Goal: Transaction & Acquisition: Purchase product/service

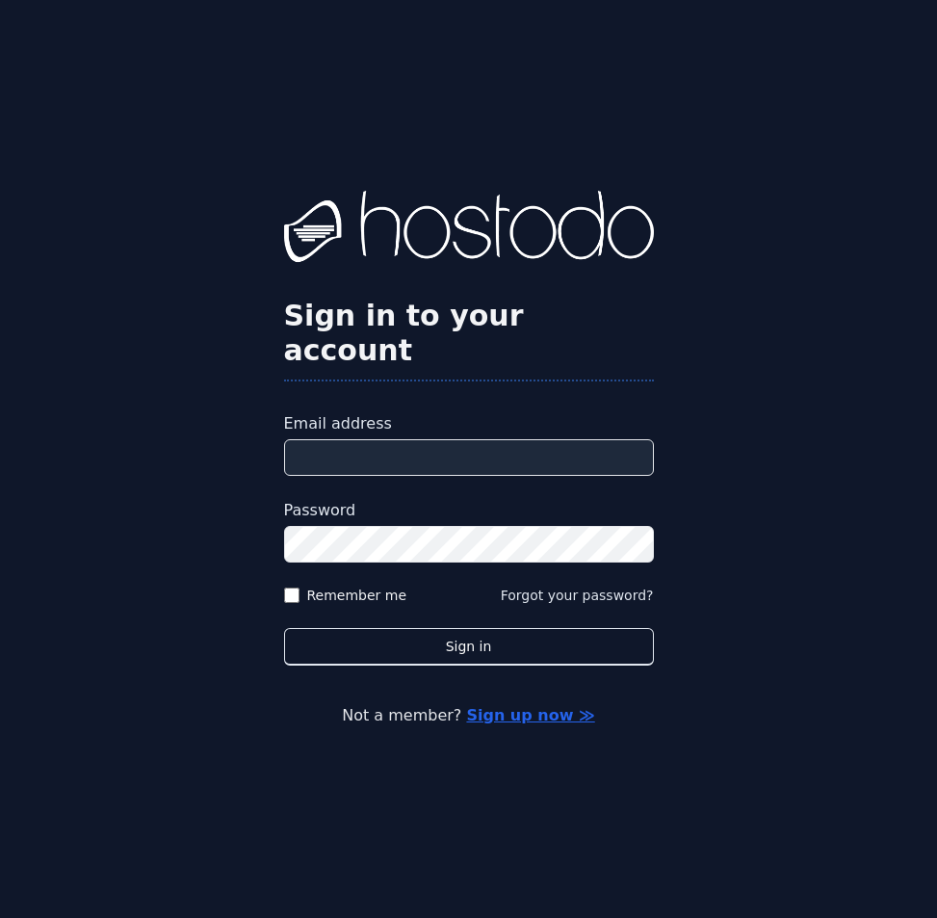
click at [408, 439] on input "Email address" at bounding box center [469, 457] width 370 height 37
click at [612, 450] on input "Email address" at bounding box center [469, 457] width 370 height 37
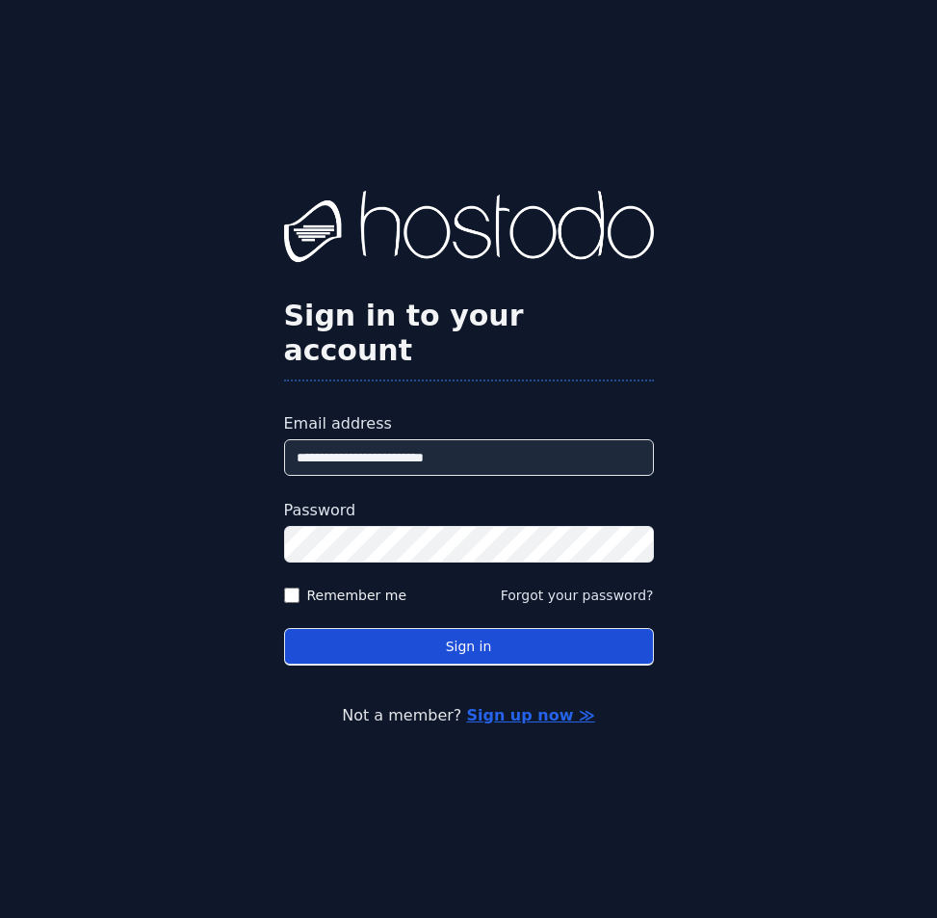
type input "**********"
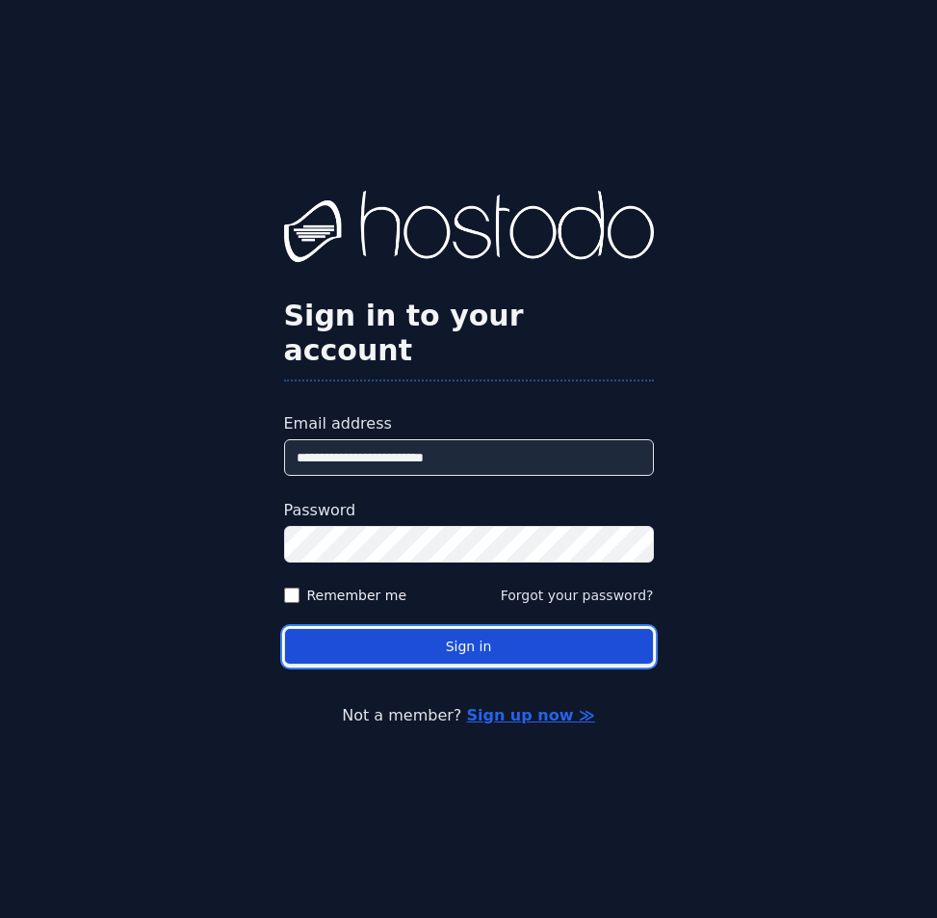
click at [601, 638] on button "Sign in" at bounding box center [469, 647] width 370 height 38
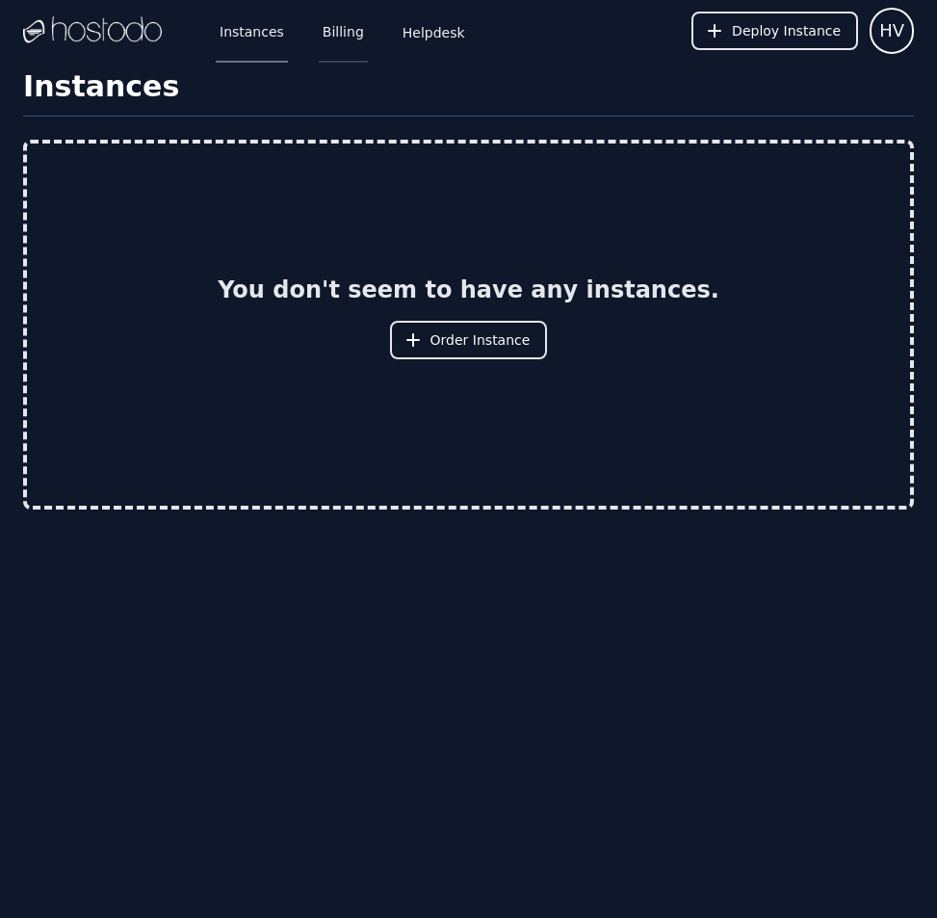
click at [339, 34] on link "Billing" at bounding box center [343, 31] width 49 height 64
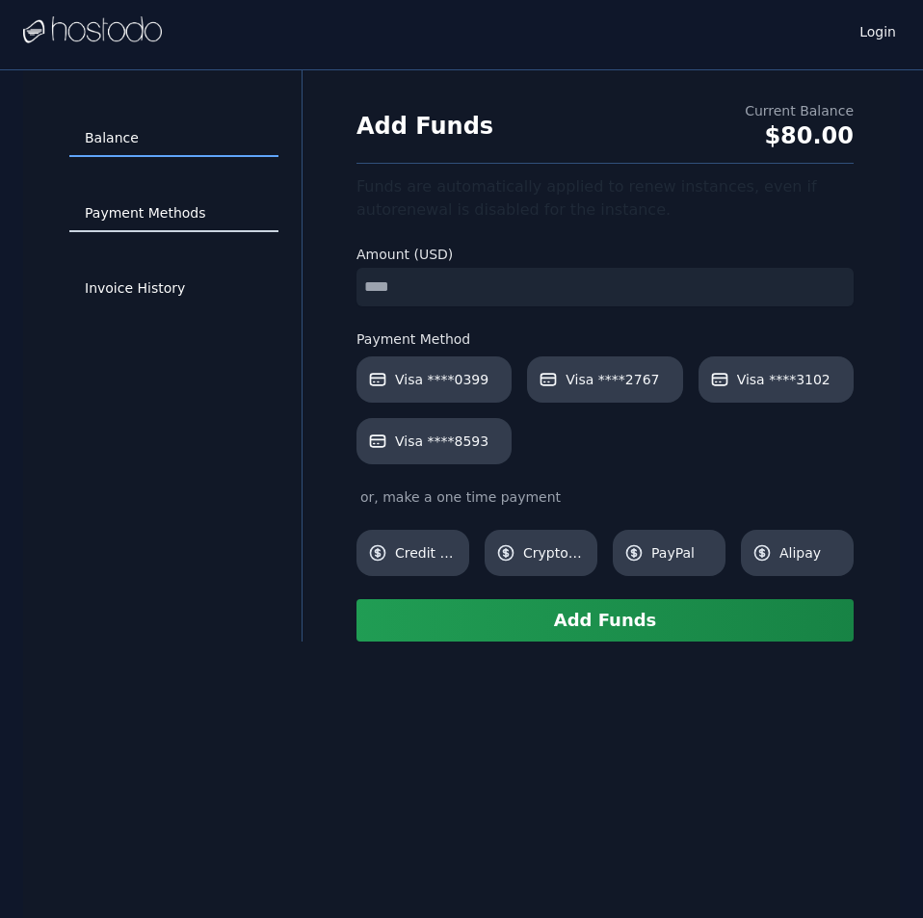
click at [174, 204] on link "Payment Methods" at bounding box center [173, 213] width 209 height 37
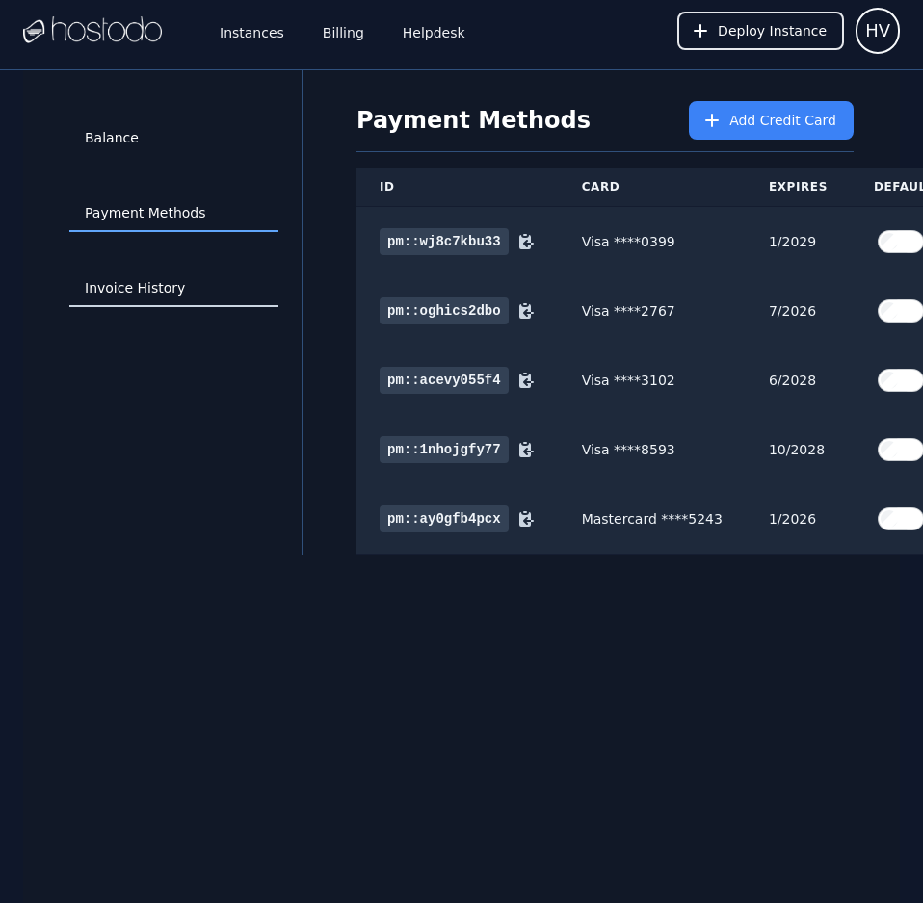
click at [161, 286] on link "Invoice History" at bounding box center [173, 289] width 209 height 37
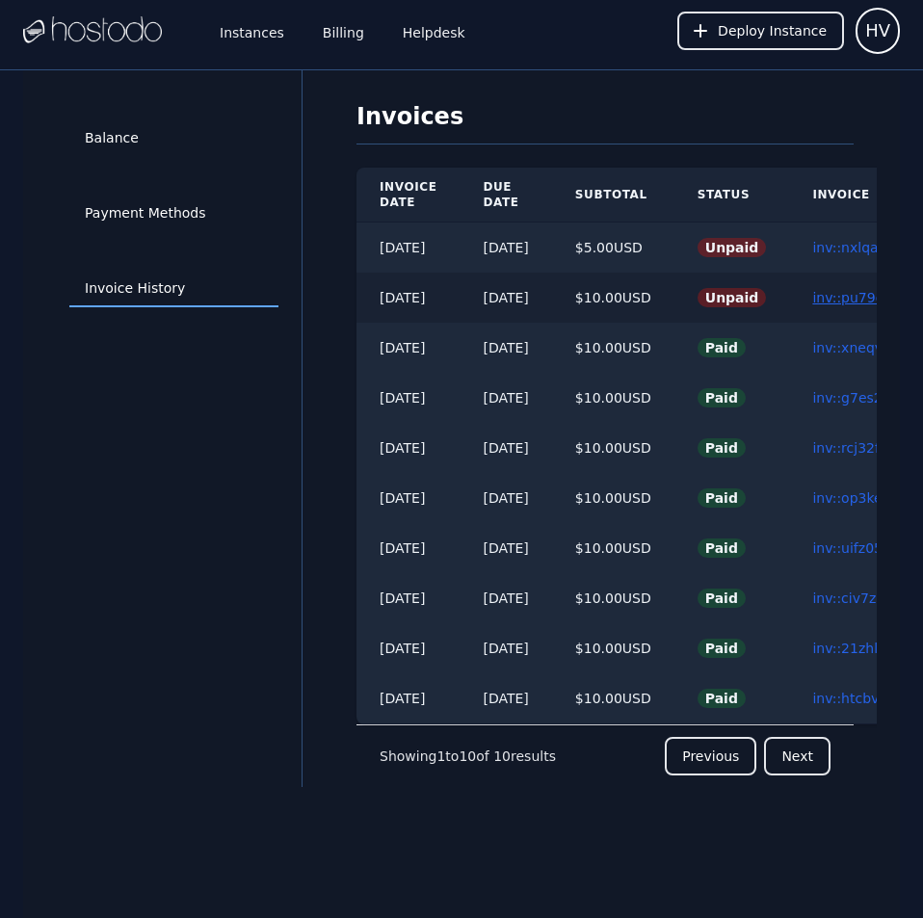
click at [854, 298] on link "inv::pu79dctujh ≫" at bounding box center [871, 297] width 119 height 15
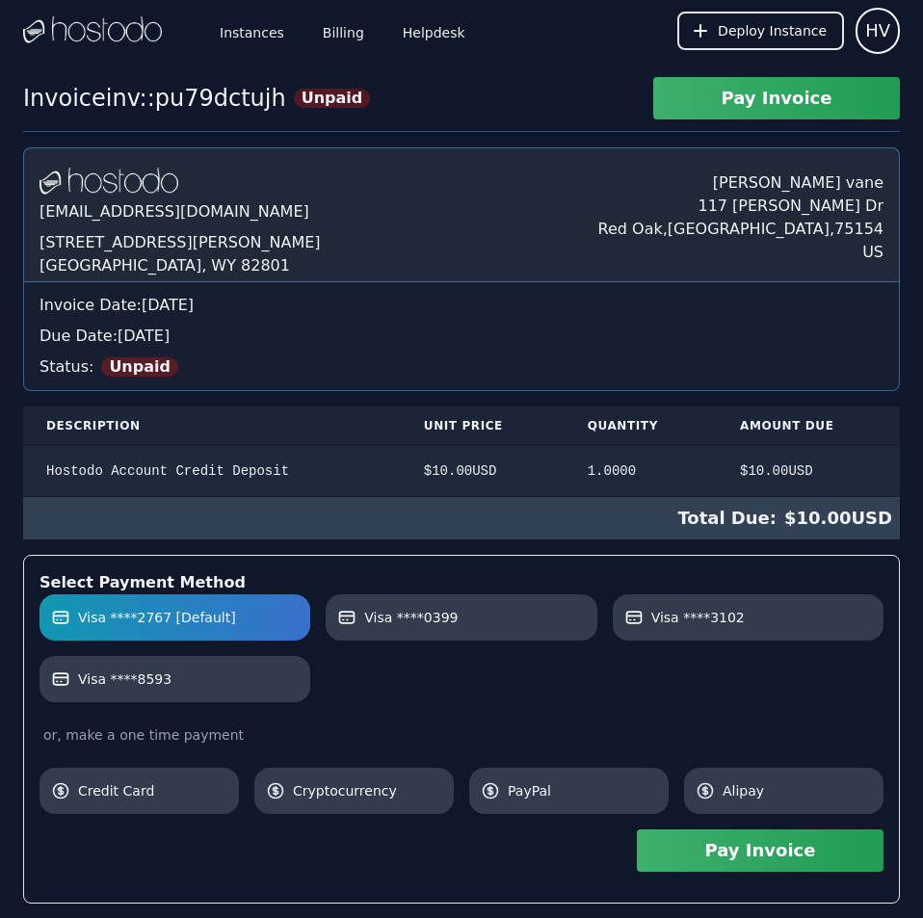
scroll to position [779, 0]
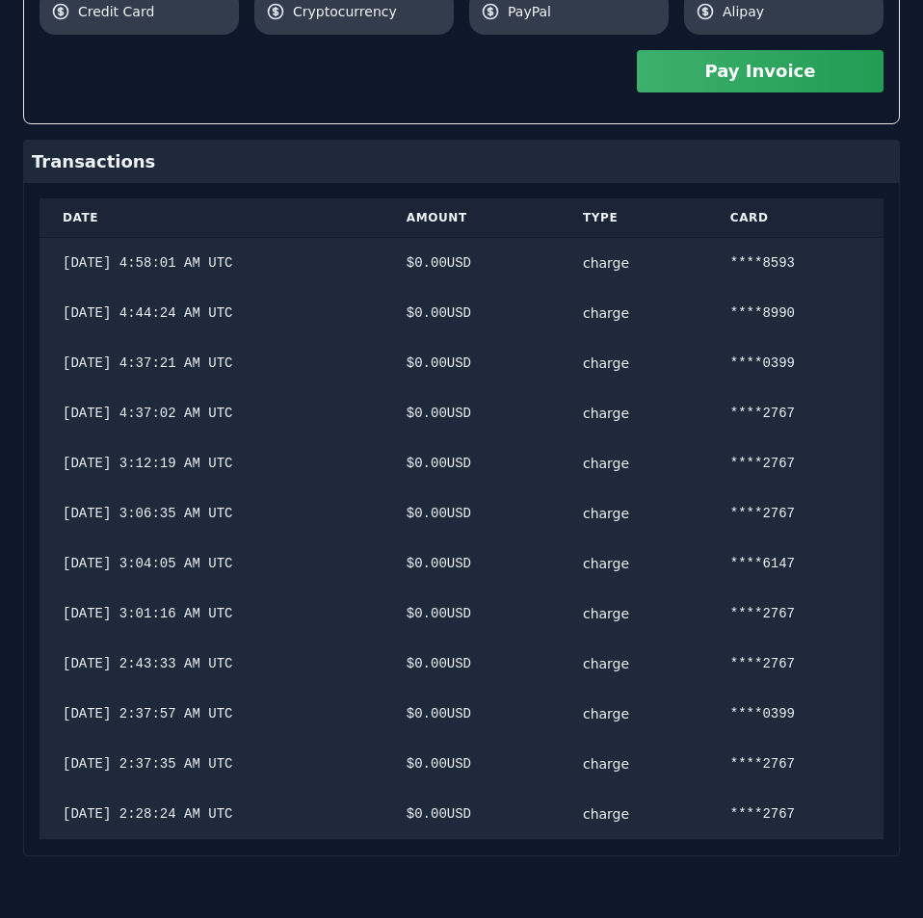
click at [597, 335] on div "Hostodo.com contact@hostodo.com 30 N Gould St, Ste N Sheridan, WY 82801 henry v…" at bounding box center [461, 112] width 876 height 1488
click at [806, 74] on button "Pay Invoice" at bounding box center [760, 71] width 247 height 42
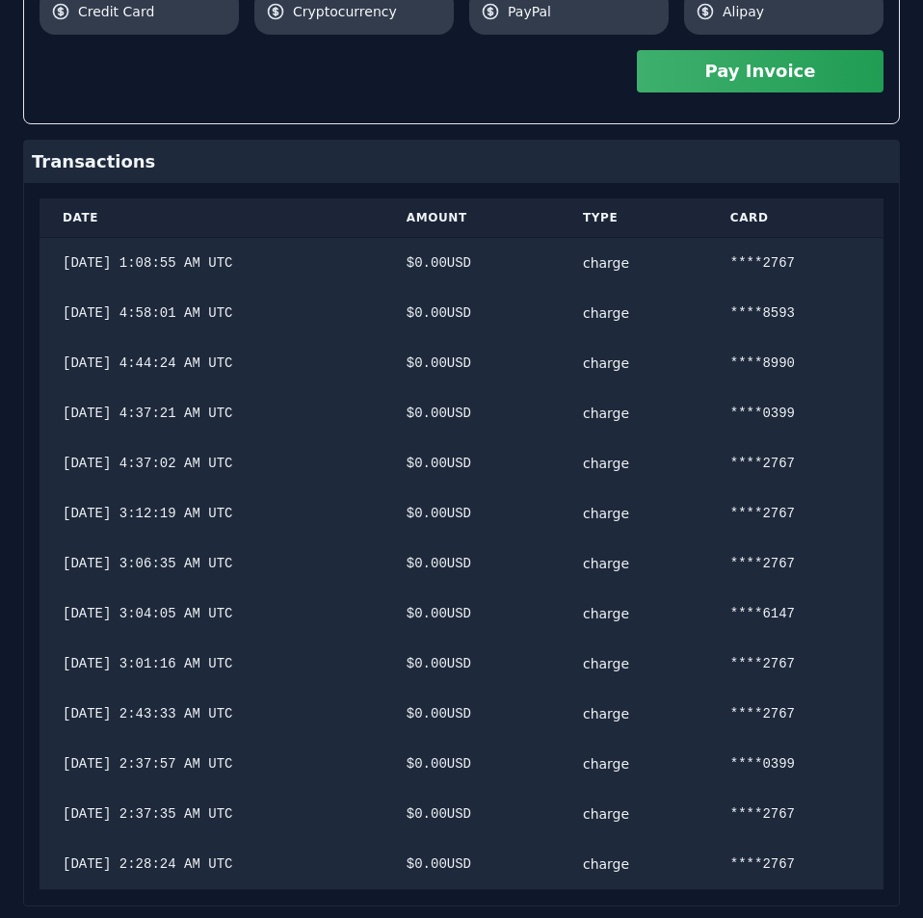
scroll to position [0, 0]
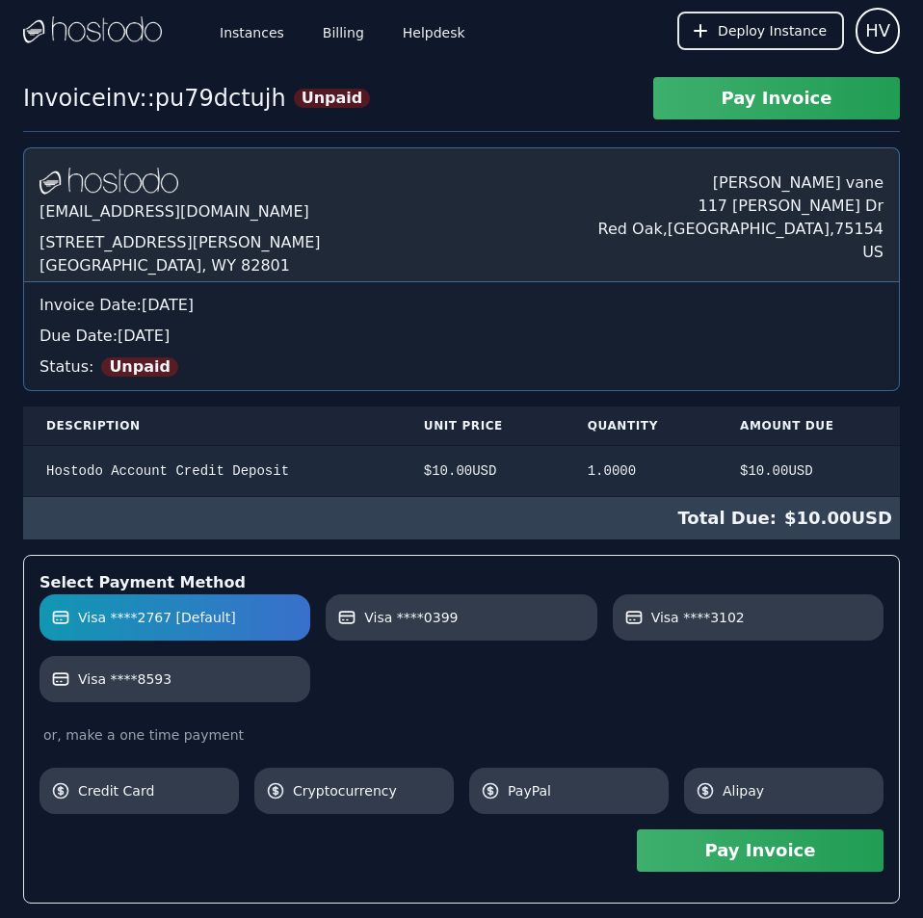
click at [300, 157] on div "Hostodo.com contact@hostodo.com 30 N Gould St, Ste N Sheridan, WY 82801 henry v…" at bounding box center [461, 916] width 876 height 1538
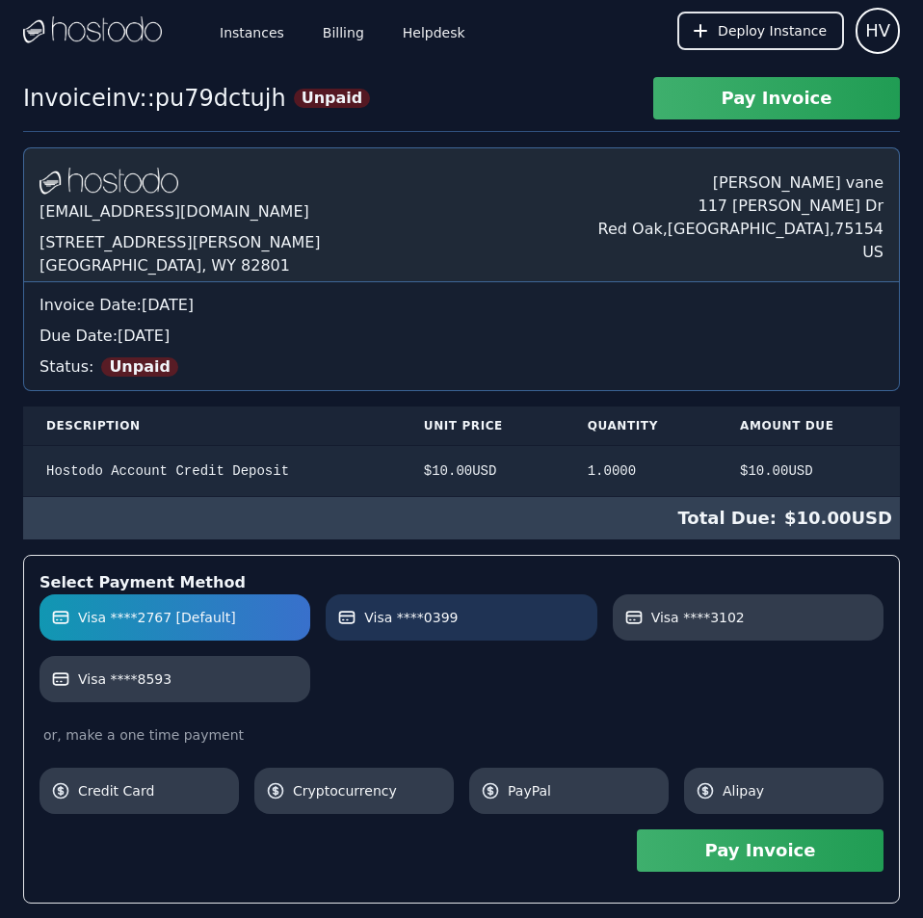
click at [489, 619] on label "Visa ****0399" at bounding box center [460, 617] width 247 height 19
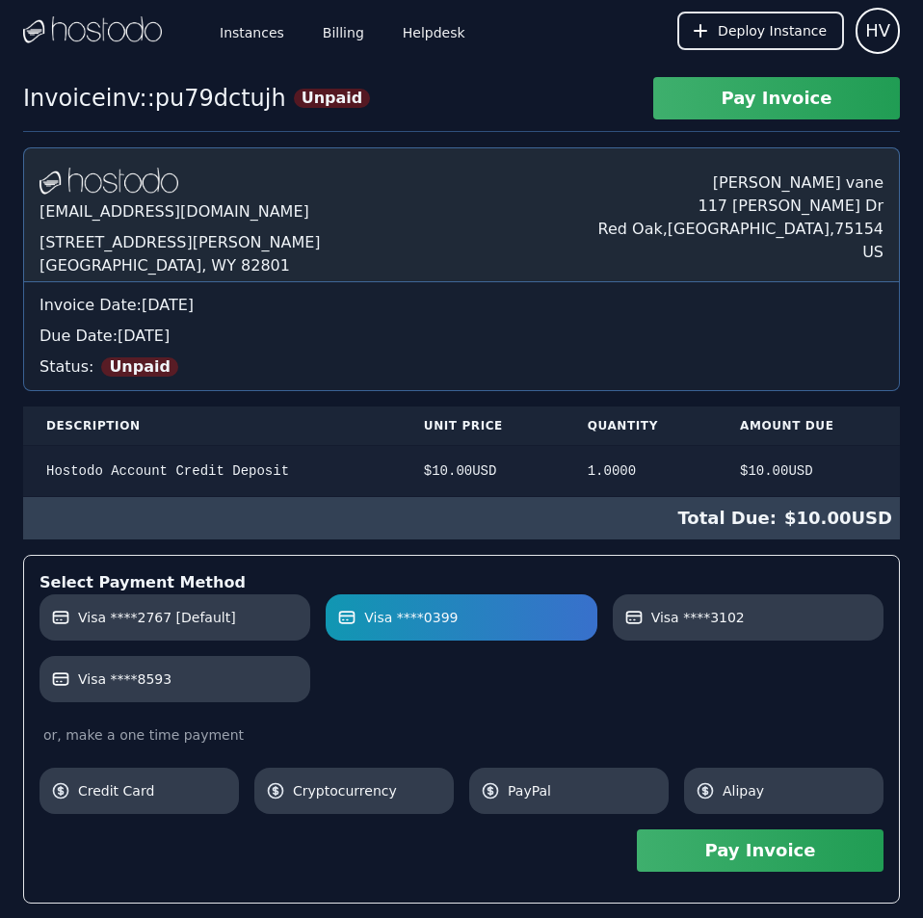
scroll to position [829, 0]
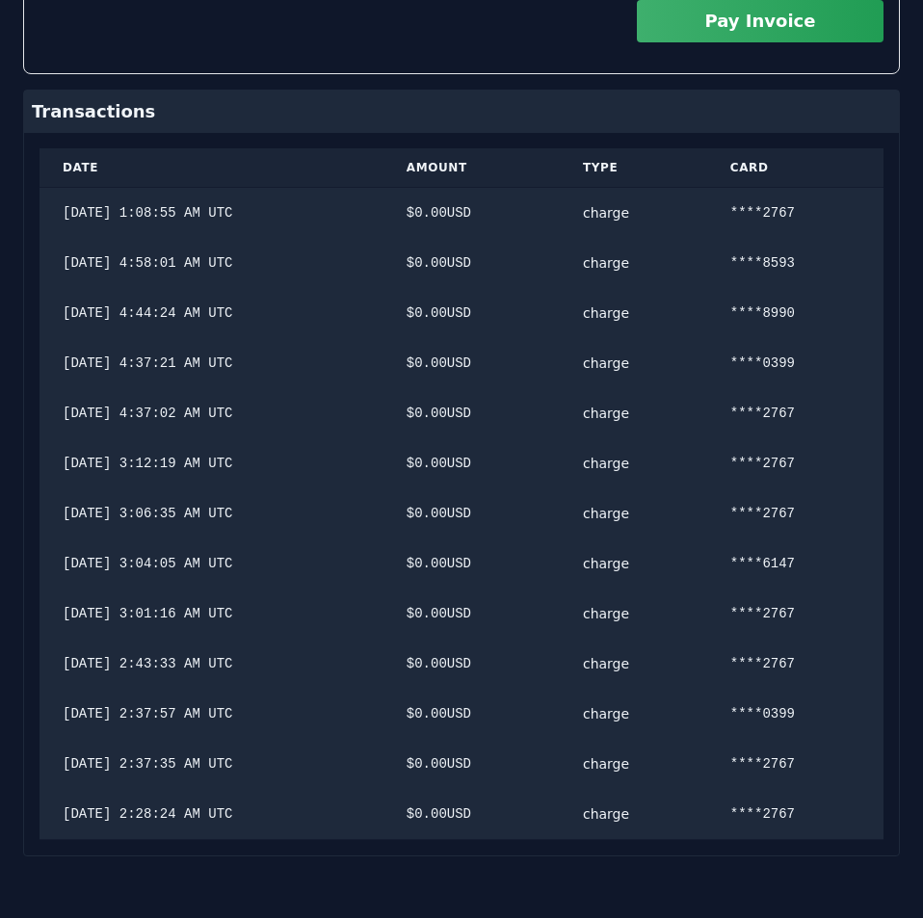
click at [609, 468] on div "Hostodo.com contact@hostodo.com 30 N Gould St, Ste N Sheridan, WY 82801 henry v…" at bounding box center [461, 87] width 876 height 1538
click at [728, 36] on button "Pay Invoice" at bounding box center [760, 21] width 247 height 42
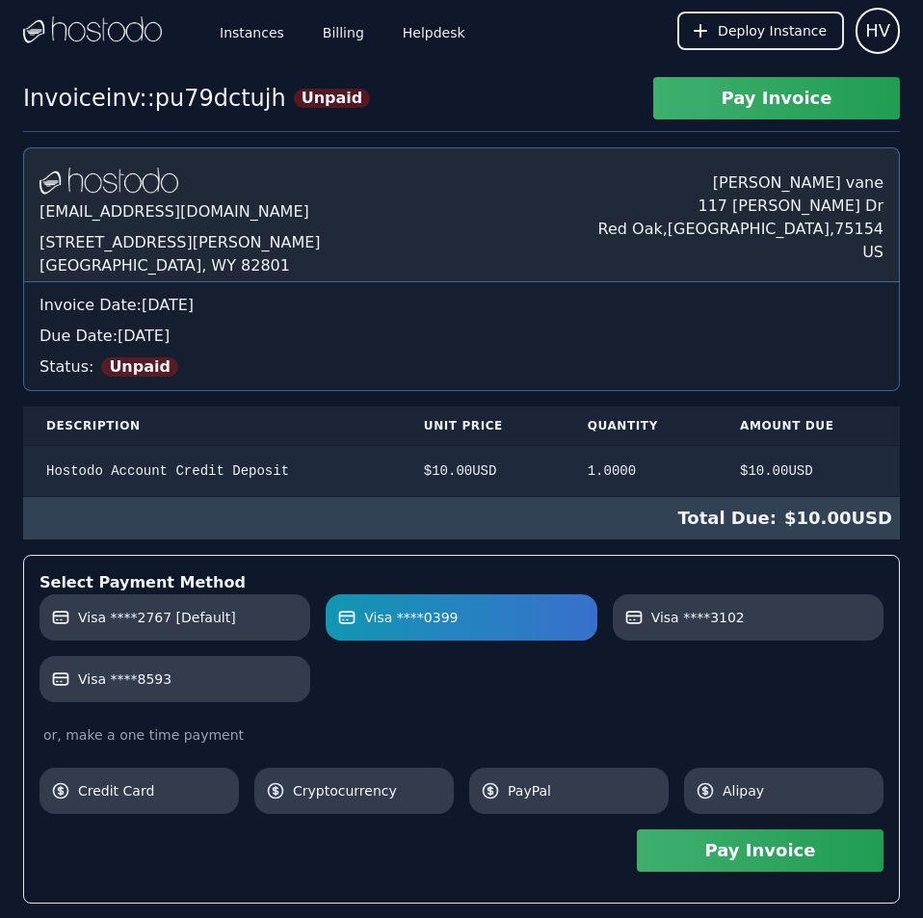
click at [769, 113] on div "Invoice inv::pu79dctujh Unpaid Pay Invoice Hostodo.com contact@hostodo.com 30 N…" at bounding box center [461, 912] width 923 height 1670
click at [785, 609] on label "Visa ****3102" at bounding box center [747, 617] width 247 height 19
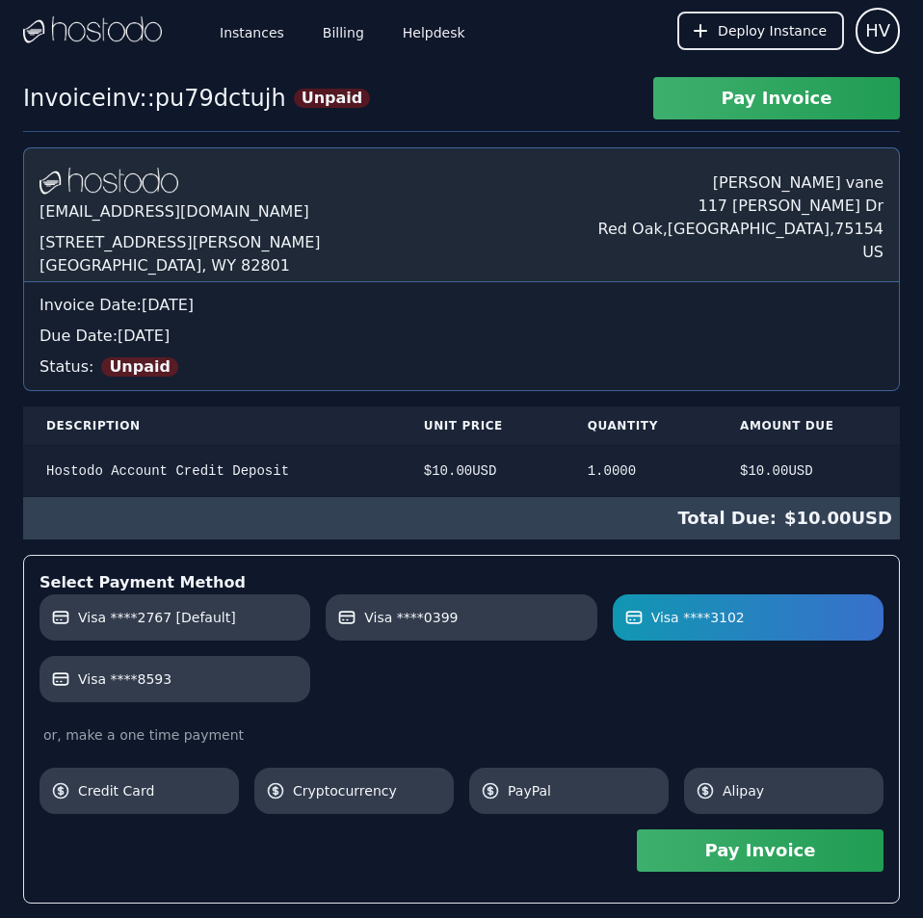
scroll to position [879, 0]
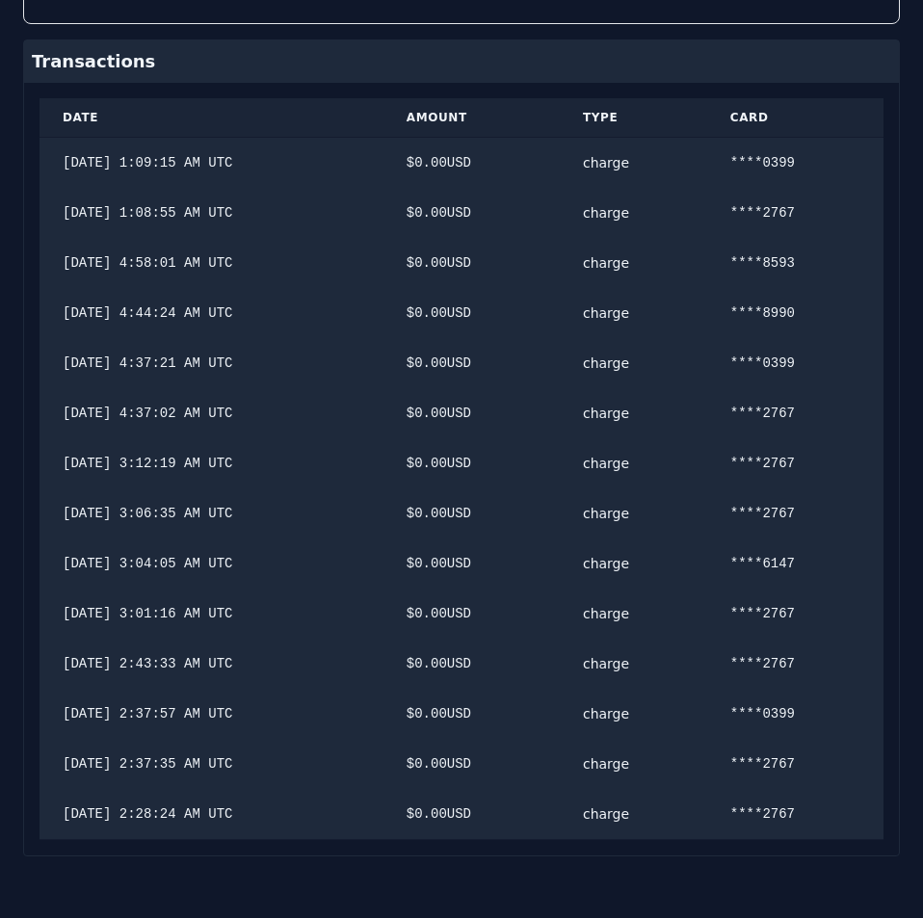
click at [567, 468] on div "Hostodo.com contact@hostodo.com 30 N Gould St, Ste N Sheridan, WY 82801 henry v…" at bounding box center [461, 62] width 876 height 1588
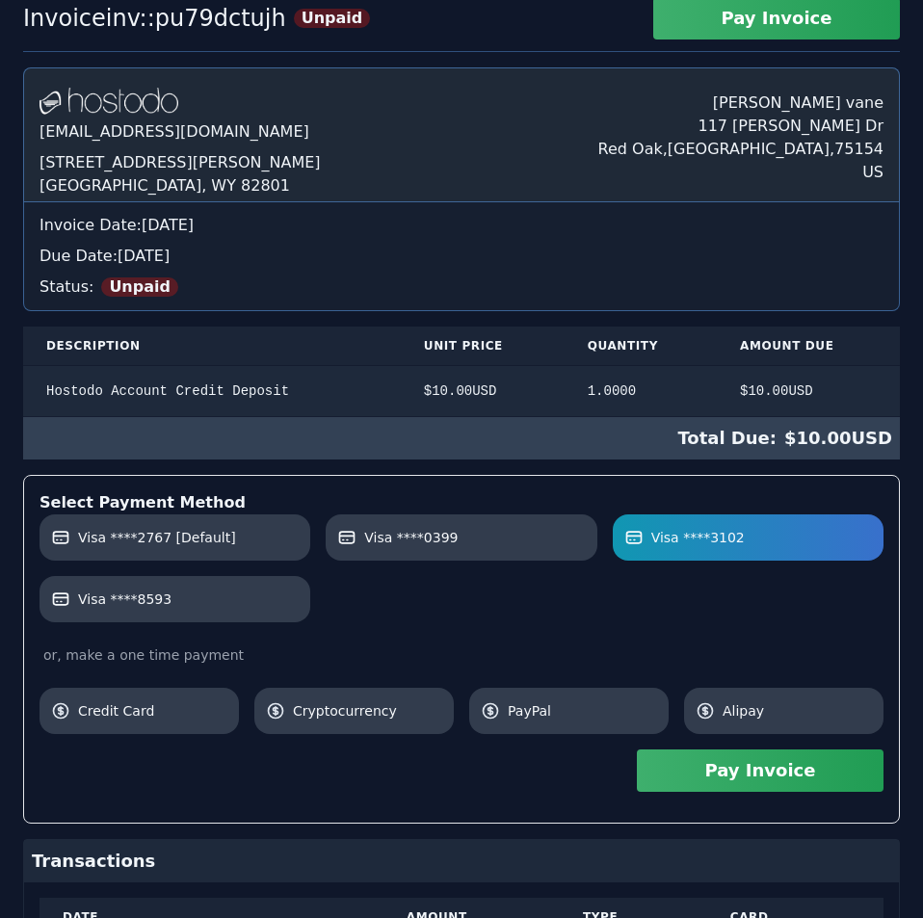
click at [757, 226] on div "Hostodo.com contact@hostodo.com 30 N Gould St, Ste N Sheridan, WY 82801 henry v…" at bounding box center [461, 861] width 876 height 1588
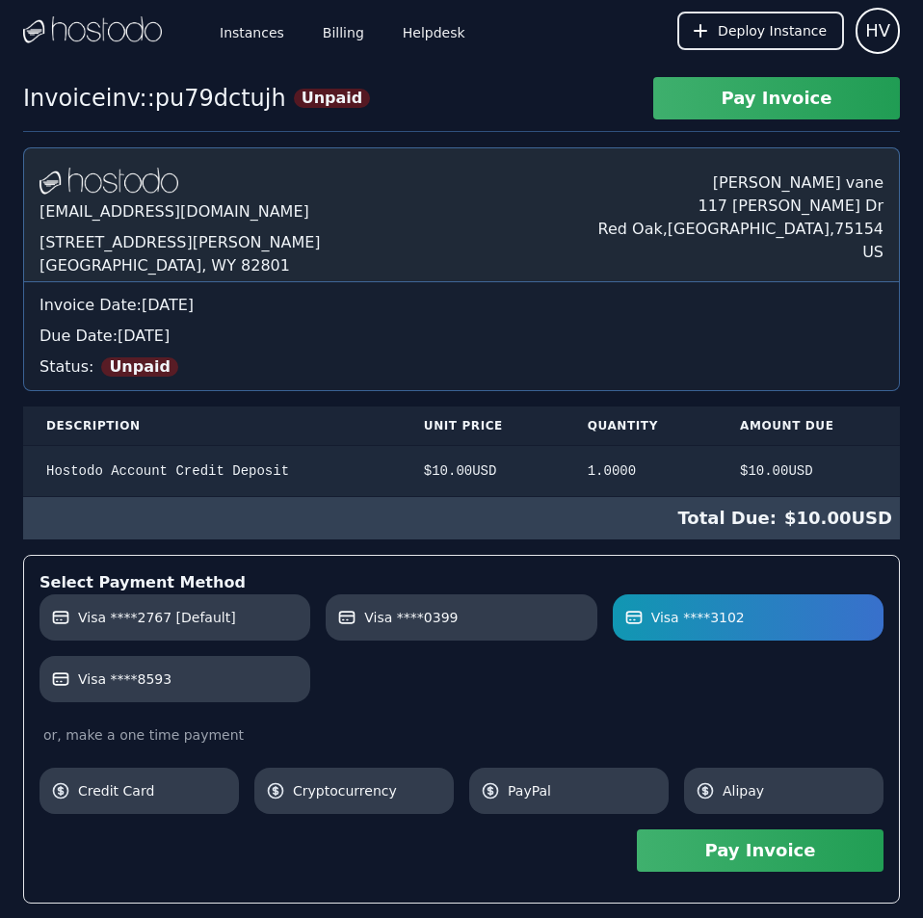
click at [831, 847] on button "Pay Invoice" at bounding box center [760, 850] width 247 height 42
click at [249, 671] on label "Visa ****8593" at bounding box center [174, 678] width 247 height 19
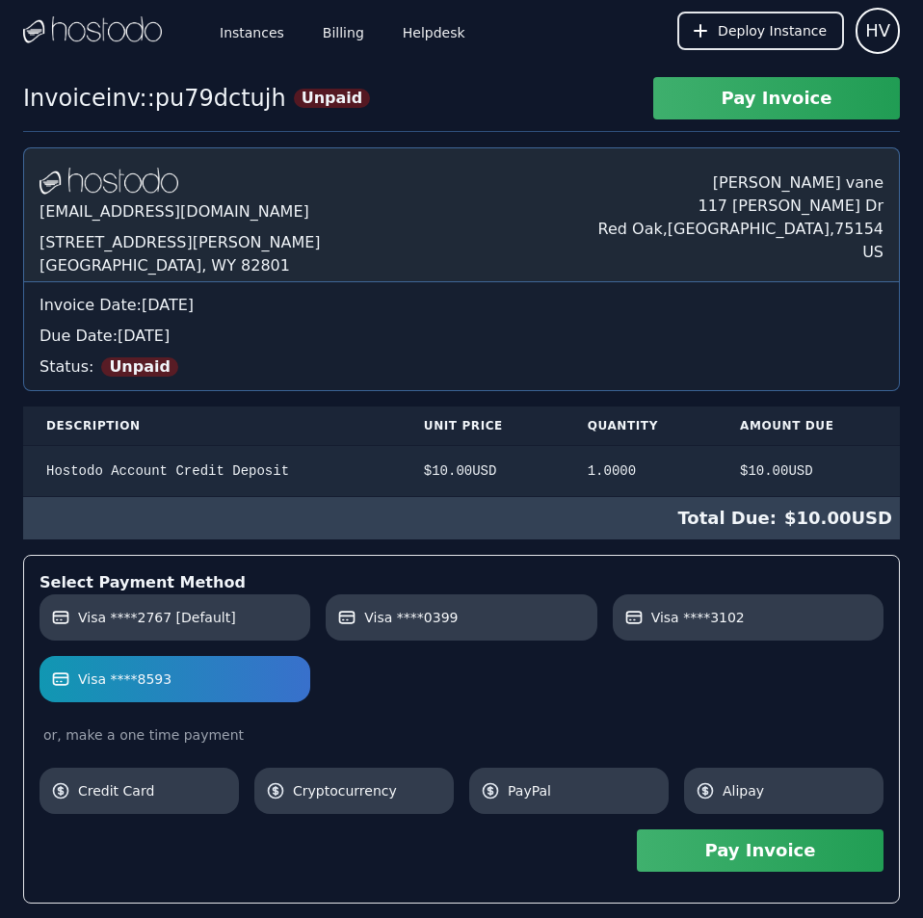
click at [738, 850] on button "Pay Invoice" at bounding box center [760, 850] width 247 height 42
click at [333, 29] on link "Billing" at bounding box center [343, 31] width 49 height 64
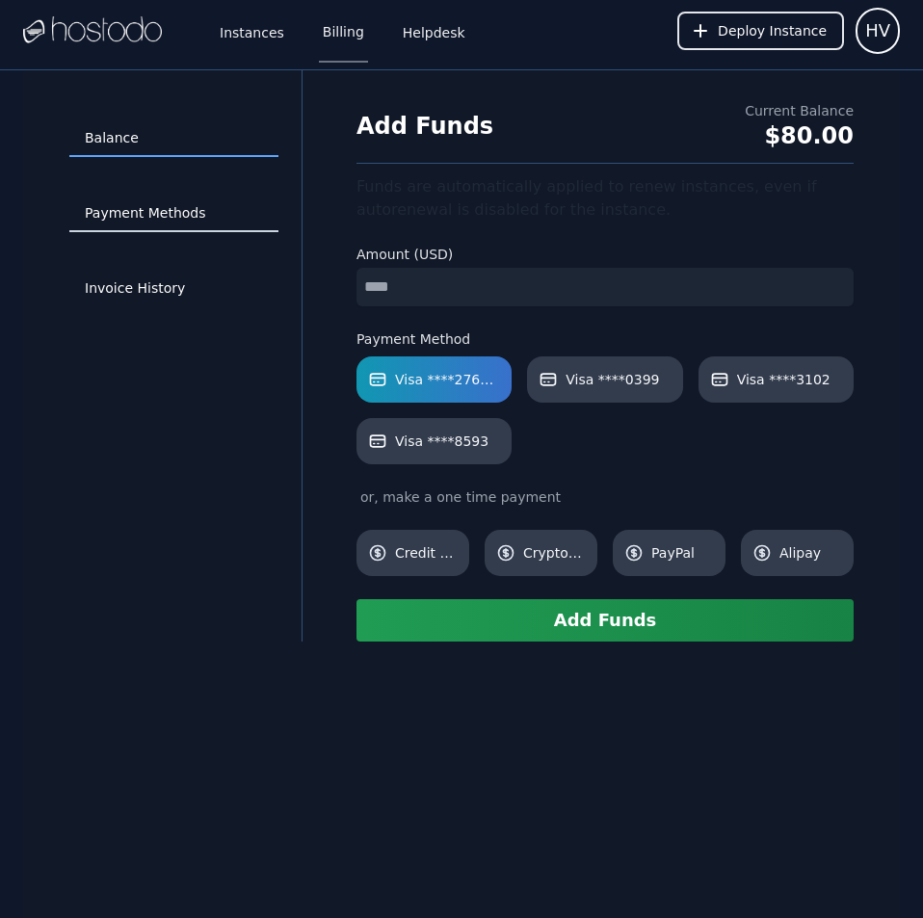
click at [155, 209] on link "Payment Methods" at bounding box center [173, 213] width 209 height 37
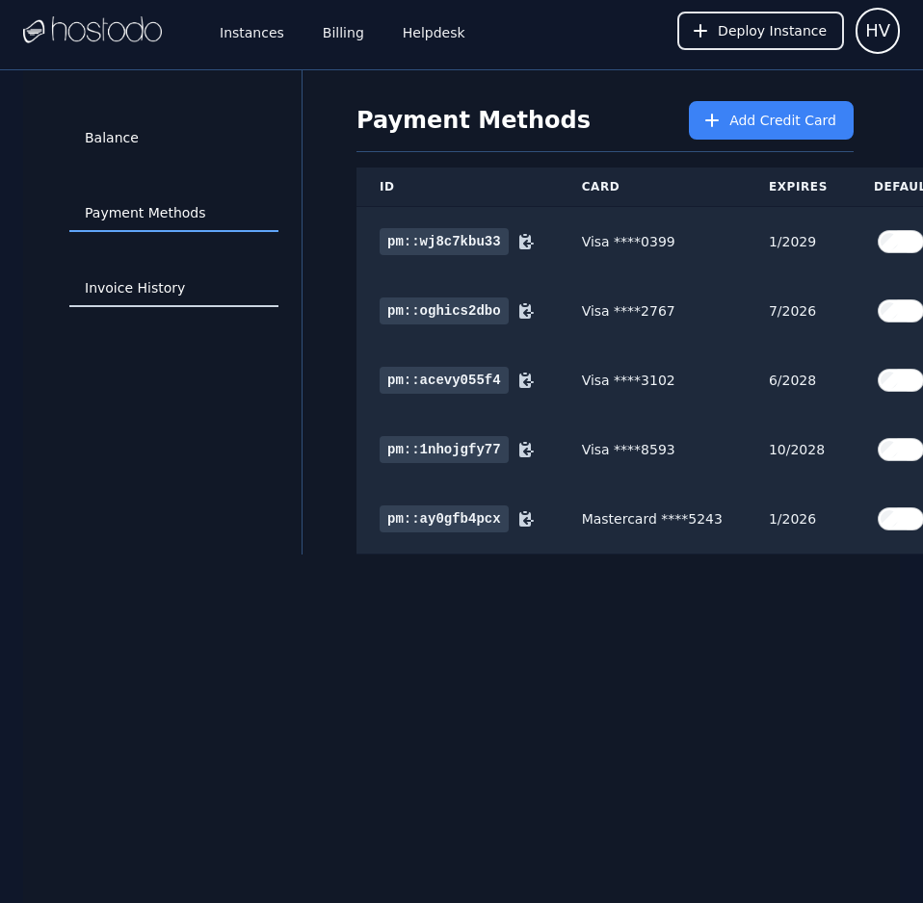
click at [157, 288] on link "Invoice History" at bounding box center [173, 289] width 209 height 37
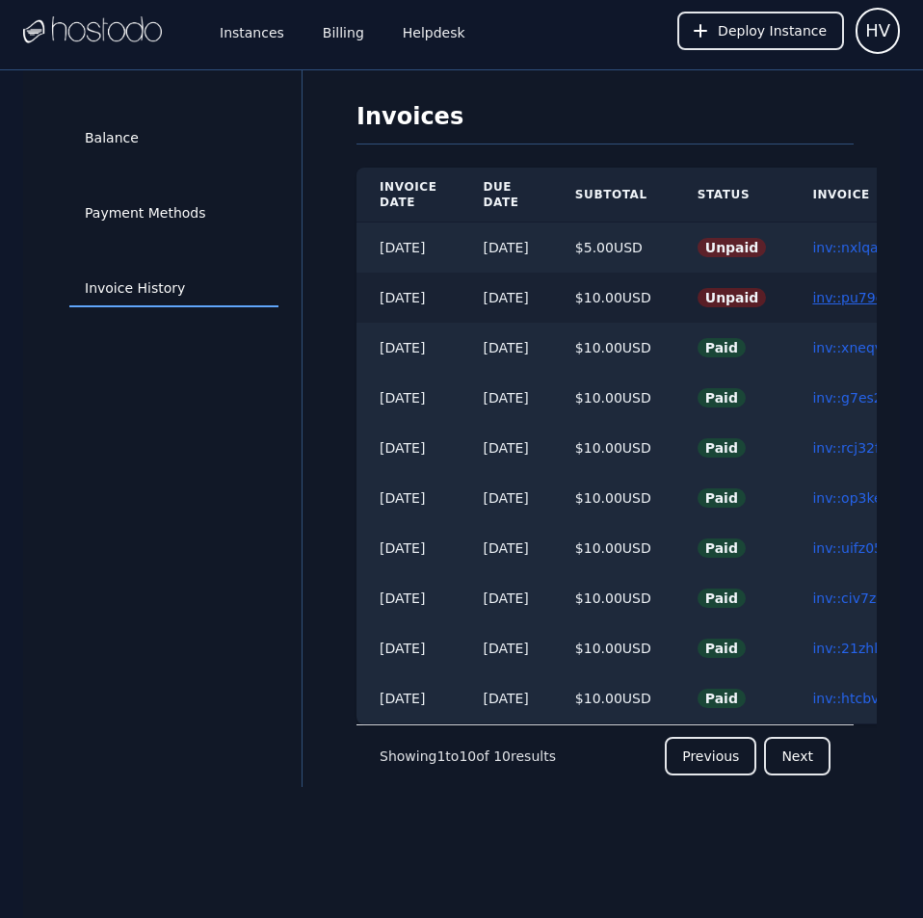
click at [844, 293] on link "inv::pu79dctujh ≫" at bounding box center [871, 297] width 119 height 15
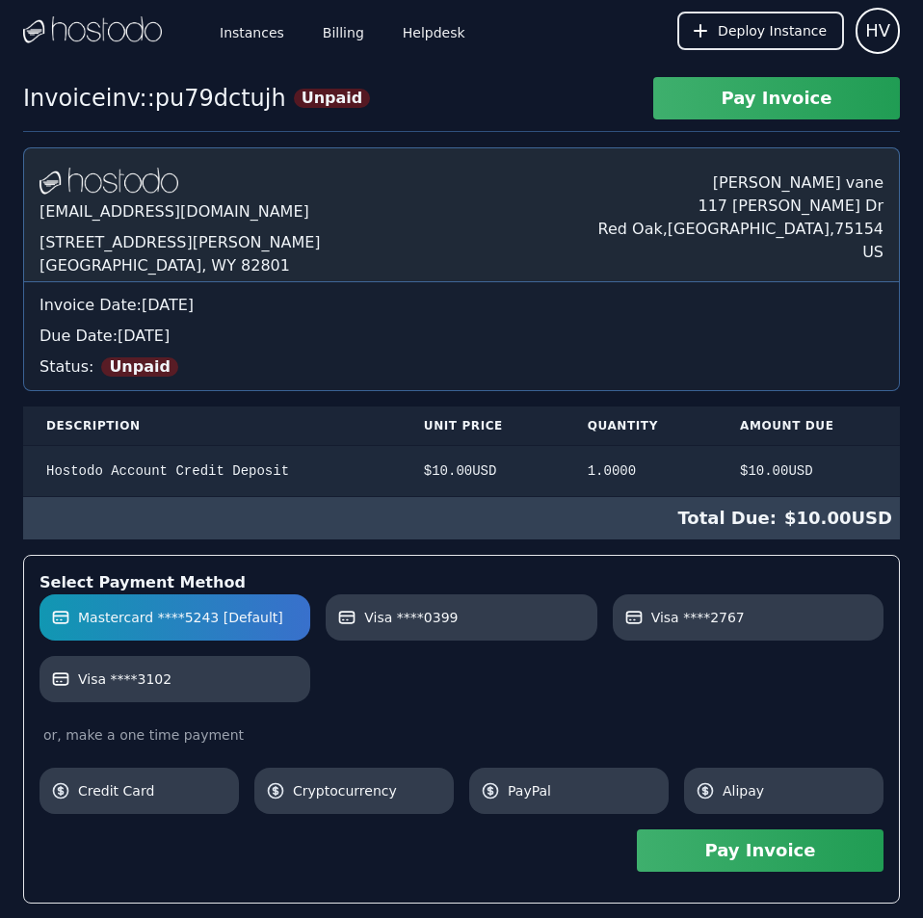
scroll to position [979, 0]
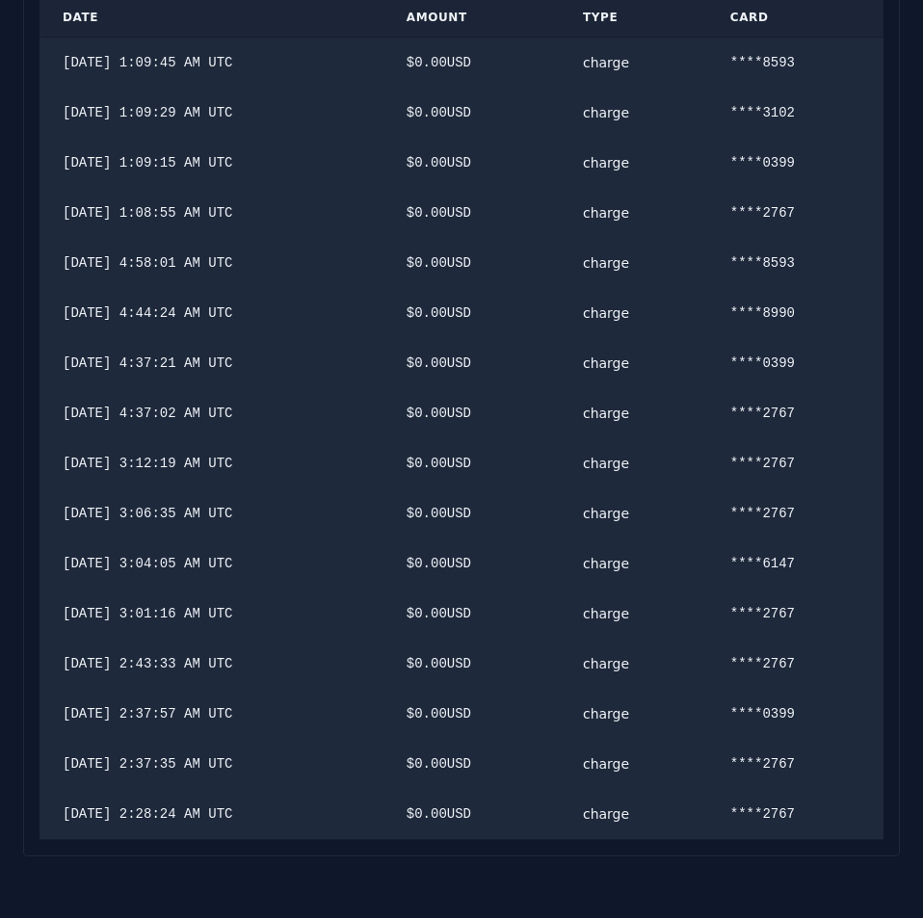
click at [844, 293] on div "Hostodo.com contact@hostodo.com 30 N Gould St, Ste N Sheridan, WY 82801 henry v…" at bounding box center [461, 12] width 876 height 1688
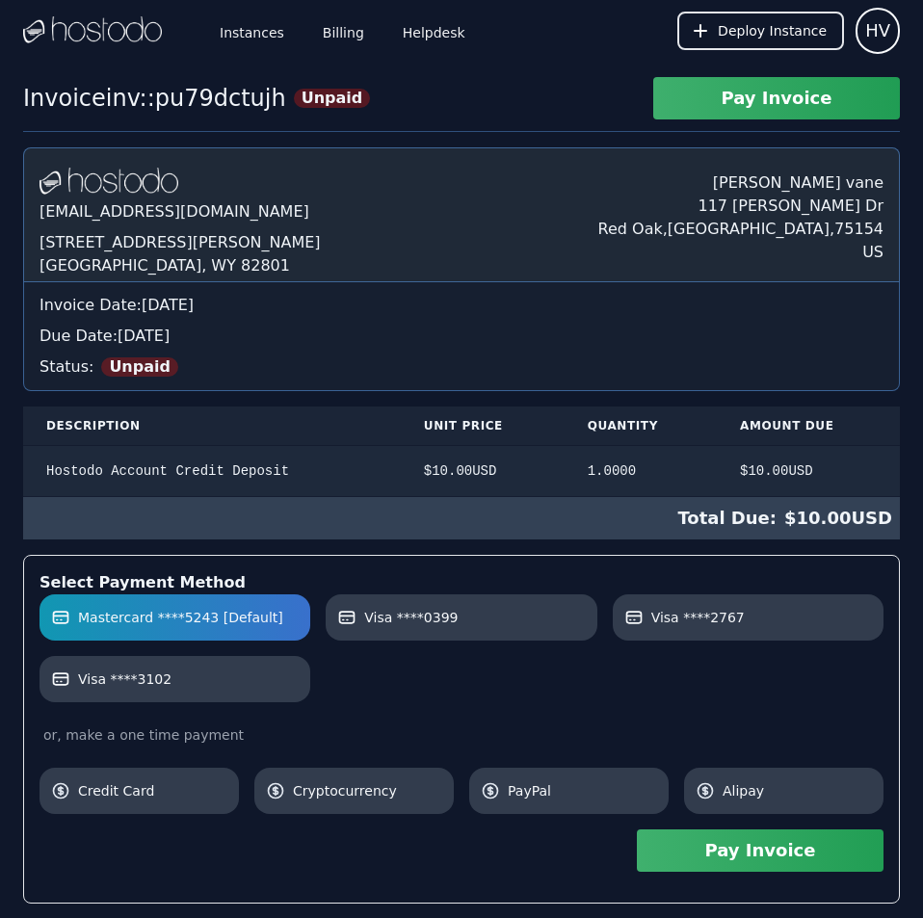
click at [835, 845] on button "Pay Invoice" at bounding box center [760, 850] width 247 height 42
click at [341, 36] on link "Billing" at bounding box center [343, 31] width 49 height 64
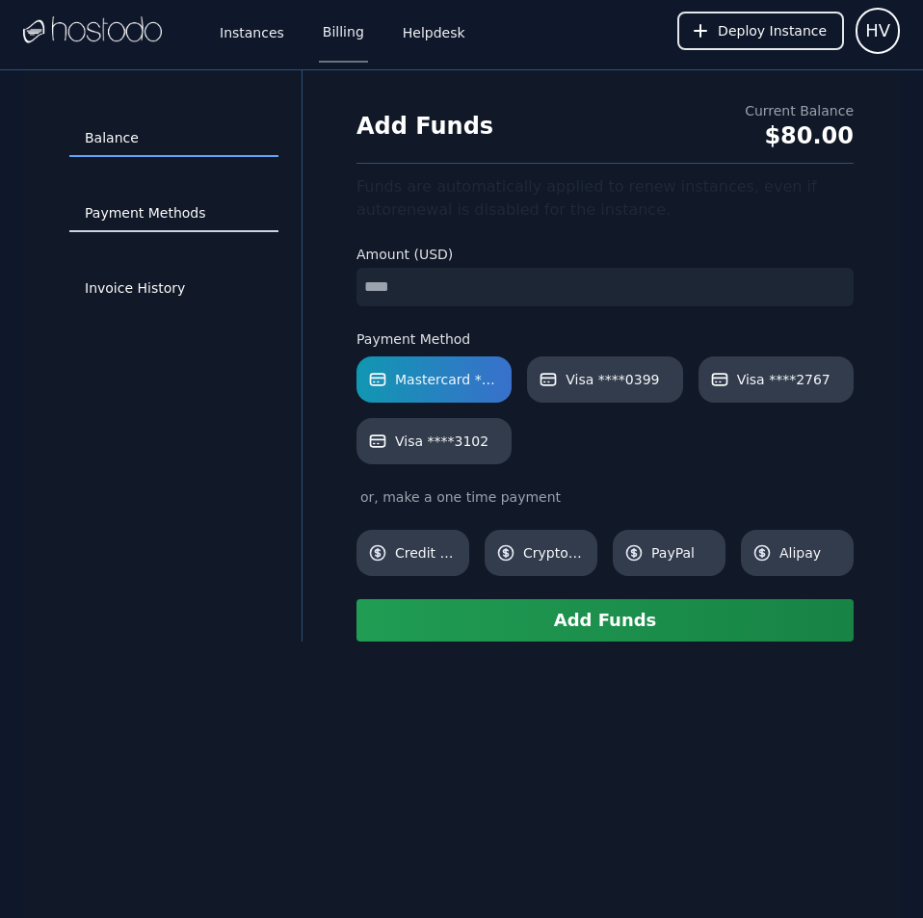
click at [185, 220] on link "Payment Methods" at bounding box center [173, 213] width 209 height 37
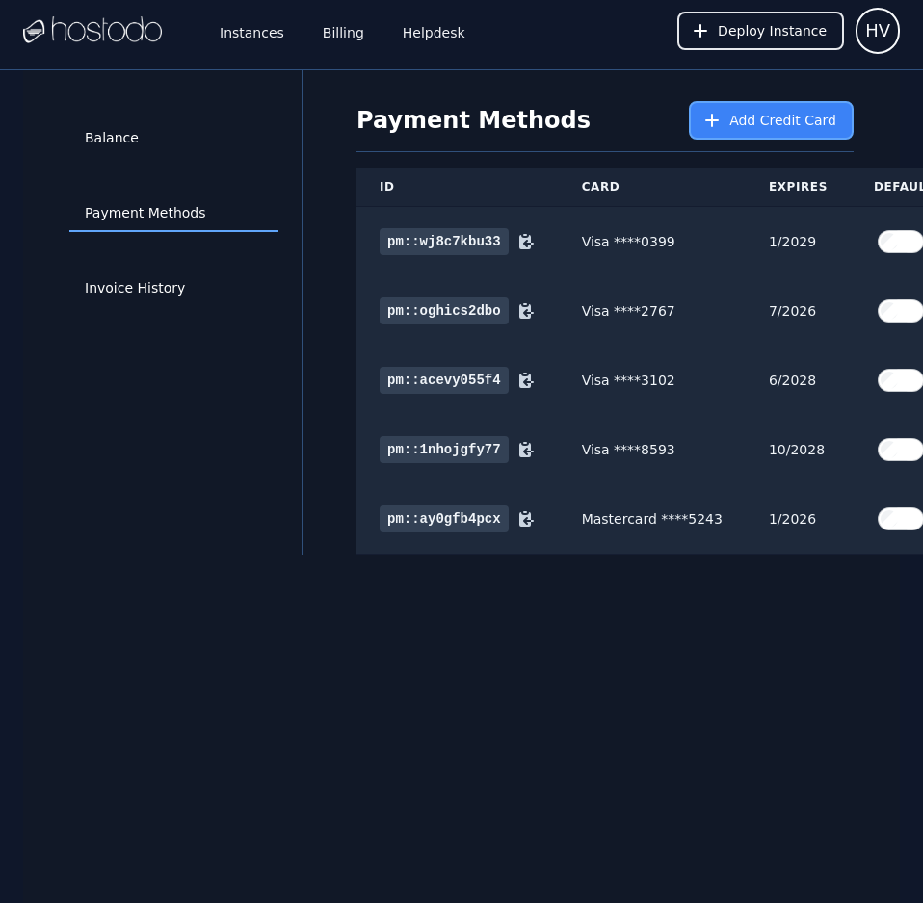
click at [754, 112] on span "Add Credit Card" at bounding box center [782, 120] width 107 height 19
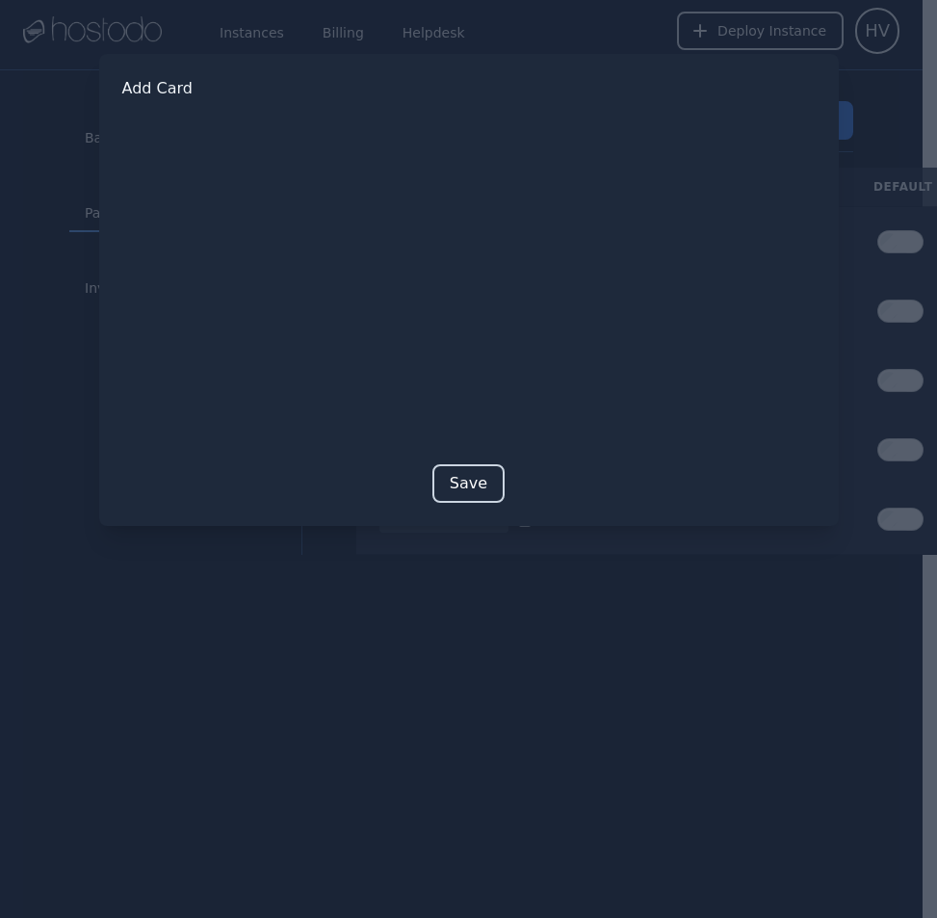
click at [448, 484] on button "Save" at bounding box center [468, 483] width 72 height 39
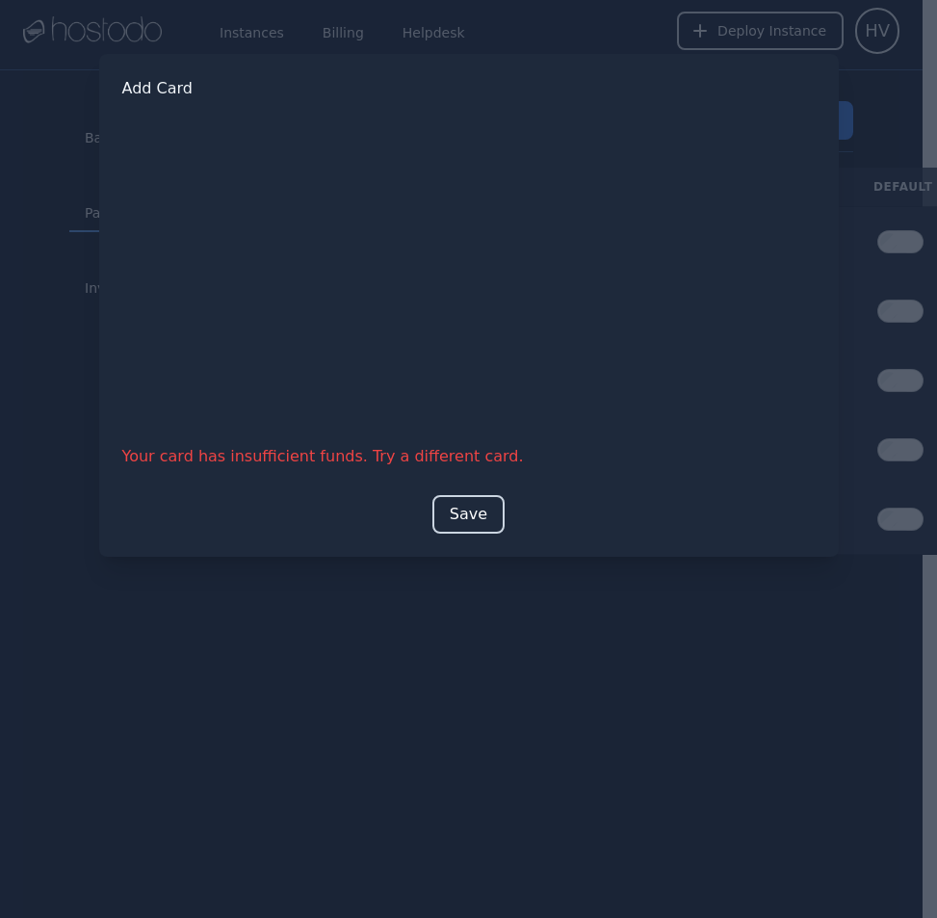
click at [464, 506] on button "Save" at bounding box center [468, 514] width 72 height 39
click at [468, 507] on button "Save" at bounding box center [468, 514] width 72 height 39
click at [475, 499] on button "Save" at bounding box center [468, 514] width 72 height 39
click at [479, 510] on button "Save" at bounding box center [468, 514] width 72 height 39
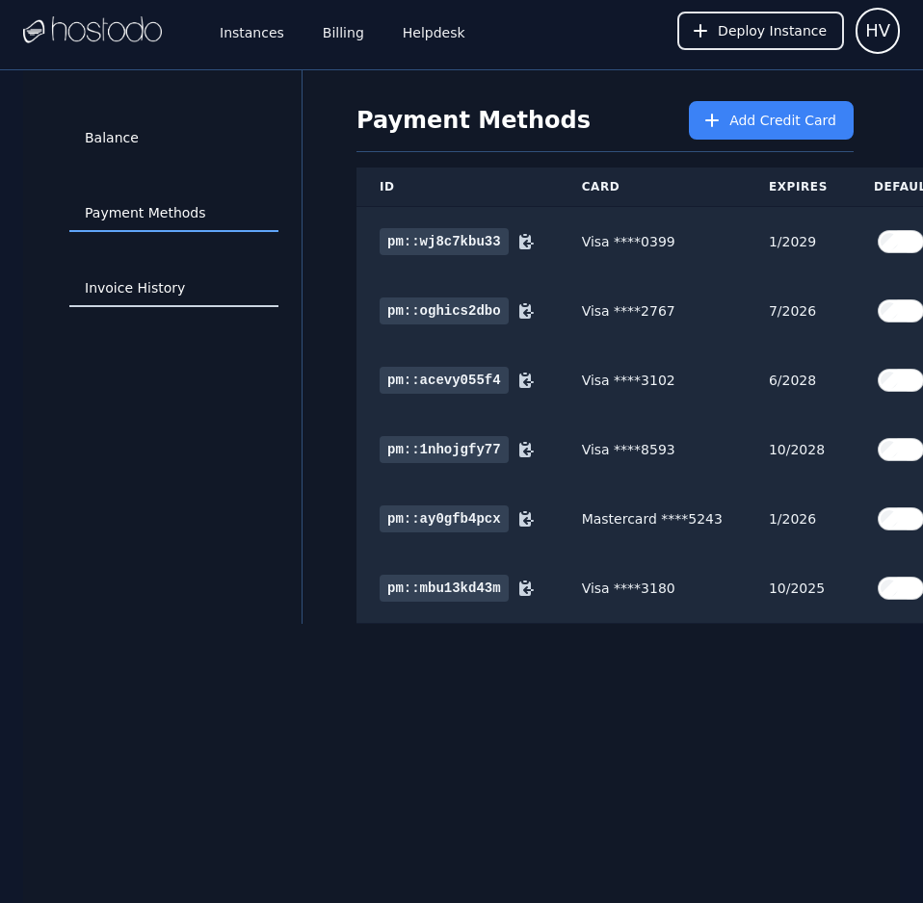
click at [144, 292] on link "Invoice History" at bounding box center [173, 289] width 209 height 37
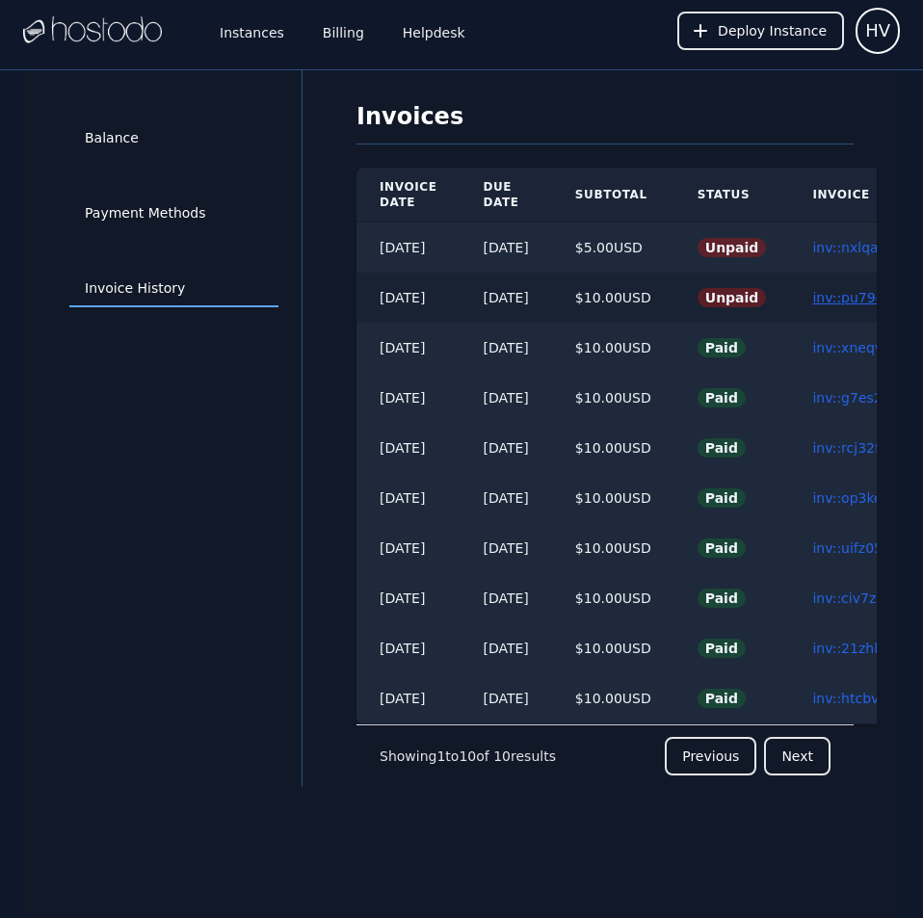
click at [855, 298] on link "inv::pu79dctujh ≫" at bounding box center [871, 297] width 119 height 15
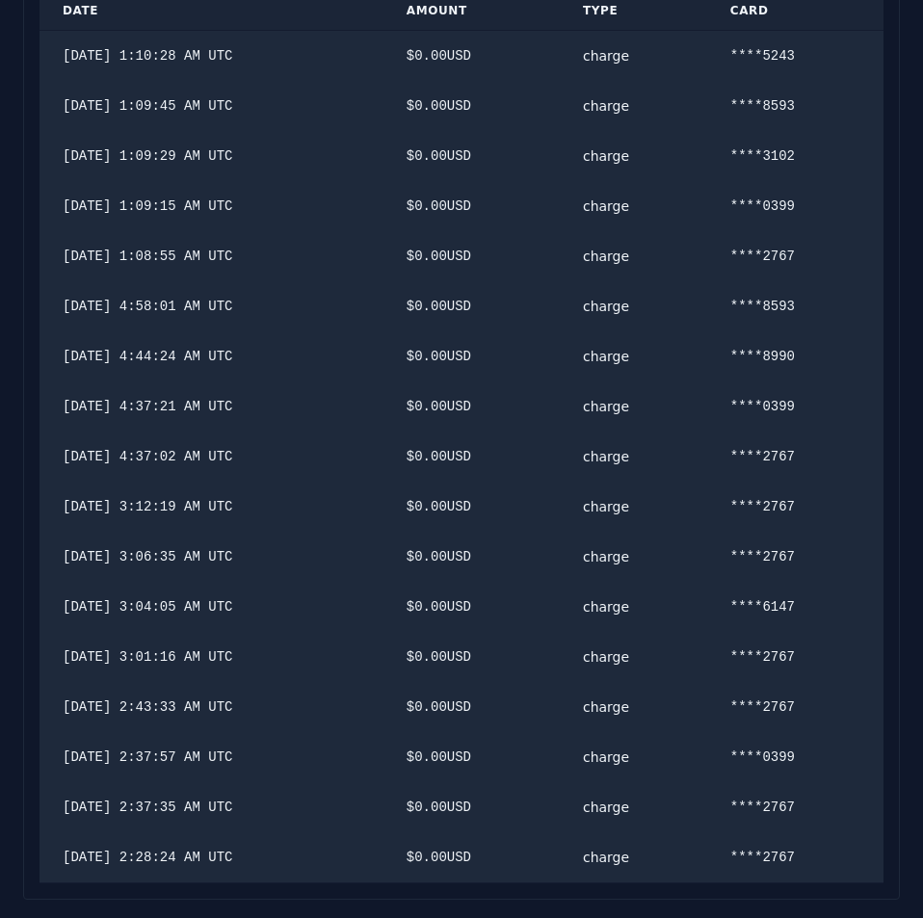
scroll to position [1029, 0]
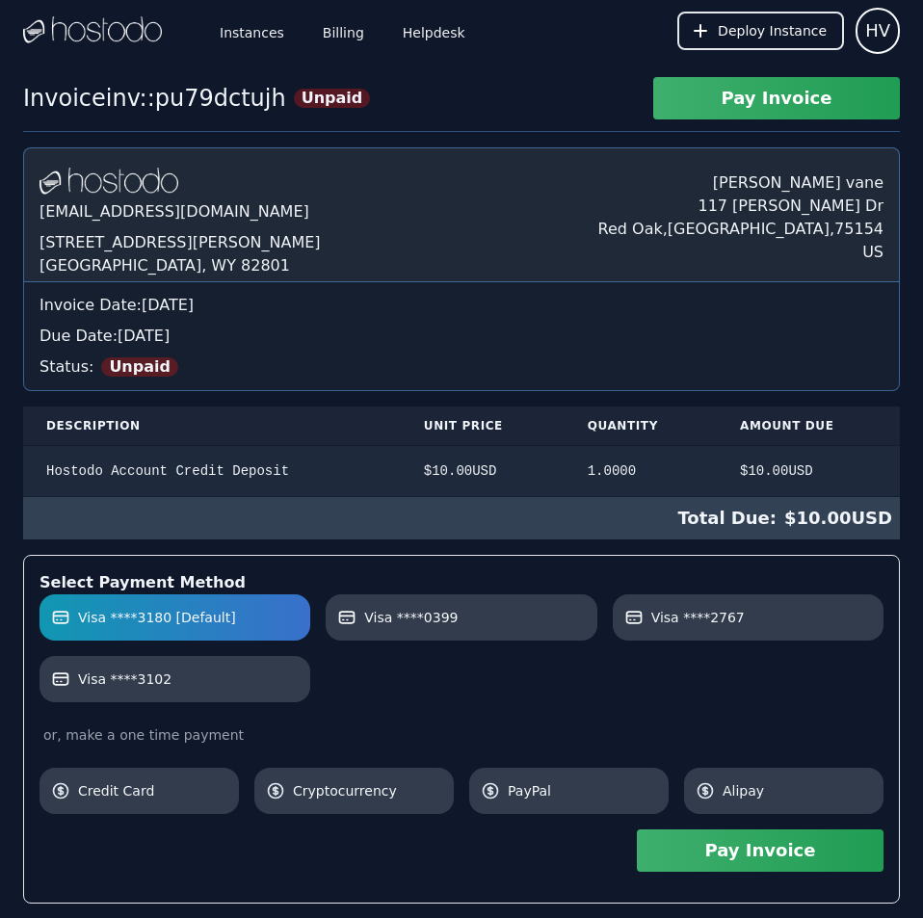
click at [816, 852] on button "Pay Invoice" at bounding box center [760, 850] width 247 height 42
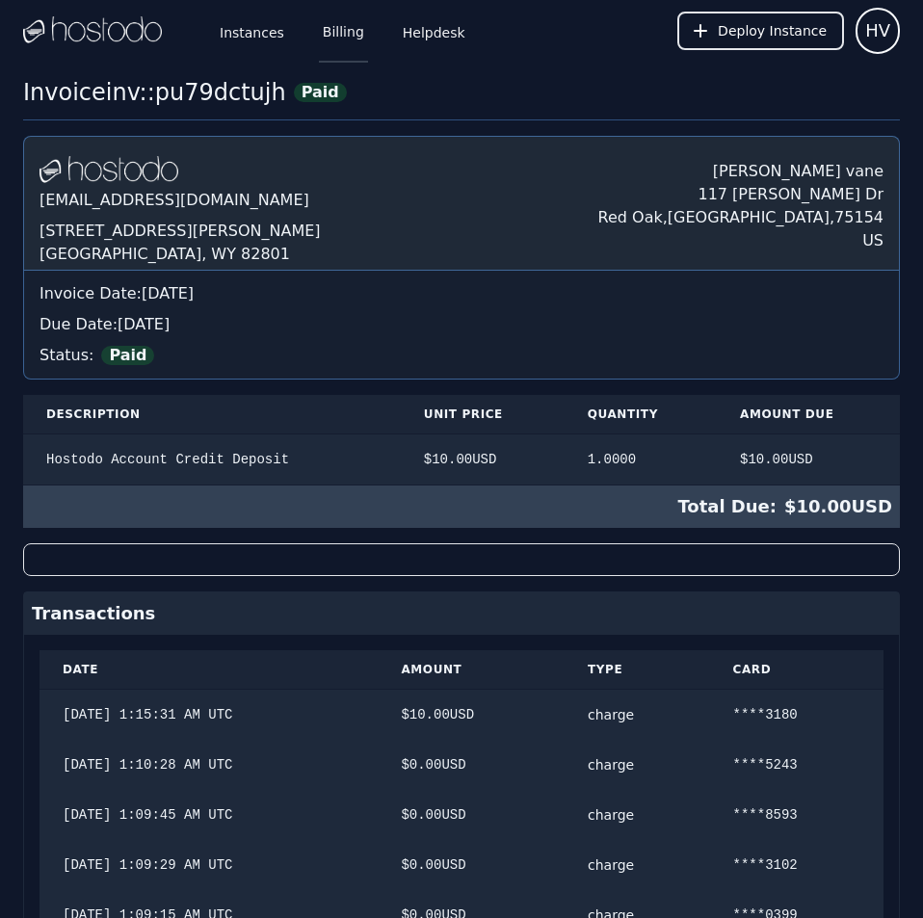
click at [319, 23] on link "Billing" at bounding box center [343, 31] width 49 height 64
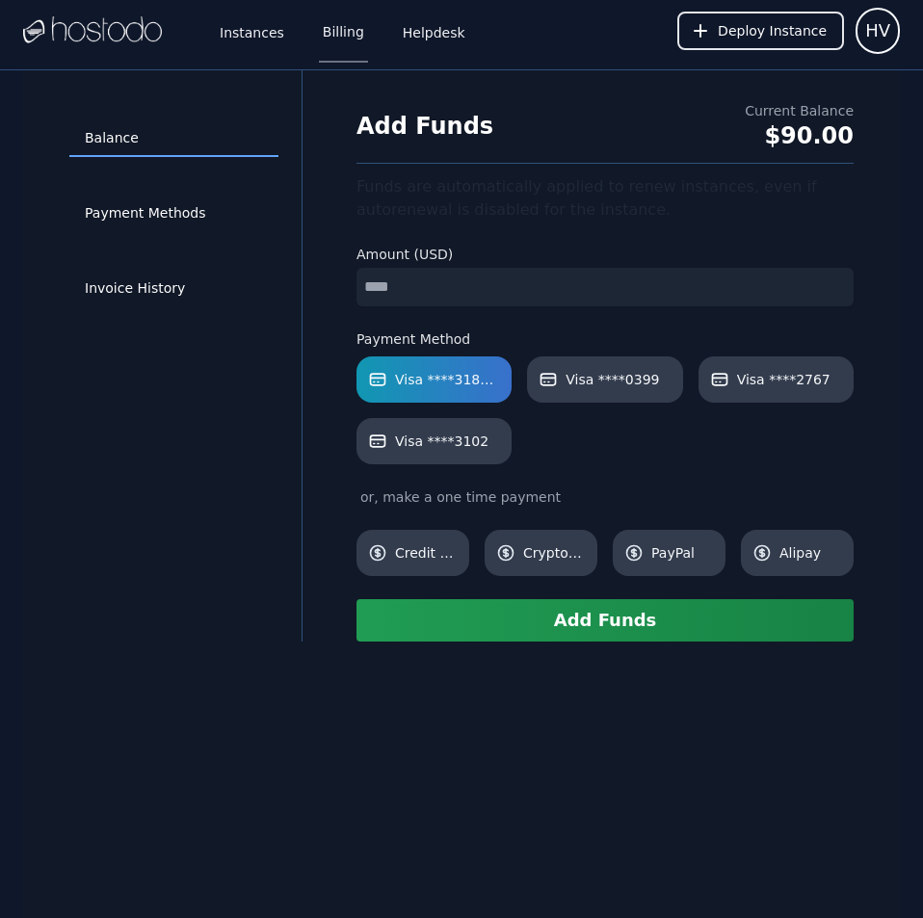
click at [498, 293] on input "number" at bounding box center [604, 287] width 497 height 39
type input "**"
click at [604, 628] on button "Add Funds" at bounding box center [604, 620] width 497 height 42
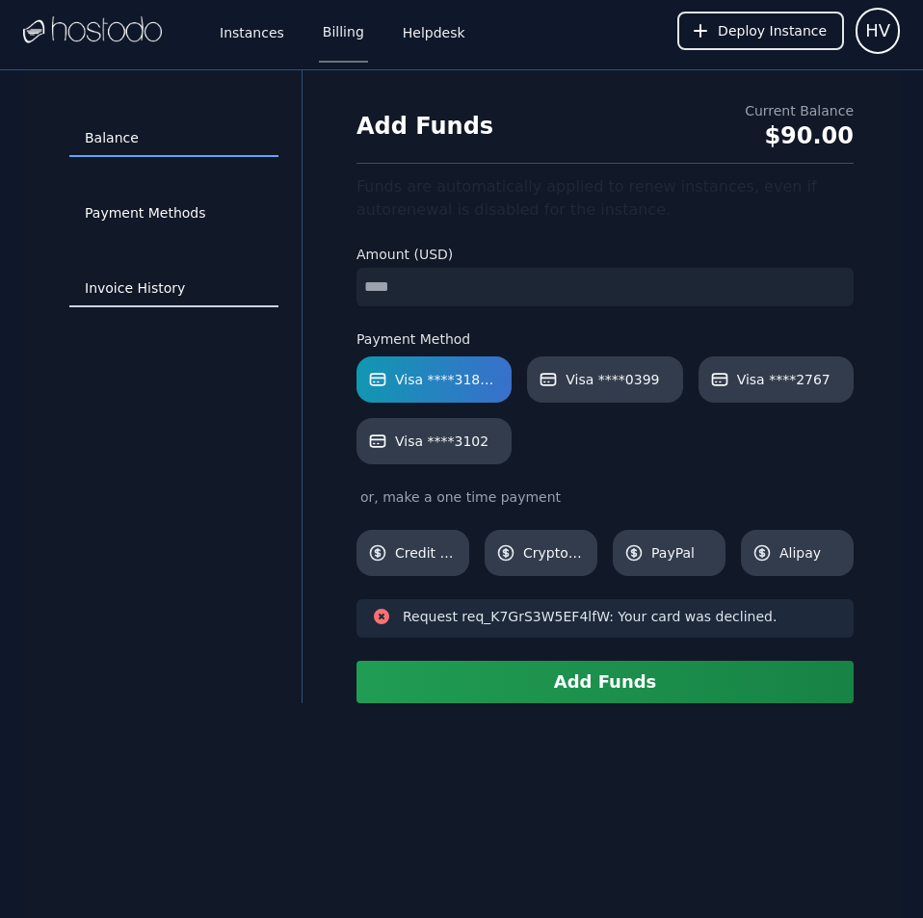
click at [151, 291] on link "Invoice History" at bounding box center [173, 289] width 209 height 37
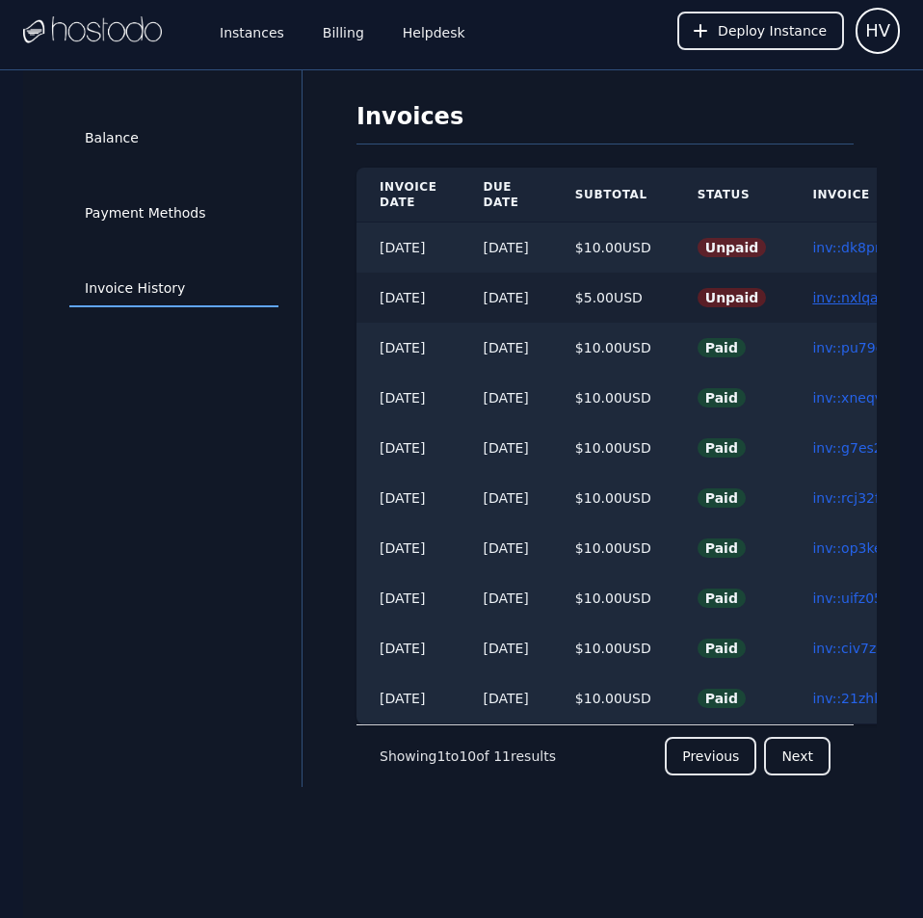
click at [865, 294] on link "inv::nxlqapgcuo ≫" at bounding box center [872, 297] width 121 height 15
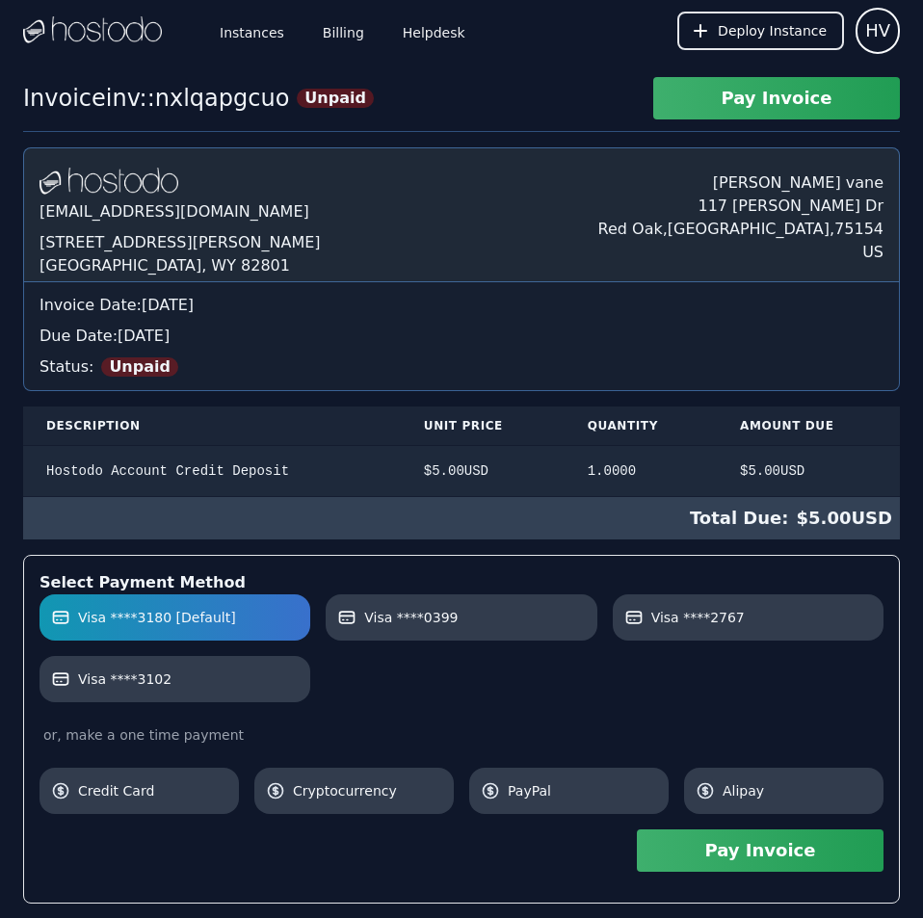
scroll to position [429, 0]
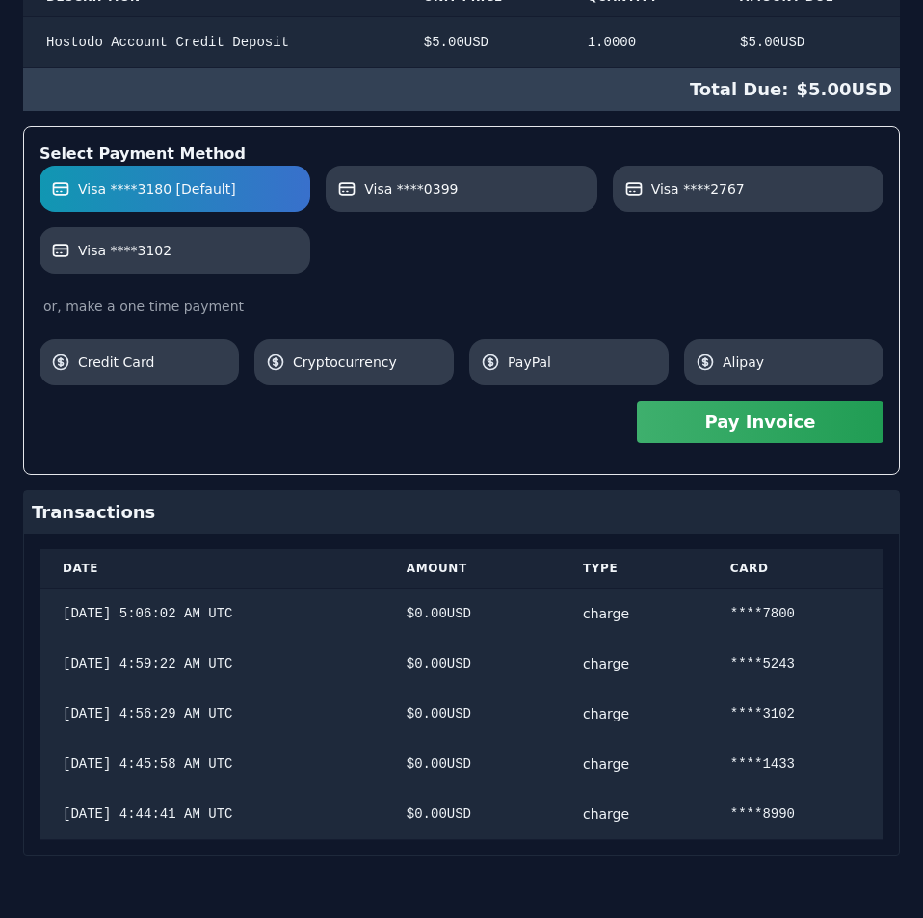
click at [865, 294] on div "[DOMAIN_NAME] [EMAIL_ADDRESS][DOMAIN_NAME] [STREET_ADDRESS][PERSON_NAME] [PERSO…" at bounding box center [461, 287] width 876 height 1137
click at [755, 182] on label "Visa ****2767" at bounding box center [747, 188] width 247 height 19
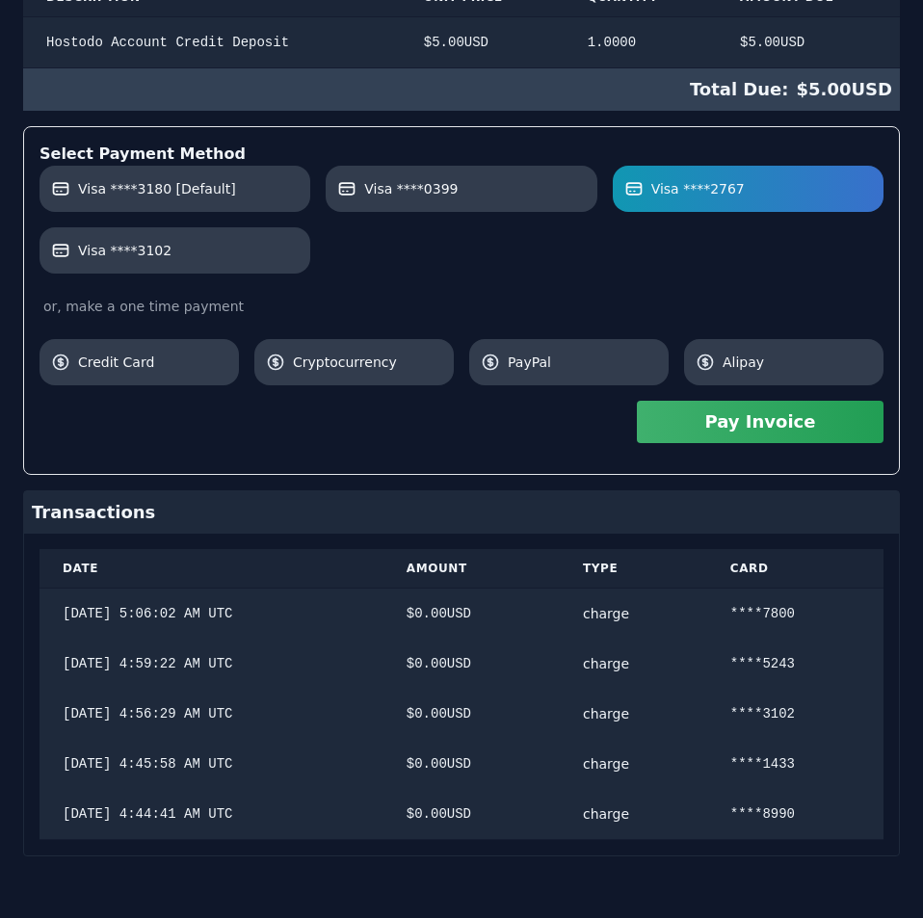
click at [838, 426] on button "Pay Invoice" at bounding box center [760, 422] width 247 height 42
click at [288, 257] on label "Visa ****3102" at bounding box center [174, 250] width 247 height 19
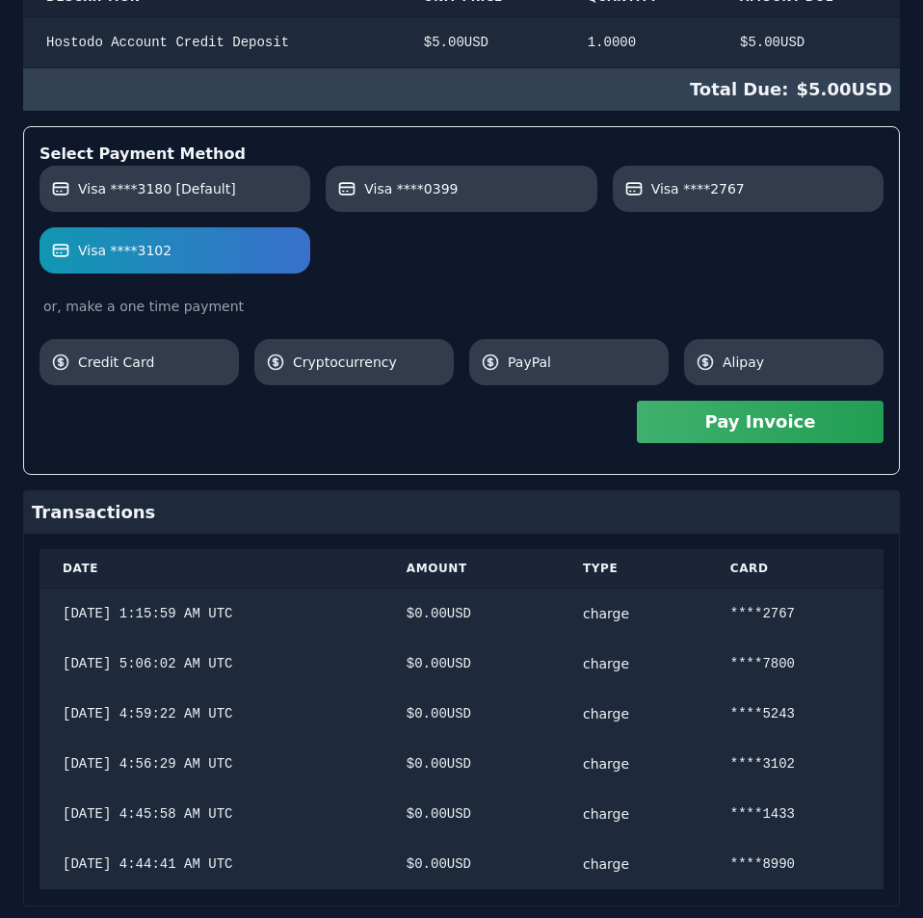
click at [789, 431] on button "Pay Invoice" at bounding box center [760, 422] width 247 height 42
click at [238, 192] on label "Visa ****3180 [Default]" at bounding box center [174, 188] width 247 height 19
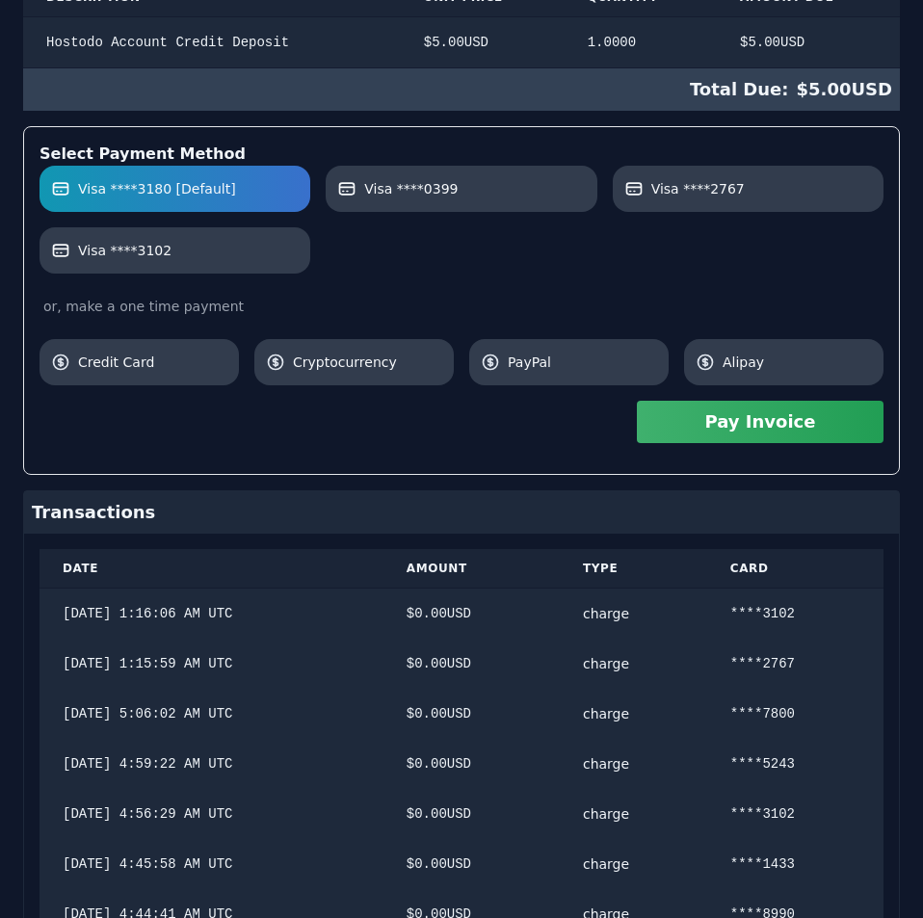
click at [850, 420] on button "Pay Invoice" at bounding box center [760, 422] width 247 height 42
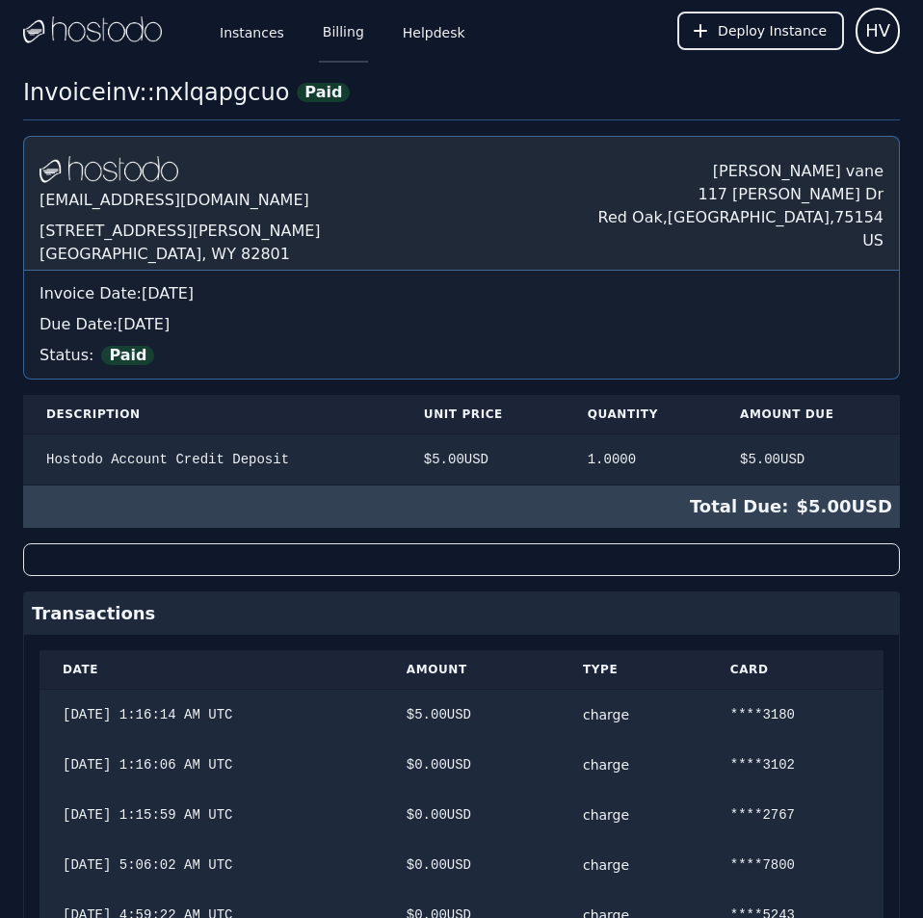
click at [337, 38] on link "Billing" at bounding box center [343, 31] width 49 height 64
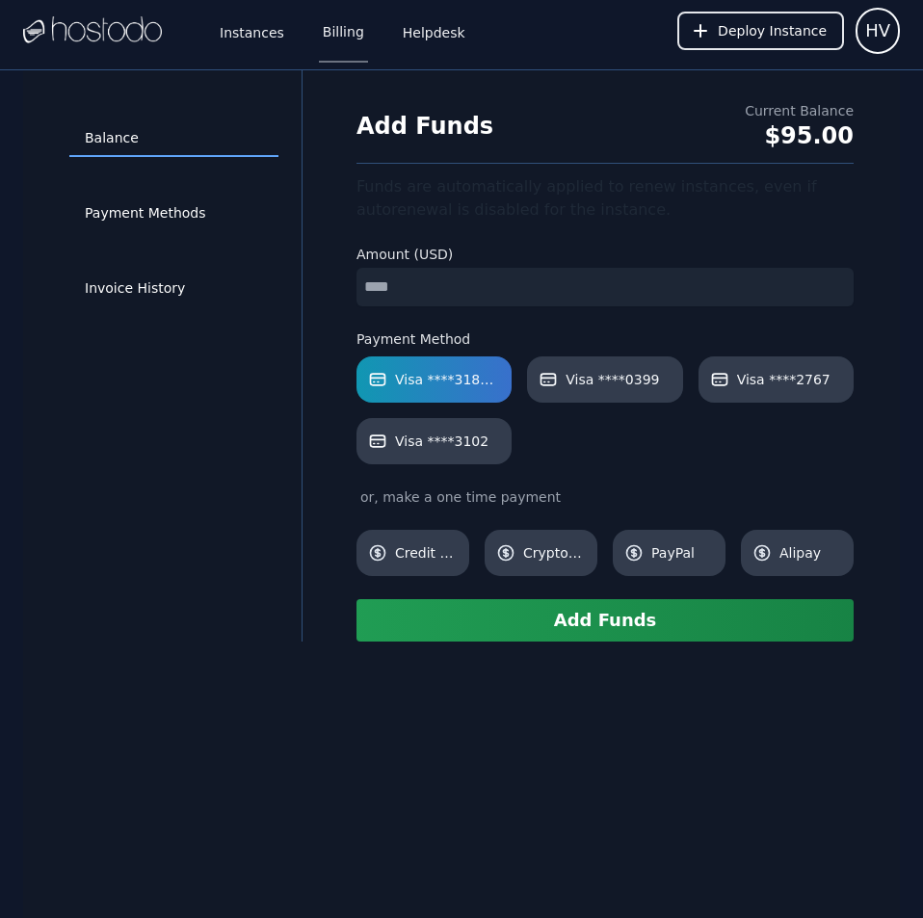
click at [521, 289] on input "number" at bounding box center [604, 287] width 497 height 39
type input "*"
click at [626, 627] on button "Add Funds" at bounding box center [604, 620] width 497 height 42
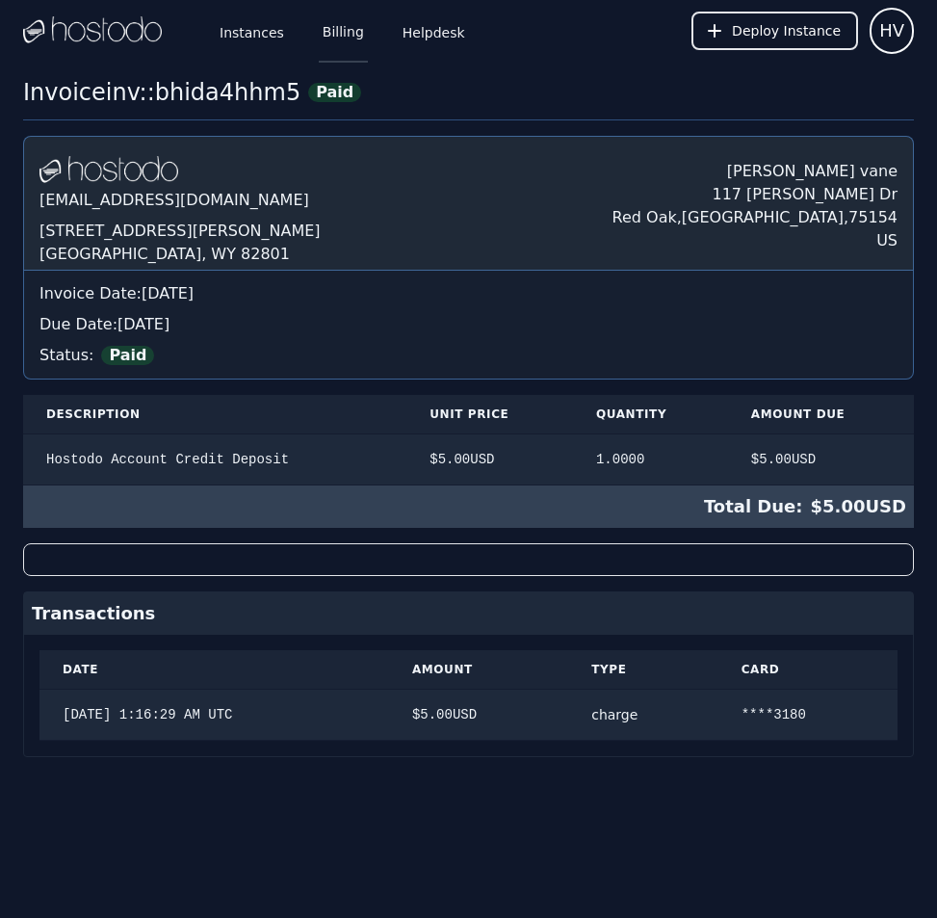
click at [340, 36] on link "Billing" at bounding box center [343, 31] width 49 height 64
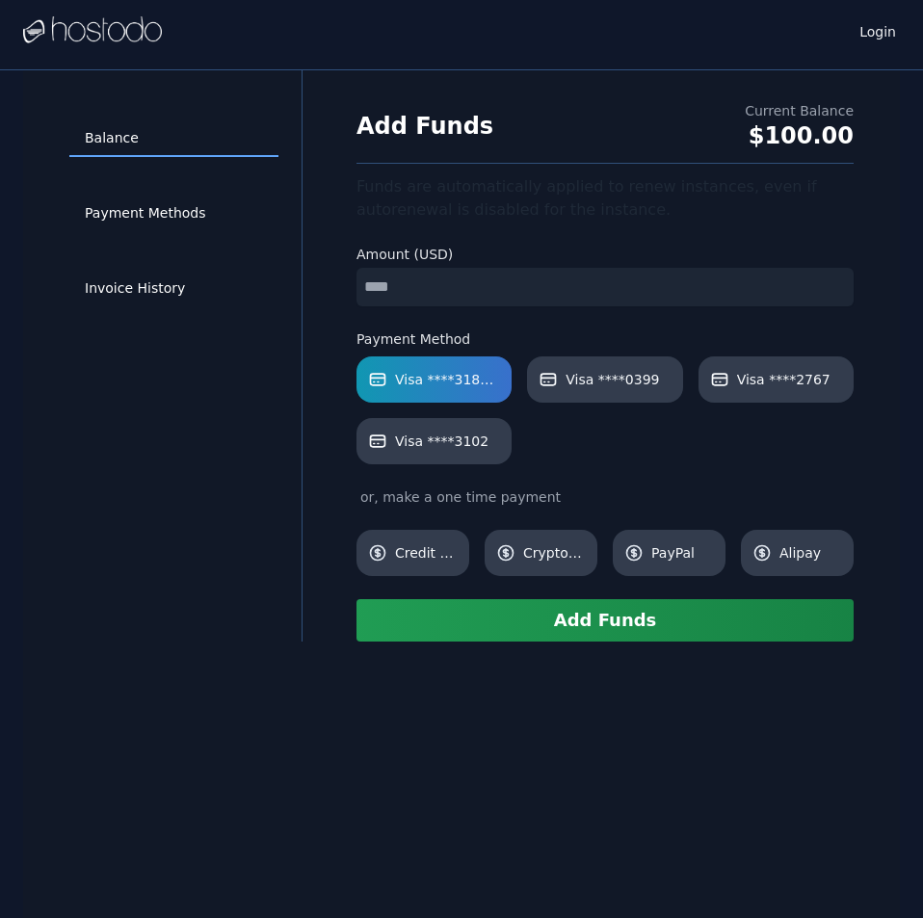
click at [482, 284] on input "number" at bounding box center [604, 287] width 497 height 39
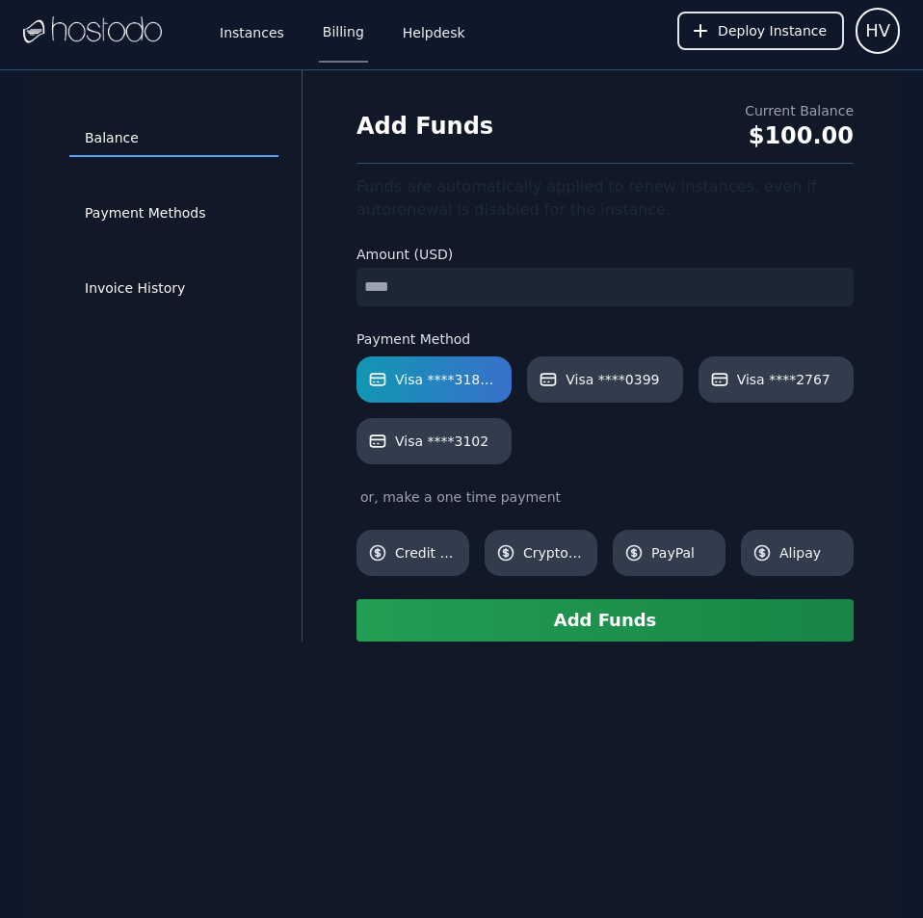
type input "*"
click at [617, 616] on button "Add Funds" at bounding box center [604, 620] width 497 height 42
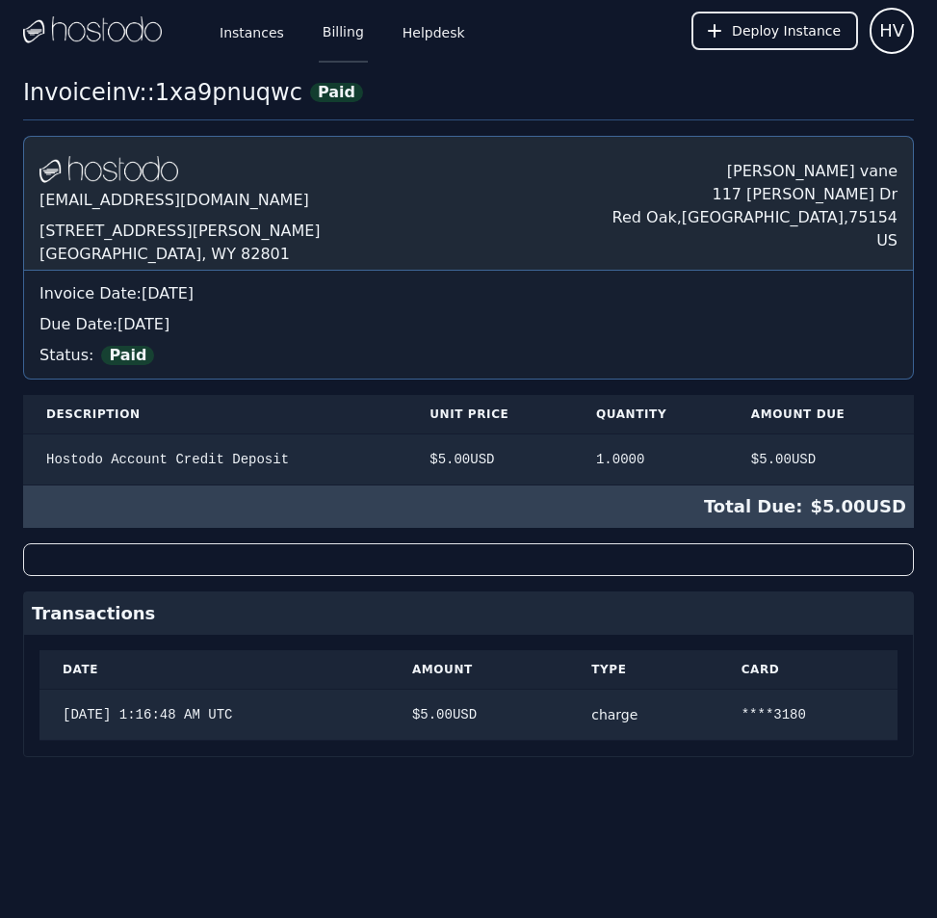
click at [344, 36] on link "Billing" at bounding box center [343, 31] width 49 height 64
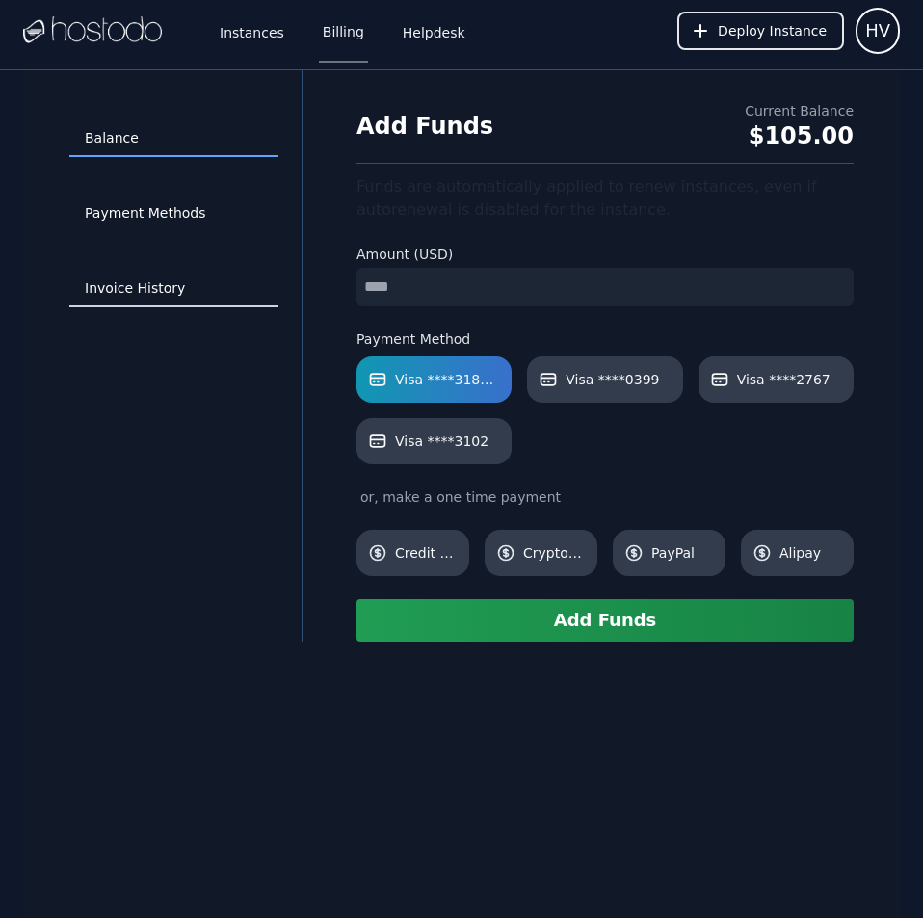
click at [123, 288] on link "Invoice History" at bounding box center [173, 289] width 209 height 37
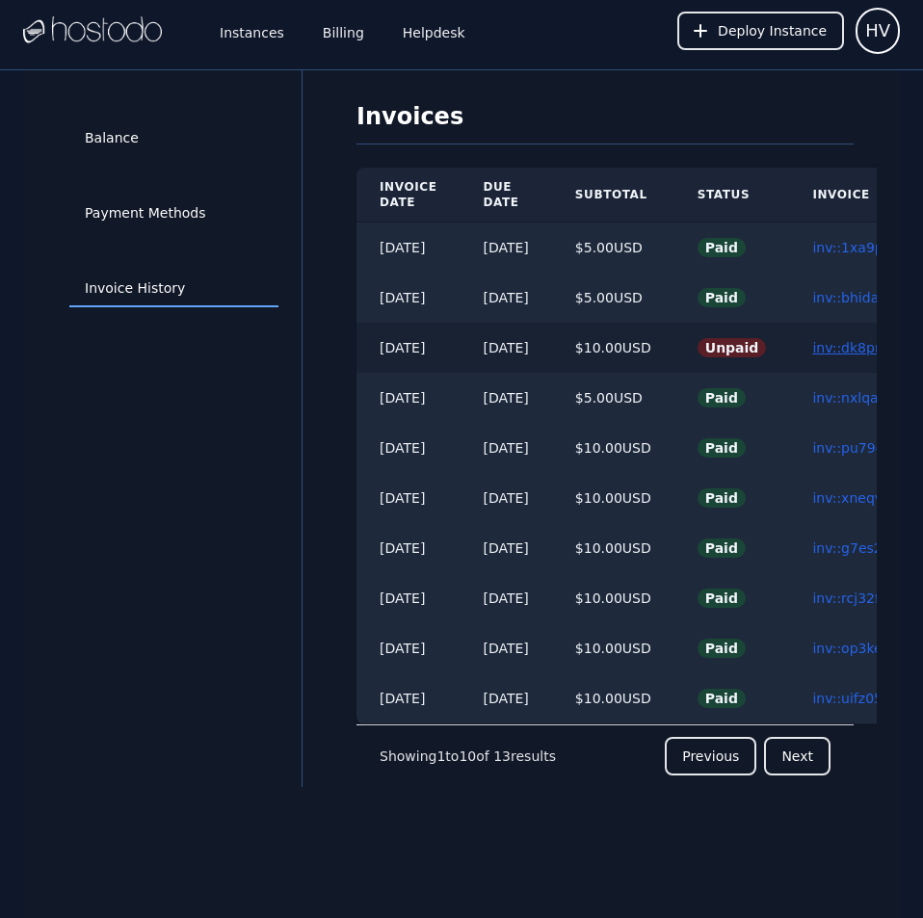
click at [854, 353] on link "inv::dk8pnmk6wi ≫" at bounding box center [876, 347] width 129 height 15
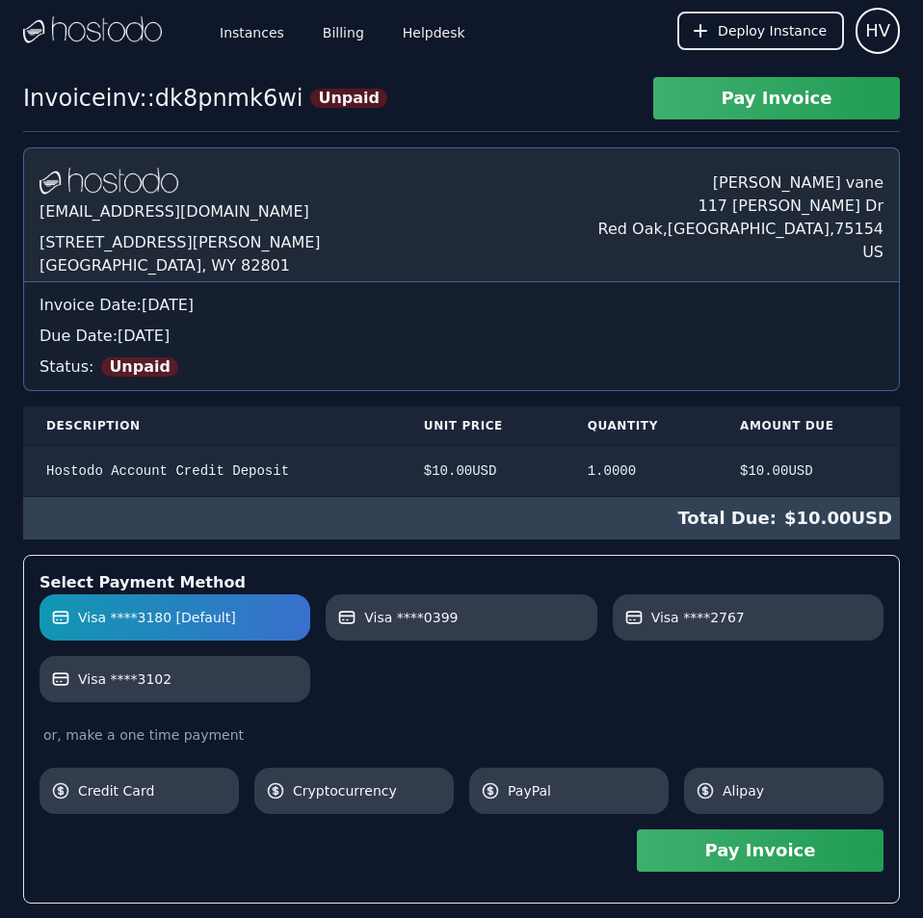
scroll to position [228, 0]
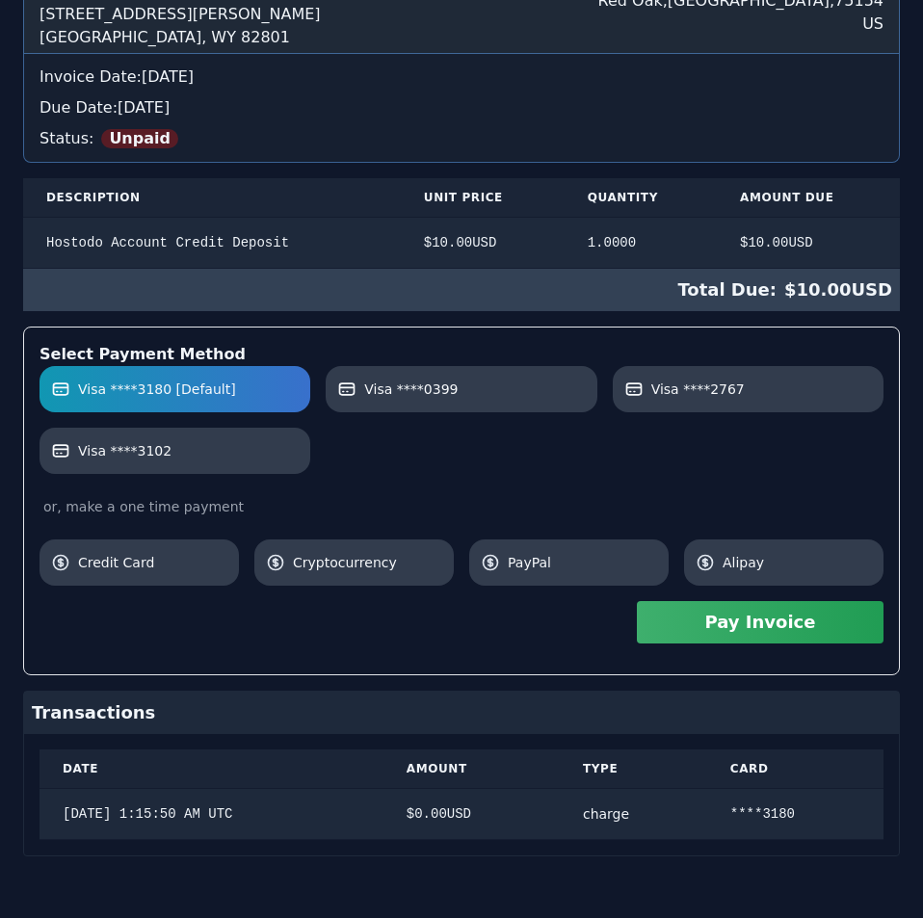
click at [854, 353] on div "Hostodo.com contact@hostodo.com 30 N Gould St, Ste N Sheridan, WY 82801 henry v…" at bounding box center [461, 387] width 876 height 937
click at [838, 635] on button "Pay Invoice" at bounding box center [760, 622] width 247 height 42
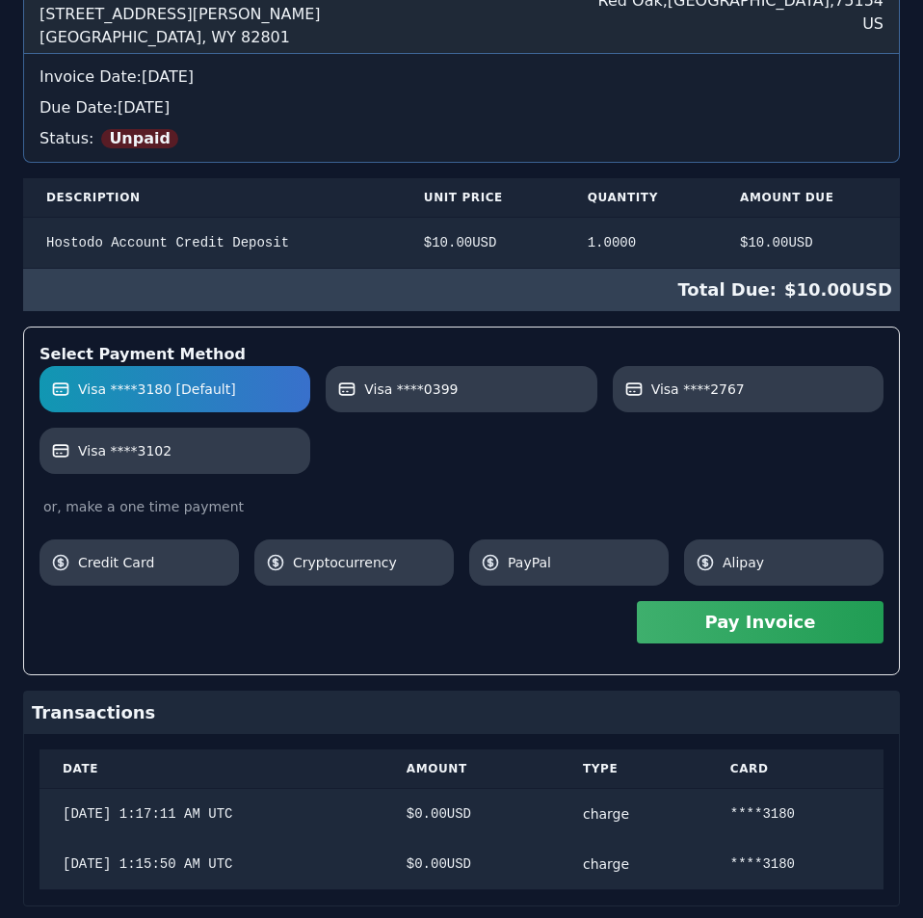
scroll to position [0, 0]
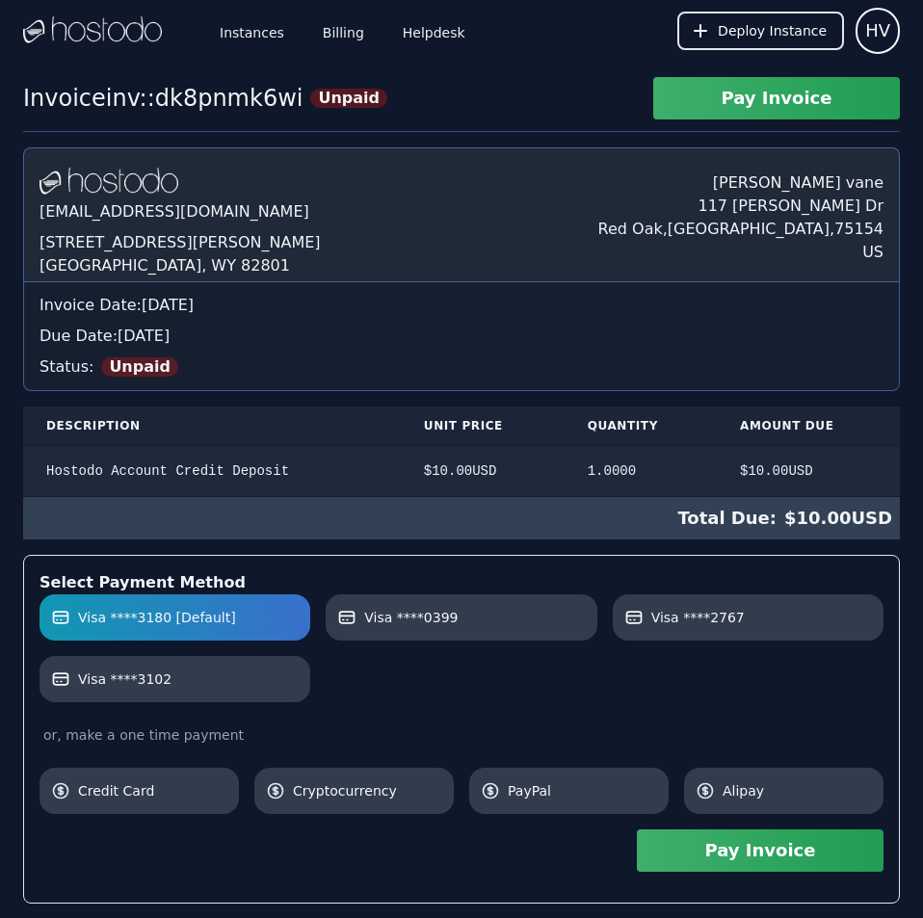
click at [325, 171] on div "Hostodo.com contact@hostodo.com 30 N Gould St, Ste N Sheridan, WY 82801 henry v…" at bounding box center [461, 640] width 876 height 987
click at [319, 29] on link "Billing" at bounding box center [343, 31] width 49 height 64
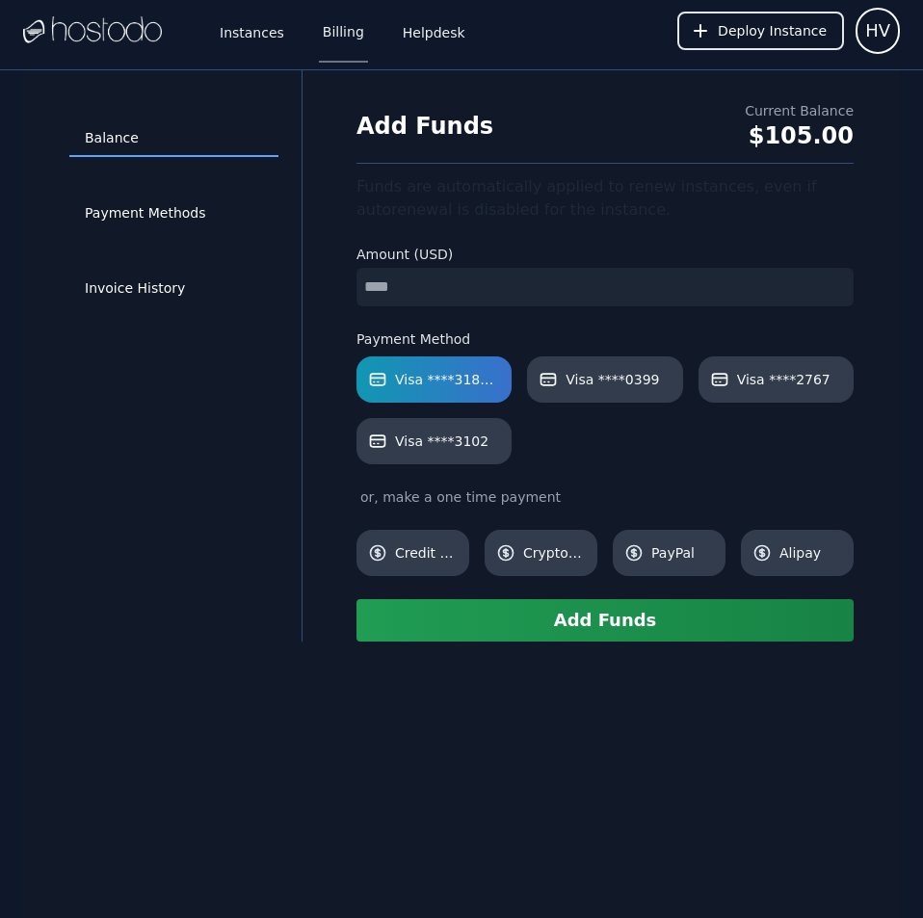
click at [471, 278] on input "number" at bounding box center [604, 287] width 497 height 39
type input "*"
click at [605, 632] on button "Add Funds" at bounding box center [604, 620] width 497 height 42
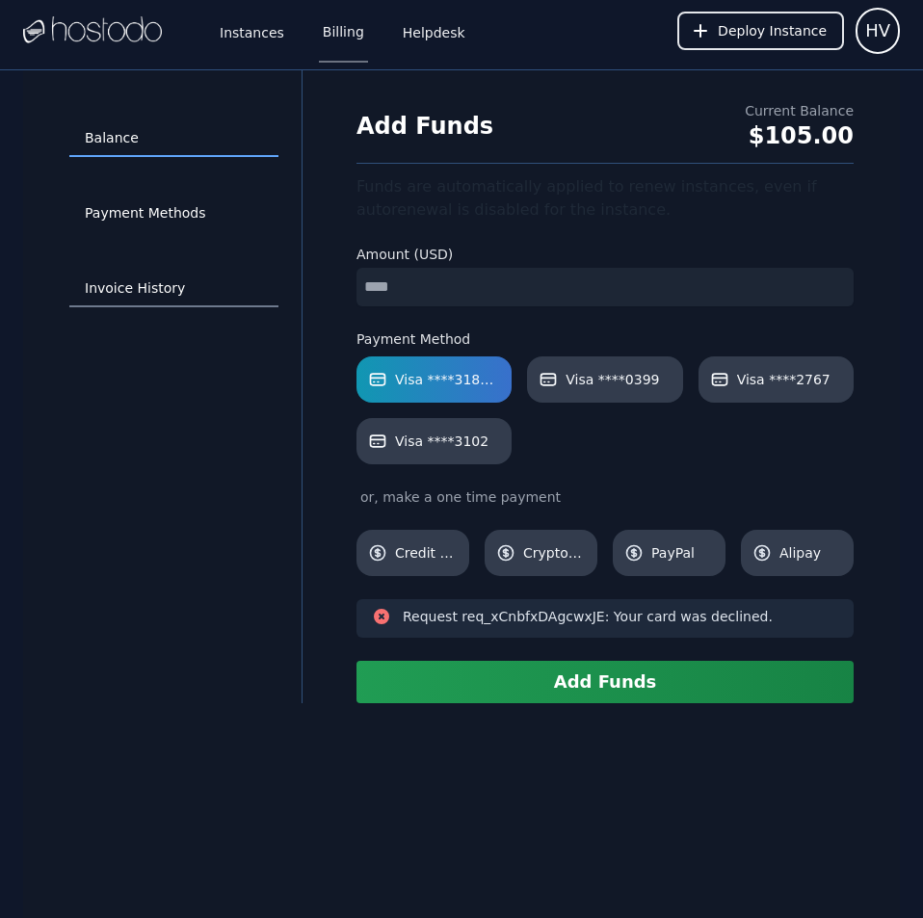
click at [158, 282] on link "Invoice History" at bounding box center [173, 289] width 209 height 37
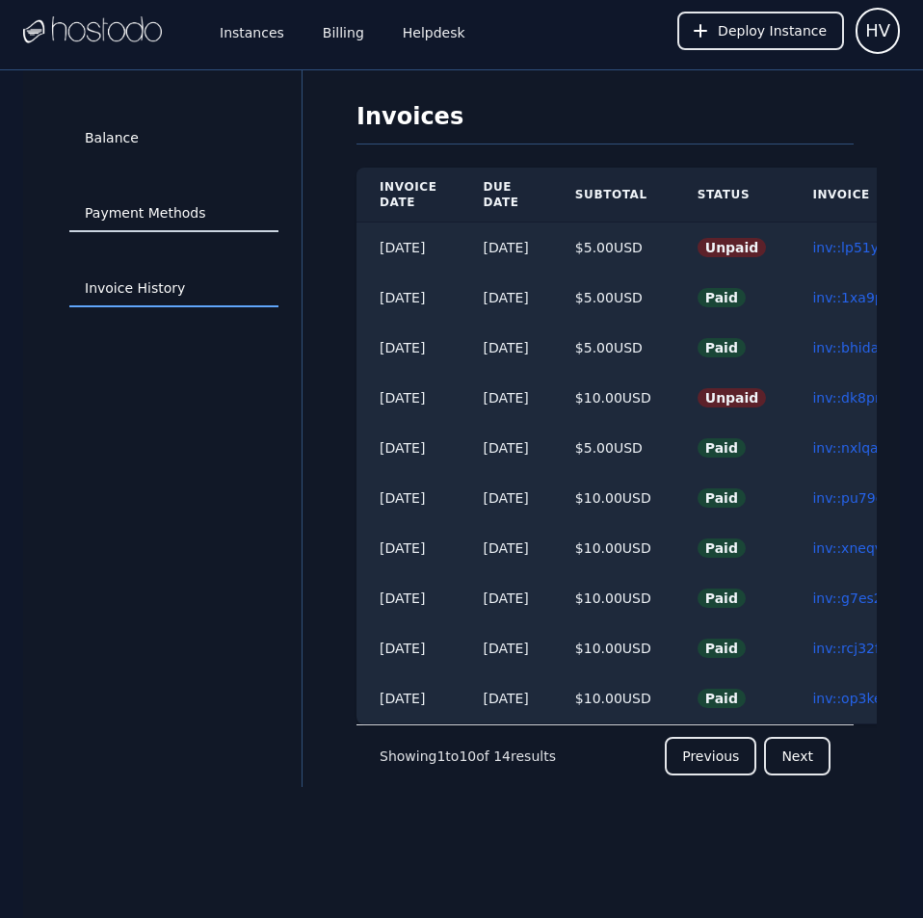
click at [155, 219] on link "Payment Methods" at bounding box center [173, 213] width 209 height 37
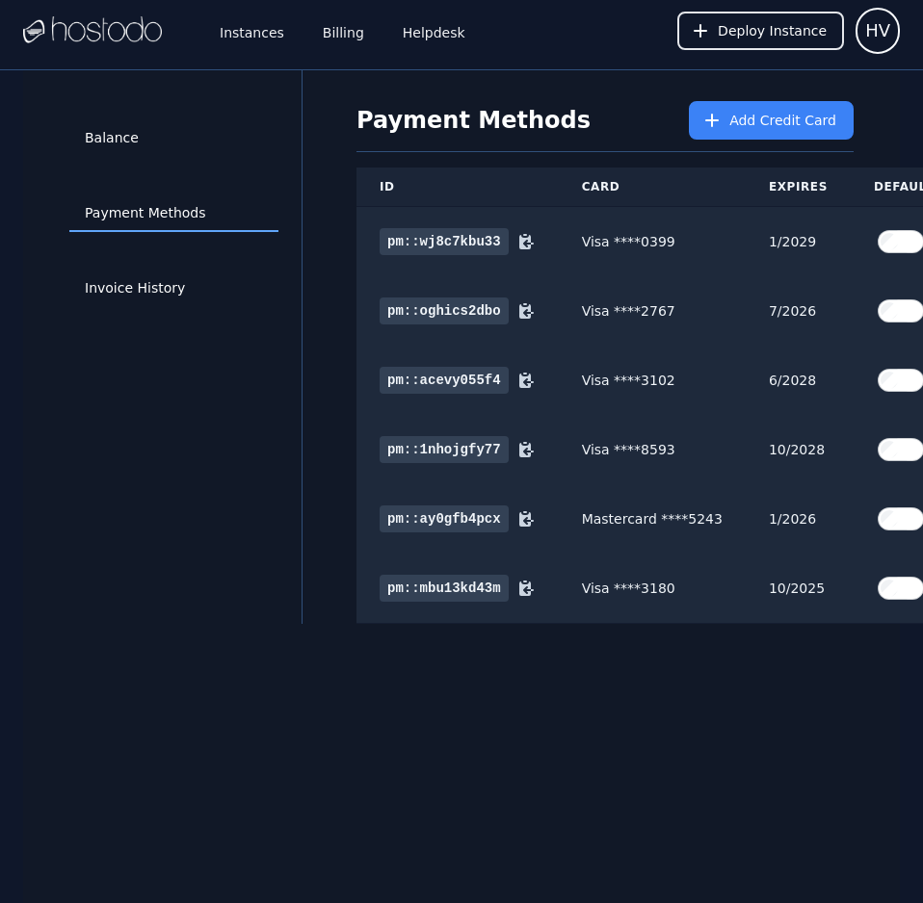
scroll to position [85, 83]
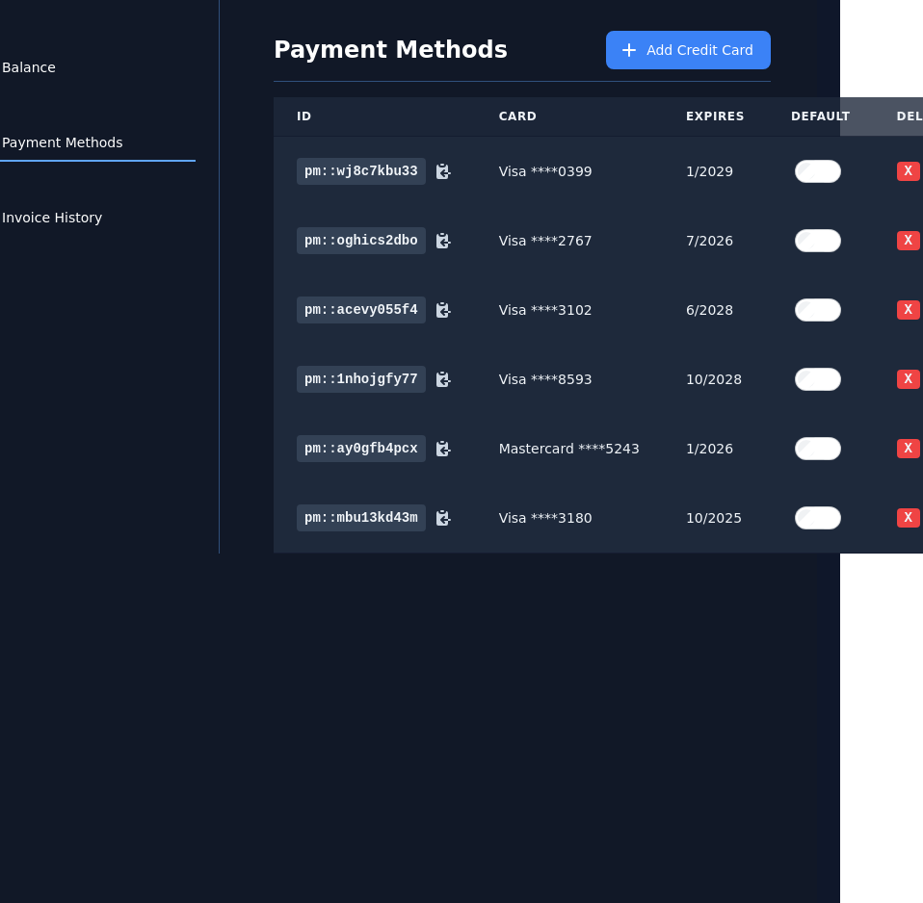
click at [697, 822] on div "Balance Payment Methods Invoice History Payment Methods Add Credit Card ID Card…" at bounding box center [378, 451] width 876 height 903
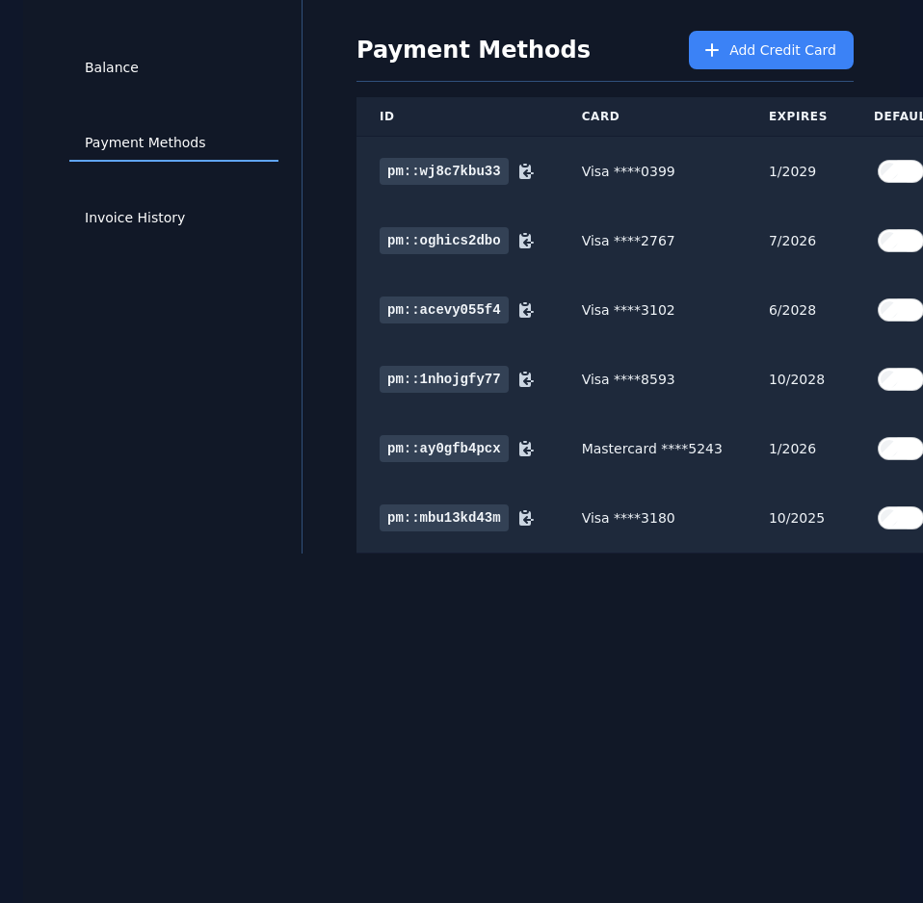
click at [697, 822] on div "Balance Payment Methods Invoice History Payment Methods Add Credit Card ID Card…" at bounding box center [461, 451] width 876 height 903
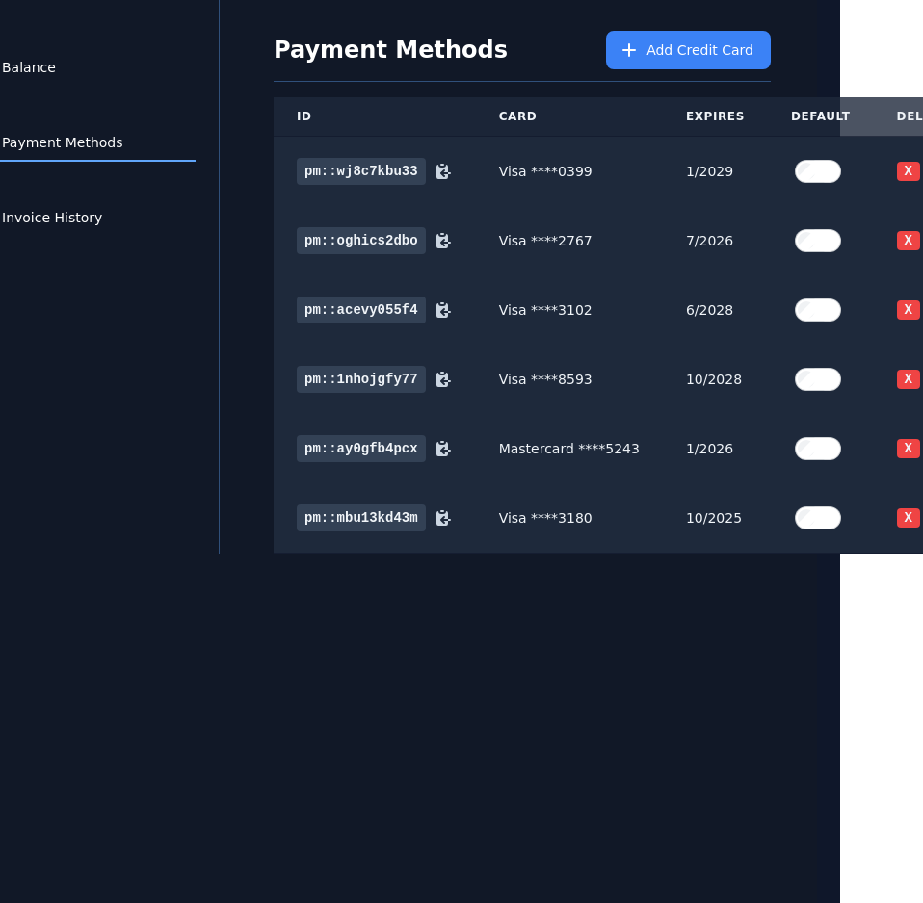
click at [697, 822] on div "Balance Payment Methods Invoice History Payment Methods Add Credit Card ID Card…" at bounding box center [378, 451] width 876 height 903
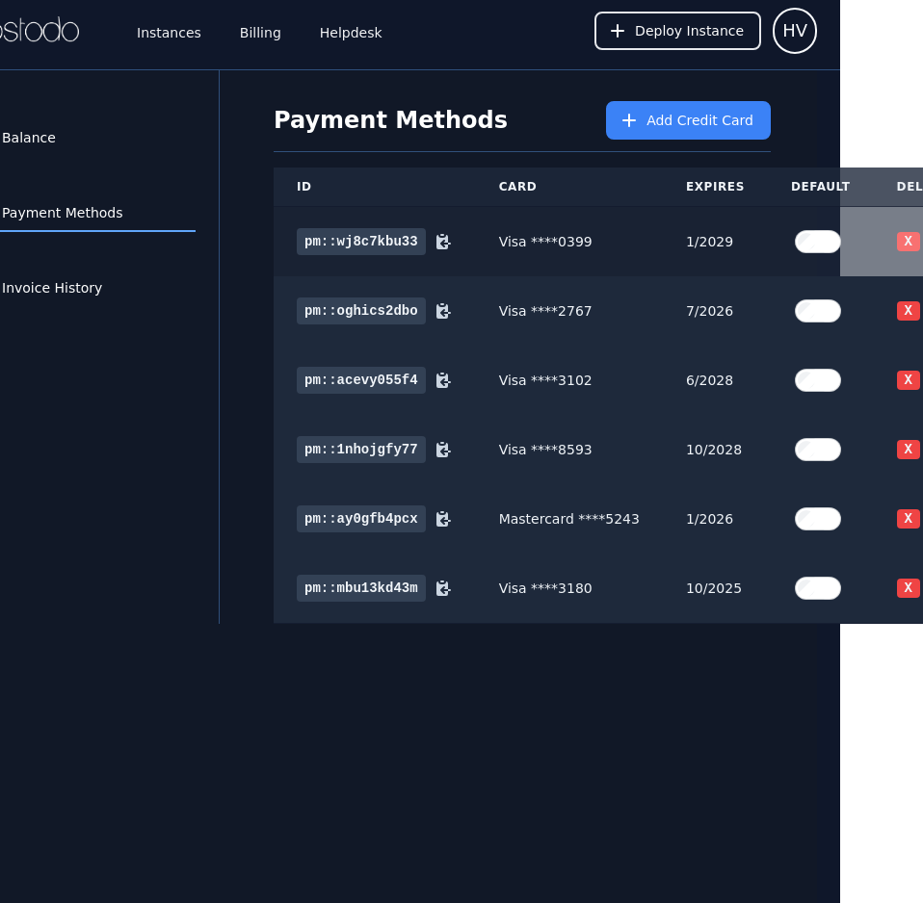
click at [897, 242] on button "X" at bounding box center [908, 241] width 23 height 19
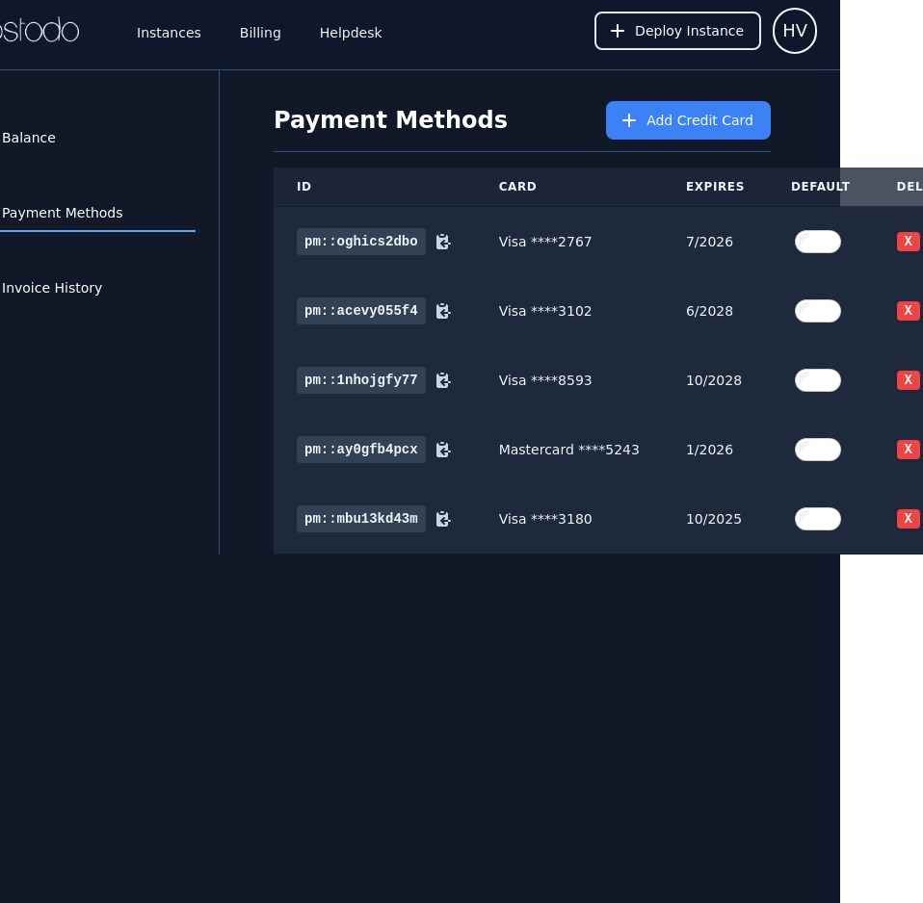
click at [897, 242] on button "X" at bounding box center [908, 241] width 23 height 19
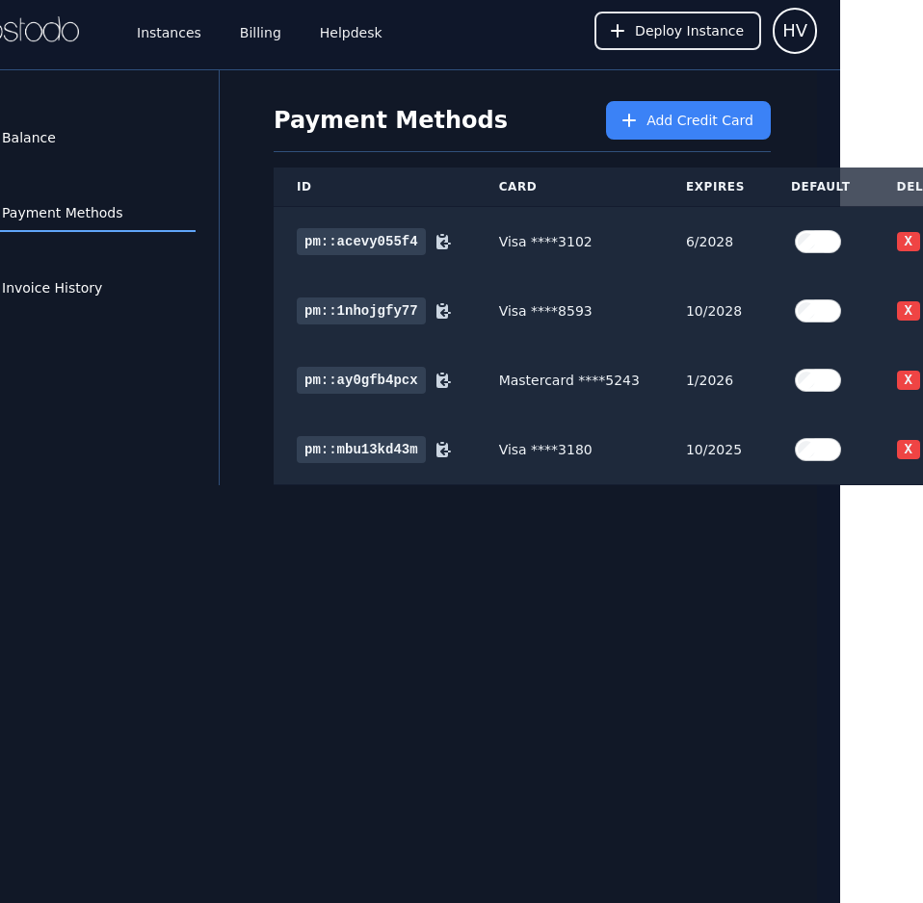
click at [897, 242] on button "X" at bounding box center [908, 241] width 23 height 19
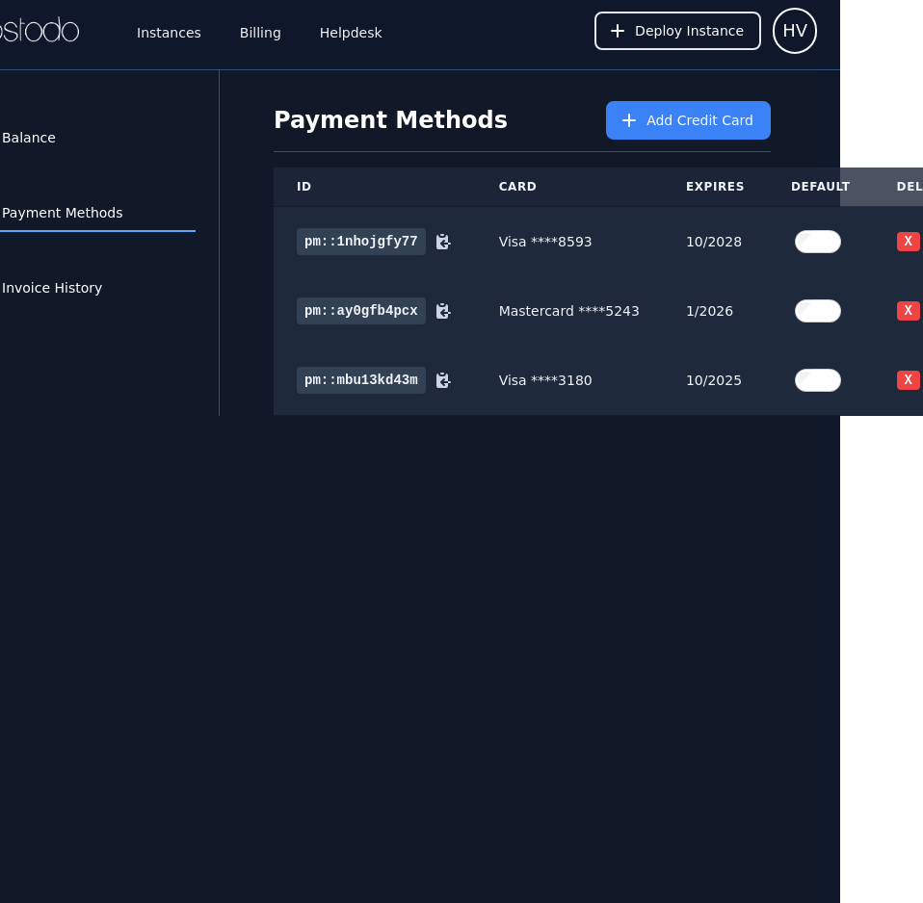
click at [897, 242] on button "X" at bounding box center [908, 241] width 23 height 19
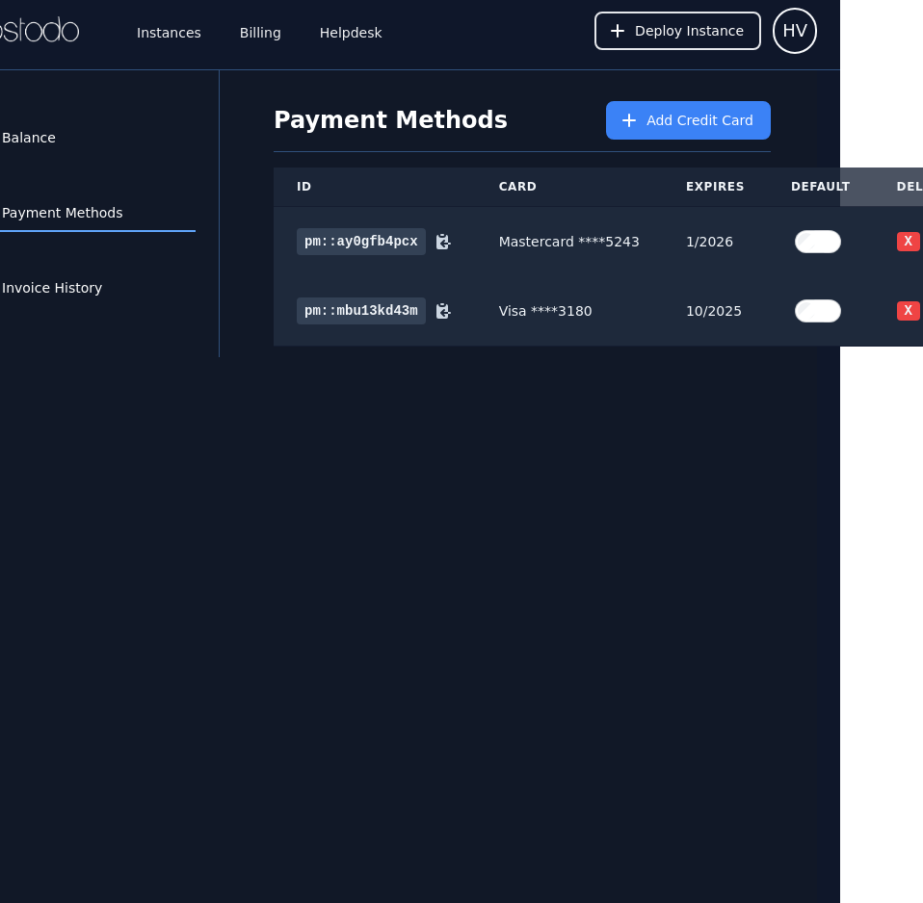
click at [897, 242] on button "X" at bounding box center [908, 241] width 23 height 19
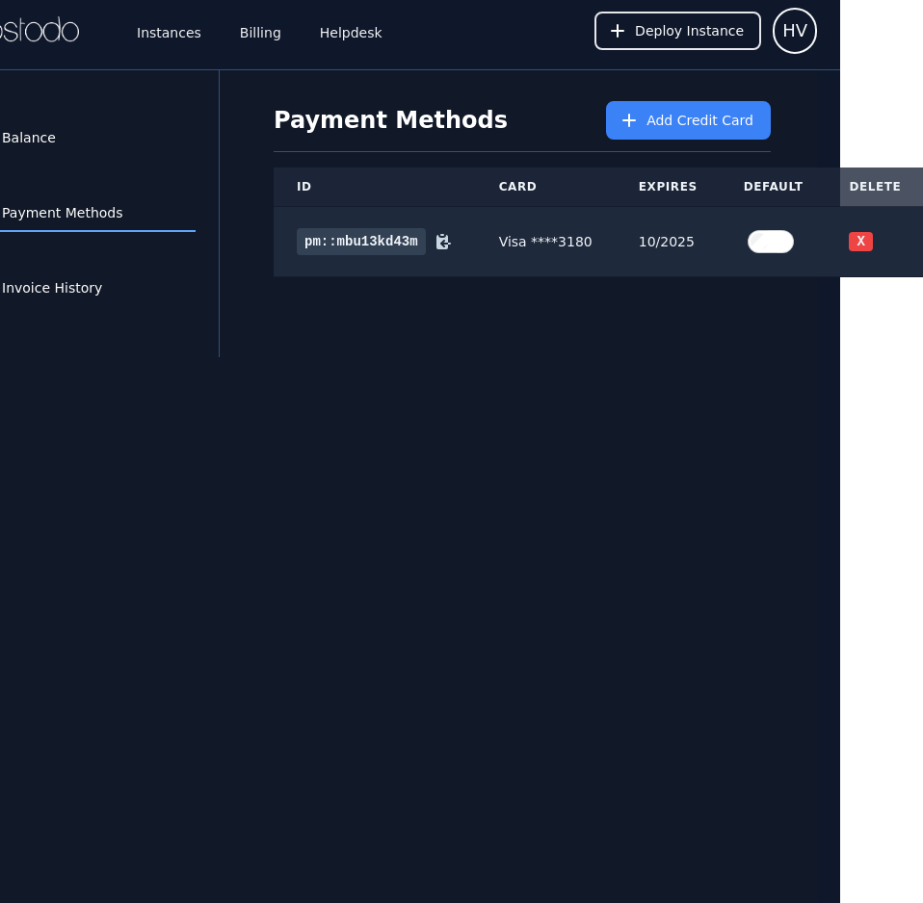
scroll to position [0, 38]
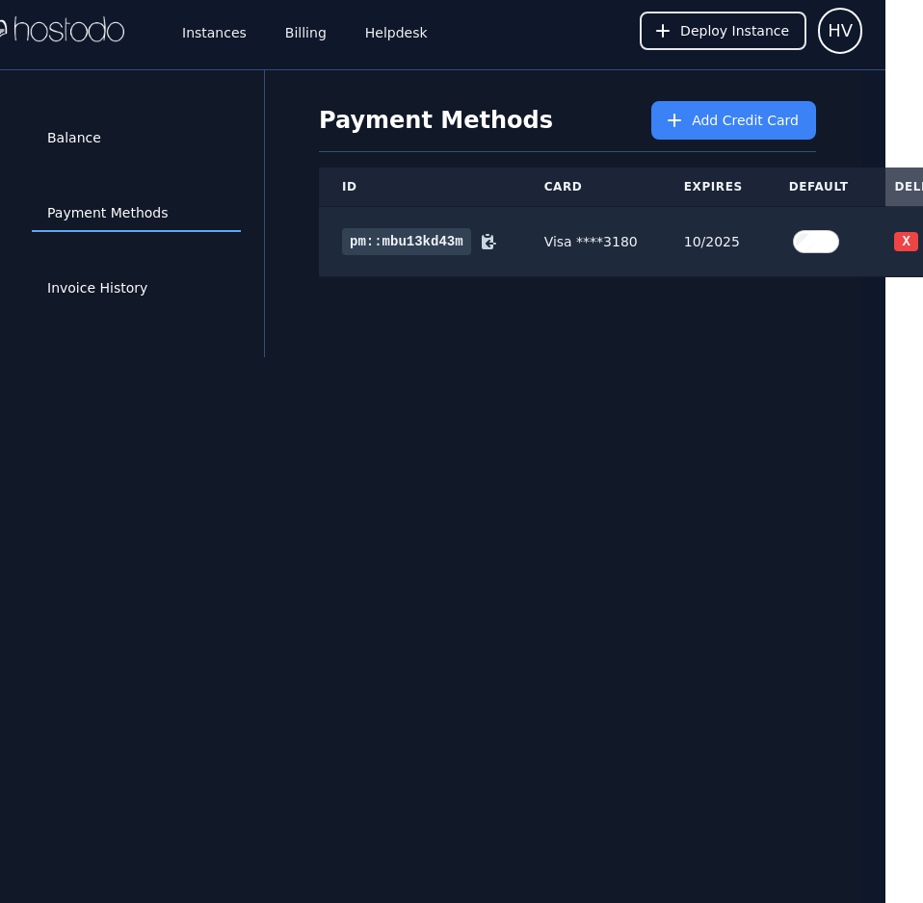
click at [443, 579] on div "Balance Payment Methods Invoice History Payment Methods Add Credit Card ID Card…" at bounding box center [424, 521] width 876 height 903
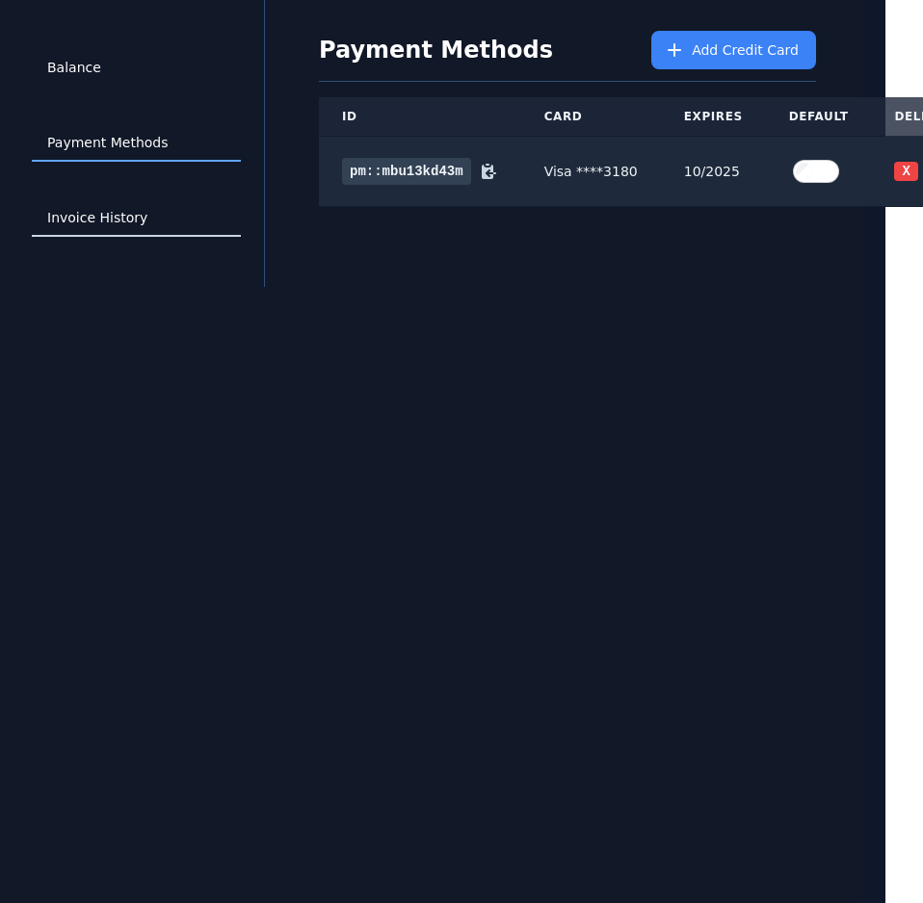
click at [132, 206] on link "Invoice History" at bounding box center [136, 218] width 209 height 37
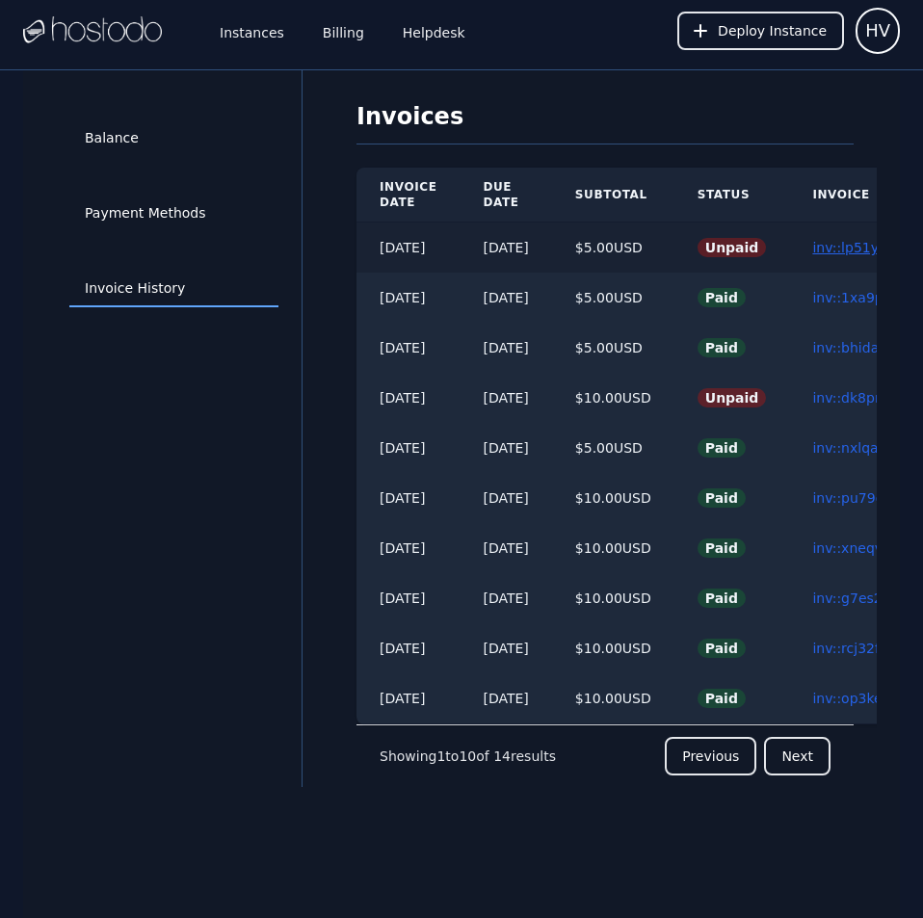
click at [849, 244] on link "inv::lp51y58f9j ≫" at bounding box center [869, 247] width 115 height 15
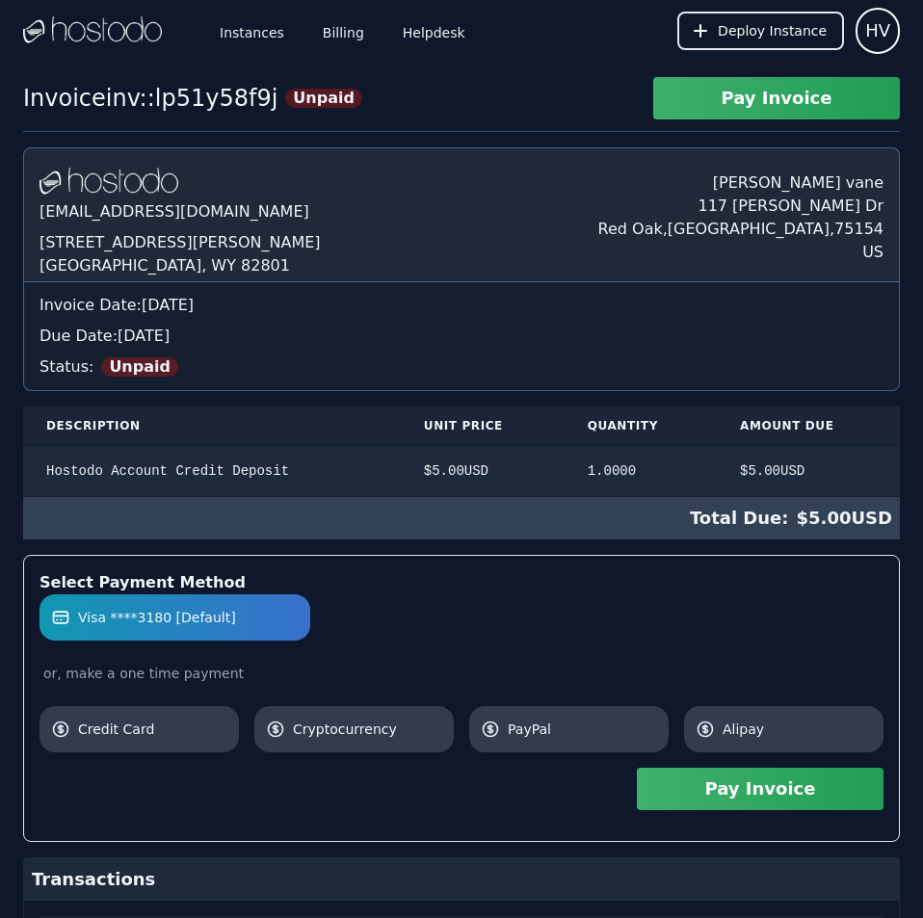
click at [778, 788] on button "Pay Invoice" at bounding box center [760, 789] width 247 height 42
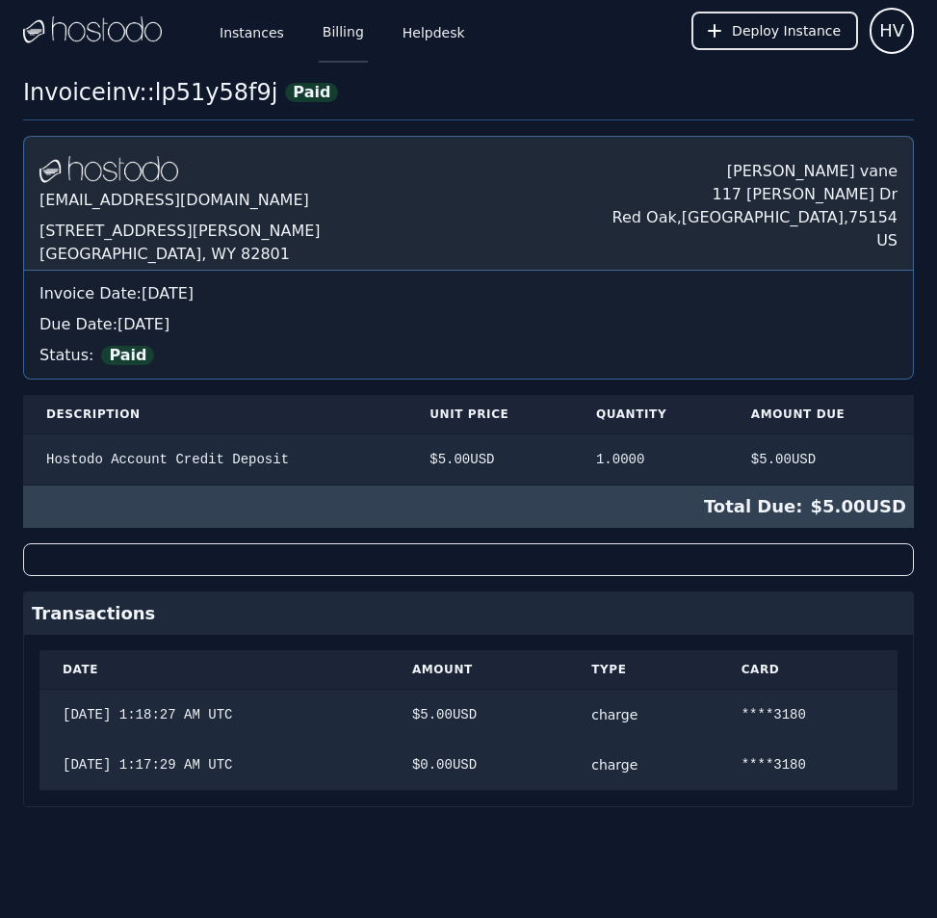
click at [332, 39] on link "Billing" at bounding box center [343, 31] width 49 height 64
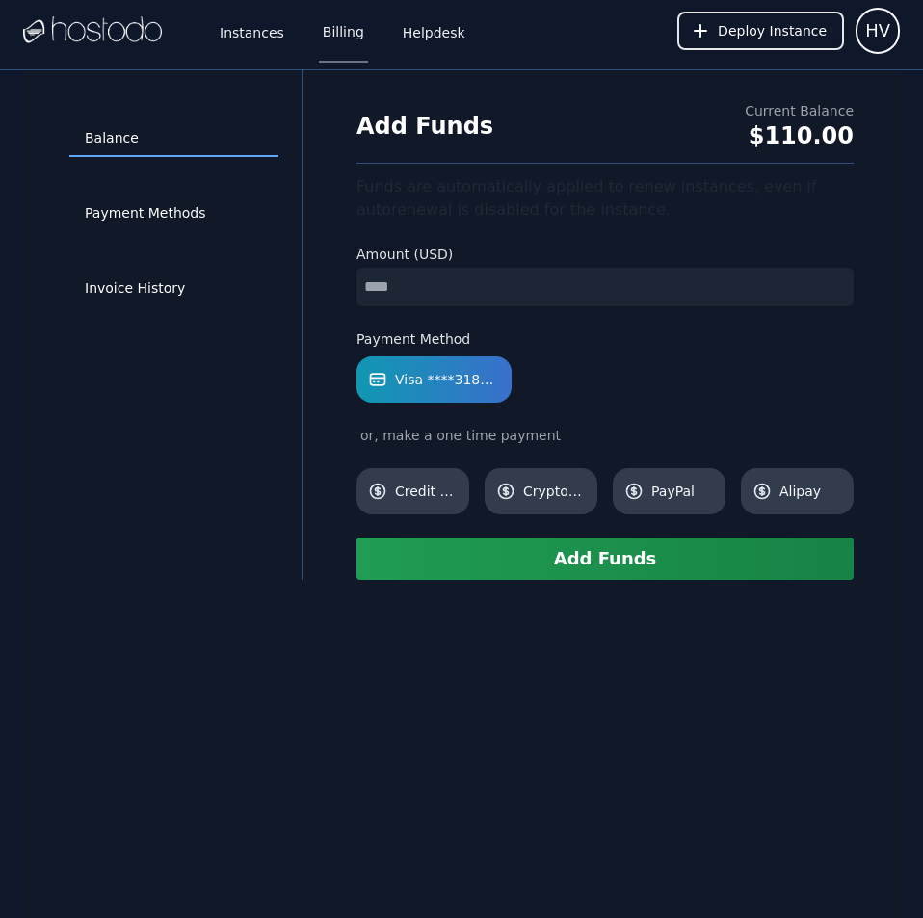
click at [485, 291] on input "number" at bounding box center [604, 287] width 497 height 39
type input "*"
click at [602, 563] on button "Add Funds" at bounding box center [604, 558] width 497 height 42
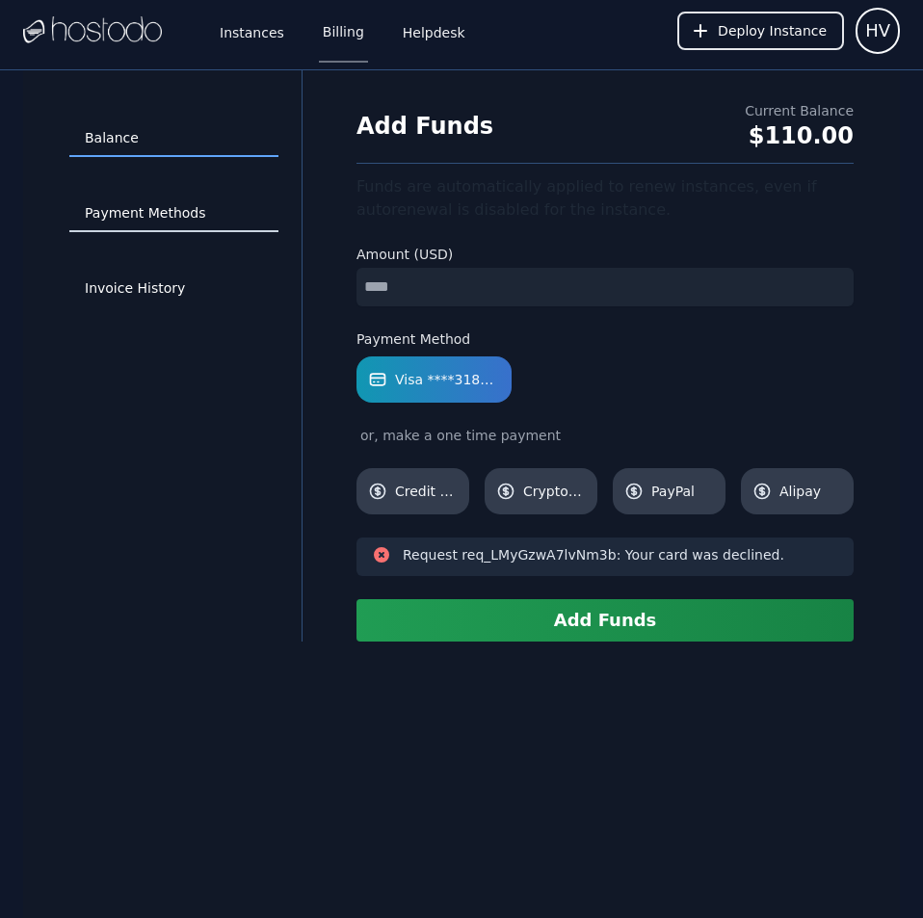
click at [162, 214] on link "Payment Methods" at bounding box center [173, 213] width 209 height 37
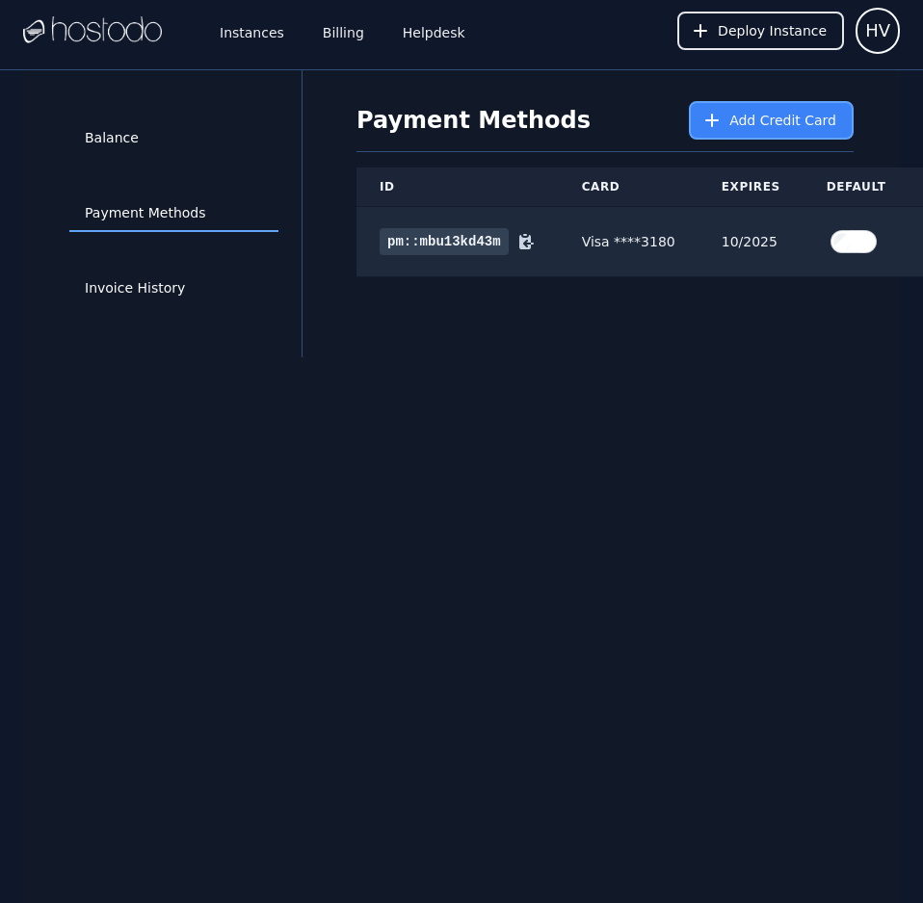
click at [770, 113] on span "Add Credit Card" at bounding box center [782, 120] width 107 height 19
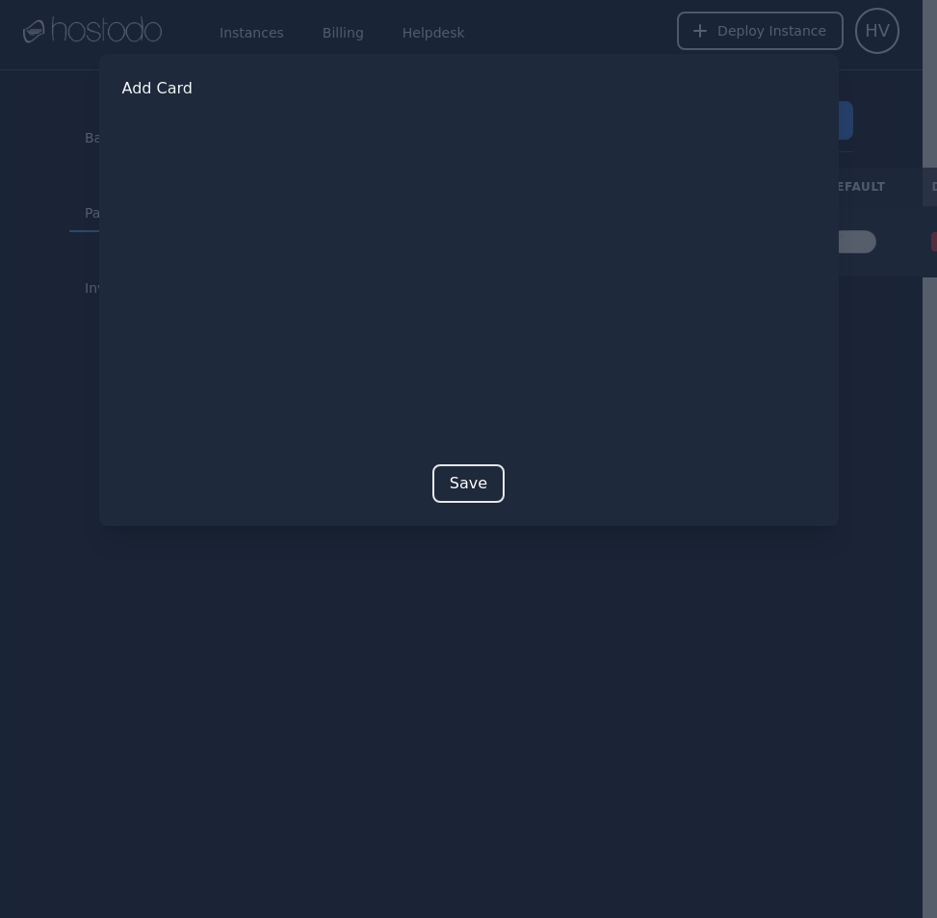
click at [467, 483] on button "Save" at bounding box center [468, 483] width 72 height 39
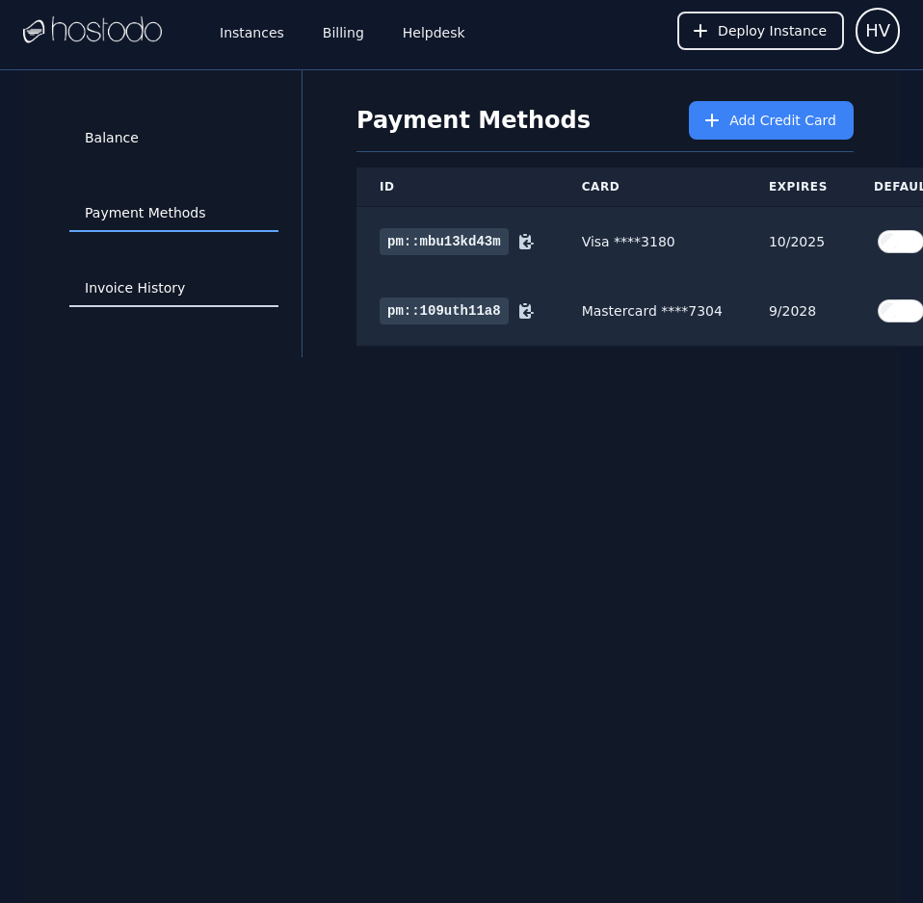
click at [138, 274] on link "Invoice History" at bounding box center [173, 289] width 209 height 37
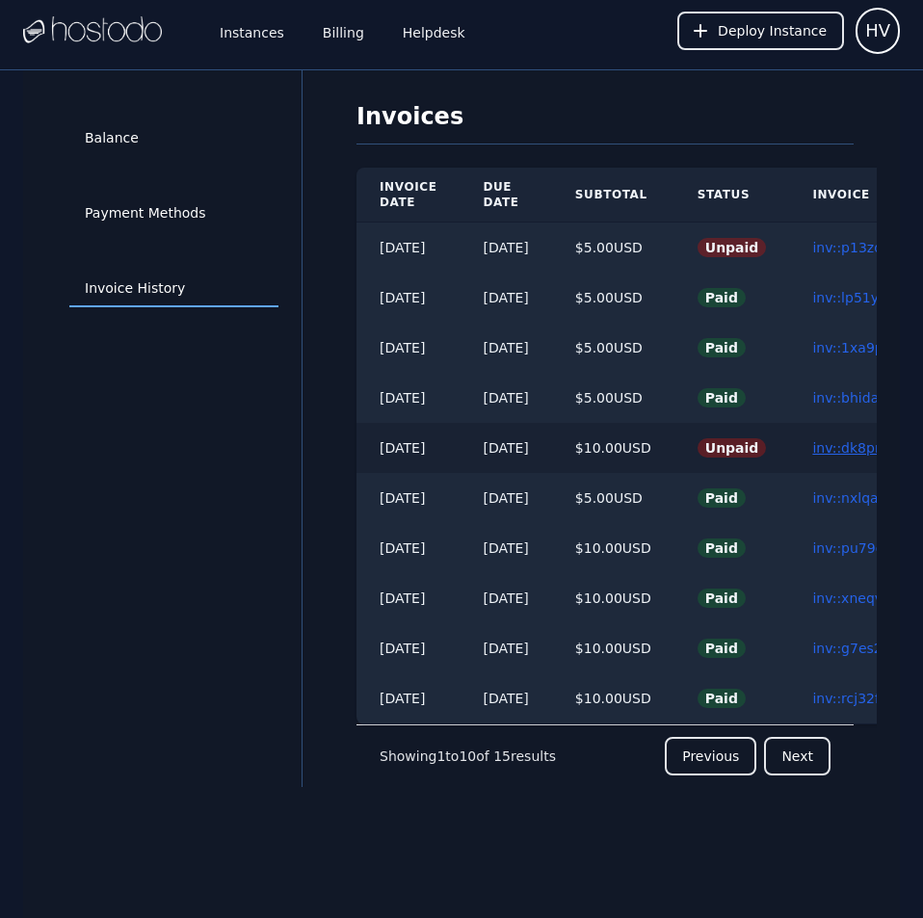
click at [853, 450] on link "inv::dk8pnmk6wi ≫" at bounding box center [876, 447] width 129 height 15
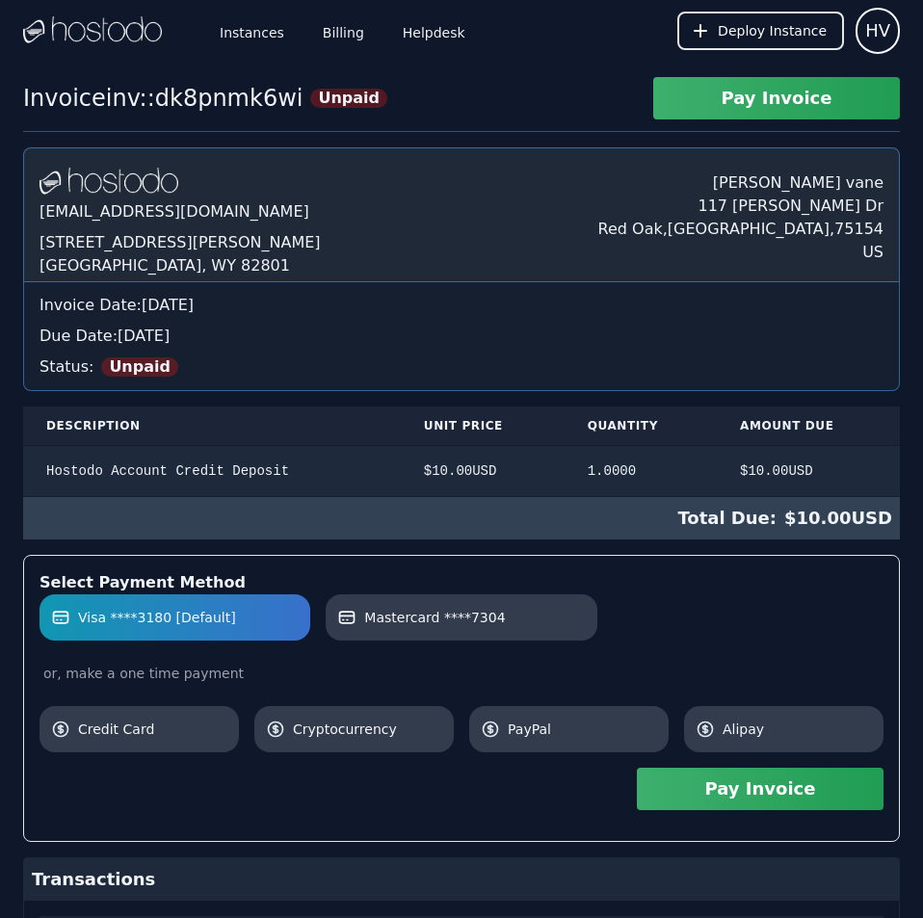
click at [564, 628] on link "Mastercard ****7304" at bounding box center [461, 617] width 271 height 46
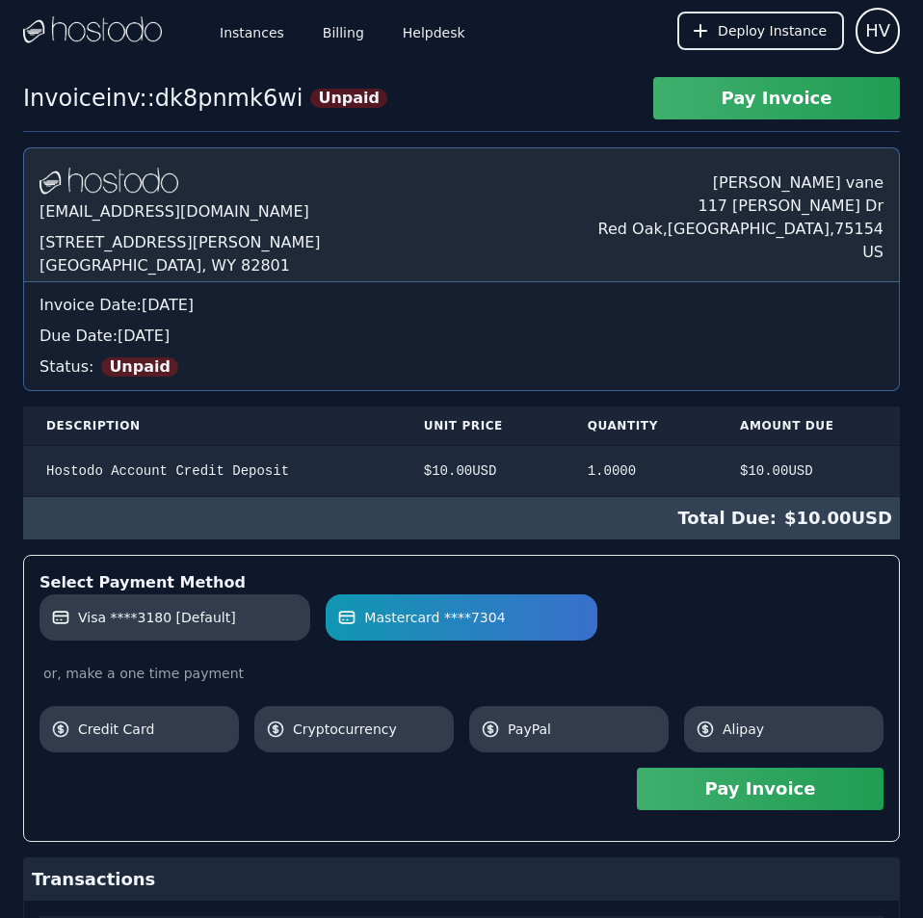
scroll to position [217, 0]
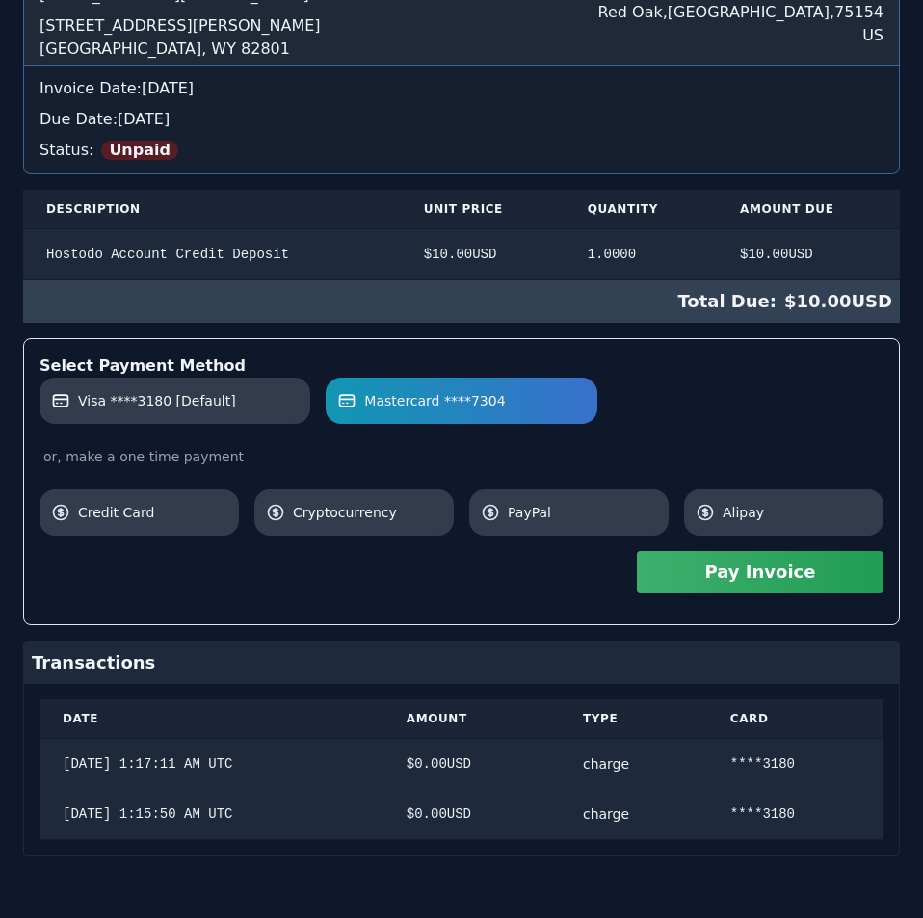
click at [887, 603] on div "Select Payment Method Visa ****3180 [Default] Mastercard ****7304 or, make a on…" at bounding box center [461, 481] width 876 height 287
click at [812, 582] on button "Pay Invoice" at bounding box center [760, 572] width 247 height 42
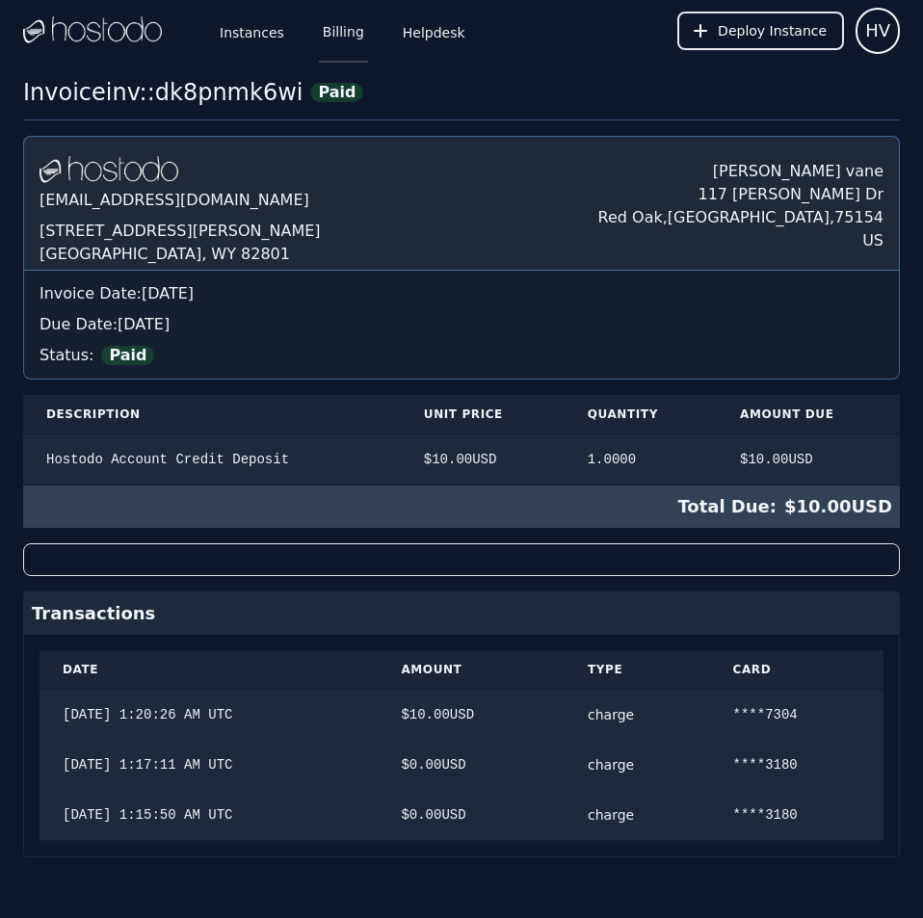
click at [327, 39] on link "Billing" at bounding box center [343, 31] width 49 height 64
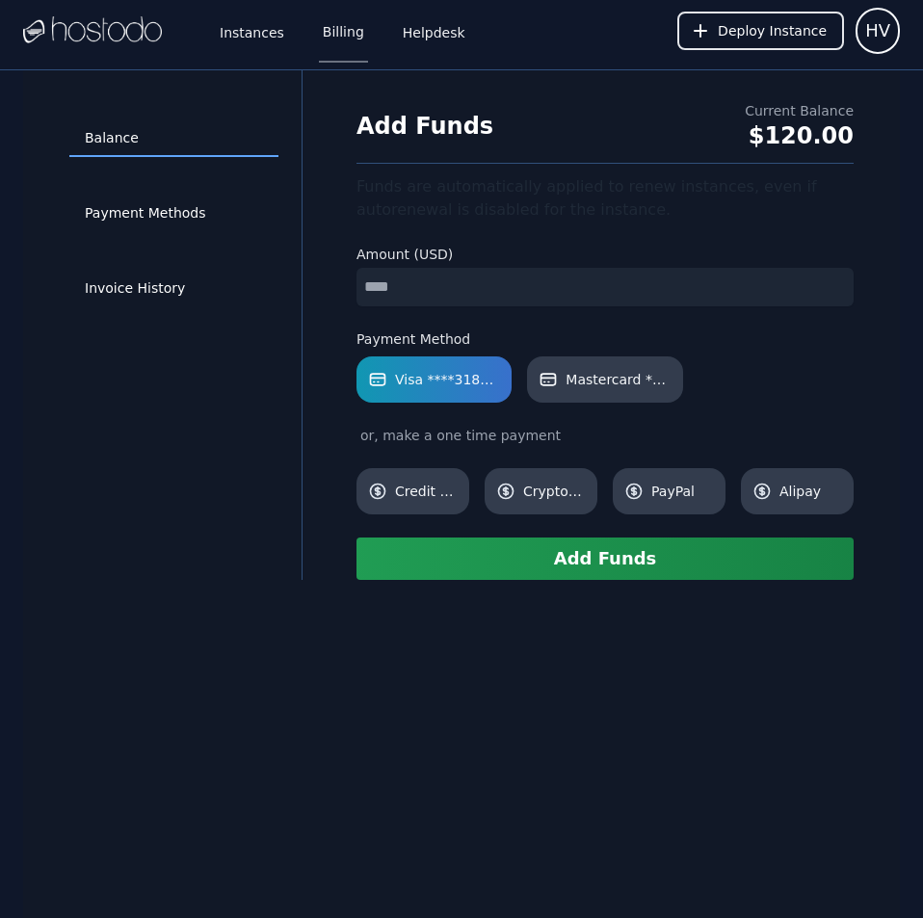
click at [568, 284] on input "number" at bounding box center [604, 287] width 497 height 39
type input "**"
click at [622, 376] on span "Mastercard ****7304" at bounding box center [617, 379] width 105 height 19
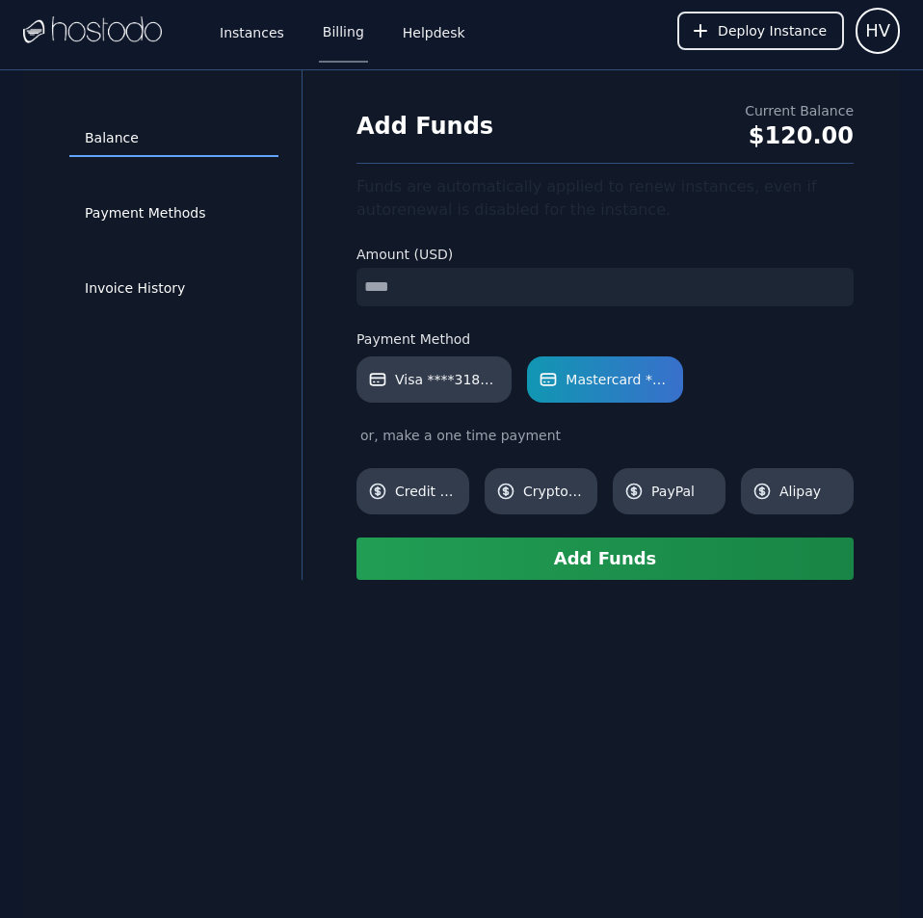
click at [600, 551] on button "Add Funds" at bounding box center [604, 558] width 497 height 42
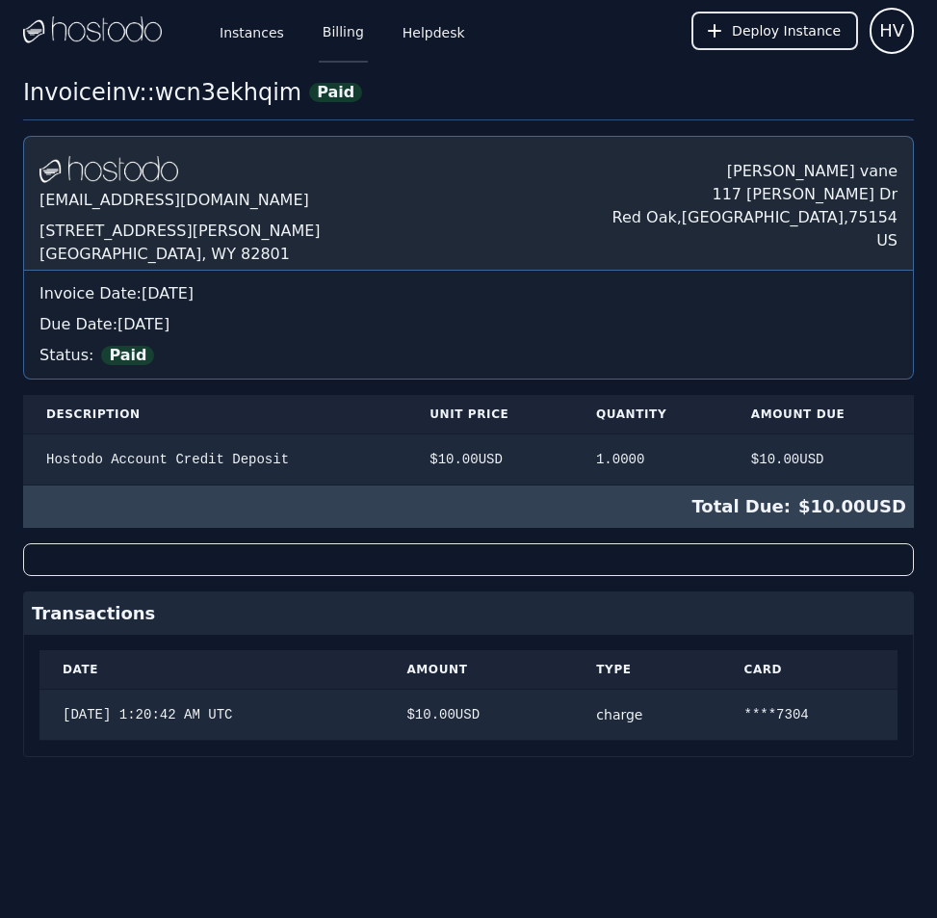
click at [332, 39] on link "Billing" at bounding box center [343, 31] width 49 height 64
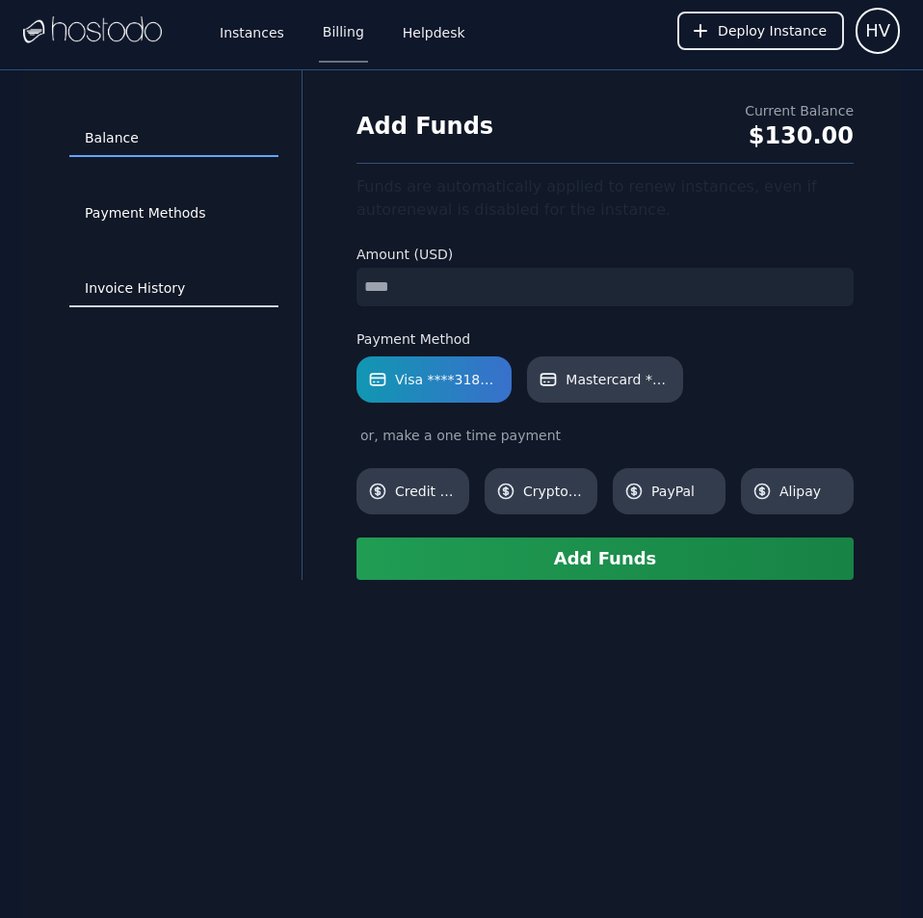
click at [169, 282] on link "Invoice History" at bounding box center [173, 289] width 209 height 37
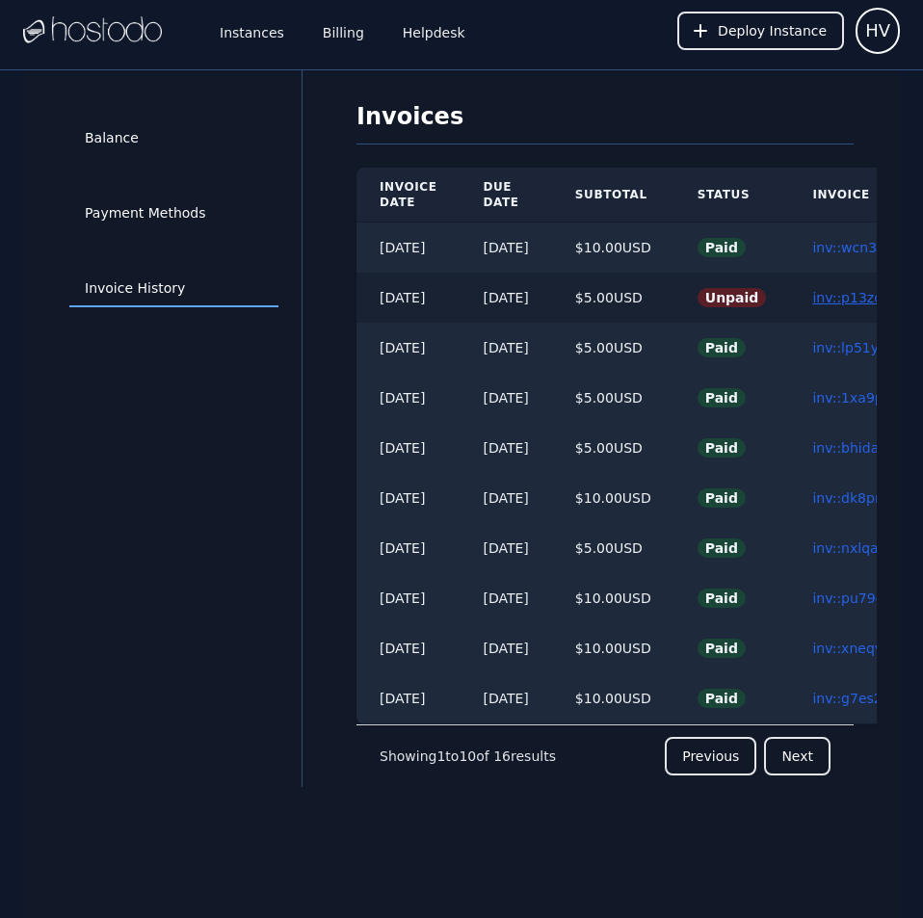
click at [845, 290] on link "inv::p13zd07gt7 ≫" at bounding box center [873, 297] width 123 height 15
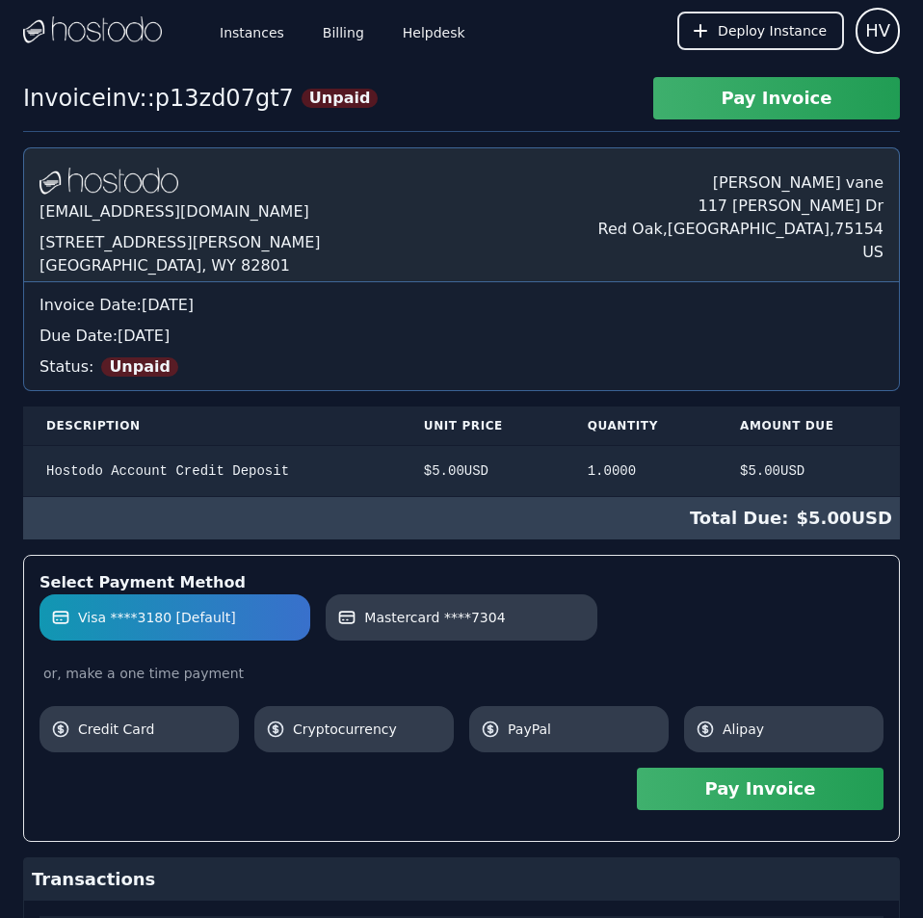
click at [750, 787] on button "Pay Invoice" at bounding box center [760, 789] width 247 height 42
click at [330, 38] on link "Billing" at bounding box center [343, 31] width 49 height 64
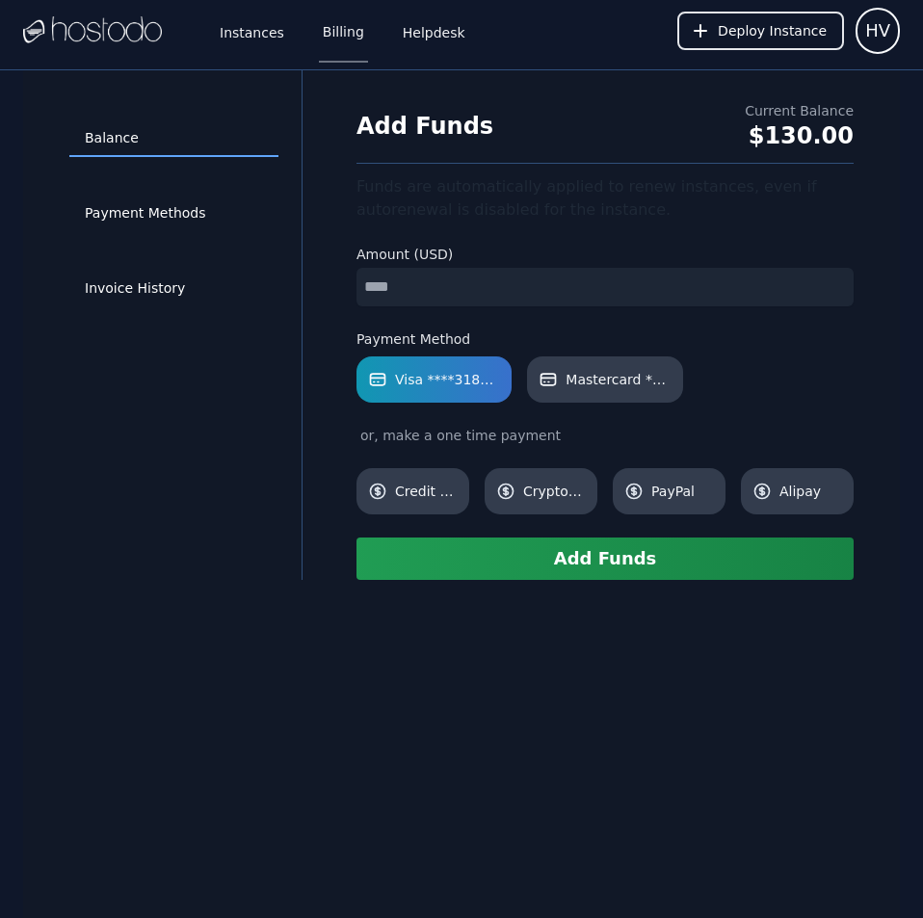
click at [472, 289] on input "number" at bounding box center [604, 287] width 497 height 39
type input "**"
click at [602, 374] on span "Mastercard ****7304" at bounding box center [617, 379] width 105 height 19
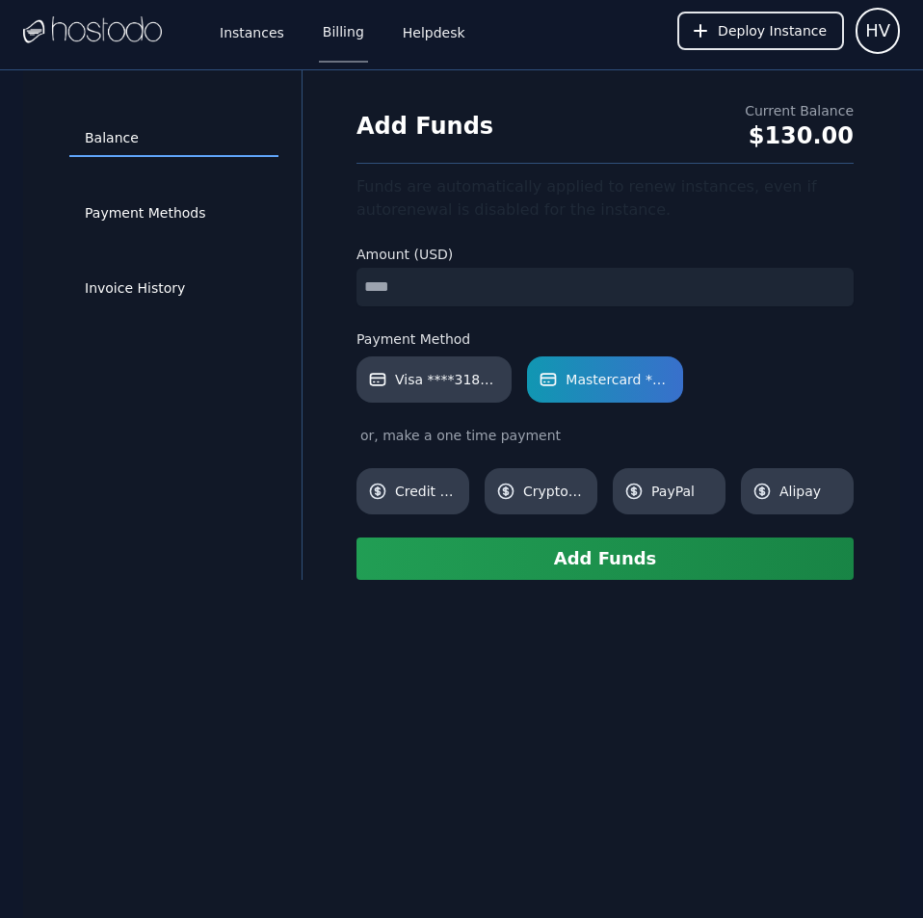
click at [640, 564] on button "Add Funds" at bounding box center [604, 558] width 497 height 42
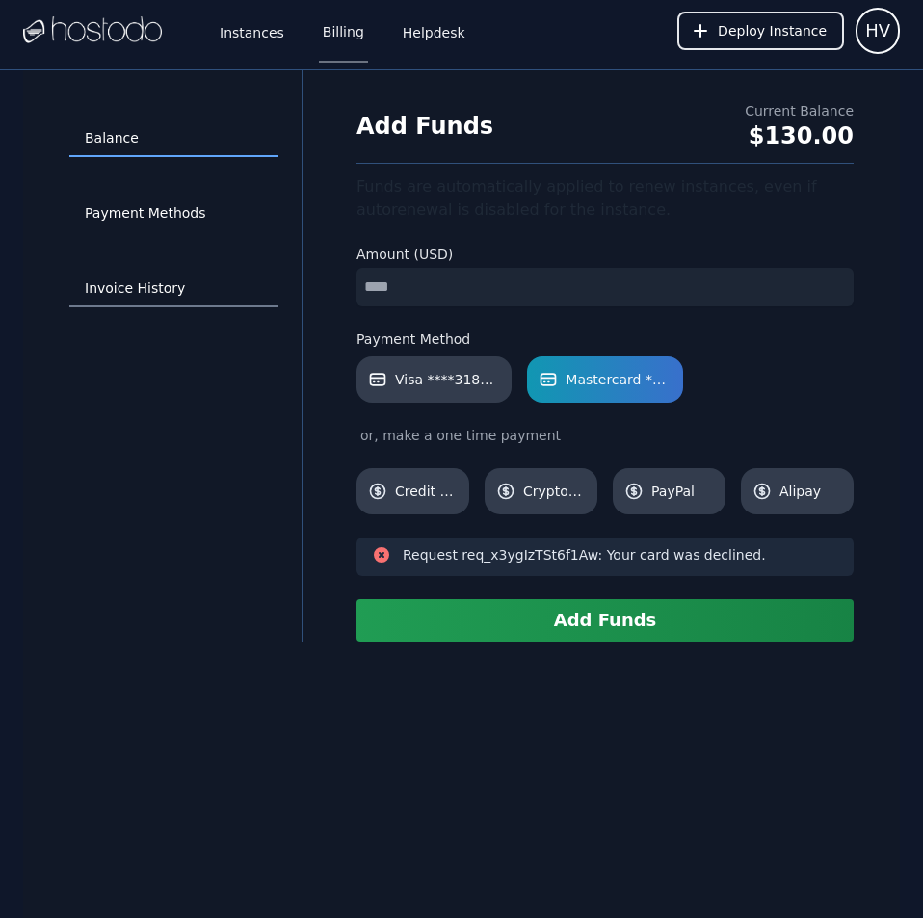
click at [125, 288] on link "Invoice History" at bounding box center [173, 289] width 209 height 37
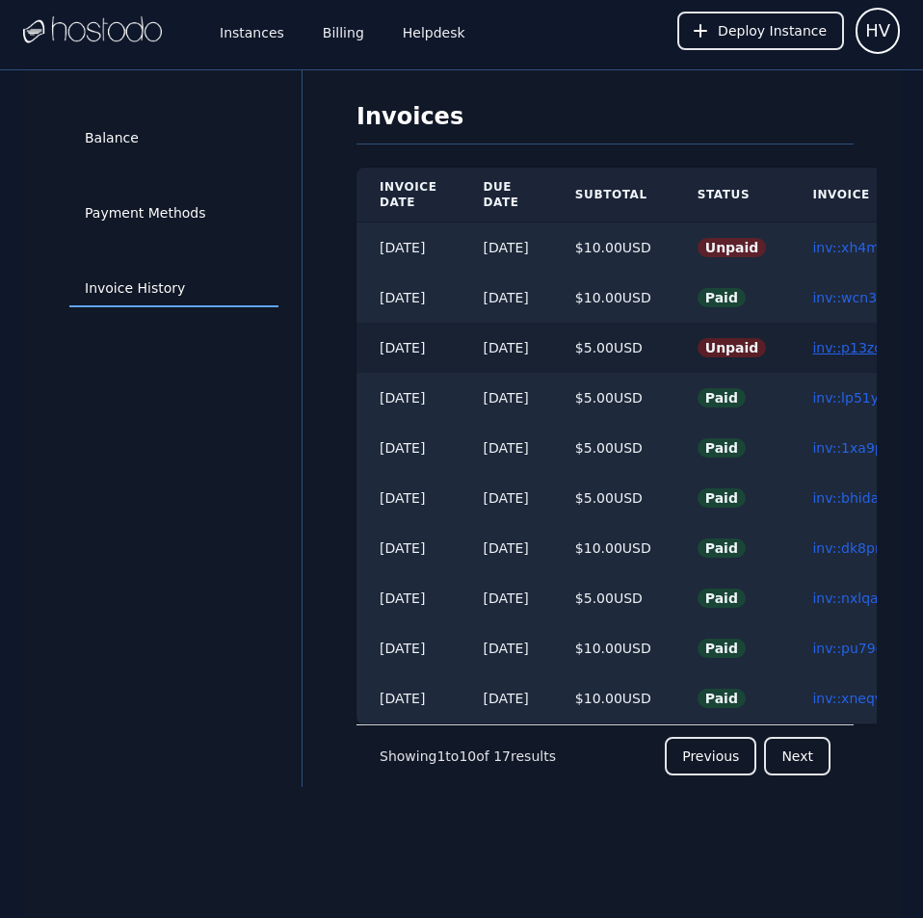
click at [851, 351] on link "inv::p13zd07gt7 ≫" at bounding box center [873, 347] width 123 height 15
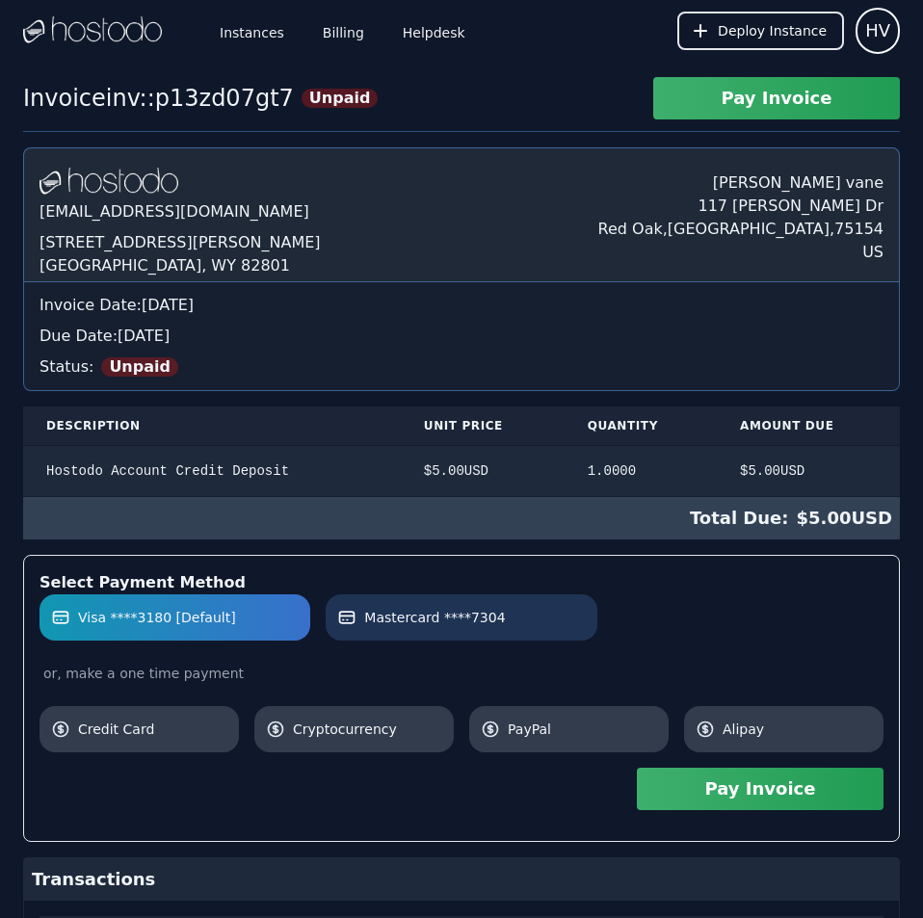
click at [523, 618] on label "Mastercard ****7304" at bounding box center [460, 617] width 247 height 19
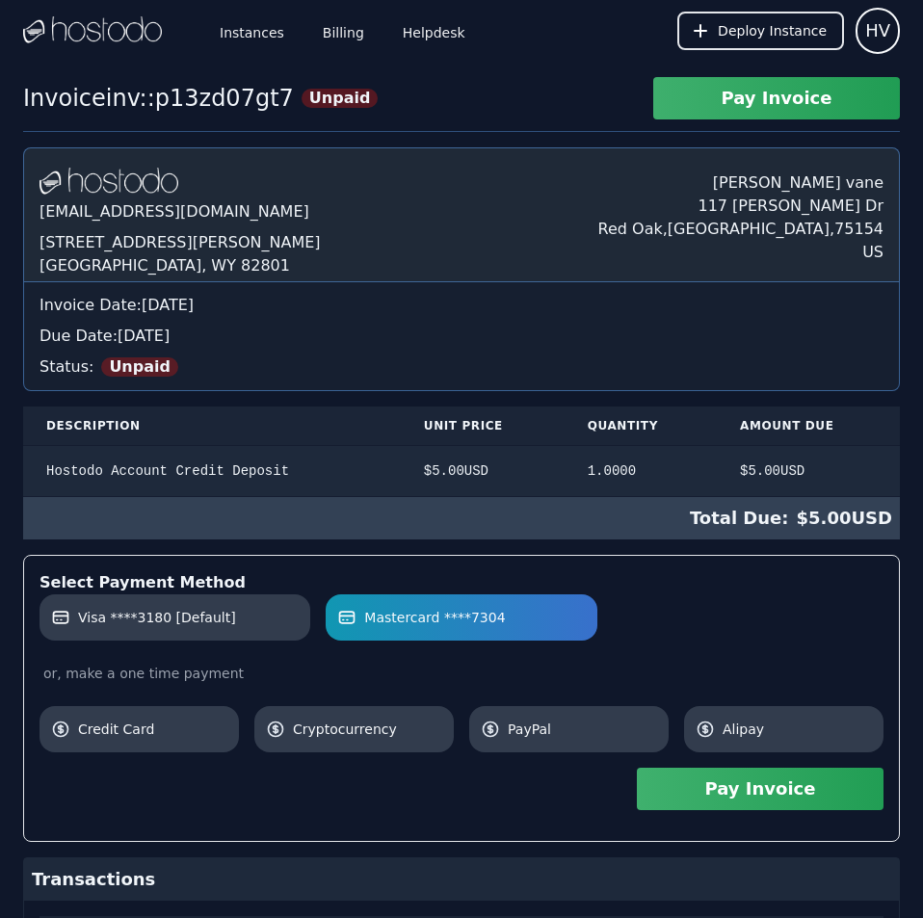
click at [757, 793] on button "Pay Invoice" at bounding box center [760, 789] width 247 height 42
click at [196, 628] on link "Visa ****3180 [Default]" at bounding box center [174, 617] width 271 height 46
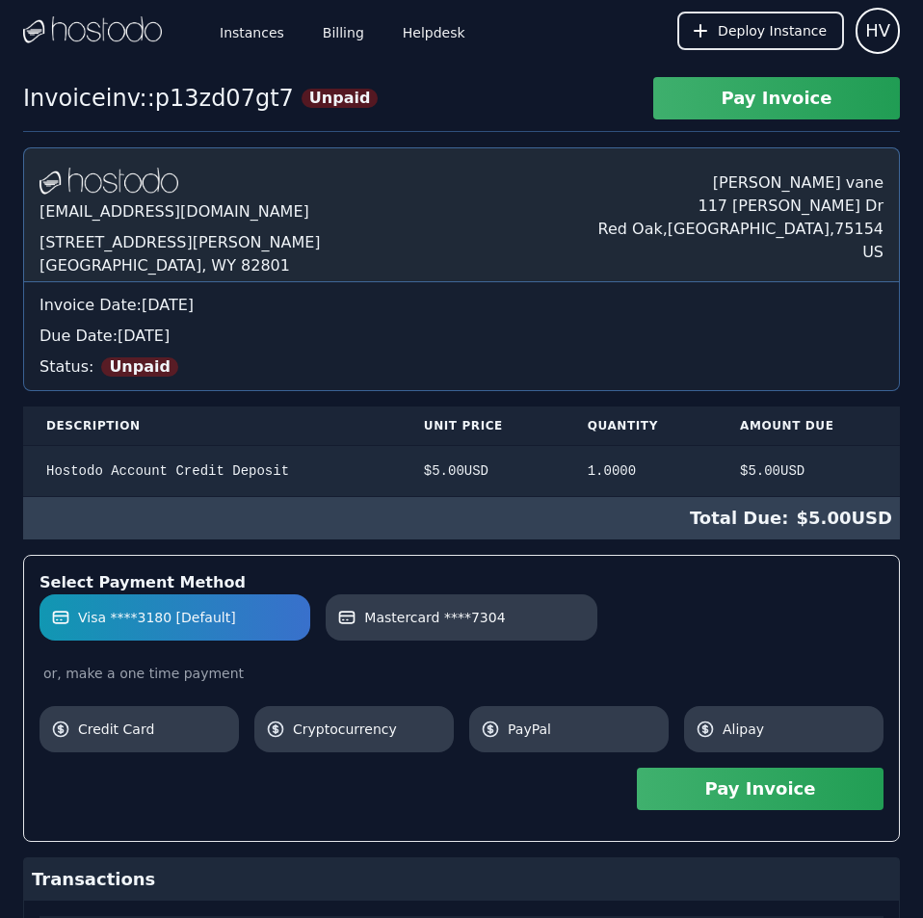
click at [729, 801] on button "Pay Invoice" at bounding box center [760, 789] width 247 height 42
click at [333, 39] on link "Billing" at bounding box center [343, 31] width 49 height 64
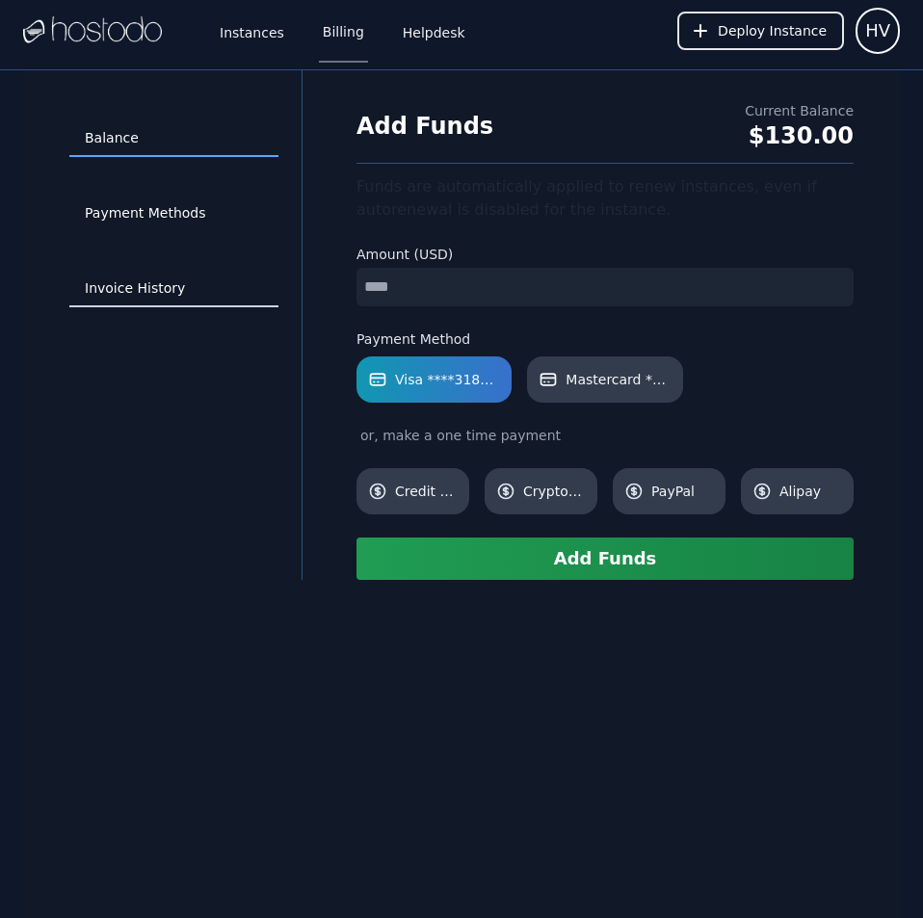
click at [164, 283] on link "Invoice History" at bounding box center [173, 289] width 209 height 37
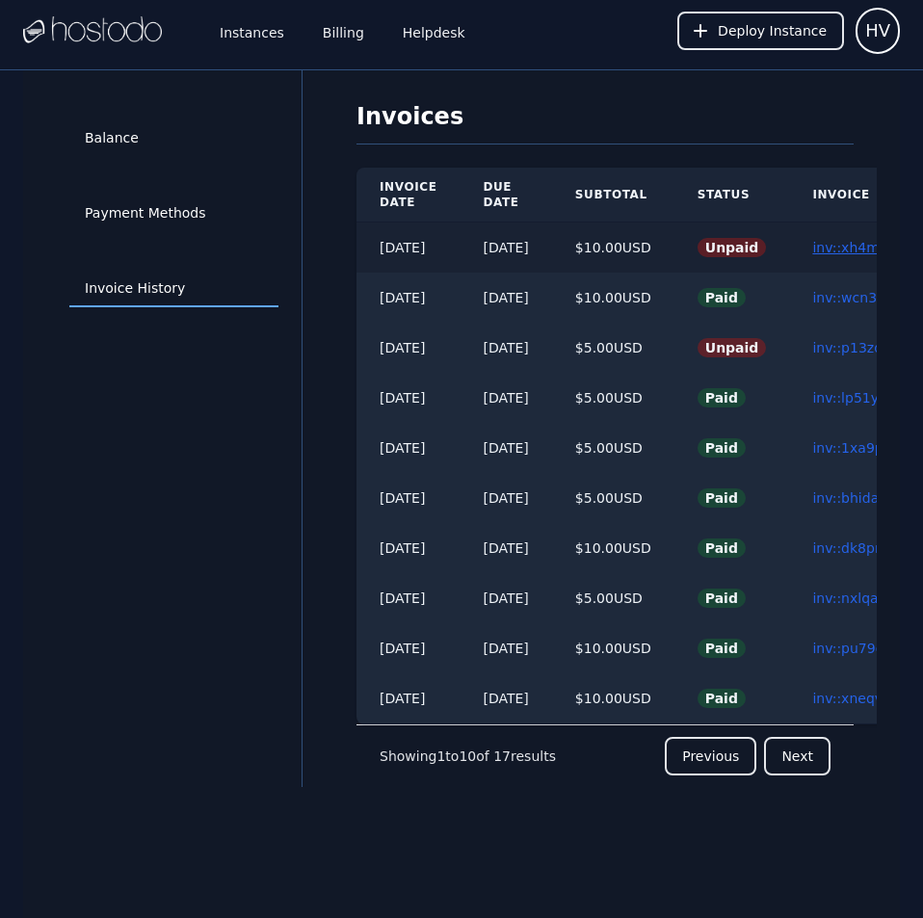
click at [839, 248] on link "inv::xh4m5y914g ≫" at bounding box center [878, 247] width 132 height 15
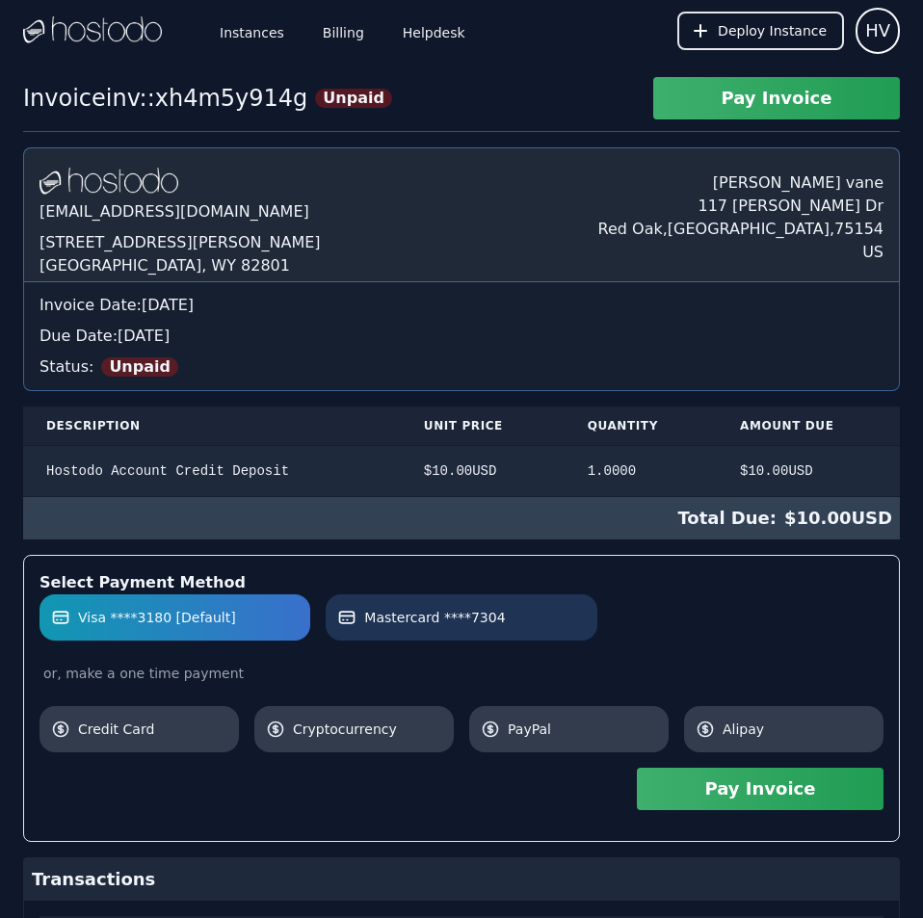
click at [505, 632] on link "Mastercard ****7304" at bounding box center [461, 617] width 271 height 46
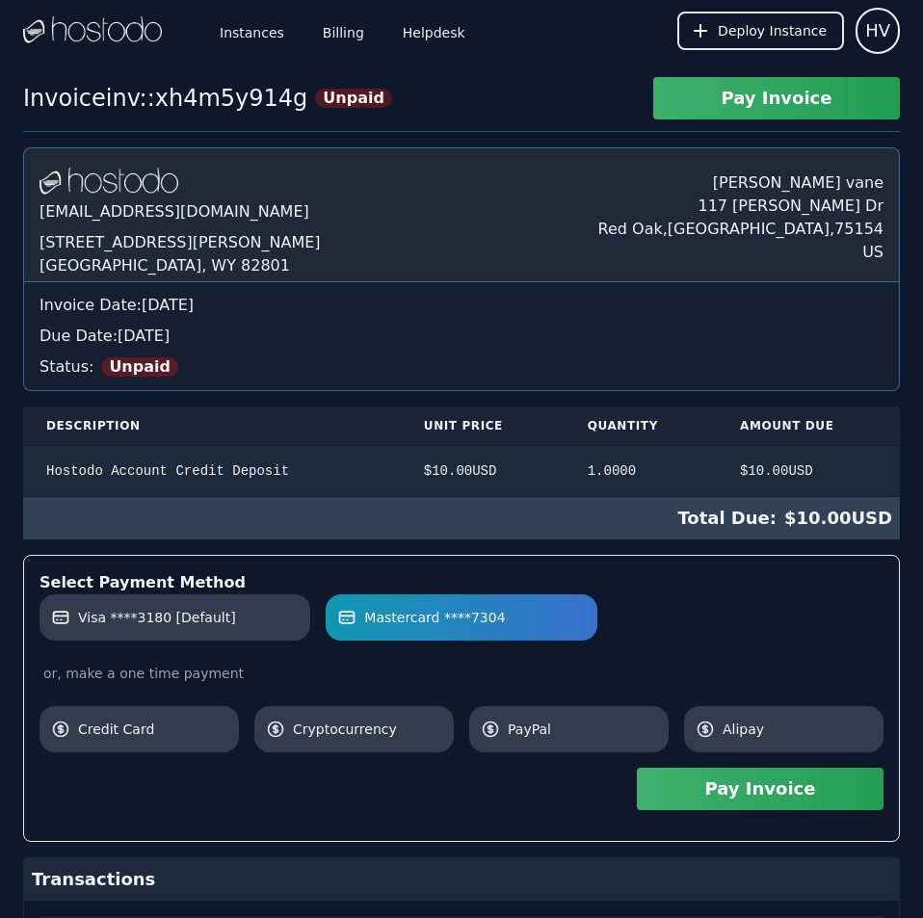
click at [748, 791] on button "Pay Invoice" at bounding box center [760, 789] width 247 height 42
click at [333, 43] on link "Billing" at bounding box center [343, 31] width 49 height 64
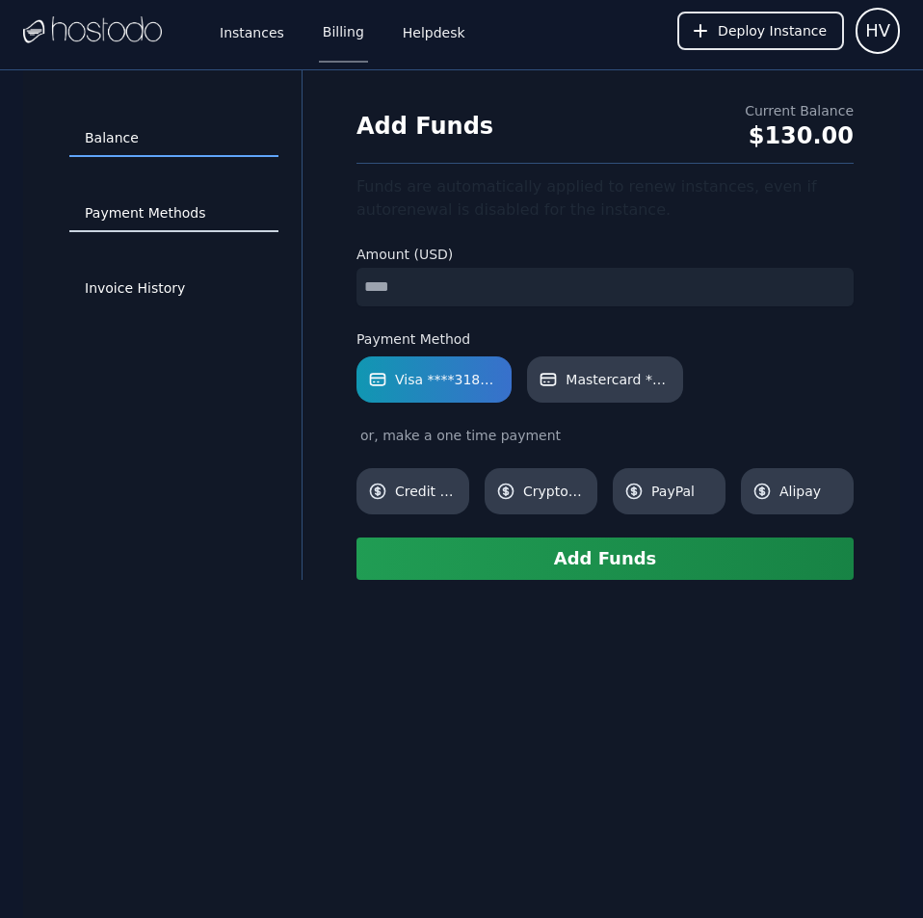
click at [151, 214] on link "Payment Methods" at bounding box center [173, 213] width 209 height 37
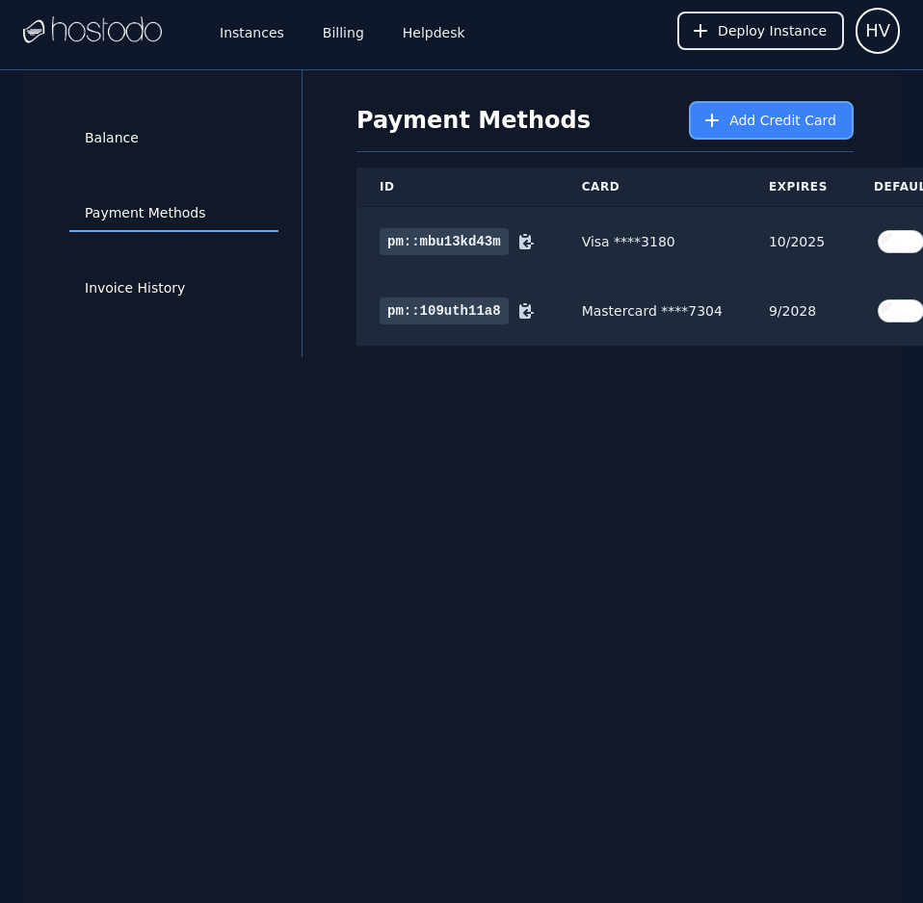
click at [769, 114] on span "Add Credit Card" at bounding box center [782, 120] width 107 height 19
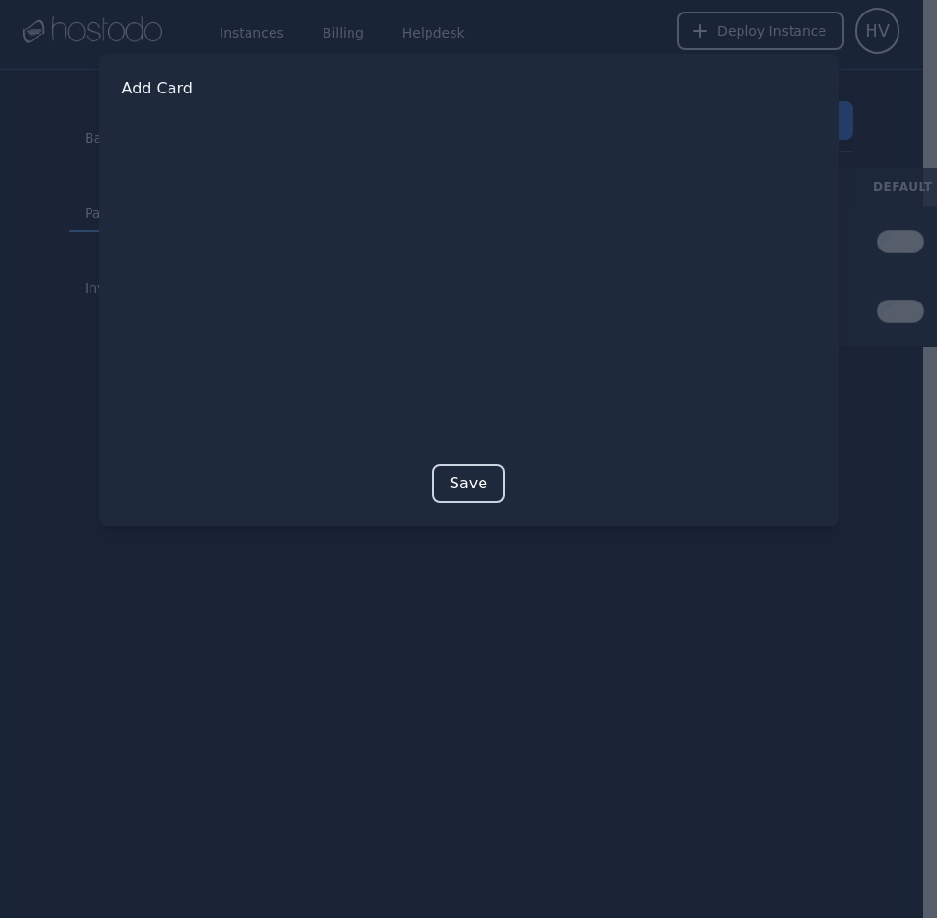
click at [463, 487] on button "Save" at bounding box center [468, 483] width 72 height 39
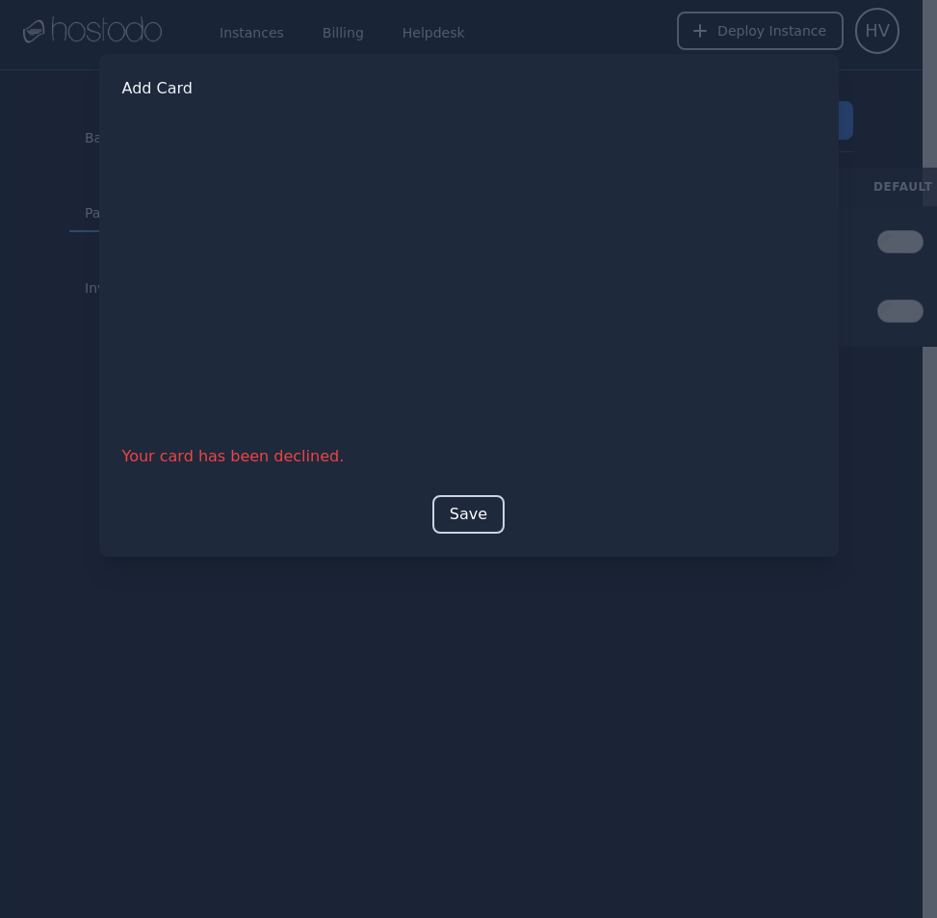
click at [477, 506] on button "Save" at bounding box center [468, 514] width 72 height 39
click at [477, 509] on button "Save" at bounding box center [468, 514] width 72 height 39
click at [466, 508] on button "Save" at bounding box center [468, 514] width 72 height 39
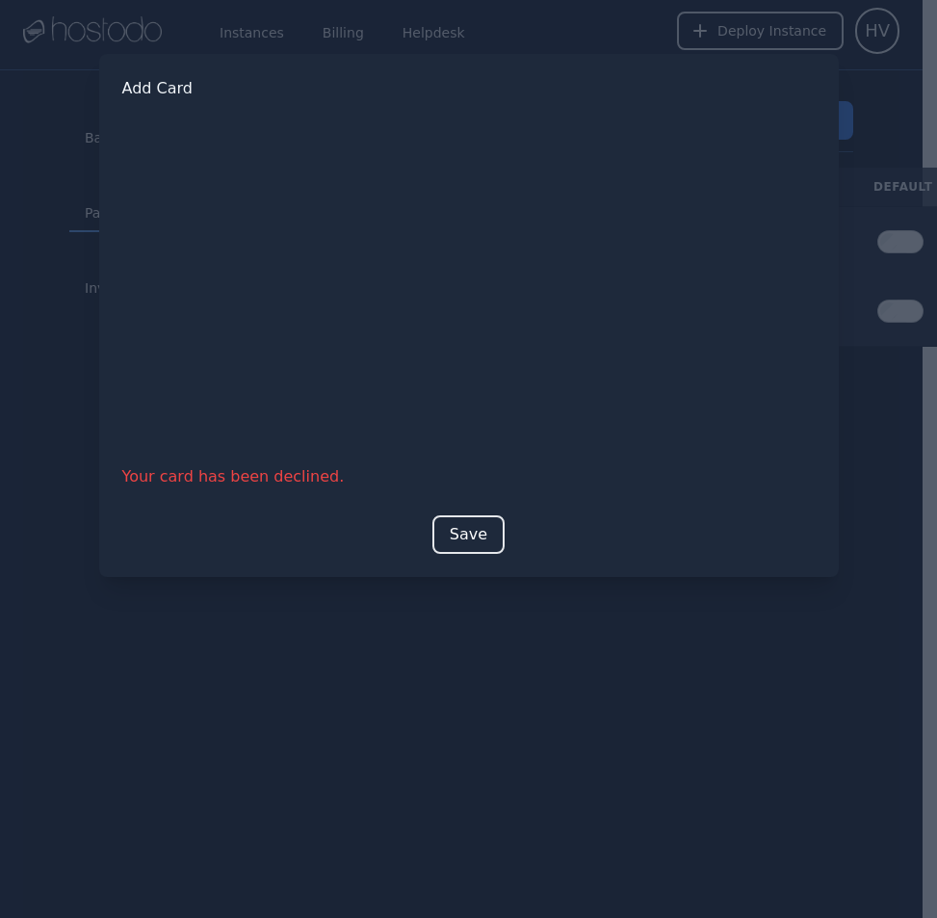
click at [622, 634] on div at bounding box center [468, 459] width 937 height 918
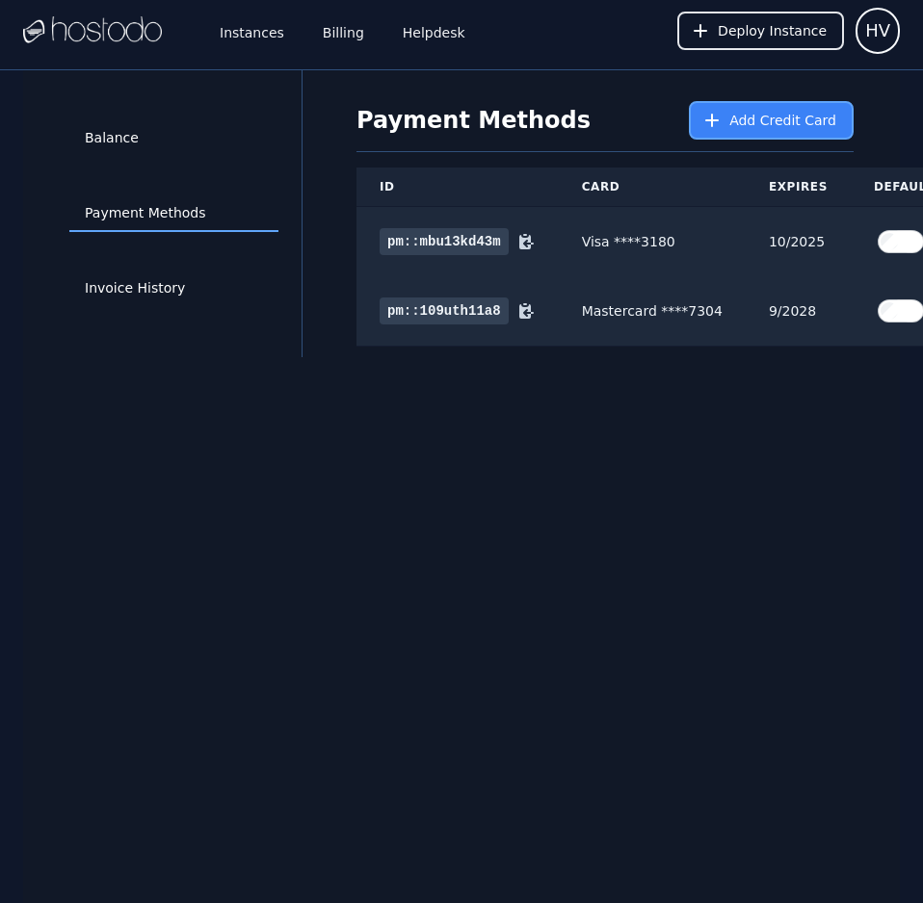
click at [768, 108] on button "Add Credit Card" at bounding box center [771, 120] width 165 height 39
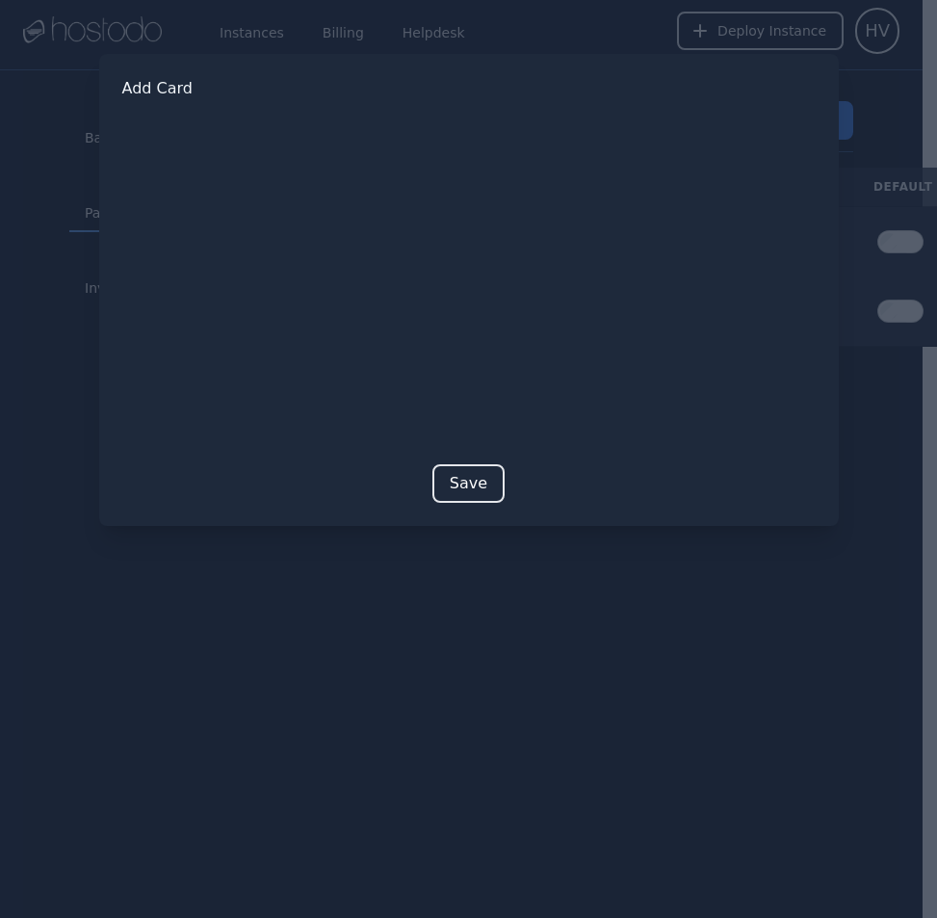
click at [471, 483] on button "Save" at bounding box center [468, 483] width 72 height 39
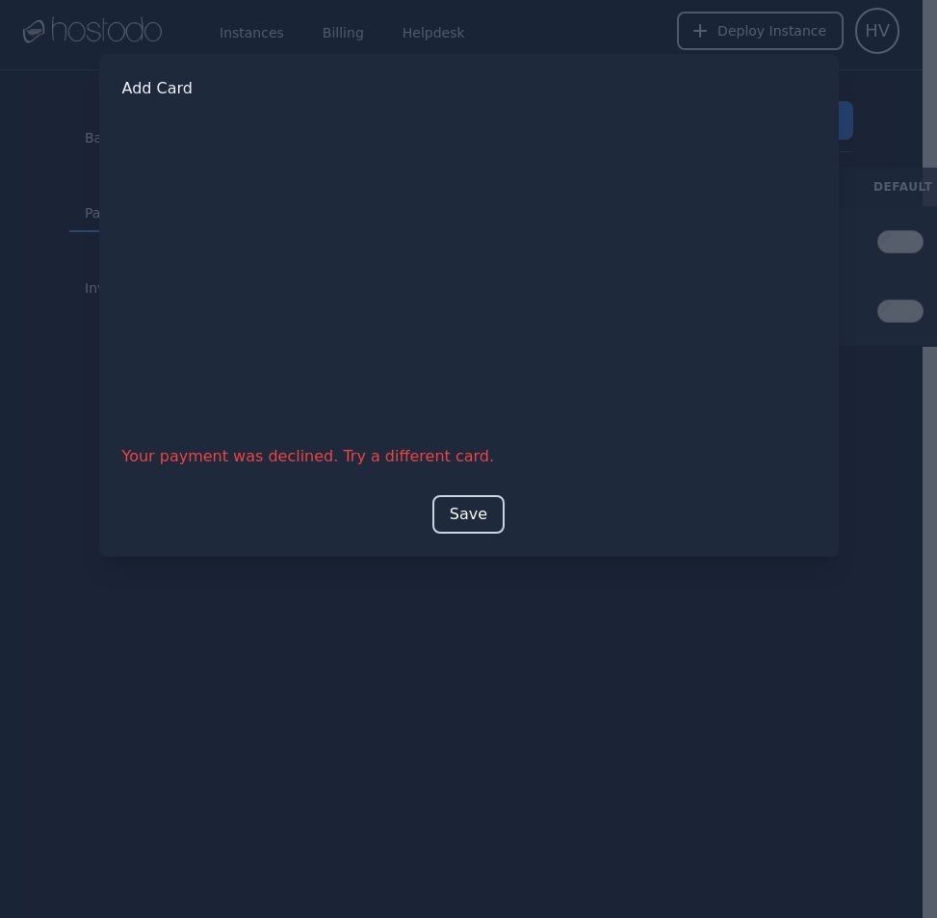
click at [482, 519] on button "Save" at bounding box center [468, 514] width 72 height 39
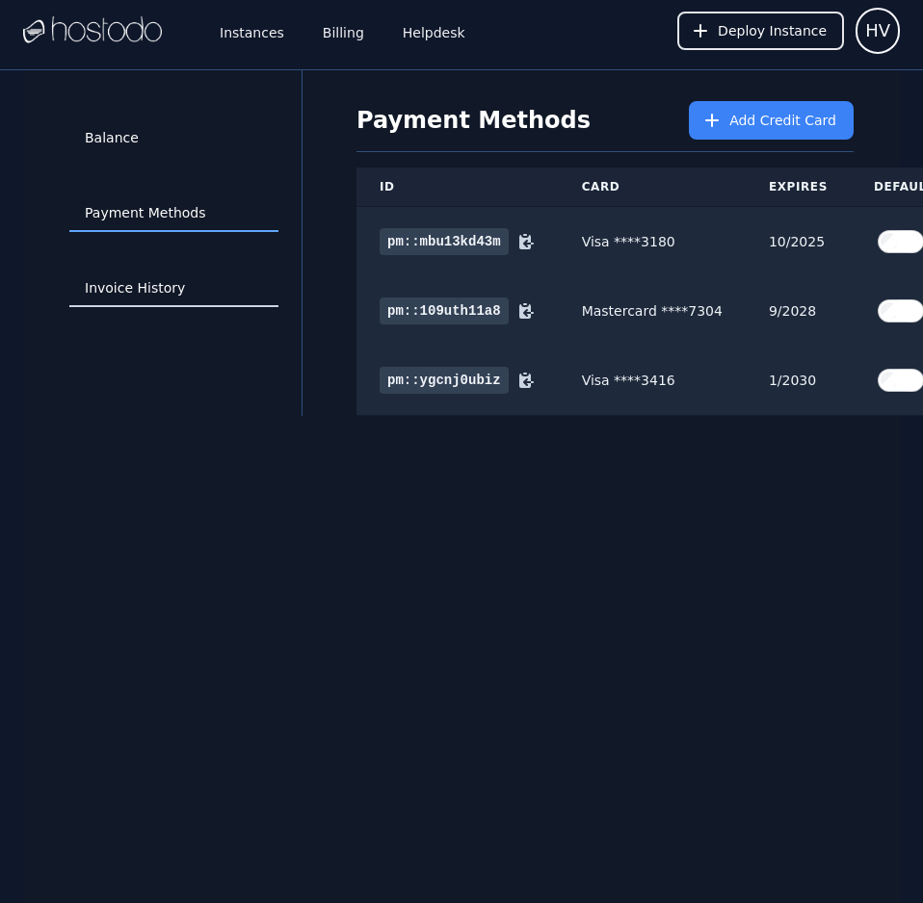
click at [177, 289] on link "Invoice History" at bounding box center [173, 289] width 209 height 37
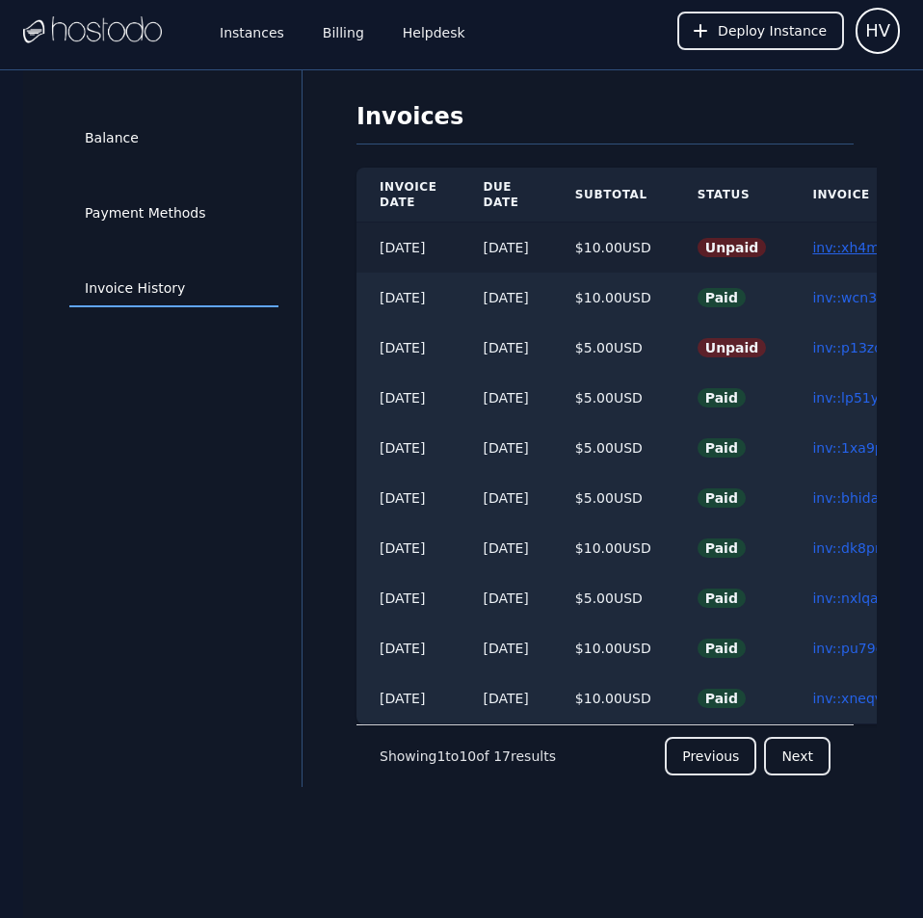
click at [842, 242] on link "inv::xh4m5y914g ≫" at bounding box center [878, 247] width 132 height 15
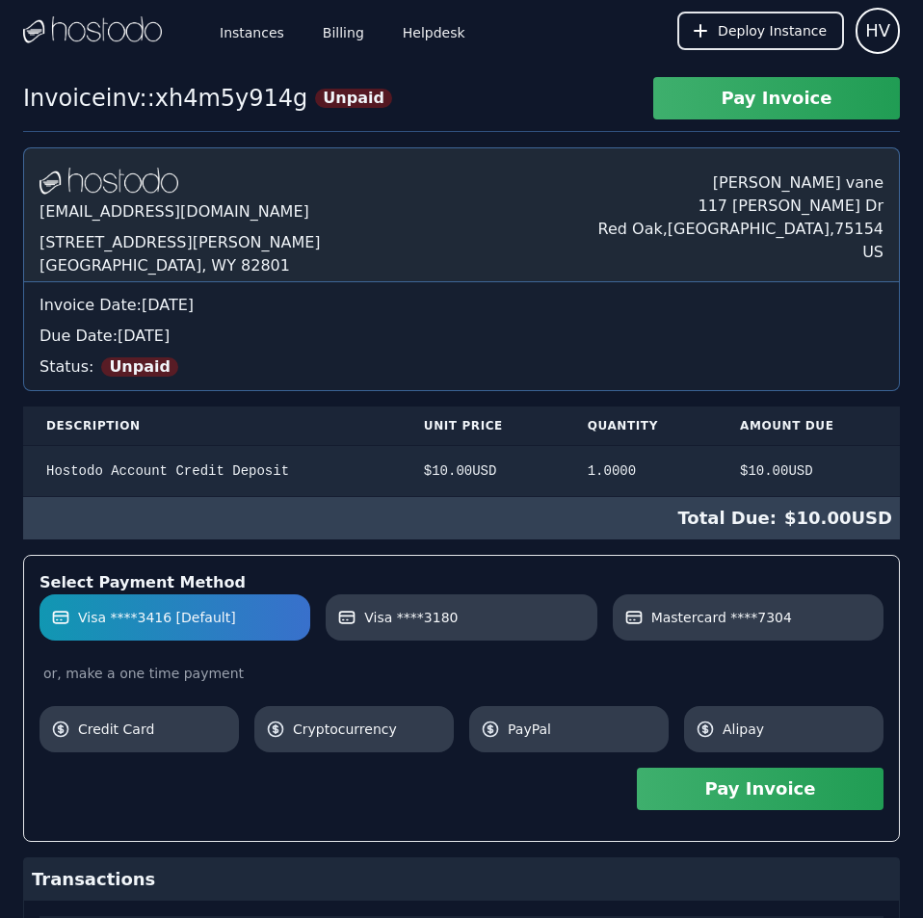
scroll to position [217, 0]
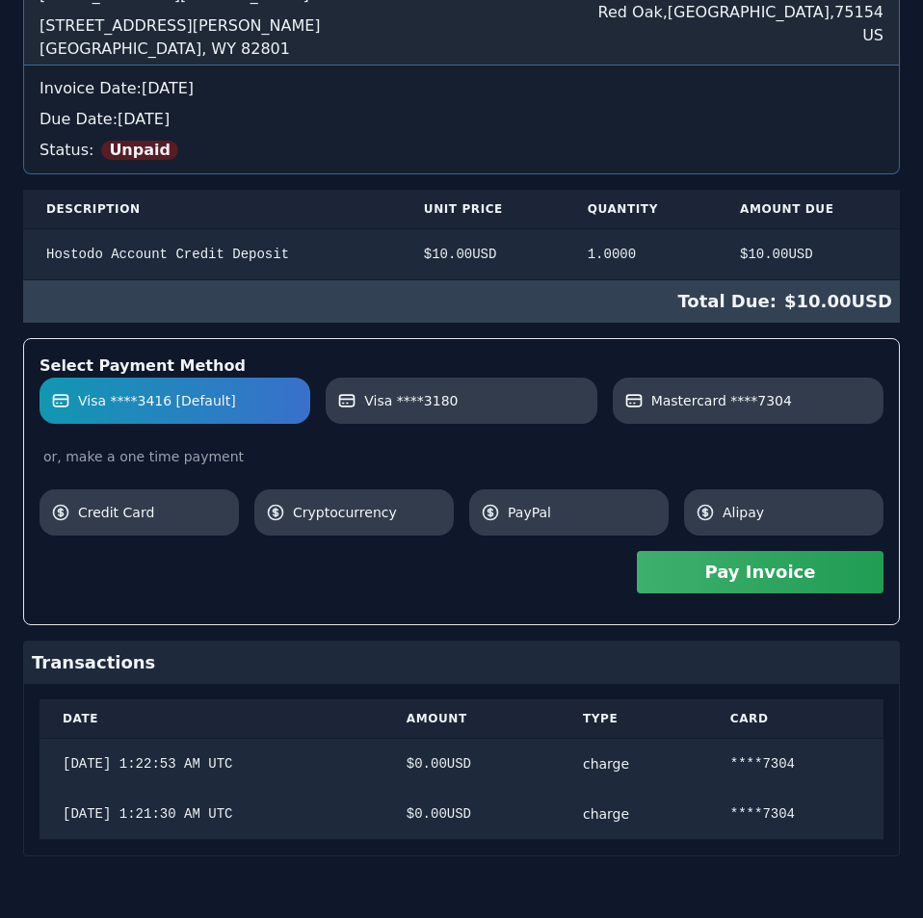
click at [843, 234] on div "Hostodo.com contact@hostodo.com 30 N Gould St, Ste N Sheridan, WY 82801 henry v…" at bounding box center [461, 393] width 876 height 925
click at [808, 582] on button "Pay Invoice" at bounding box center [760, 572] width 247 height 42
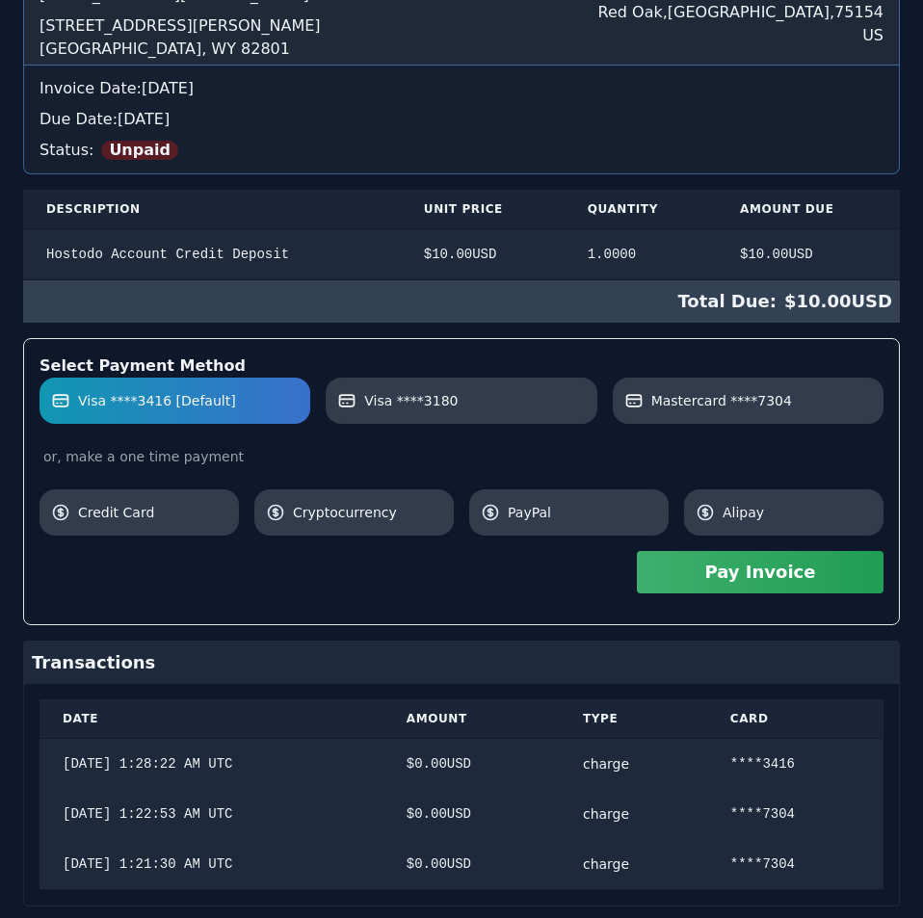
click at [615, 203] on div "Hostodo.com contact@hostodo.com 30 N Gould St, Ste N Sheridan, WY 82801 henry v…" at bounding box center [461, 419] width 876 height 976
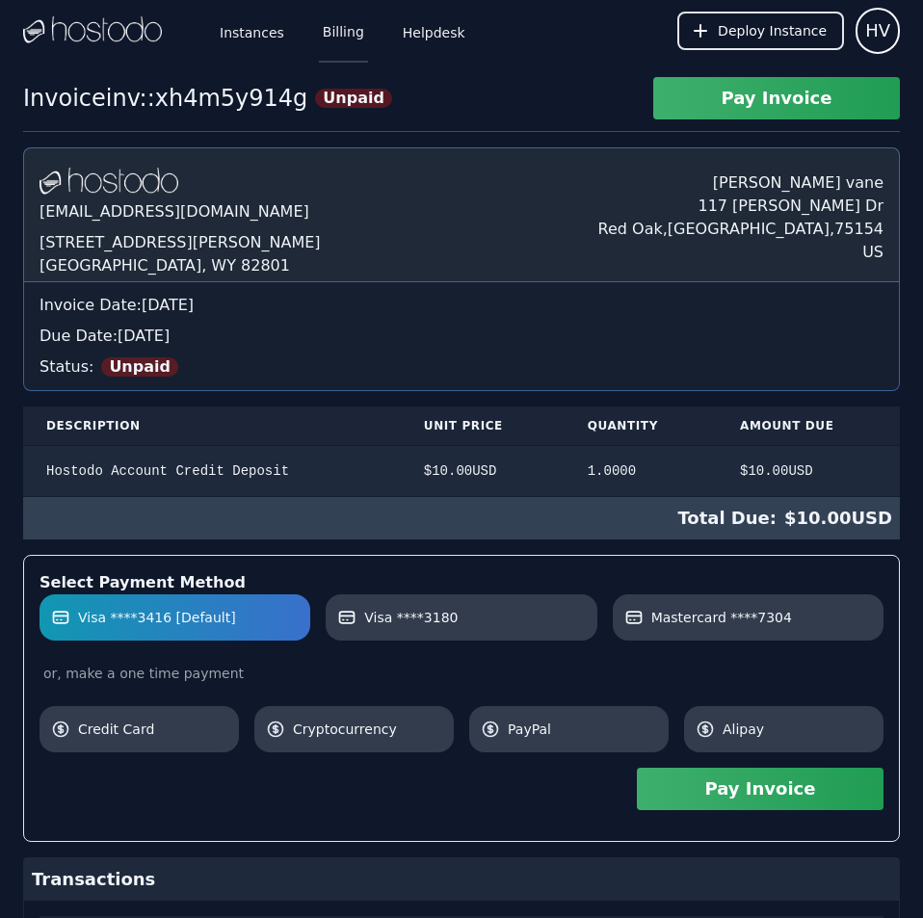
click at [332, 29] on link "Billing" at bounding box center [343, 31] width 49 height 64
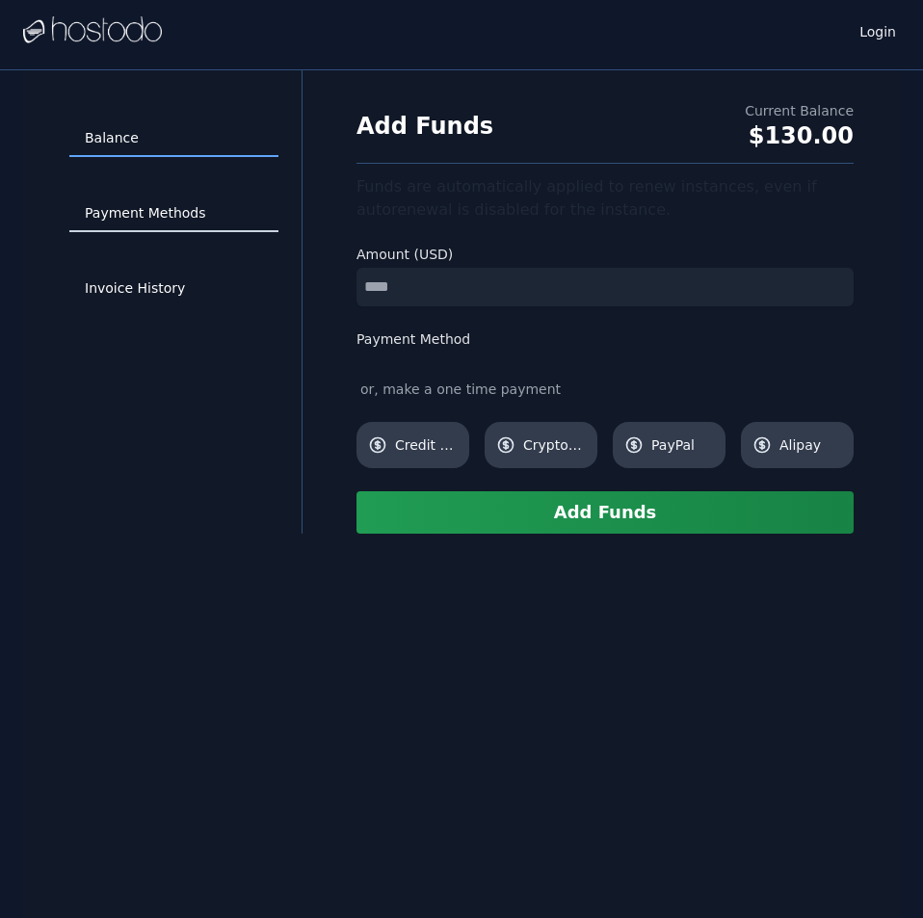
click at [175, 223] on link "Payment Methods" at bounding box center [173, 213] width 209 height 37
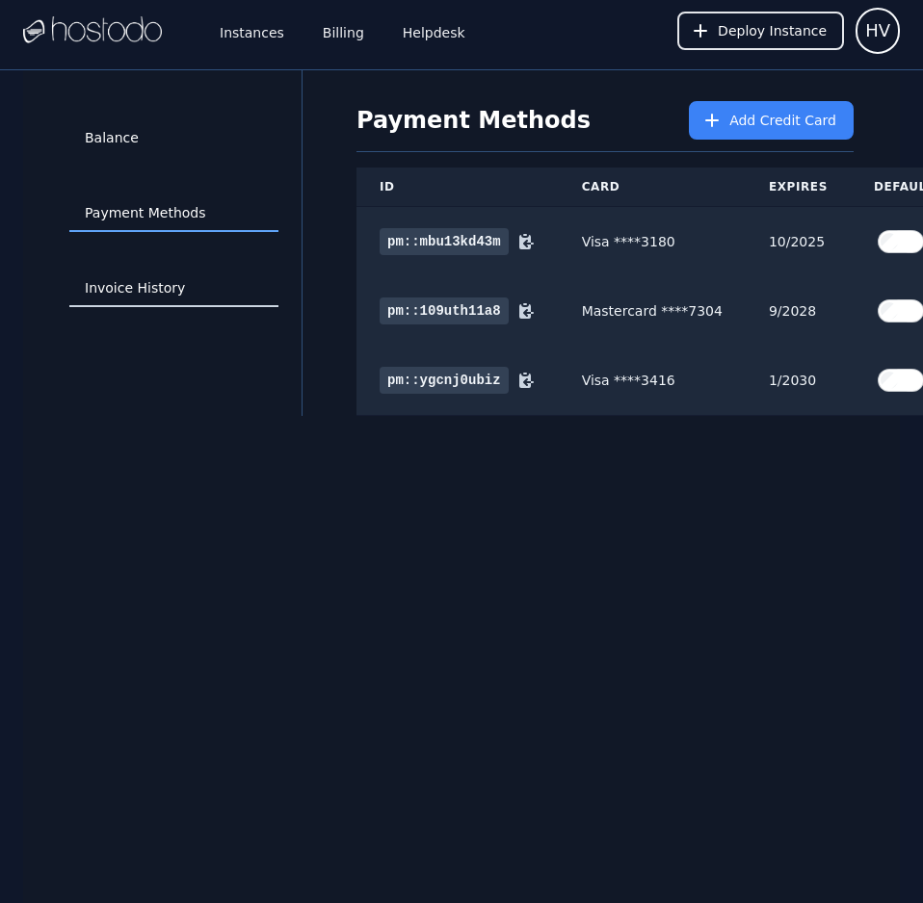
click at [130, 278] on link "Invoice History" at bounding box center [173, 289] width 209 height 37
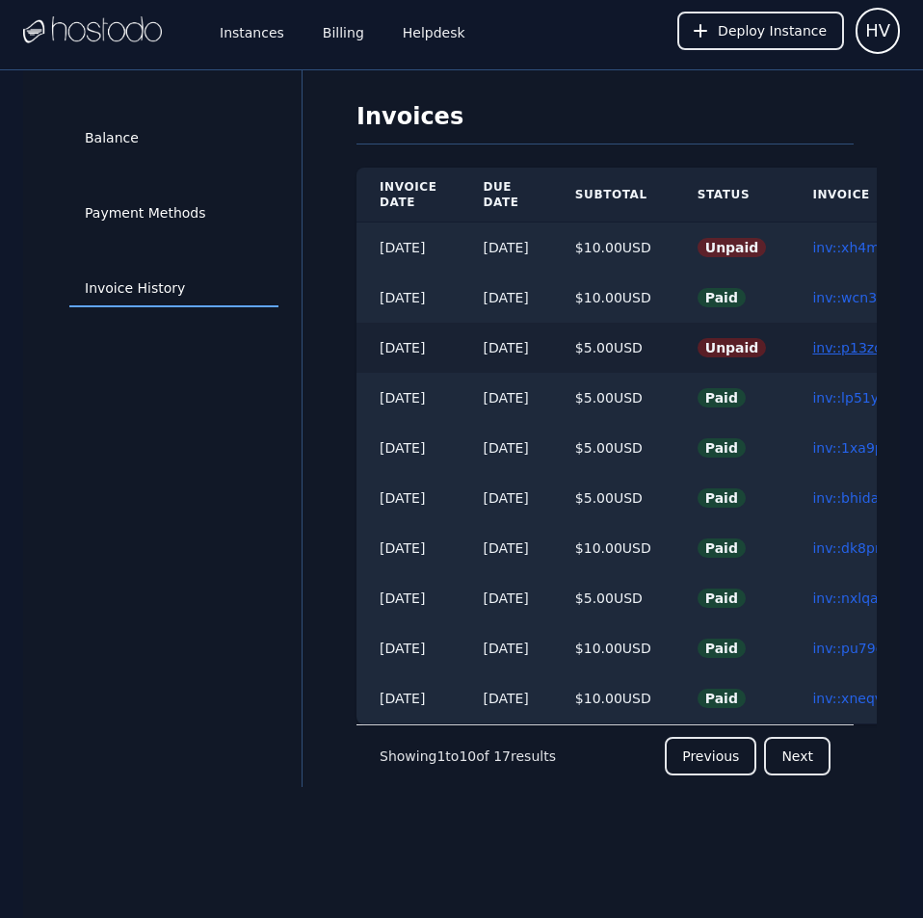
click at [857, 349] on link "inv::p13zd07gt7 ≫" at bounding box center [873, 347] width 123 height 15
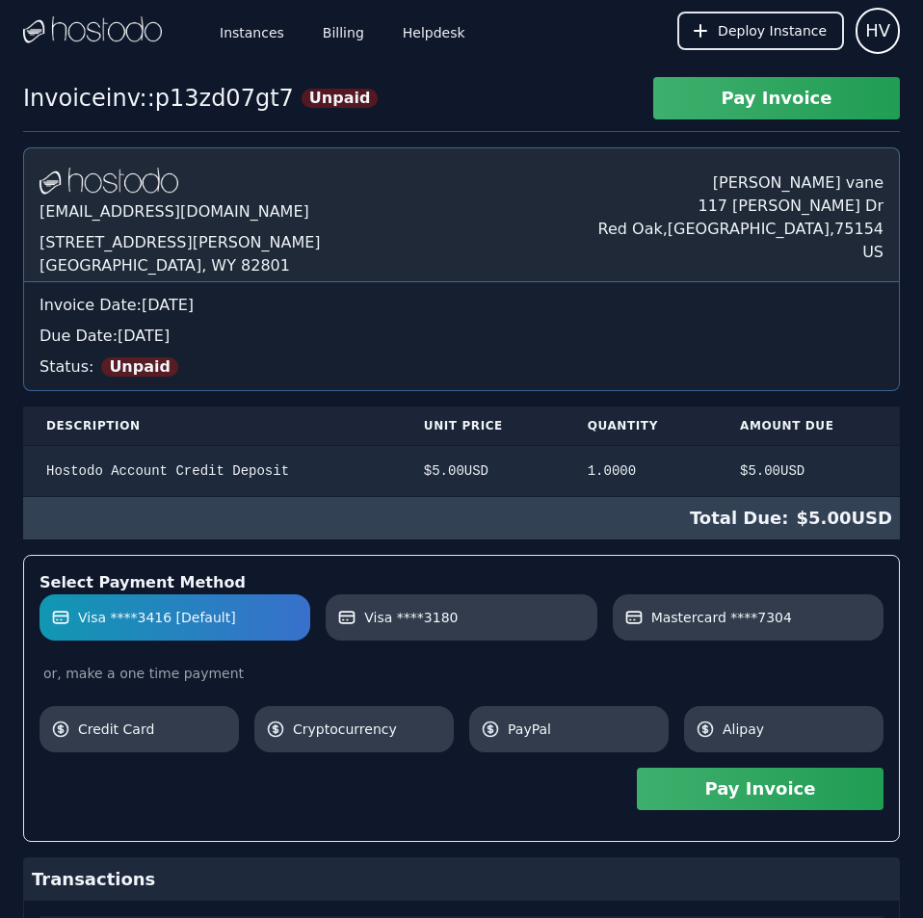
scroll to position [317, 0]
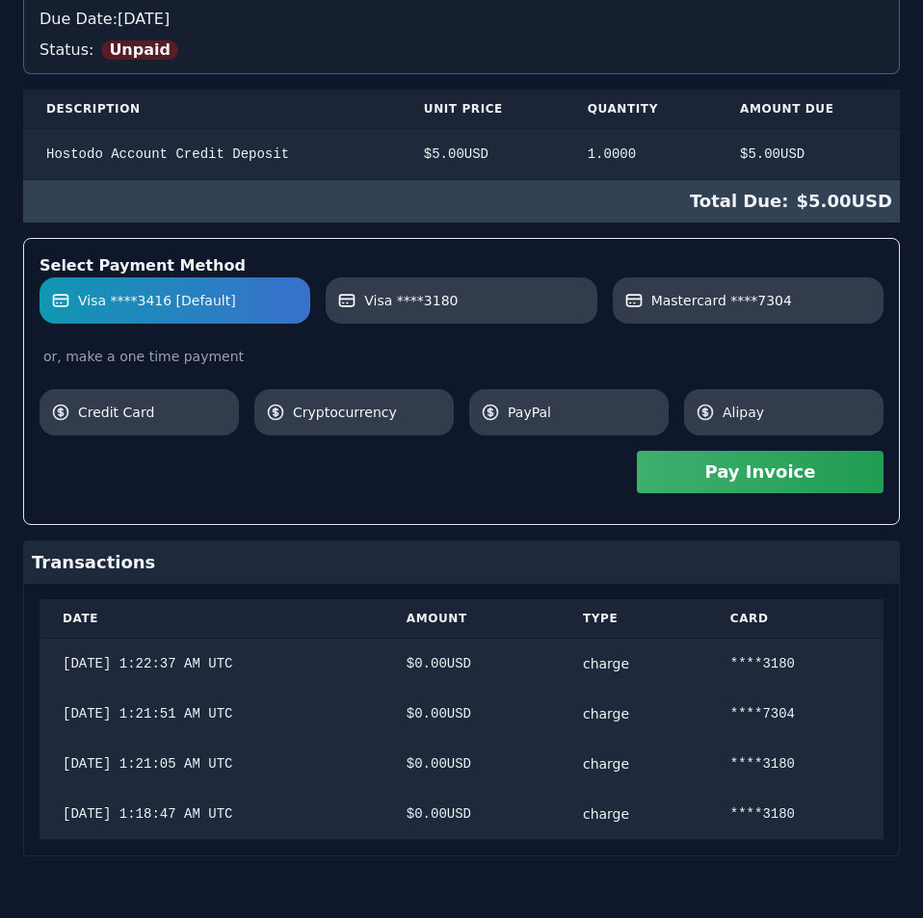
click at [857, 349] on div "Hostodo.com contact@hostodo.com 30 N Gould St, Ste N Sheridan, WY 82801 henry v…" at bounding box center [461, 344] width 876 height 1026
click at [810, 482] on button "Pay Invoice" at bounding box center [760, 472] width 247 height 42
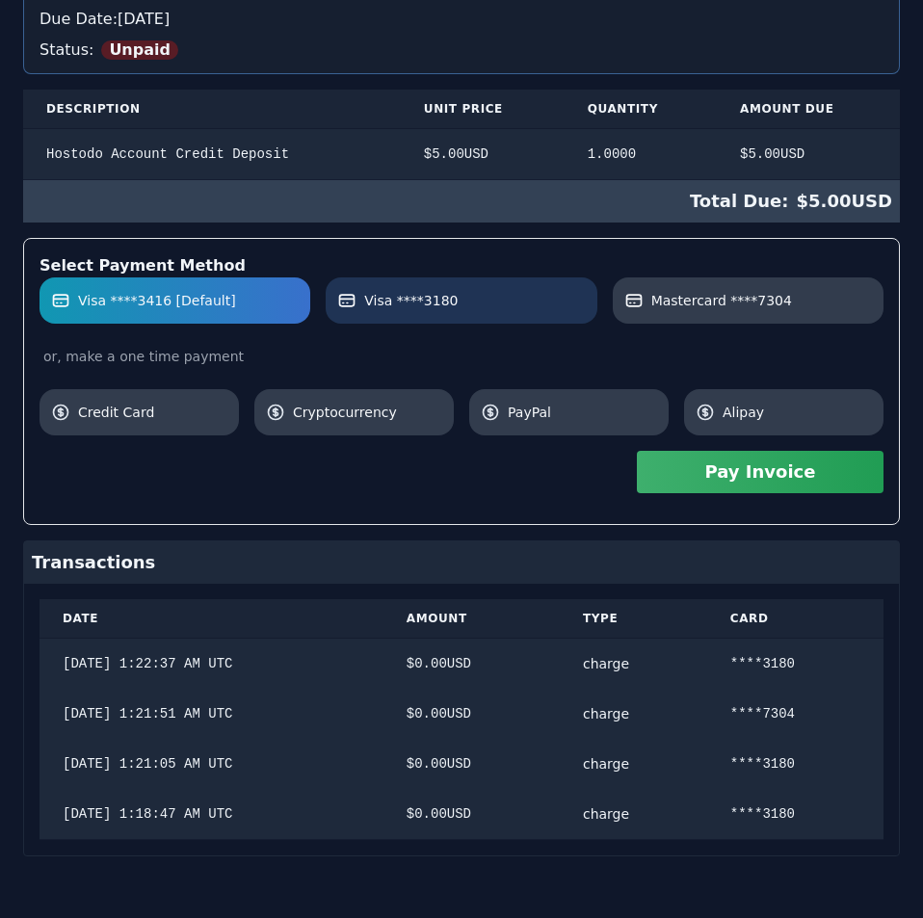
click at [533, 310] on label "Visa ****3180" at bounding box center [460, 300] width 247 height 19
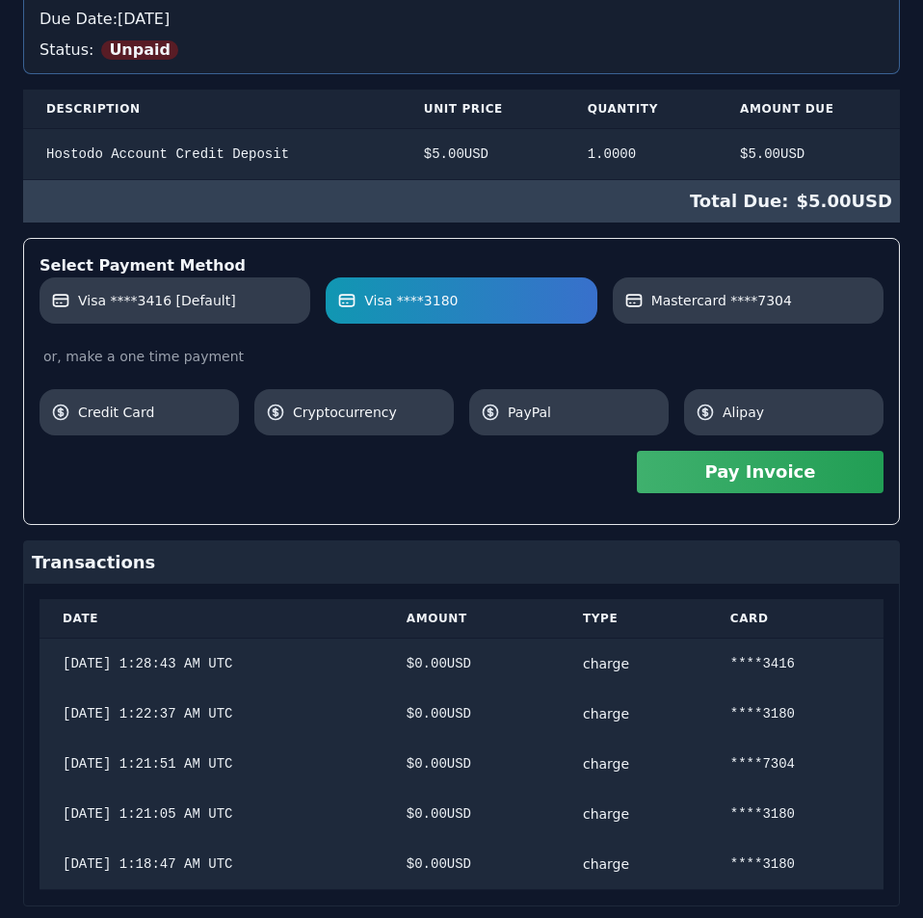
click at [827, 485] on button "Pay Invoice" at bounding box center [760, 472] width 247 height 42
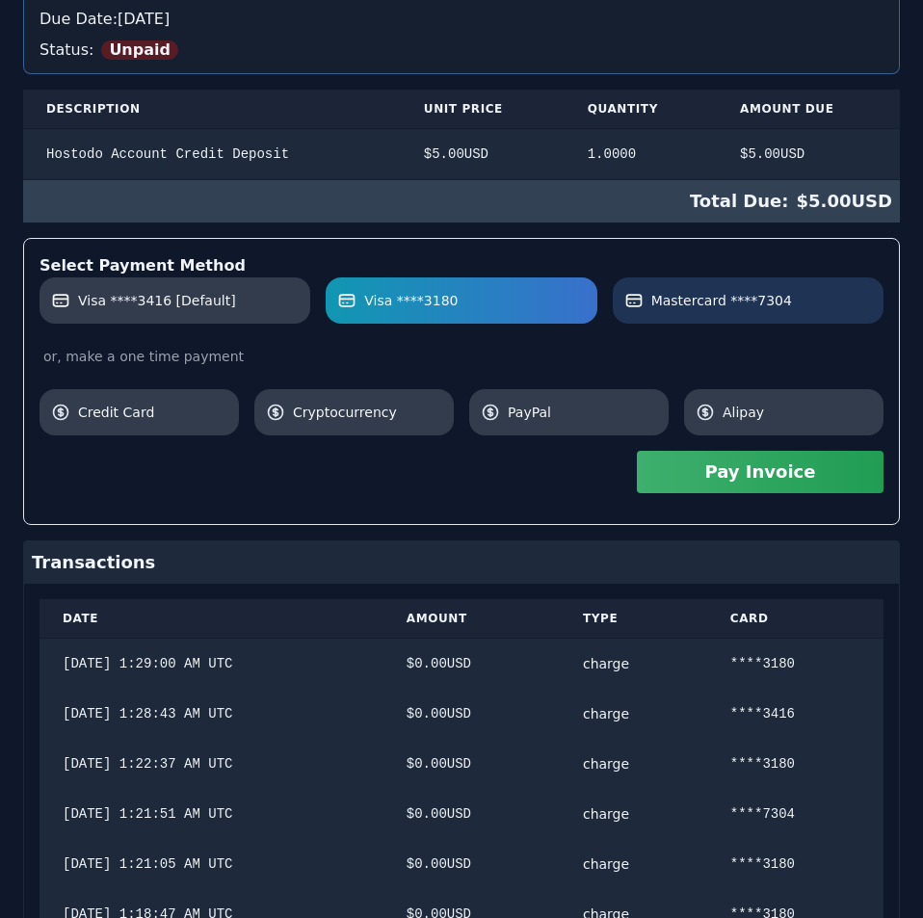
click at [797, 298] on label "Mastercard ****7304" at bounding box center [747, 300] width 247 height 19
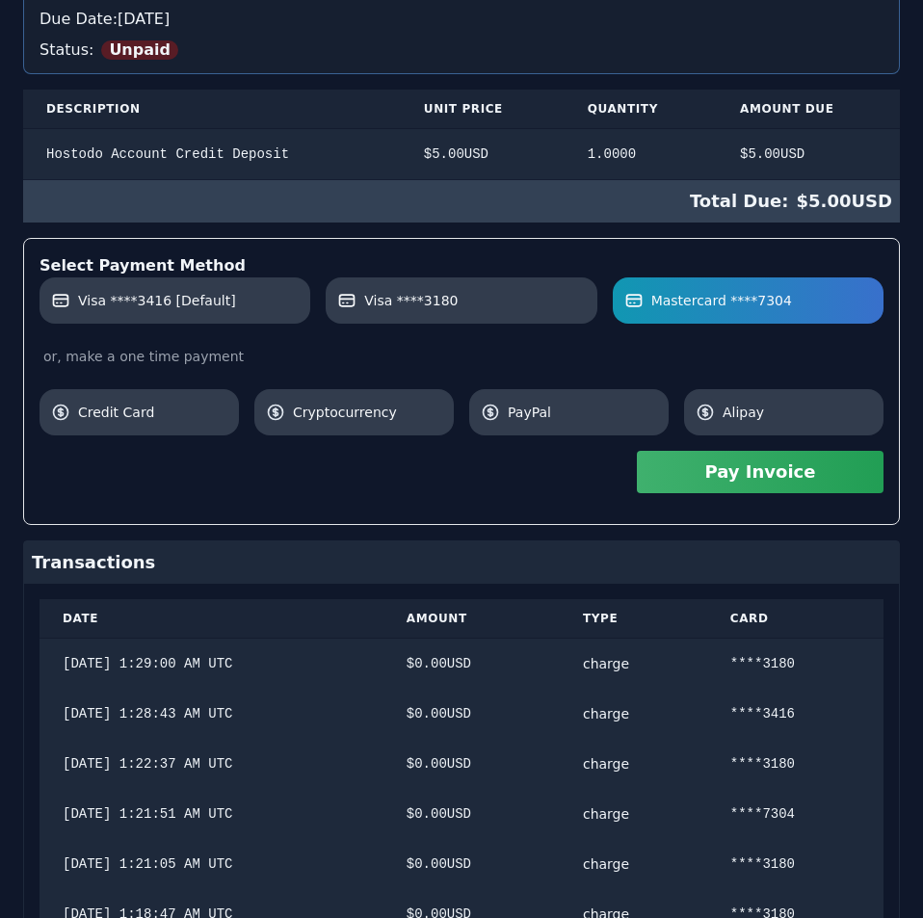
click at [858, 482] on button "Pay Invoice" at bounding box center [760, 472] width 247 height 42
click at [644, 199] on div "Hostodo.com contact@hostodo.com 30 N Gould St, Ste N Sheridan, WY 82801 henry v…" at bounding box center [461, 419] width 876 height 1176
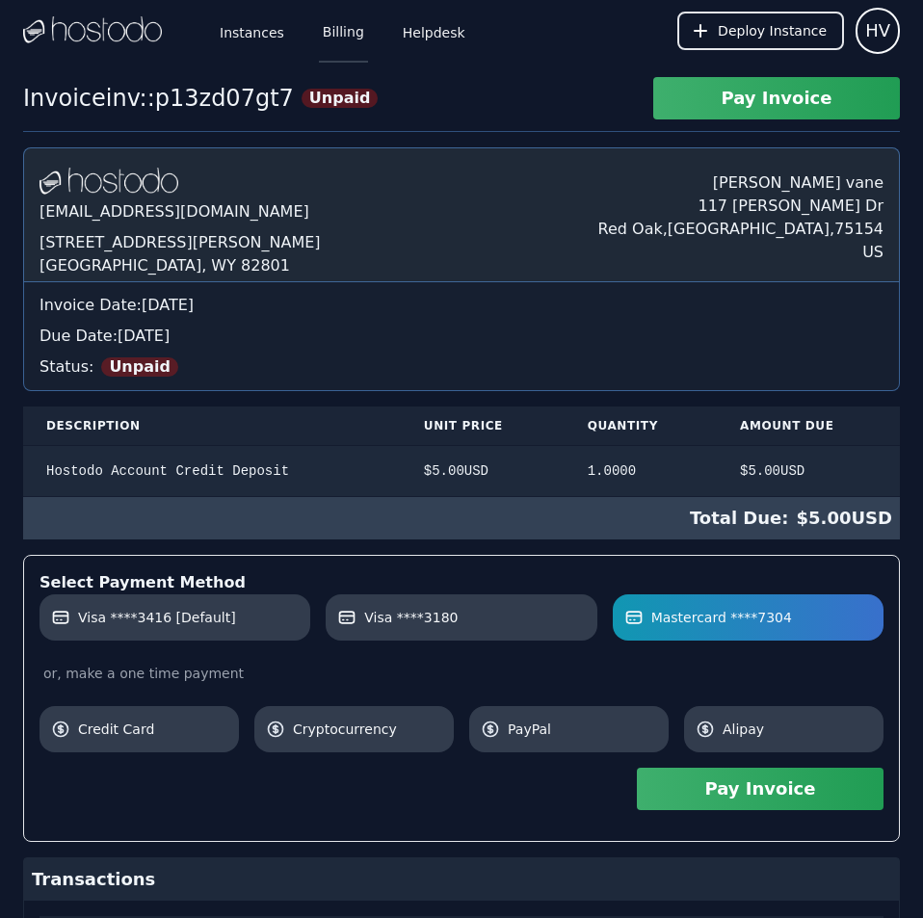
click at [328, 27] on link "Billing" at bounding box center [343, 31] width 49 height 64
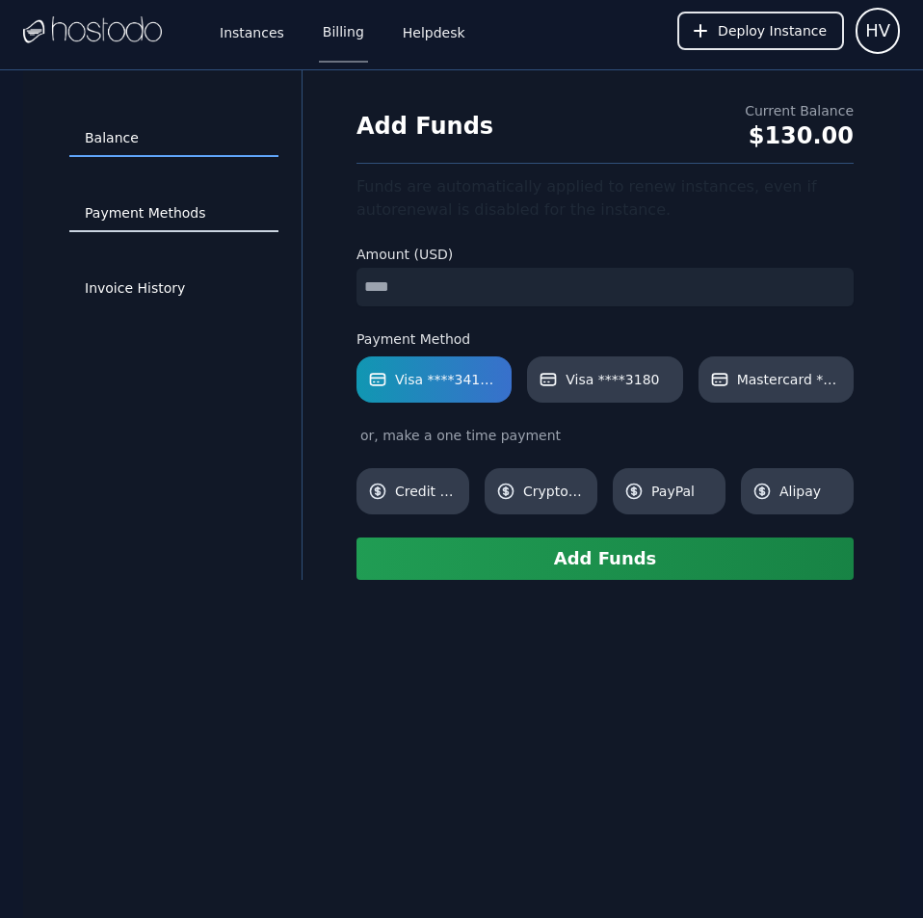
click at [99, 212] on link "Payment Methods" at bounding box center [173, 213] width 209 height 37
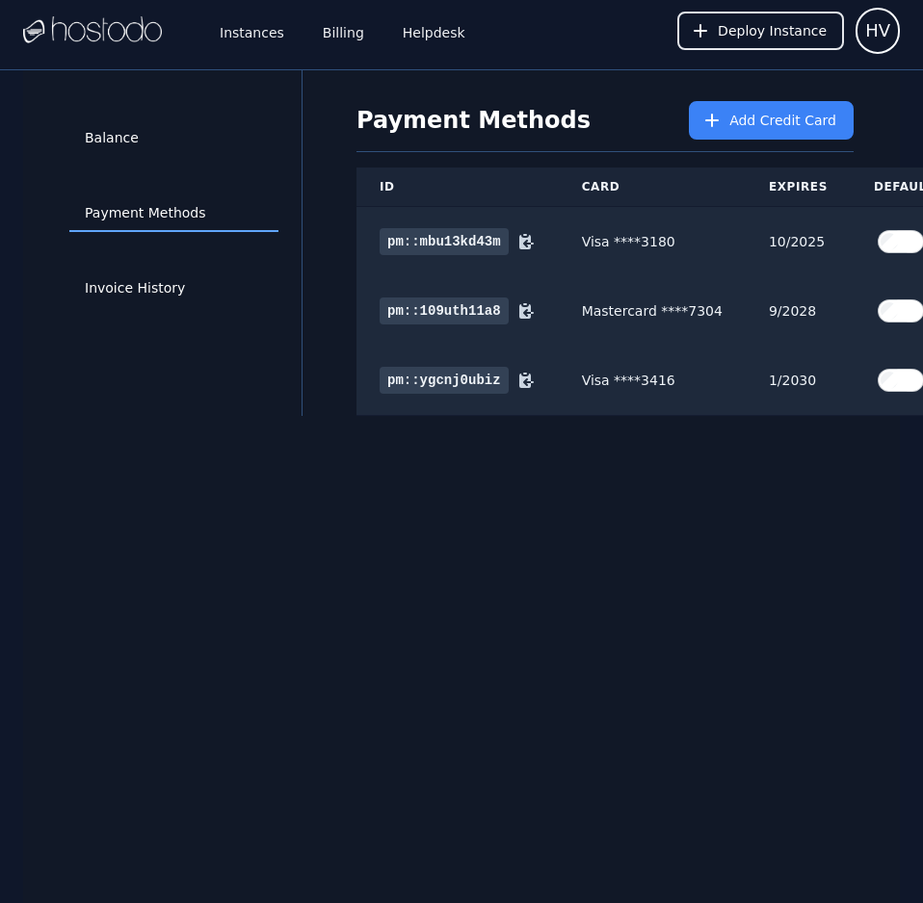
click at [819, 734] on div "Balance Payment Methods Invoice History Payment Methods Add Credit Card ID Card…" at bounding box center [461, 521] width 876 height 903
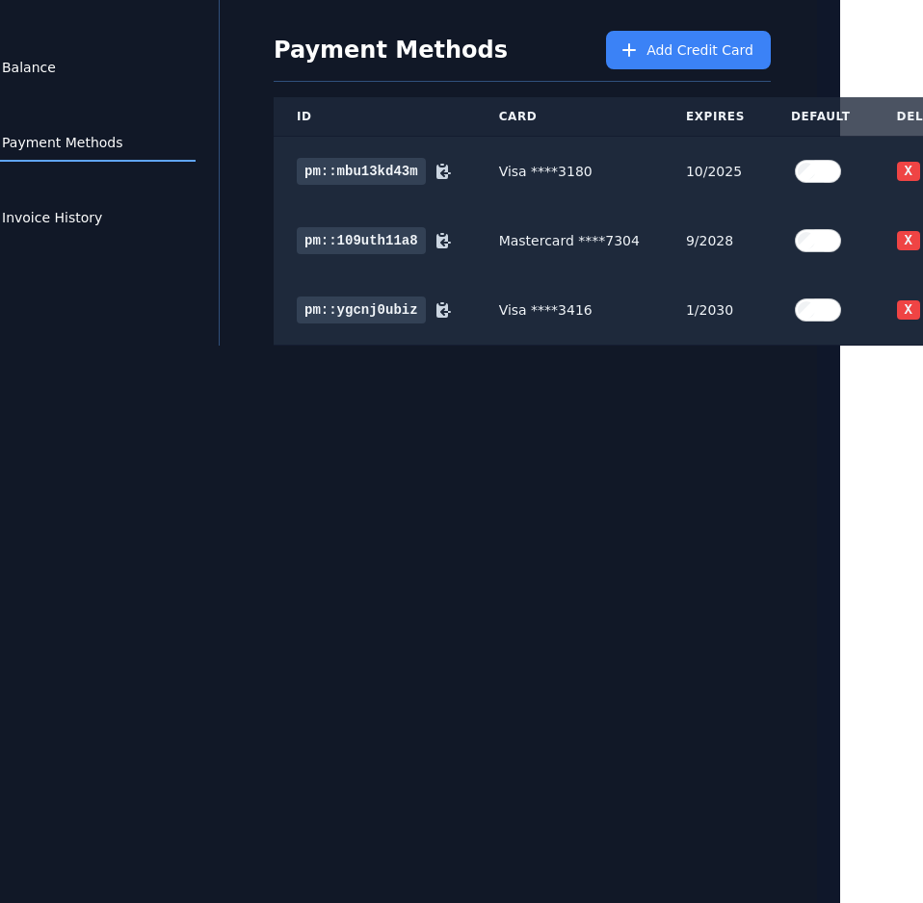
click at [819, 734] on div "Balance Payment Methods Invoice History Payment Methods Add Credit Card ID Card…" at bounding box center [378, 451] width 923 height 904
click at [897, 162] on button "X" at bounding box center [908, 171] width 23 height 19
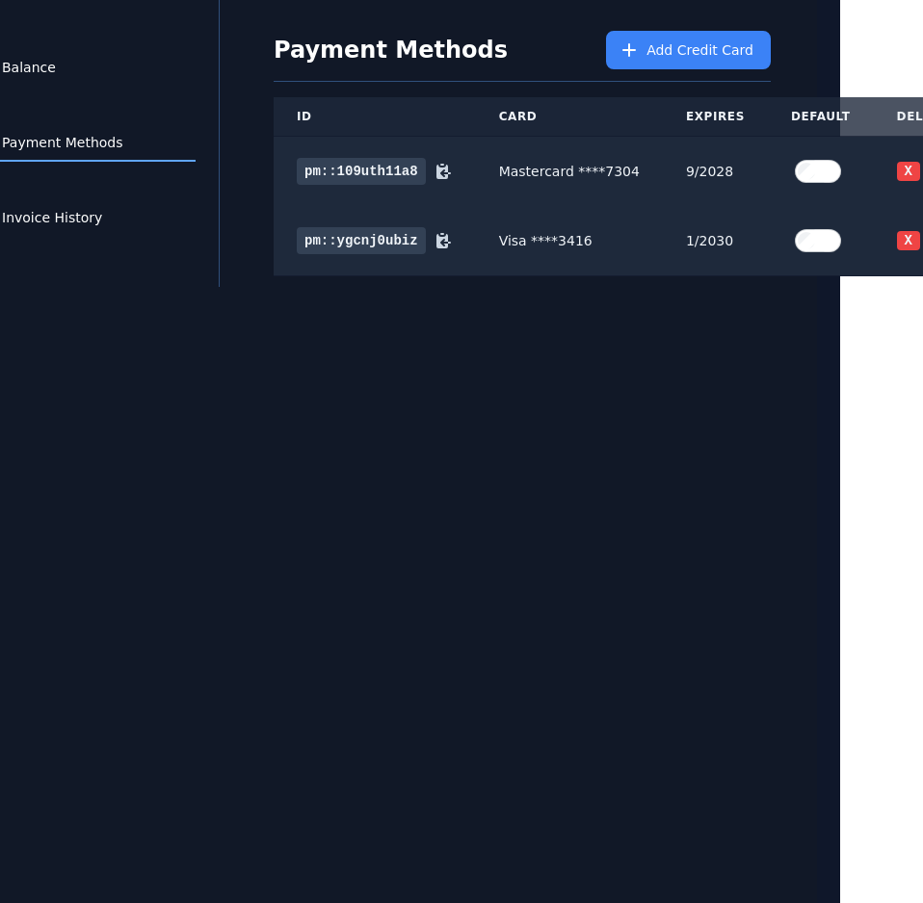
click at [897, 162] on button "X" at bounding box center [908, 171] width 23 height 19
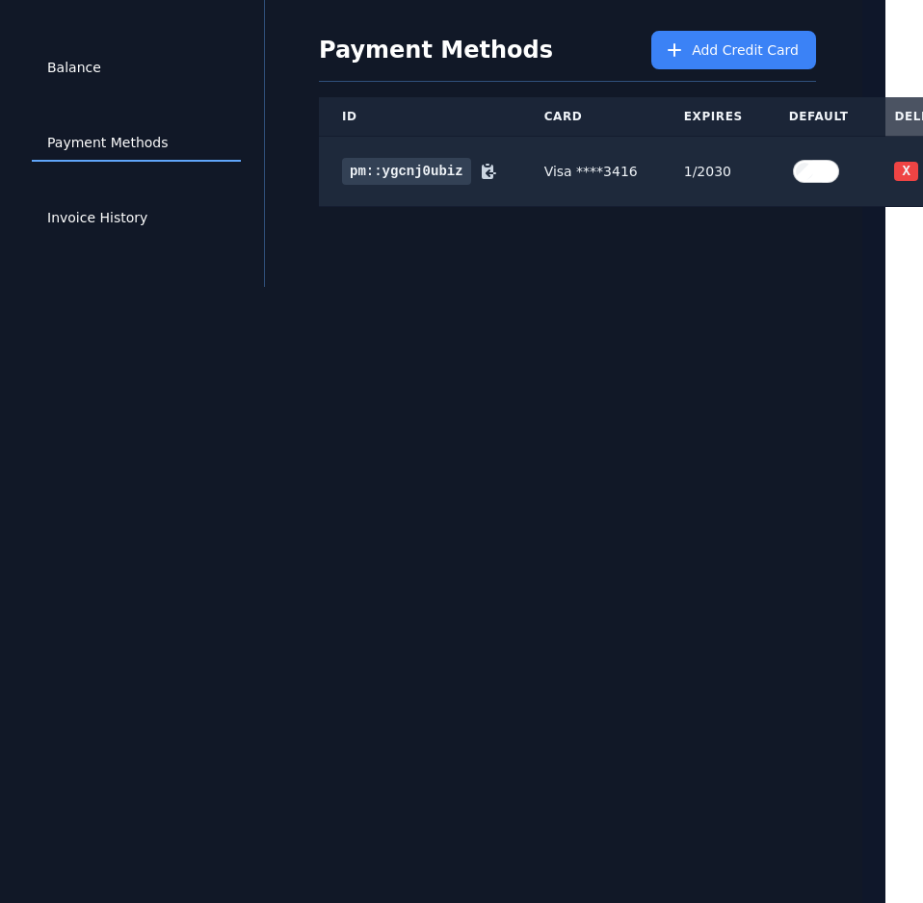
click at [894, 162] on button "X" at bounding box center [905, 171] width 23 height 19
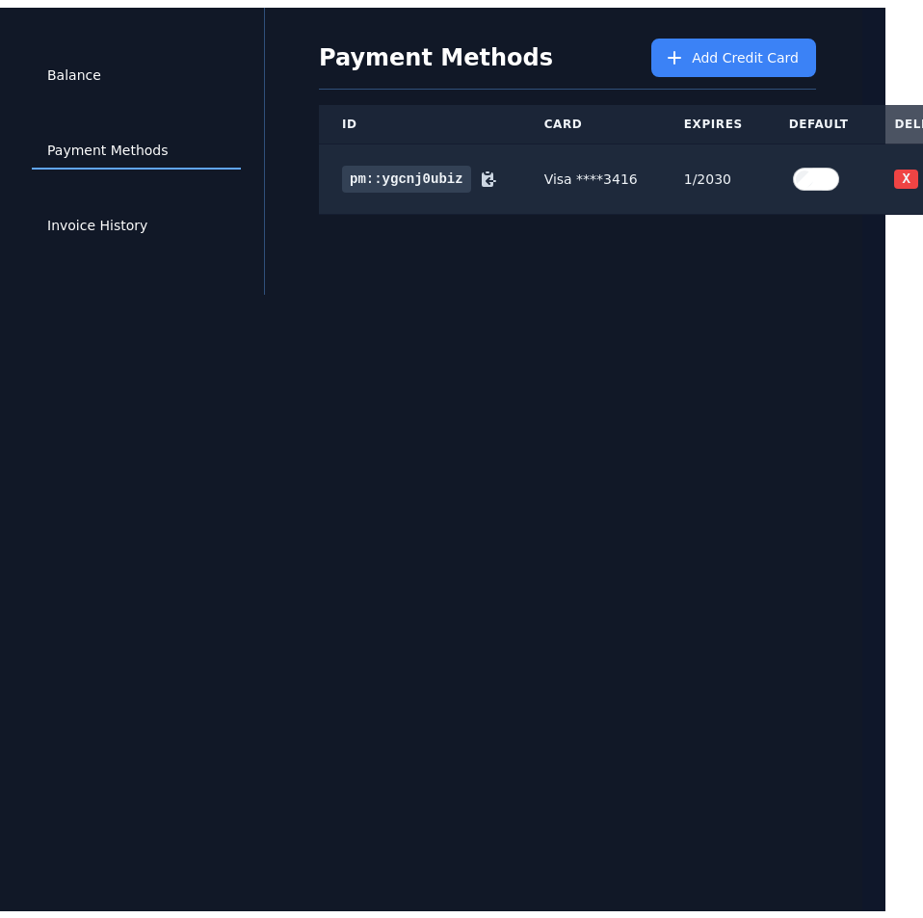
scroll to position [70, 0]
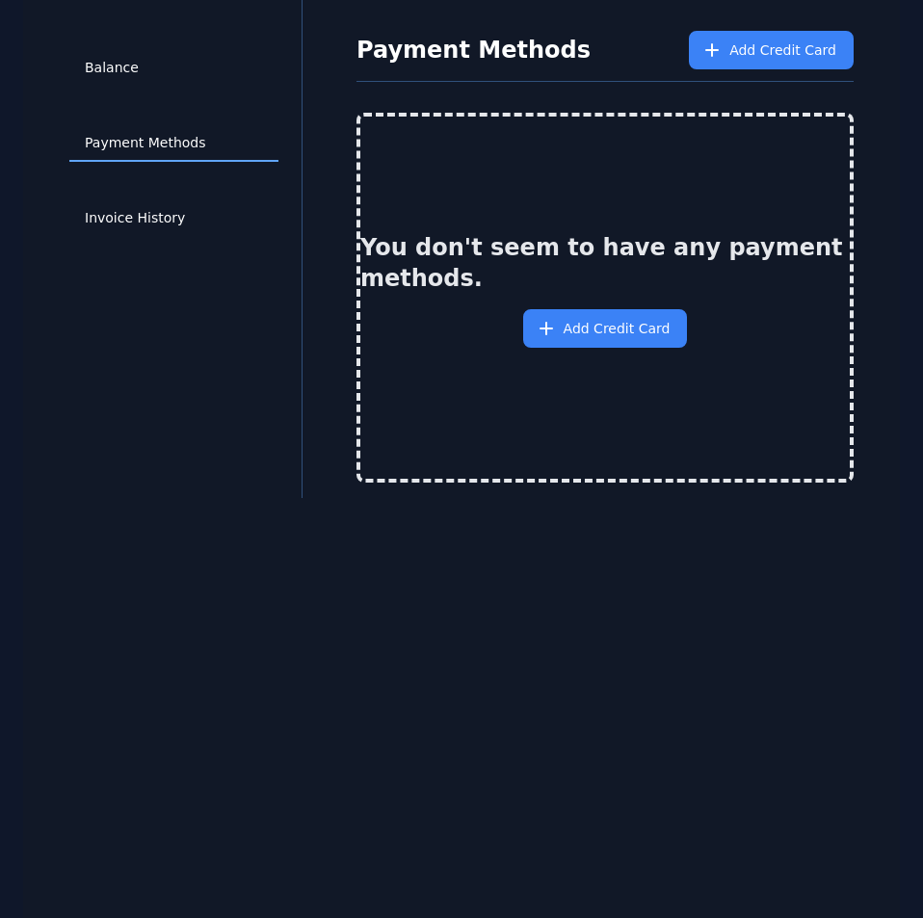
click at [405, 741] on div "Balance Payment Methods Invoice History Payment Methods Add Credit Card You don…" at bounding box center [461, 459] width 876 height 918
click at [617, 318] on button "Add Credit Card" at bounding box center [605, 328] width 165 height 39
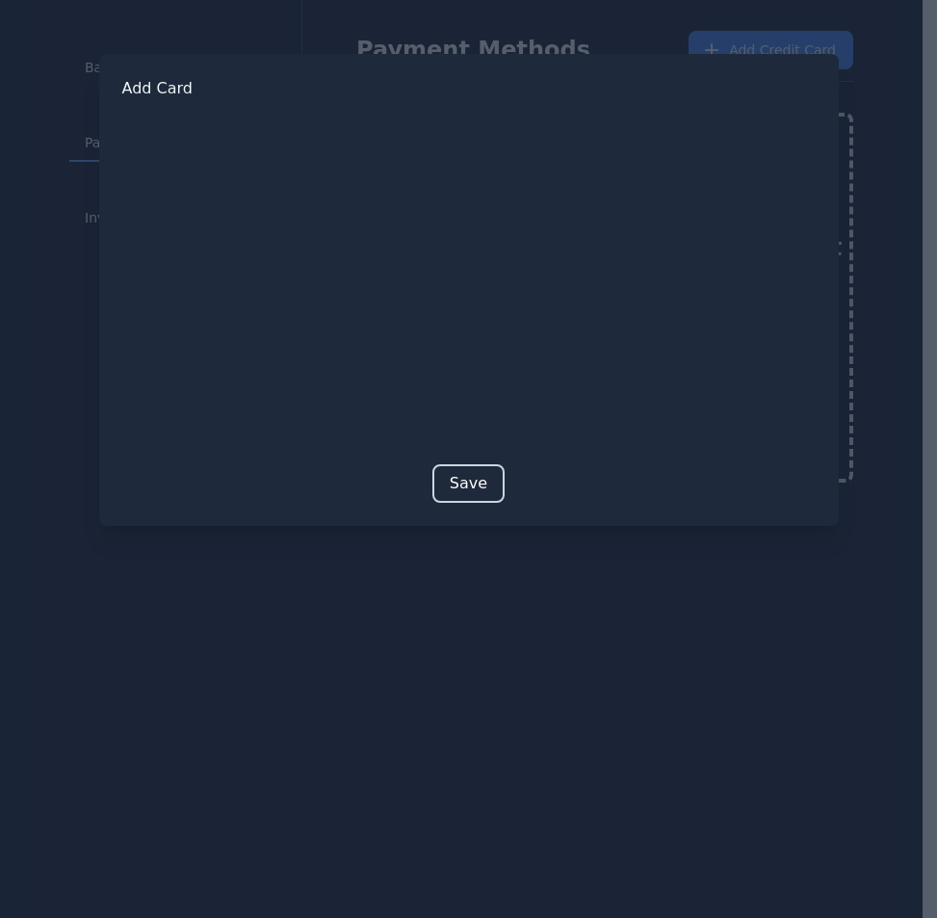
click at [469, 478] on button "Save" at bounding box center [468, 483] width 72 height 39
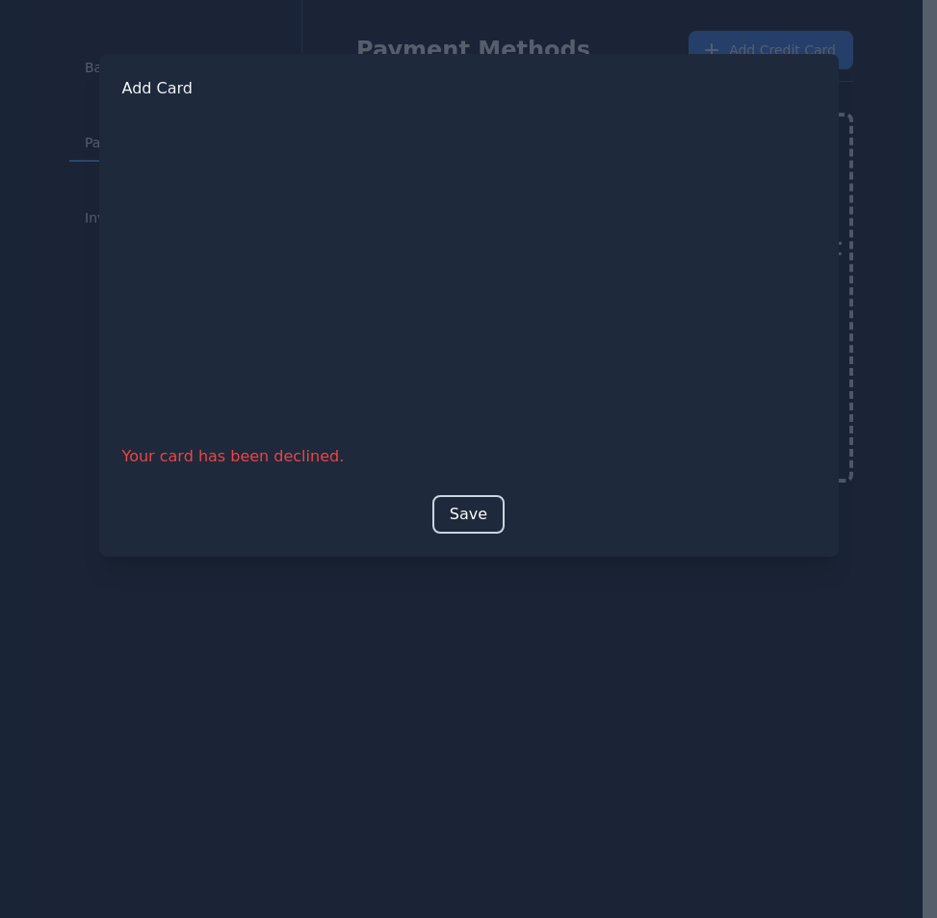
click at [464, 514] on button "Save" at bounding box center [468, 514] width 72 height 39
click at [460, 509] on button "Save" at bounding box center [468, 514] width 72 height 39
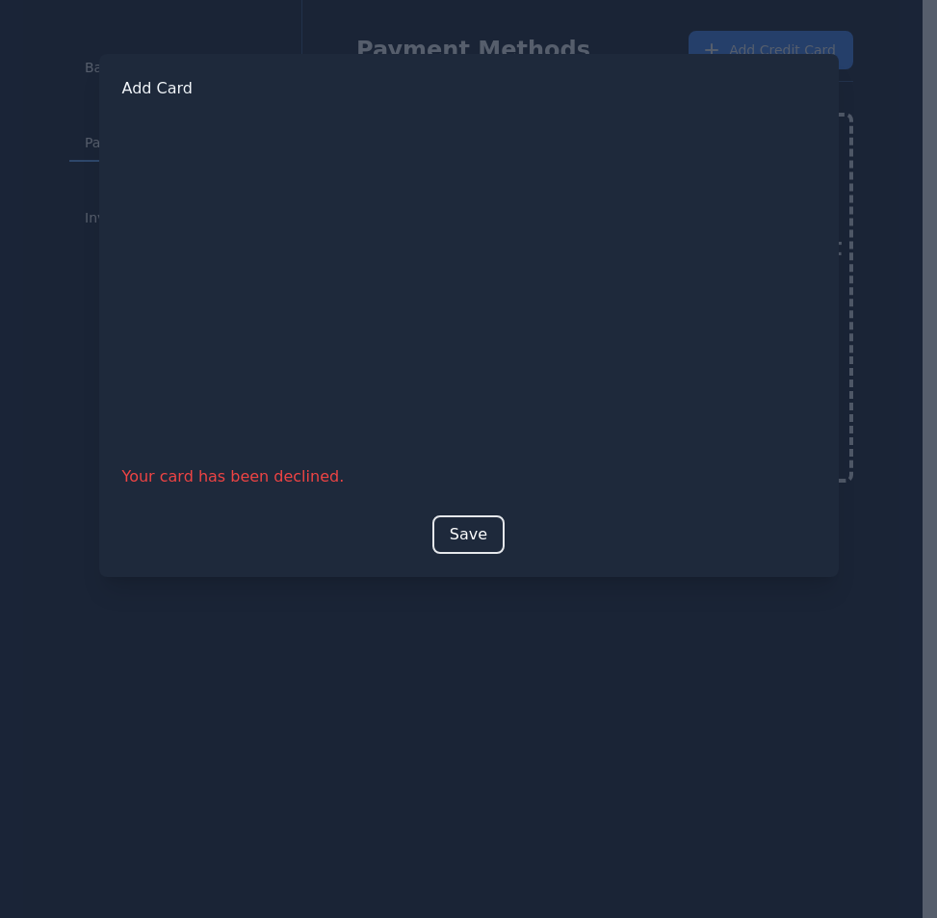
click at [589, 696] on div at bounding box center [468, 459] width 937 height 918
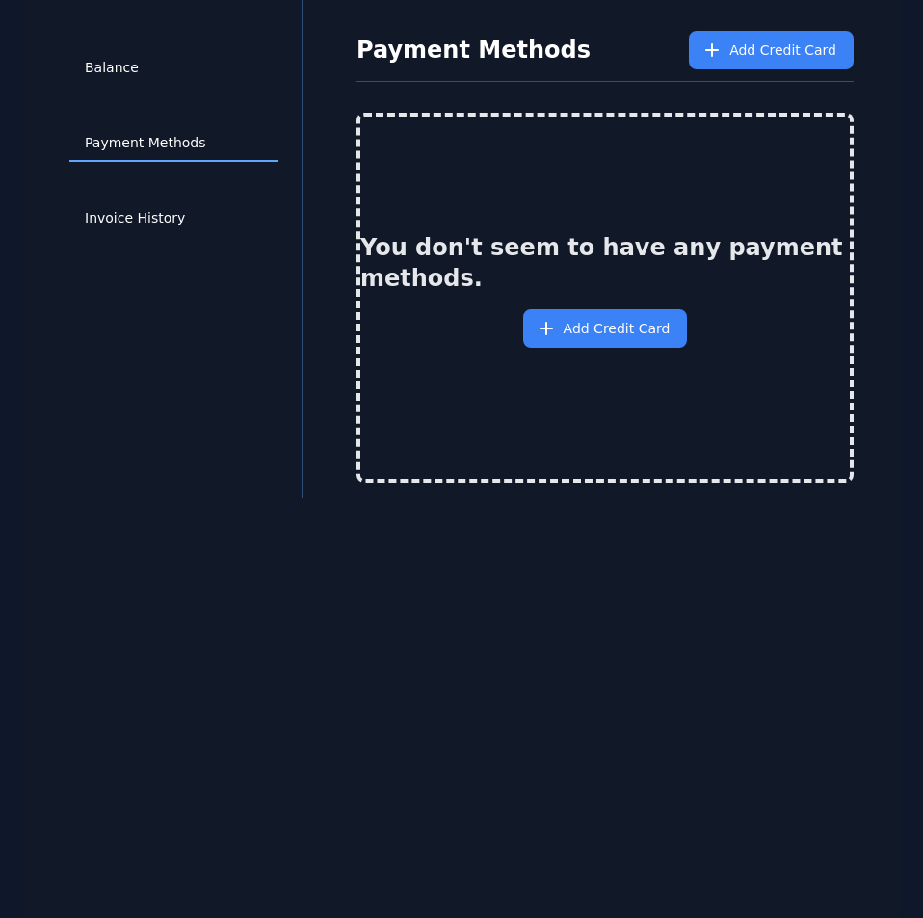
click at [280, 338] on div "Balance Payment Methods Invoice History" at bounding box center [173, 249] width 255 height 436
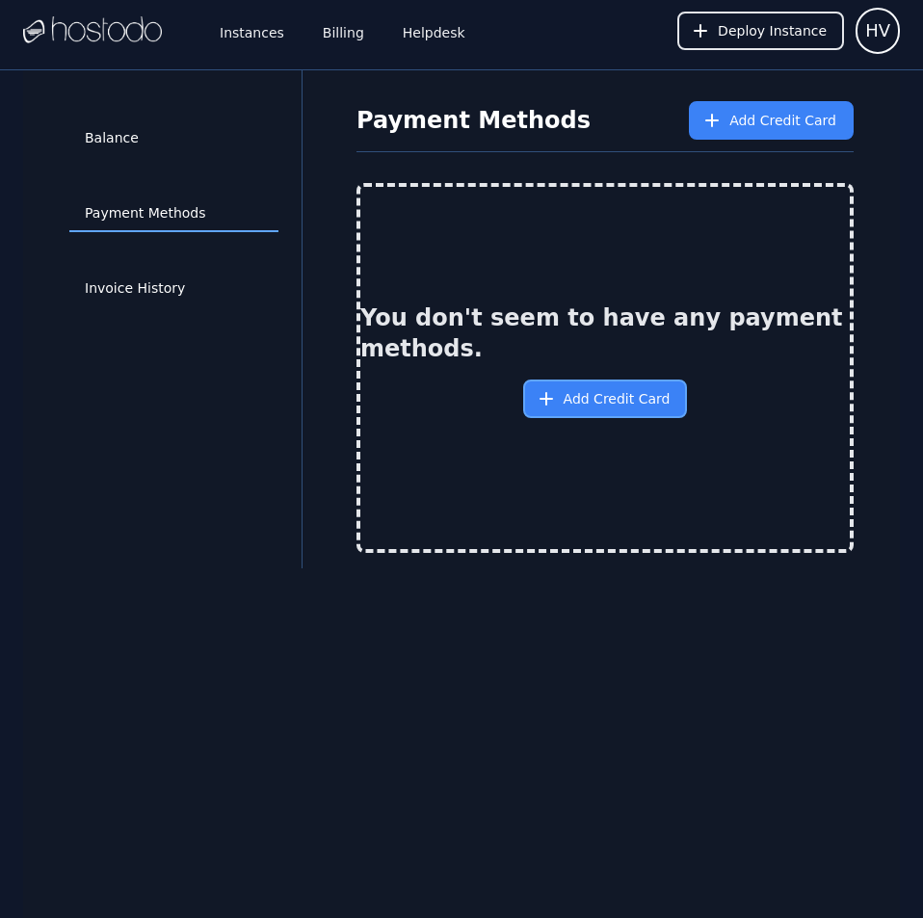
click at [615, 412] on button "Add Credit Card" at bounding box center [605, 398] width 165 height 39
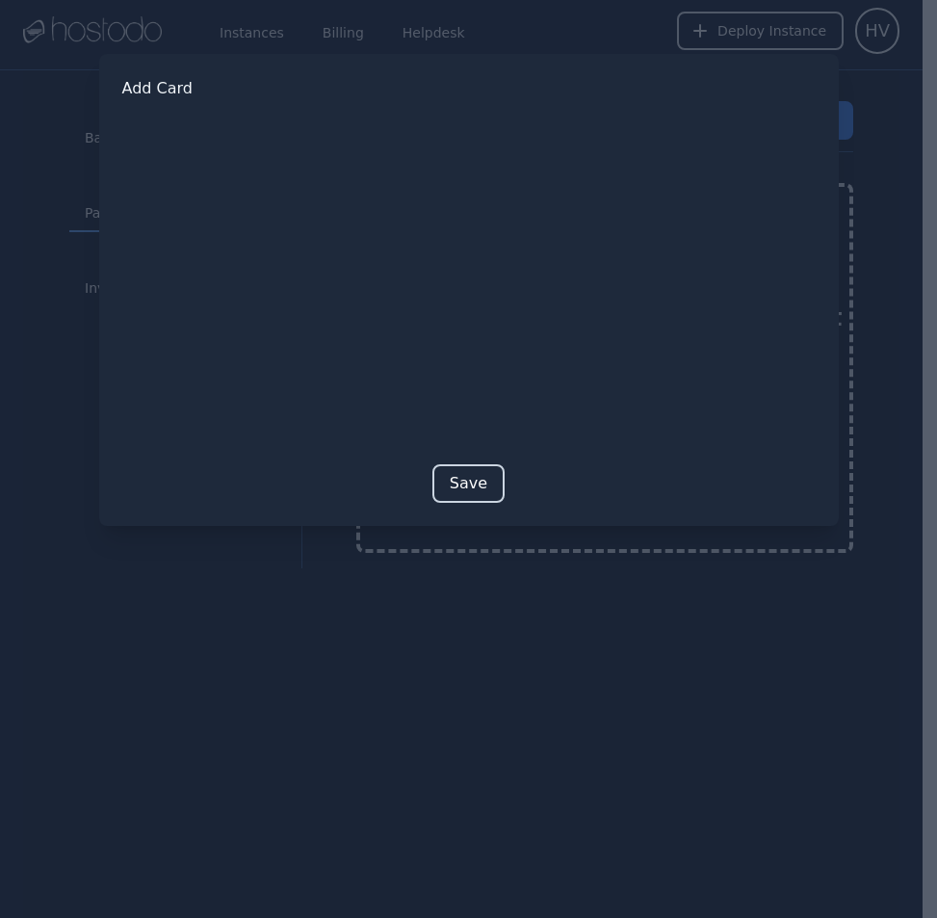
click at [474, 480] on button "Save" at bounding box center [468, 483] width 72 height 39
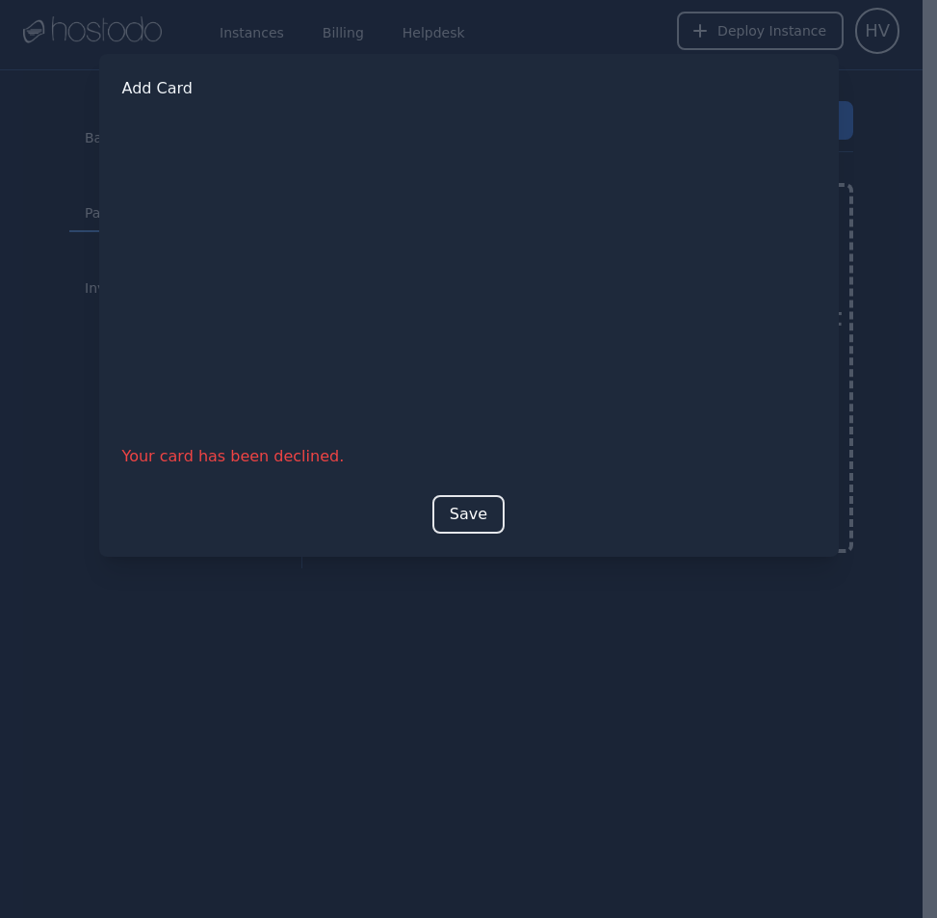
click at [668, 689] on div at bounding box center [468, 459] width 937 height 918
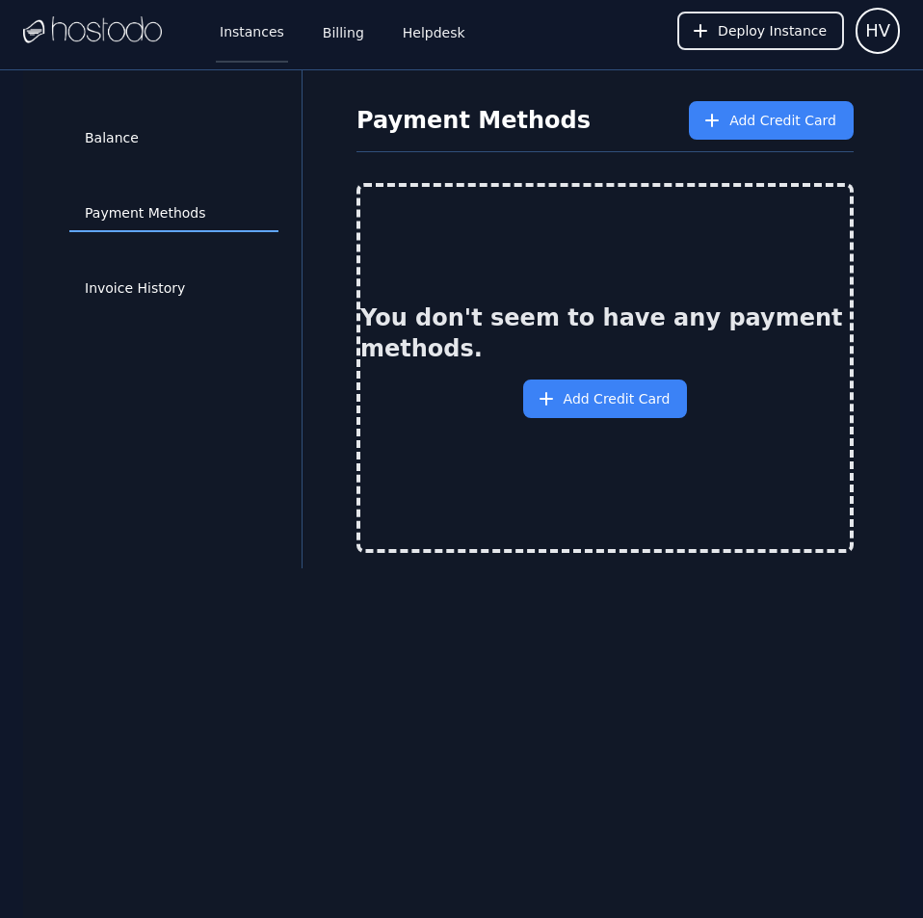
click at [239, 37] on link "Instances" at bounding box center [252, 31] width 72 height 64
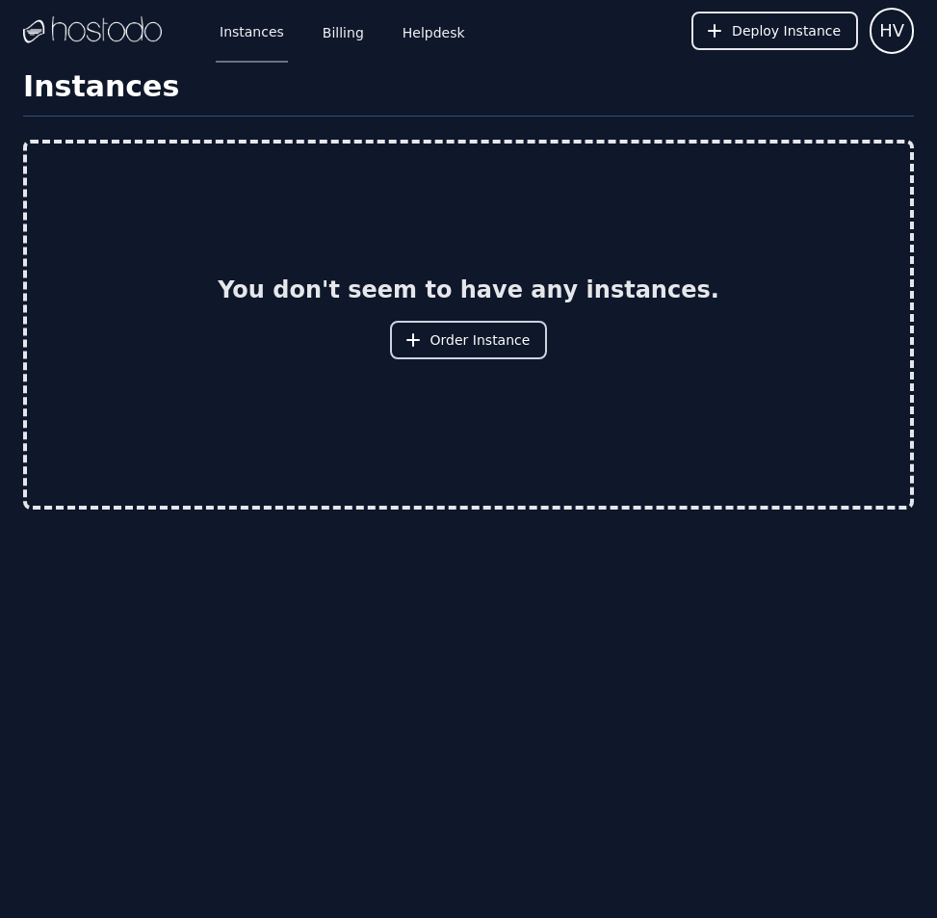
click at [484, 327] on button "Order Instance" at bounding box center [469, 340] width 158 height 39
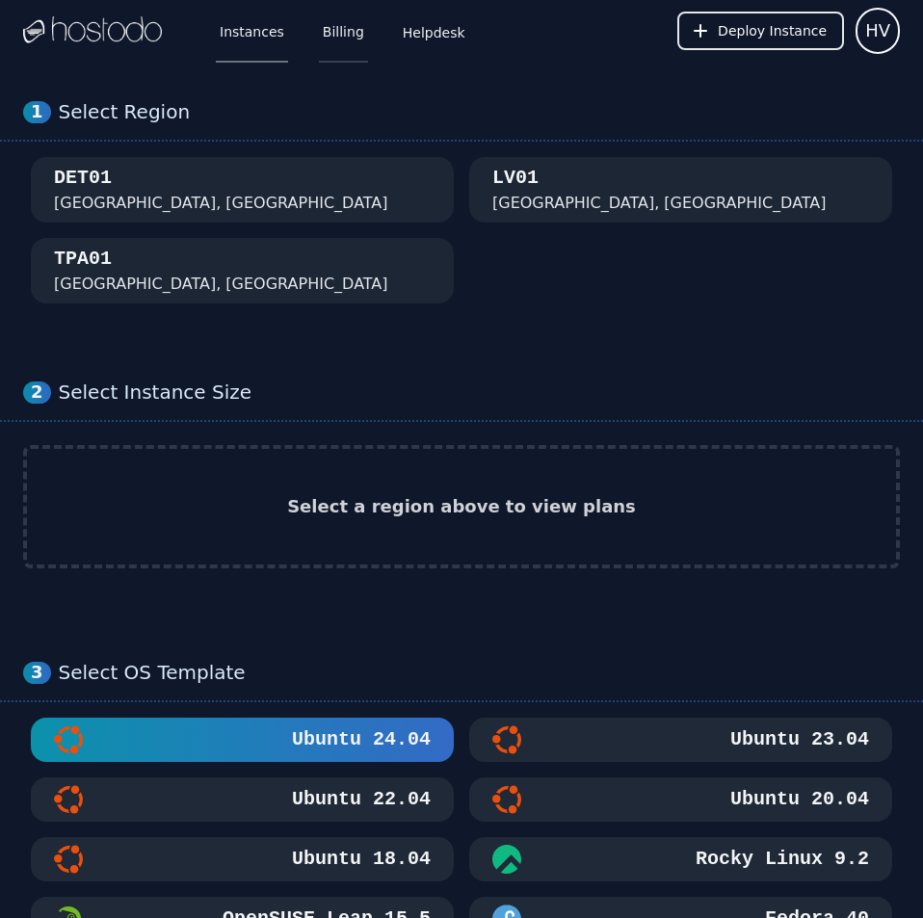
click at [322, 27] on link "Billing" at bounding box center [343, 31] width 49 height 64
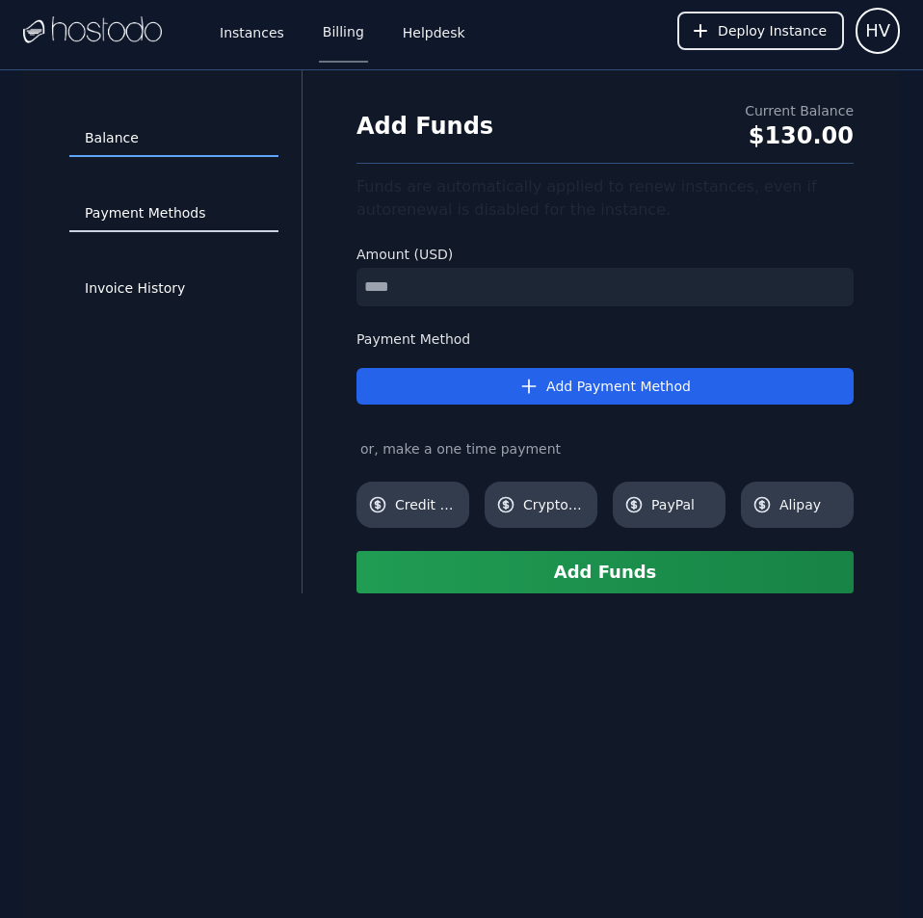
click at [194, 208] on link "Payment Methods" at bounding box center [173, 213] width 209 height 37
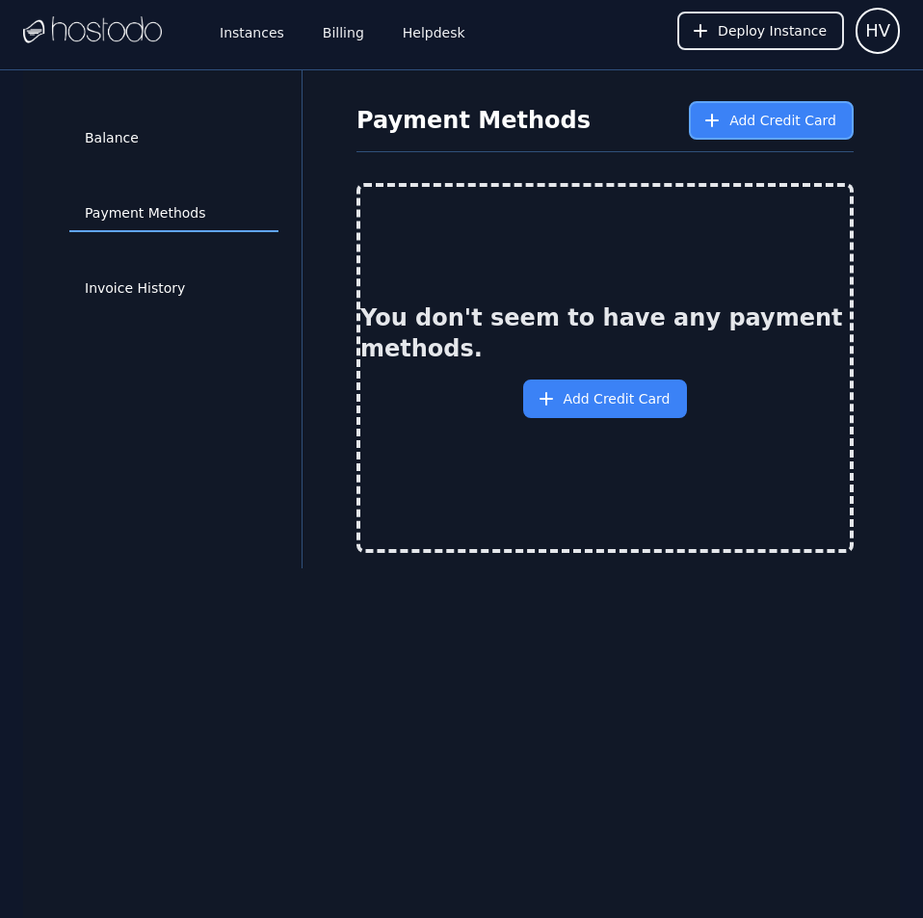
click at [759, 115] on span "Add Credit Card" at bounding box center [782, 120] width 107 height 19
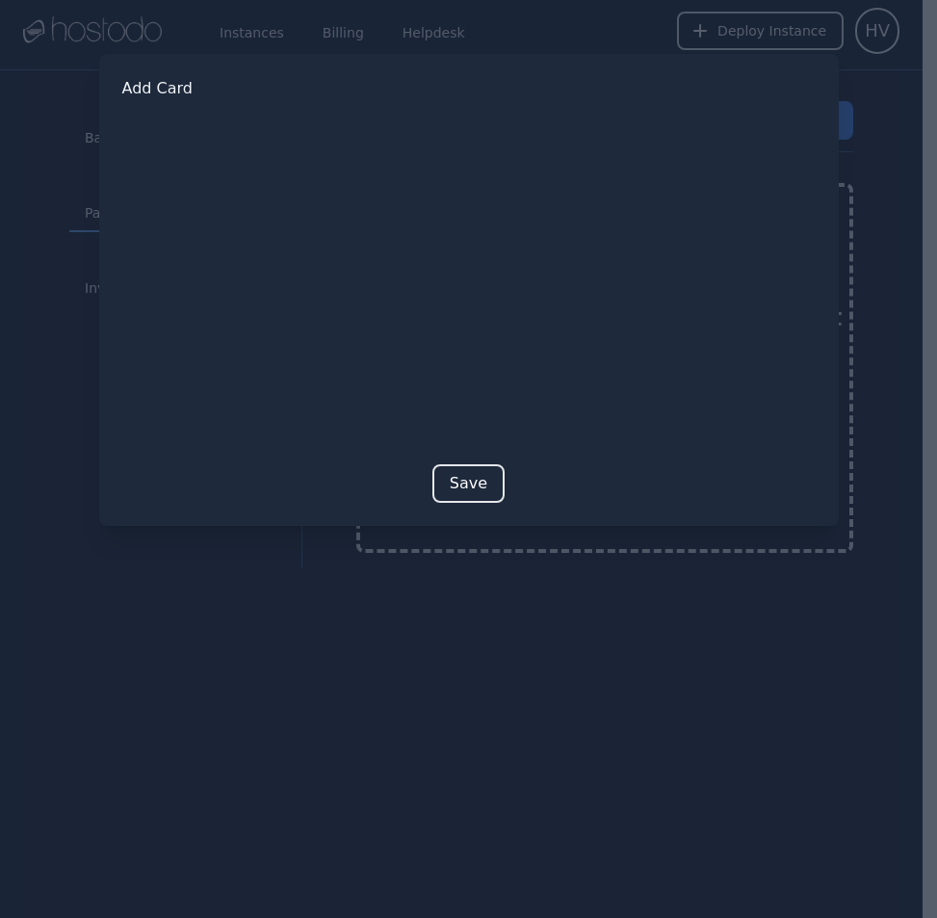
click at [475, 482] on button "Save" at bounding box center [468, 483] width 72 height 39
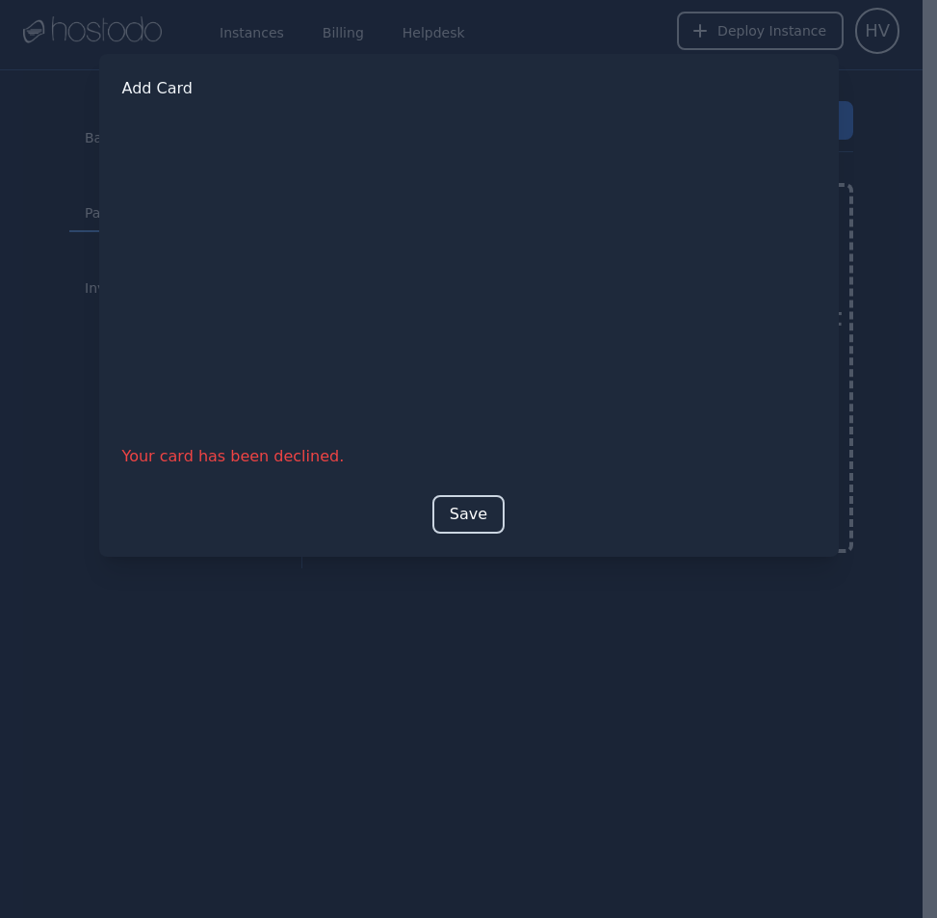
click at [472, 516] on button "Save" at bounding box center [468, 514] width 72 height 39
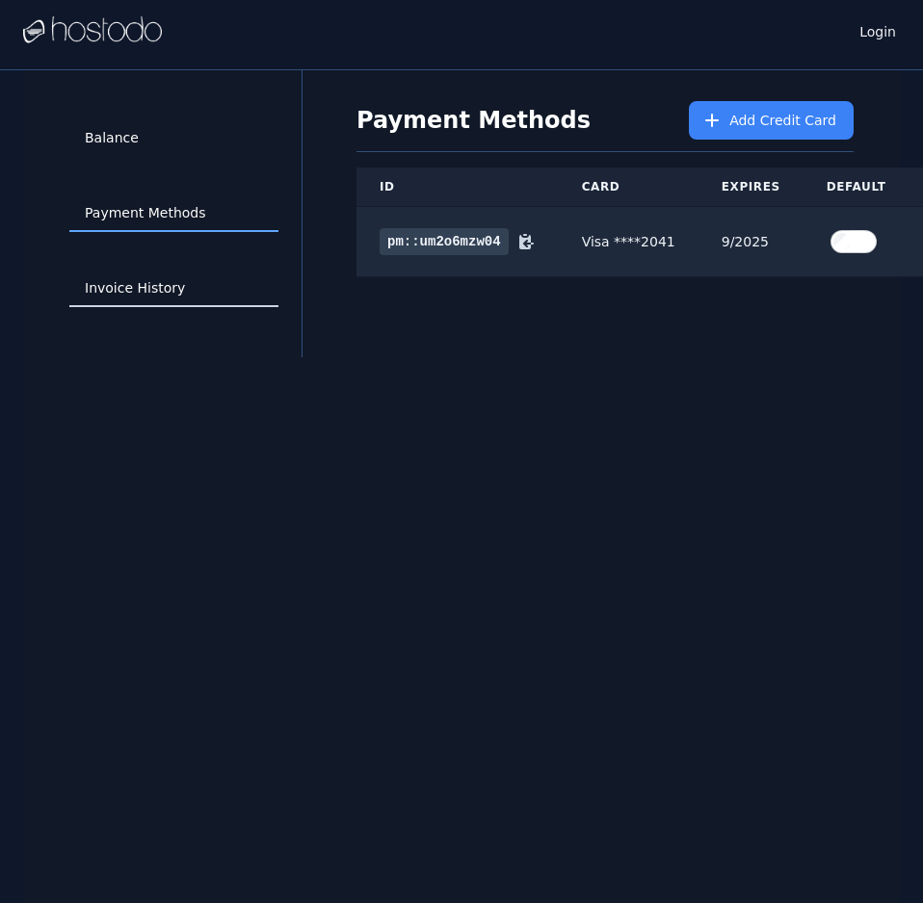
click at [151, 283] on link "Invoice History" at bounding box center [173, 289] width 209 height 37
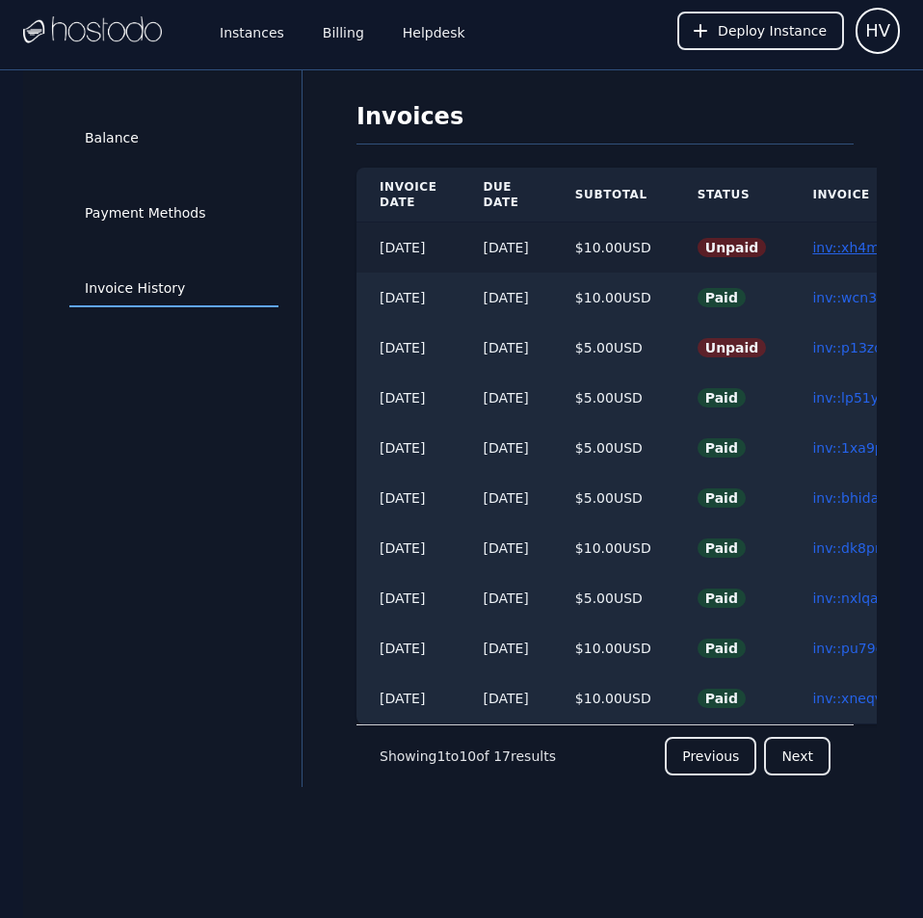
click at [848, 241] on link "inv::xh4m5y914g ≫" at bounding box center [878, 247] width 132 height 15
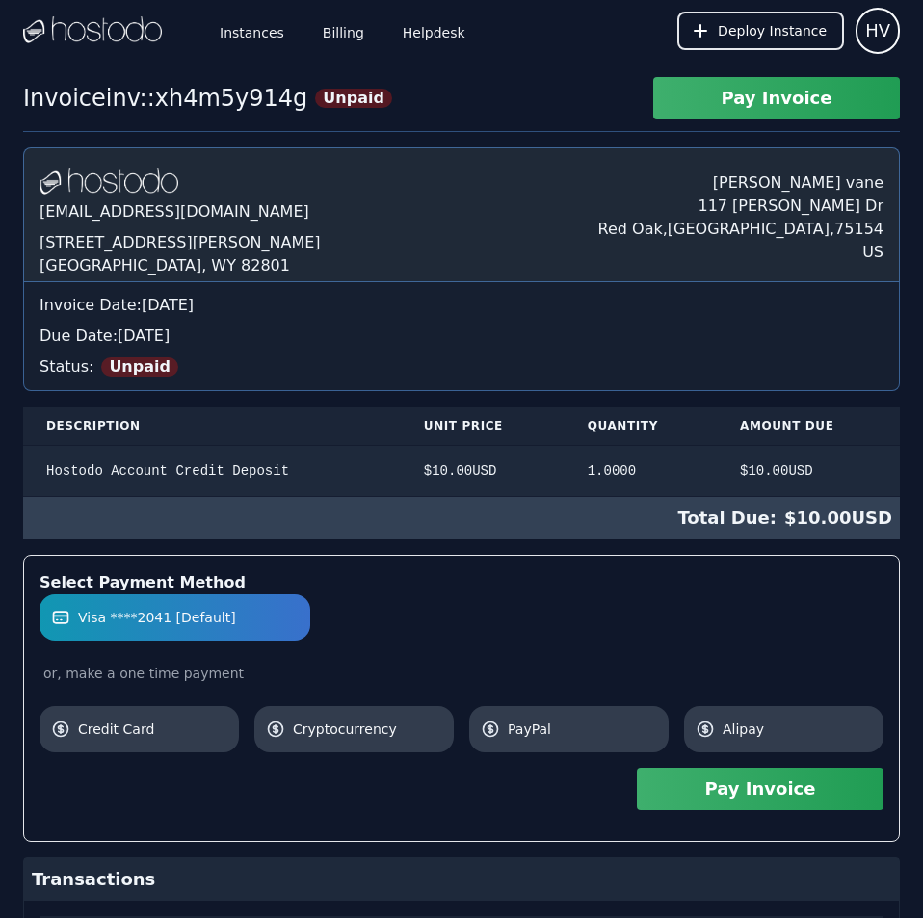
scroll to position [267, 0]
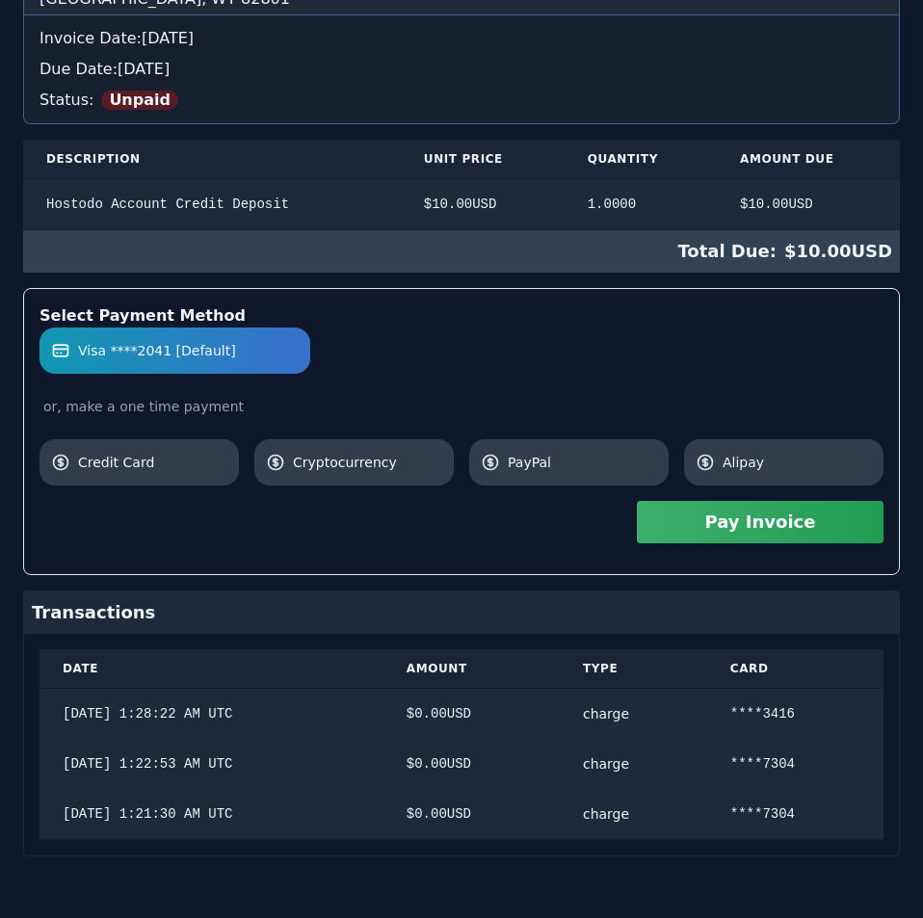
click at [847, 671] on div "Hostodo.com contact@hostodo.com 30 N Gould St, Ste N Sheridan, WY 82801 henry v…" at bounding box center [461, 369] width 876 height 976
click at [775, 519] on button "Pay Invoice" at bounding box center [760, 522] width 247 height 42
click at [578, 136] on div "Invoice inv::xh4m5y914g Unpaid Pay Invoice Hostodo.com contact@hostodo.com 30 N…" at bounding box center [461, 363] width 923 height 1107
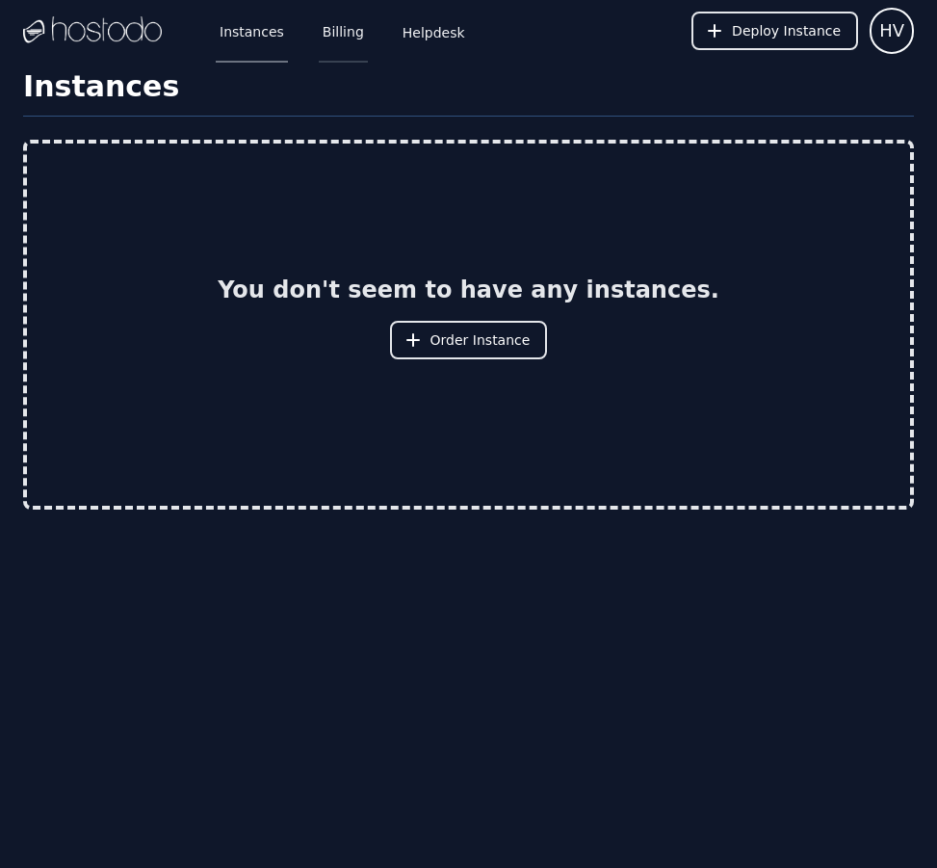
click at [327, 37] on link "Billing" at bounding box center [343, 31] width 49 height 64
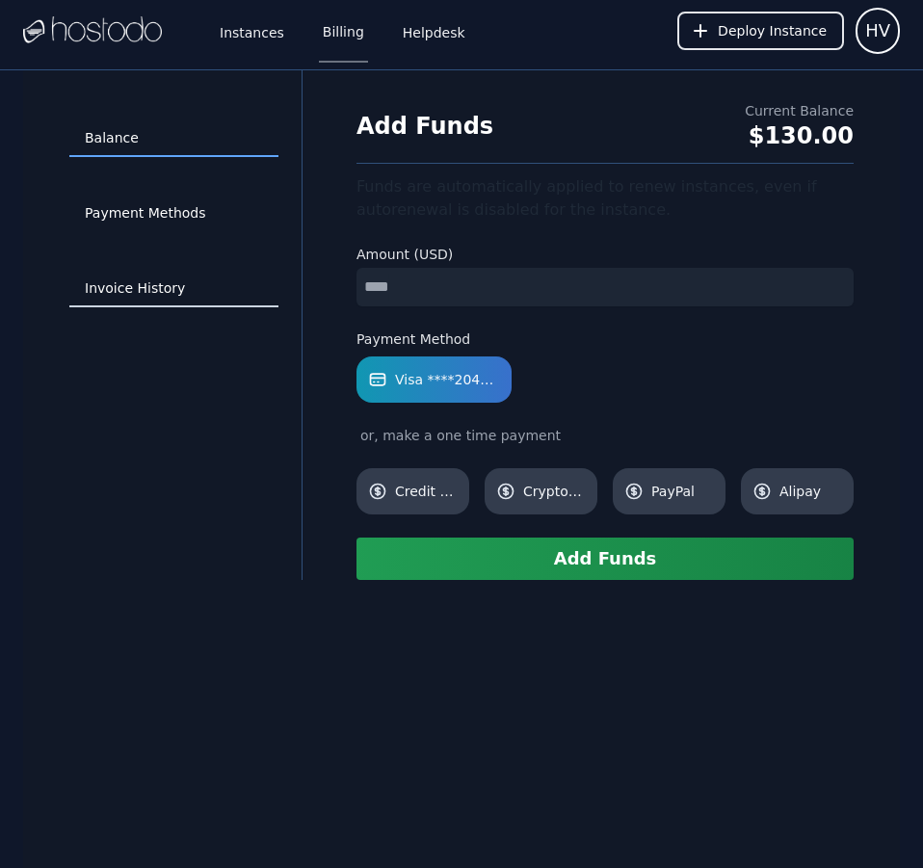
click at [143, 289] on link "Invoice History" at bounding box center [173, 289] width 209 height 37
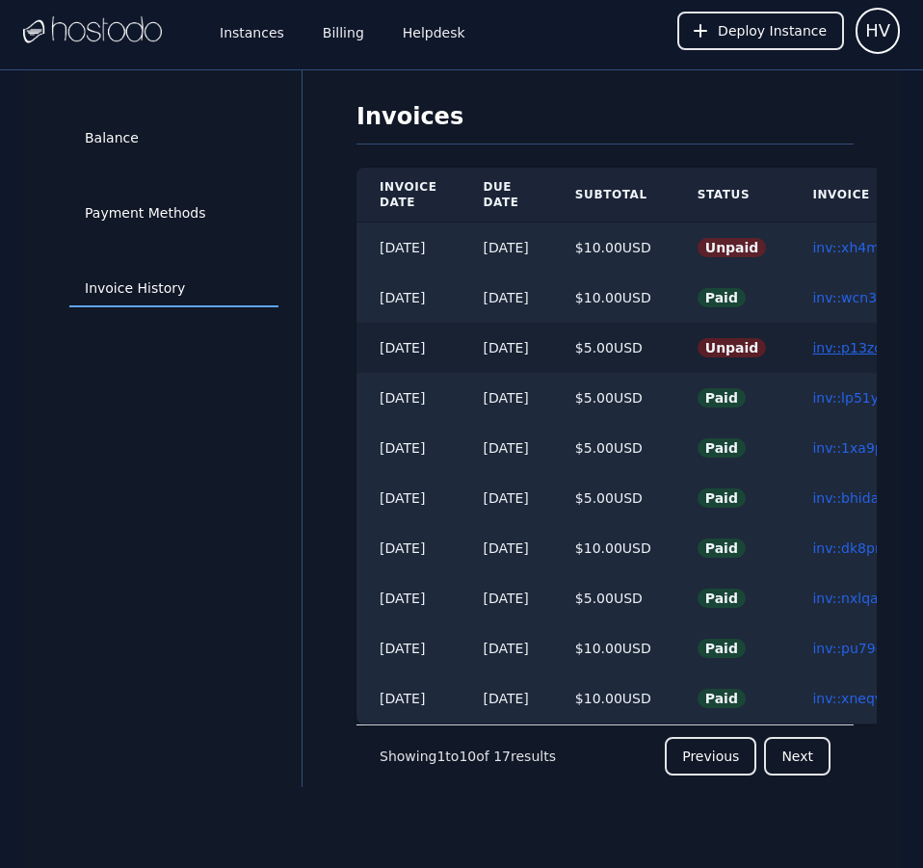
click at [843, 352] on link "inv::p13zd07gt7 ≫" at bounding box center [873, 347] width 123 height 15
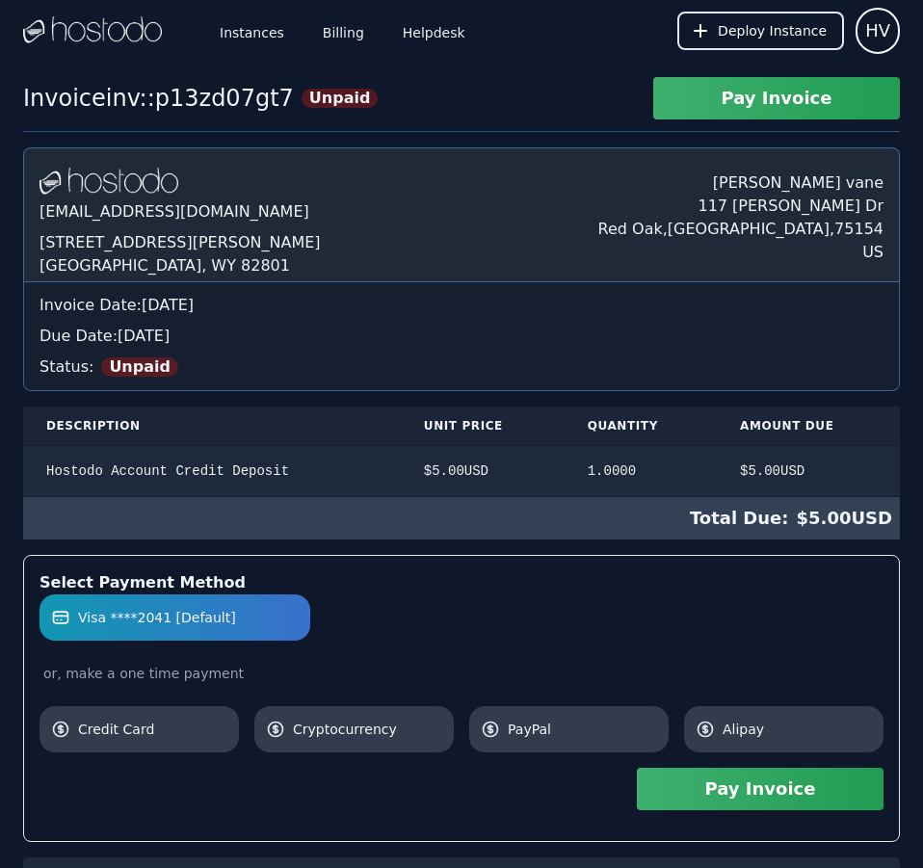
scroll to position [517, 0]
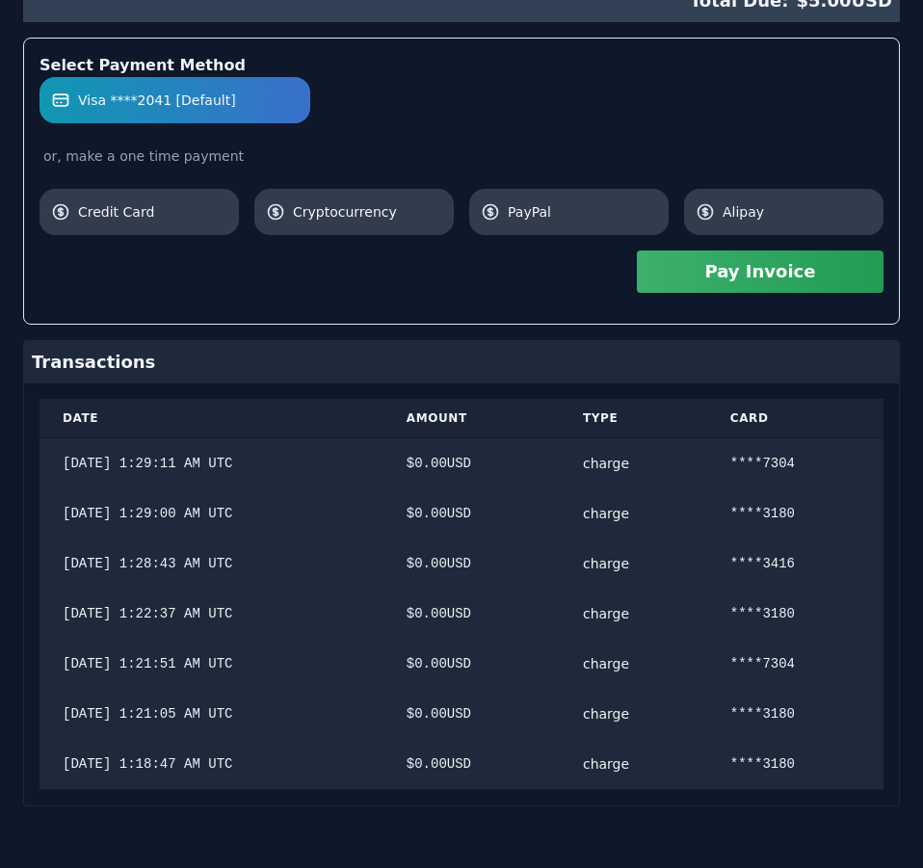
click at [827, 536] on div "[DOMAIN_NAME] [EMAIL_ADDRESS][DOMAIN_NAME] [STREET_ADDRESS][PERSON_NAME] [PERSO…" at bounding box center [461, 218] width 876 height 1176
click at [803, 280] on button "Pay Invoice" at bounding box center [760, 271] width 247 height 42
click at [711, 285] on button "Pay Invoice" at bounding box center [760, 271] width 247 height 42
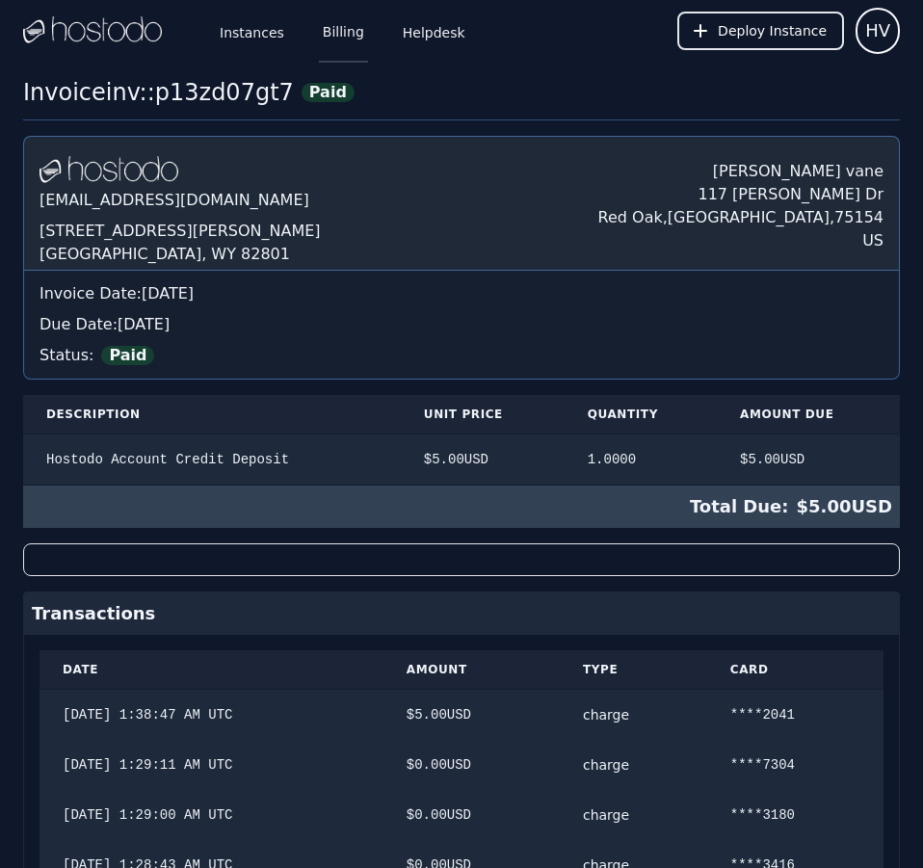
click at [336, 39] on link "Billing" at bounding box center [343, 31] width 49 height 64
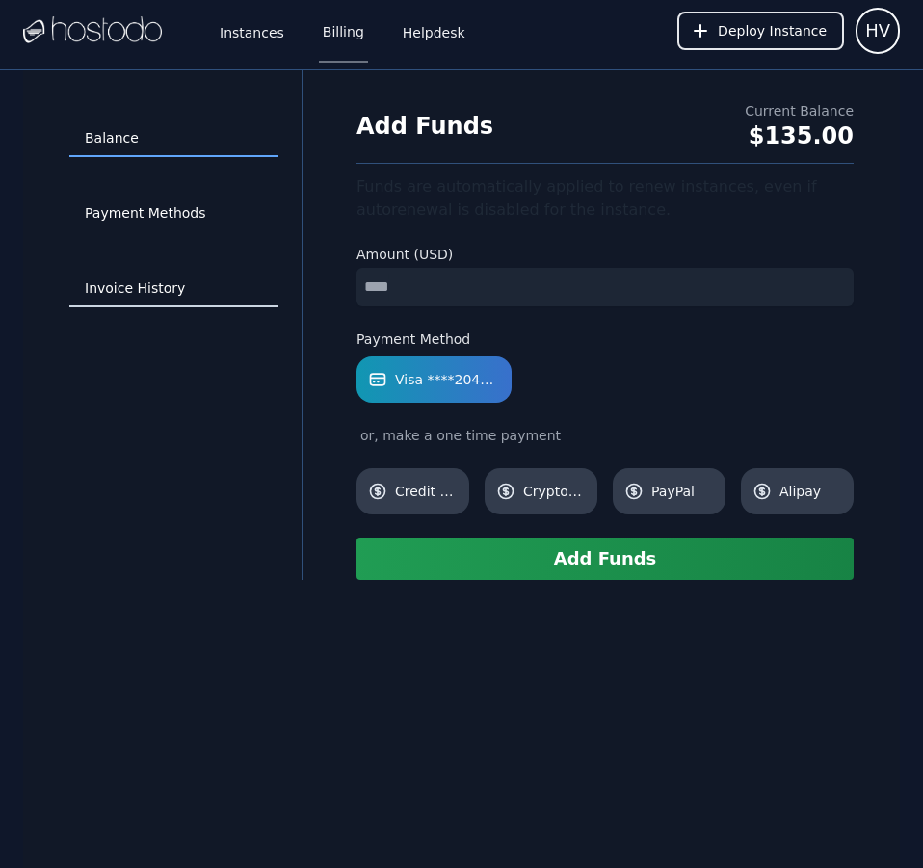
click at [143, 287] on link "Invoice History" at bounding box center [173, 289] width 209 height 37
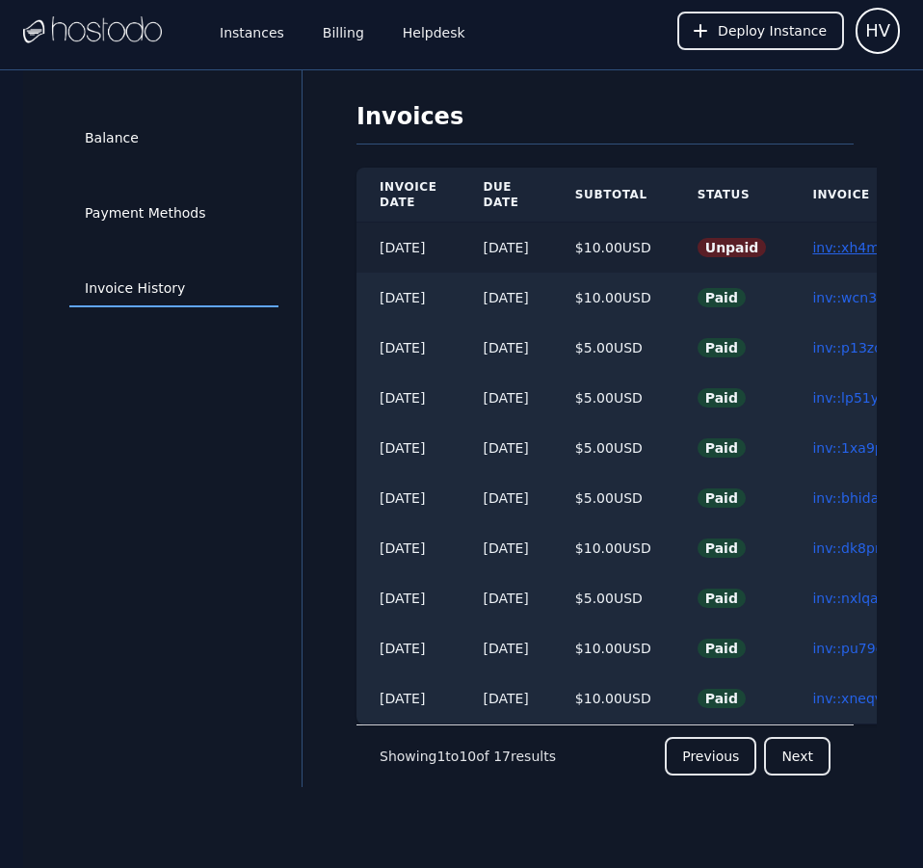
click at [850, 250] on link "inv::xh4m5y914g ≫" at bounding box center [878, 247] width 132 height 15
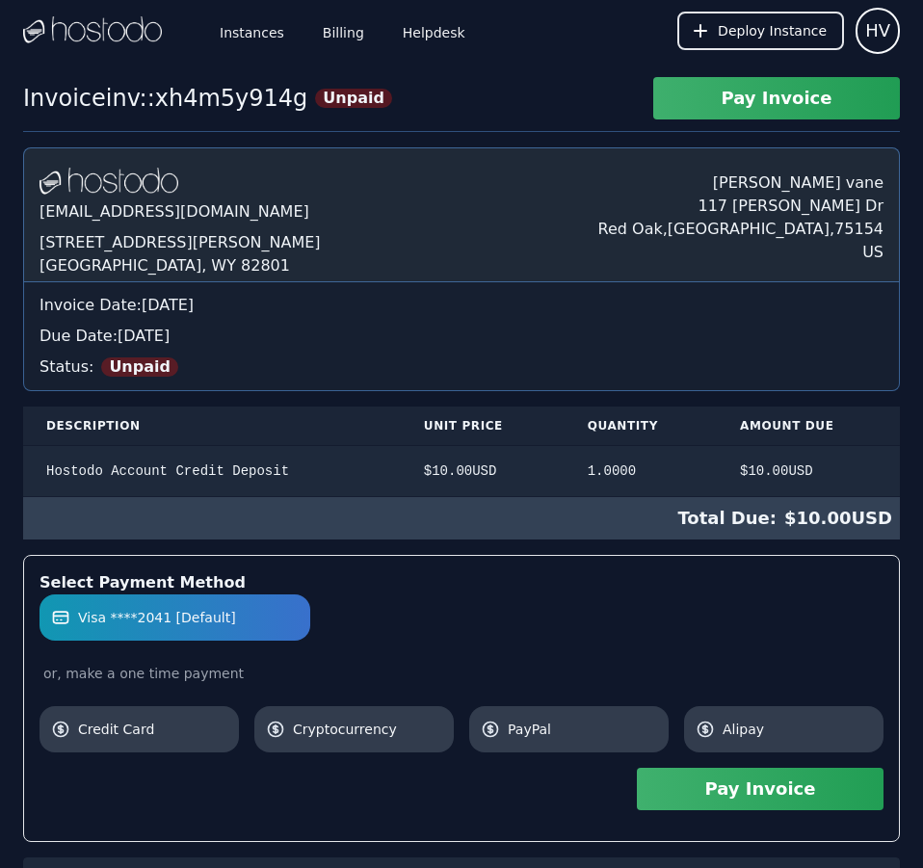
click at [803, 793] on button "Pay Invoice" at bounding box center [760, 789] width 247 height 42
click at [324, 27] on link "Billing" at bounding box center [343, 31] width 49 height 64
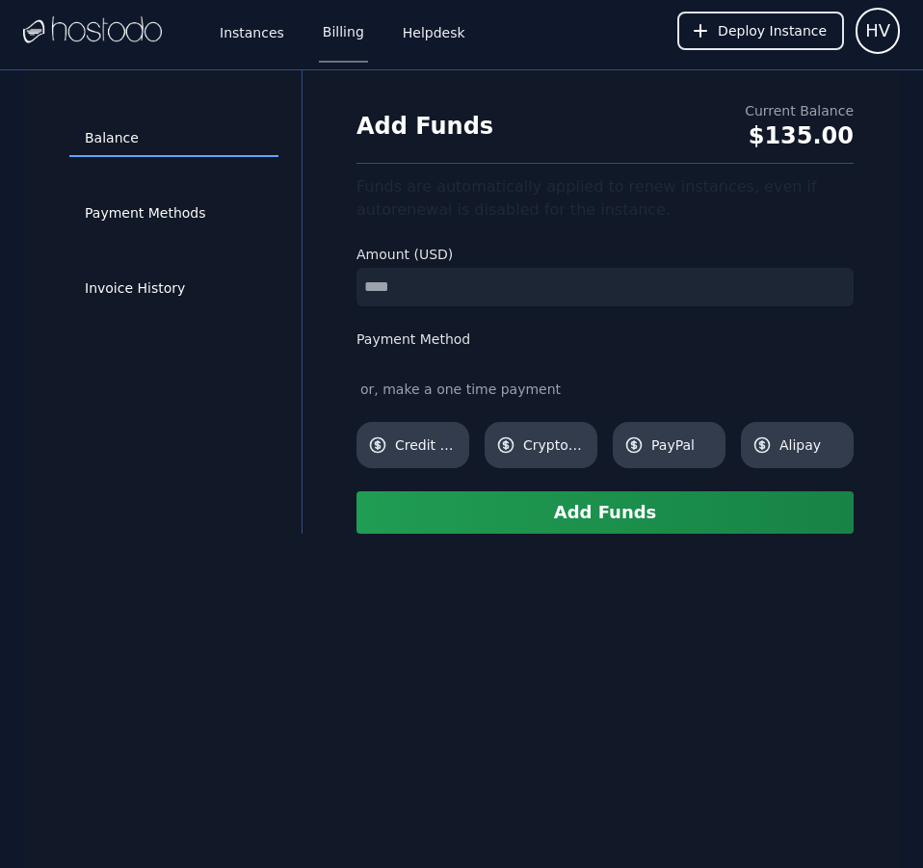
click at [462, 275] on input "number" at bounding box center [604, 287] width 497 height 39
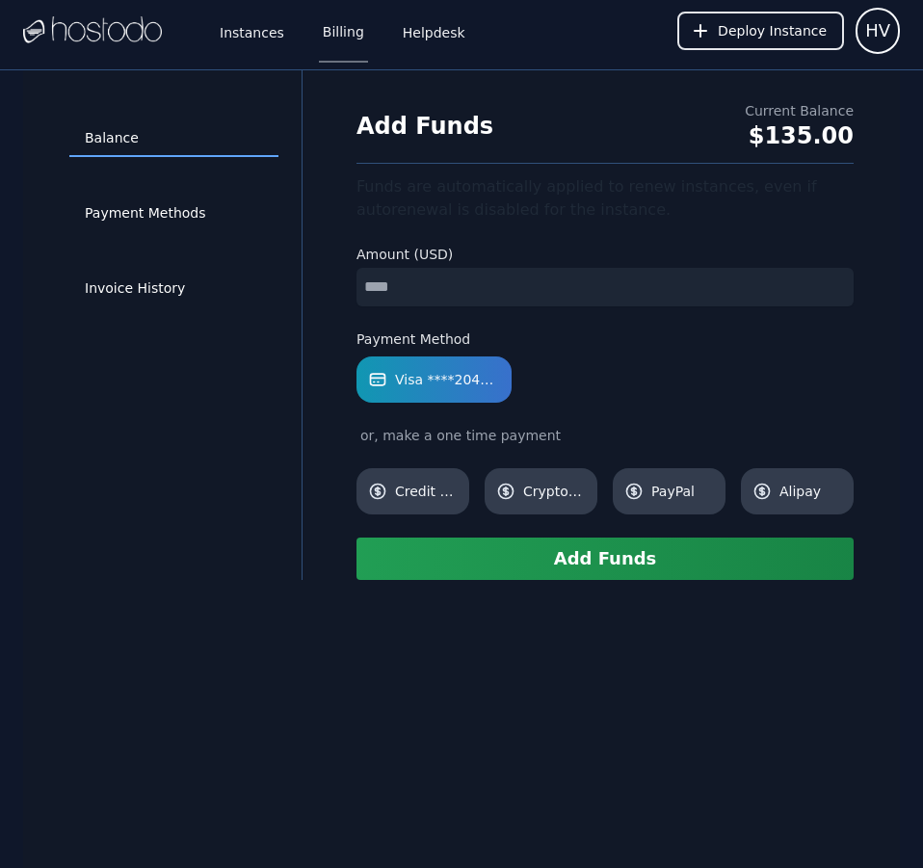
type input "*"
click at [585, 557] on button "Add Funds" at bounding box center [604, 558] width 497 height 42
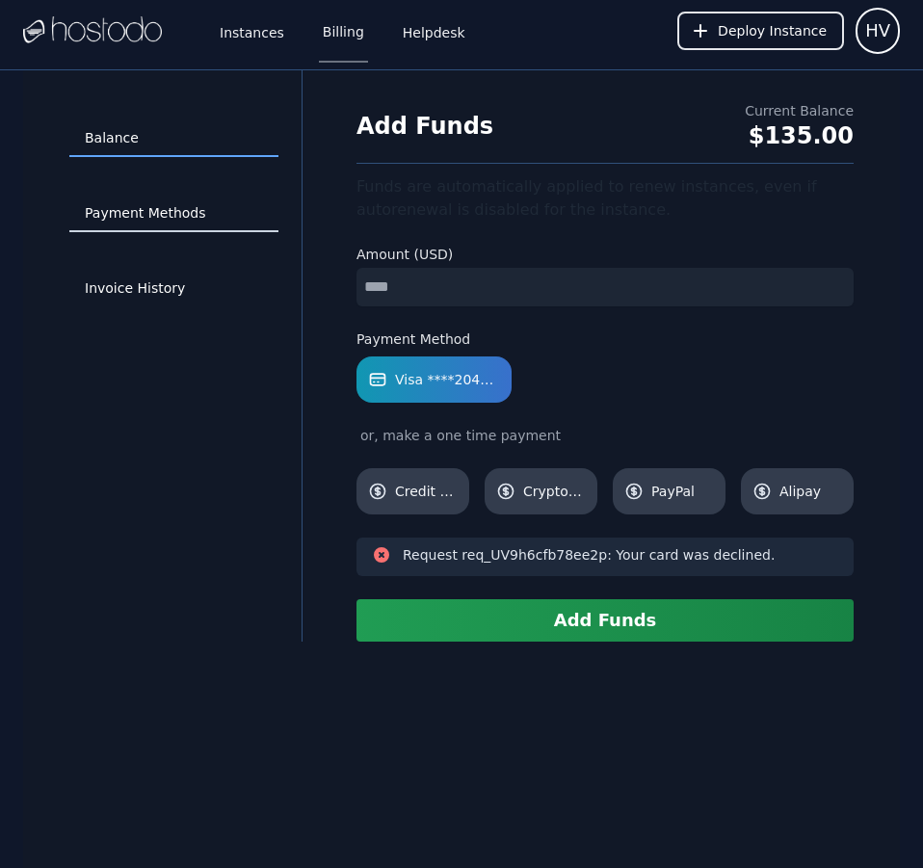
click at [164, 213] on link "Payment Methods" at bounding box center [173, 213] width 209 height 37
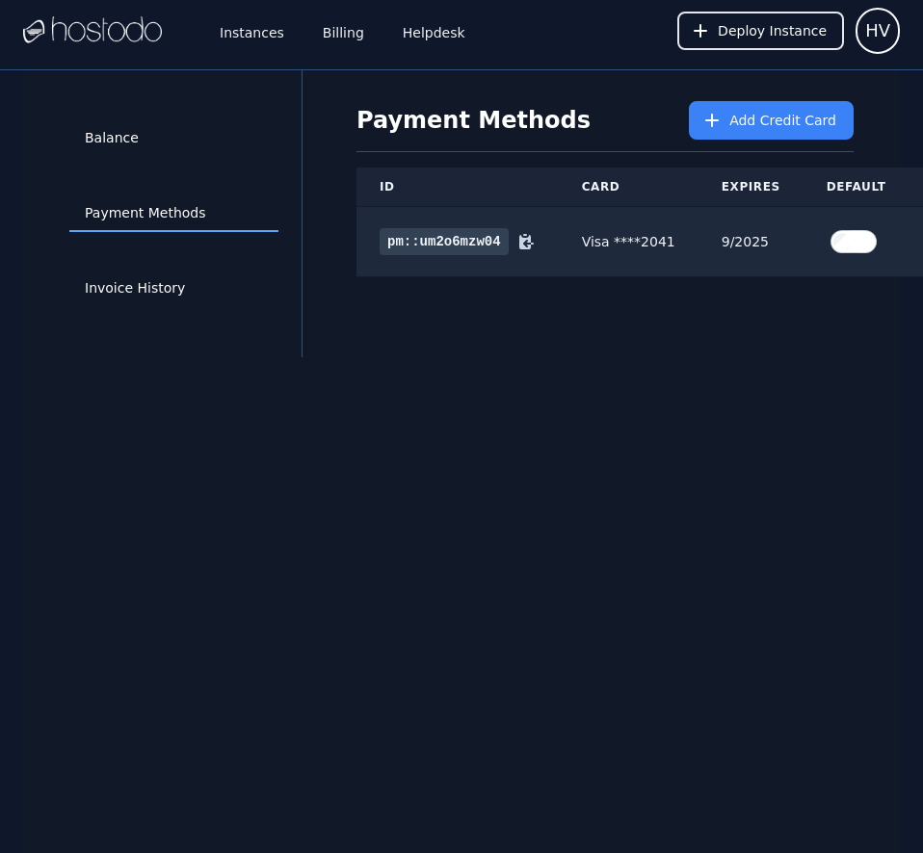
click at [741, 702] on div "Balance Payment Methods Invoice History Payment Methods Add Credit Card ID Card…" at bounding box center [461, 496] width 876 height 853
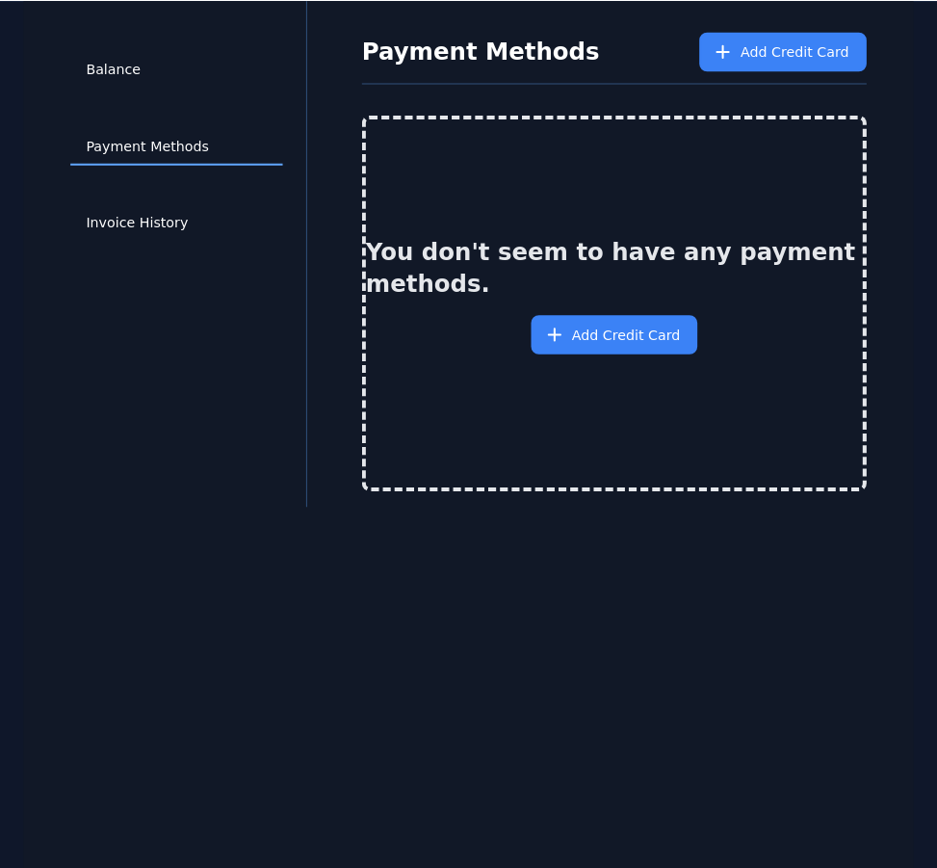
scroll to position [70, 0]
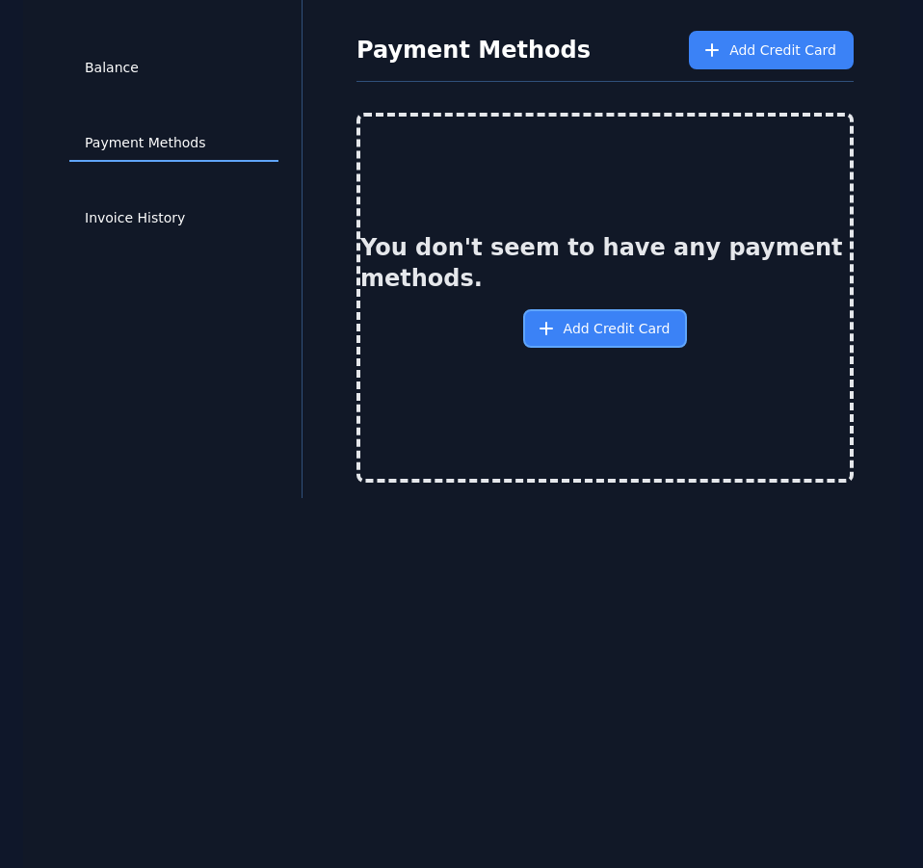
click at [595, 326] on span "Add Credit Card" at bounding box center [616, 328] width 107 height 19
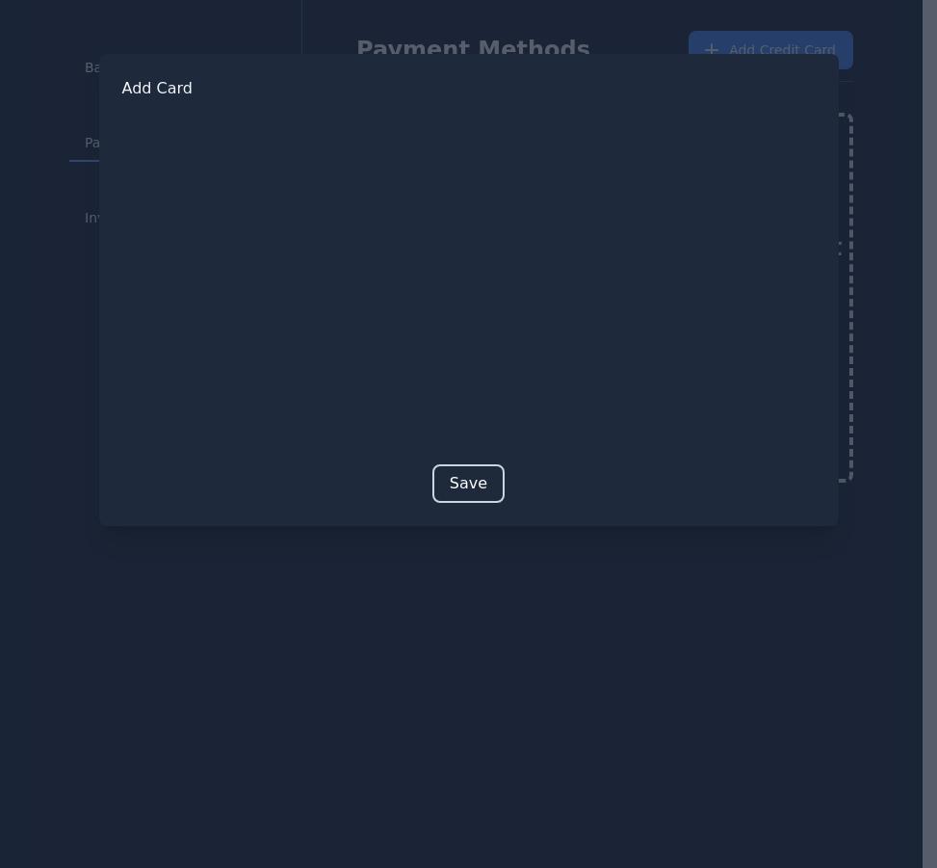
click at [484, 486] on button "Save" at bounding box center [468, 483] width 72 height 39
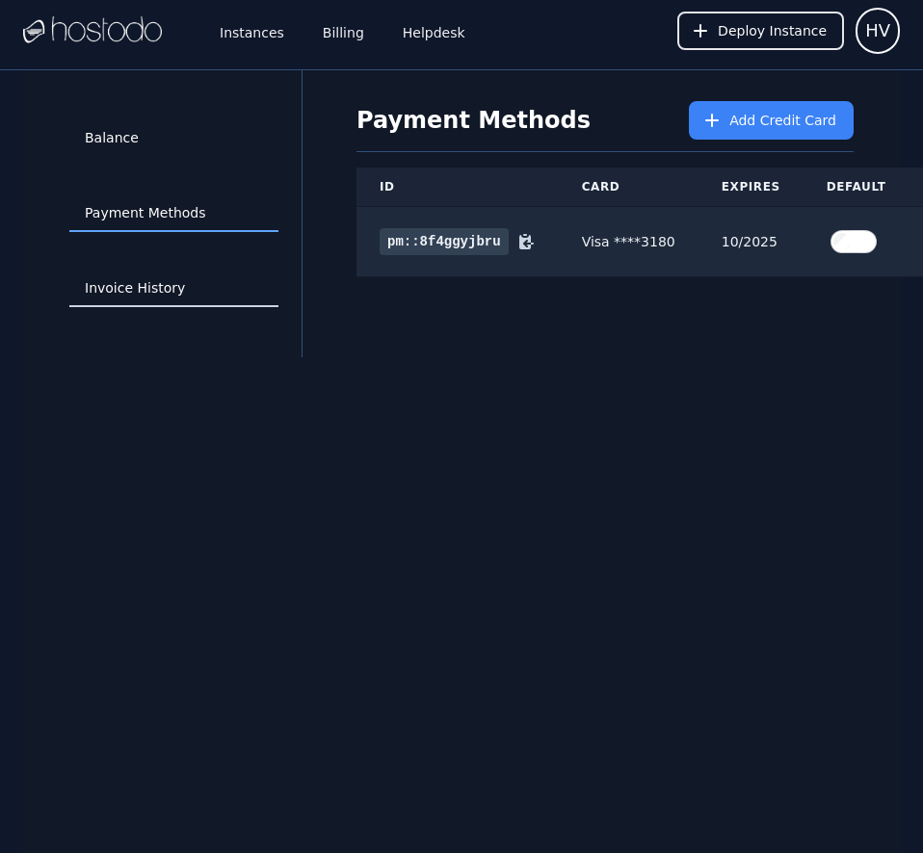
click at [147, 298] on link "Invoice History" at bounding box center [173, 289] width 209 height 37
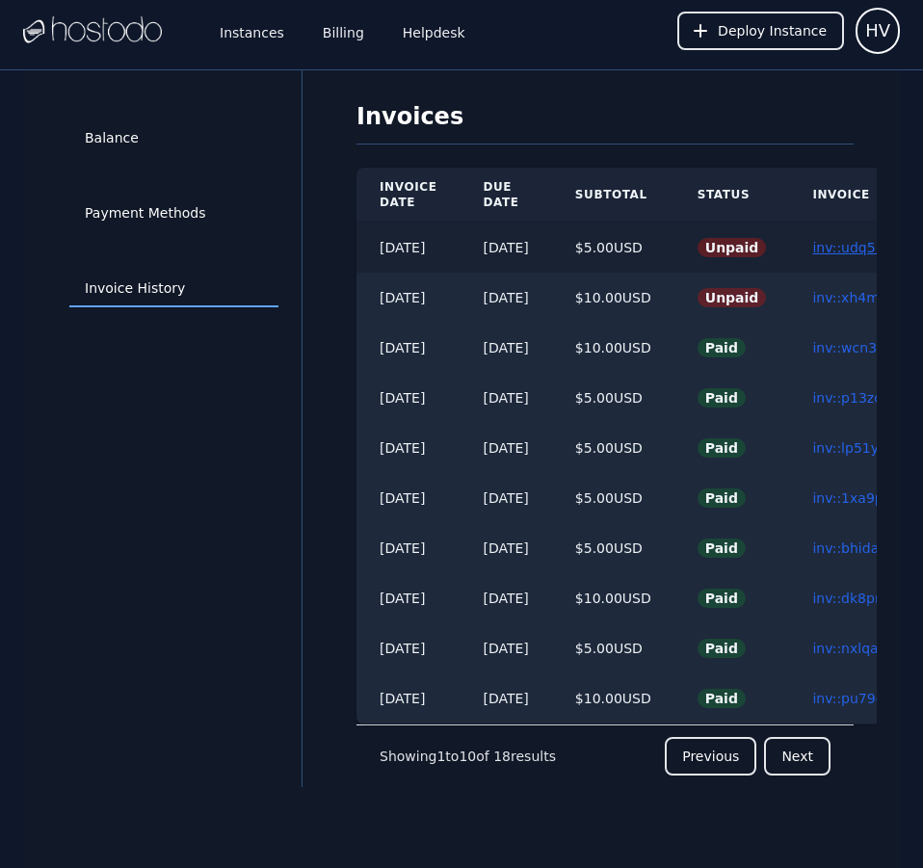
click at [847, 245] on link "inv::udq5mf6v21 ≫" at bounding box center [876, 247] width 129 height 15
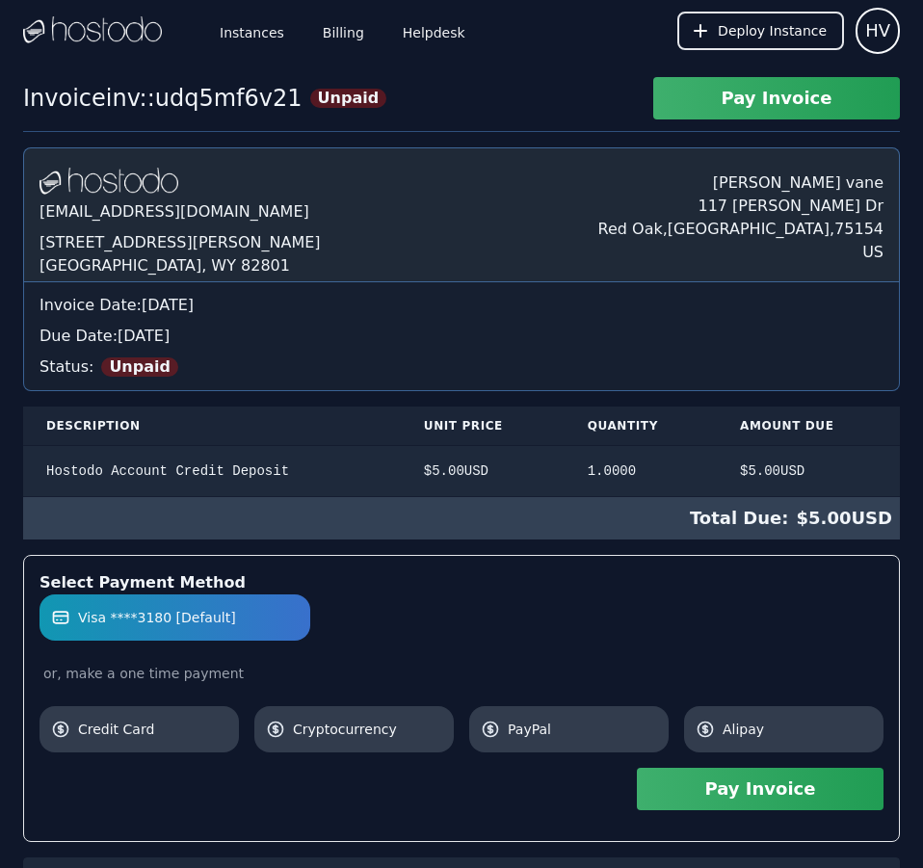
scroll to position [217, 0]
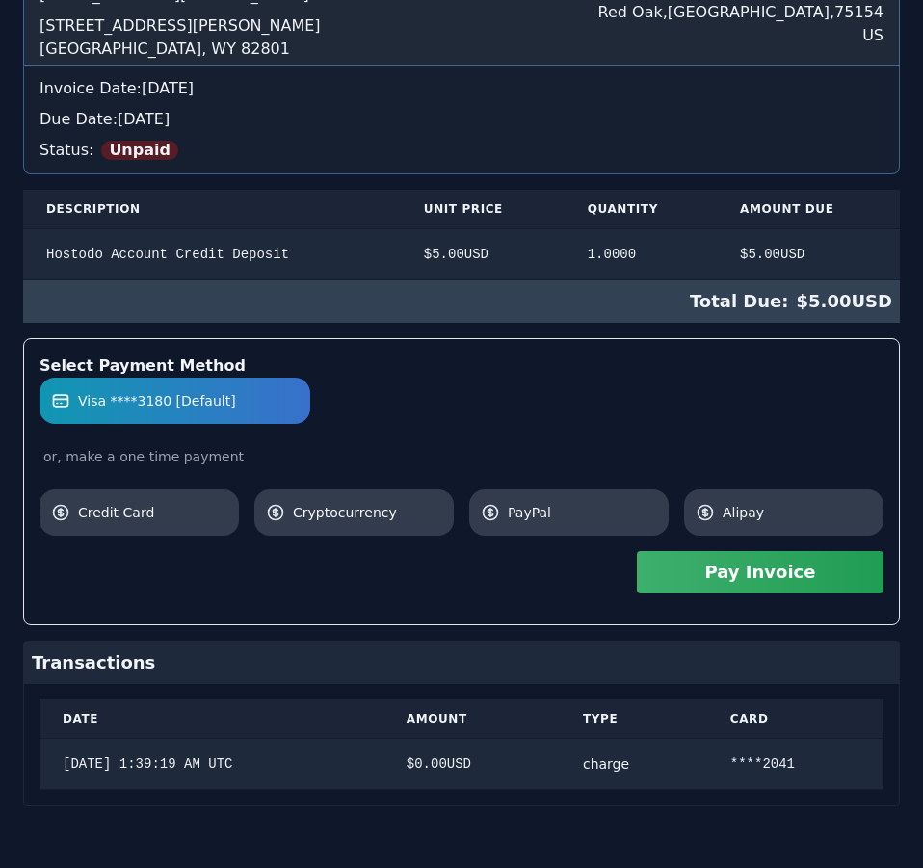
click at [847, 245] on div "[DOMAIN_NAME] [EMAIL_ADDRESS][DOMAIN_NAME] [STREET_ADDRESS][PERSON_NAME] [PERSO…" at bounding box center [461, 368] width 876 height 875
click at [805, 578] on button "Pay Invoice" at bounding box center [760, 572] width 247 height 42
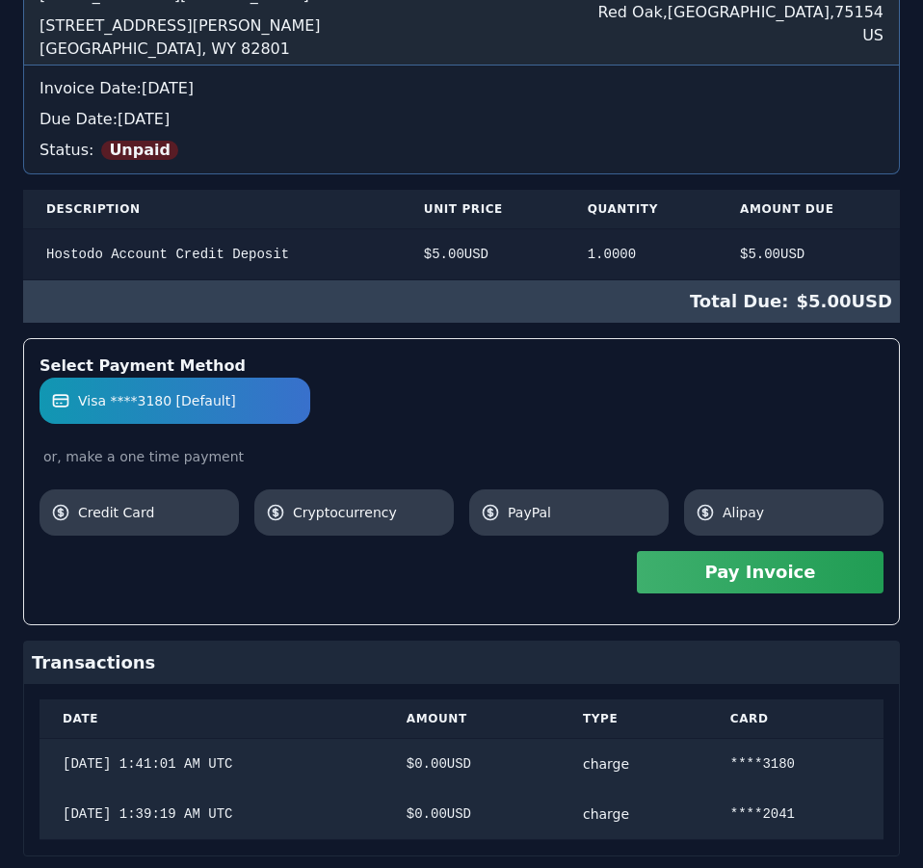
scroll to position [0, 0]
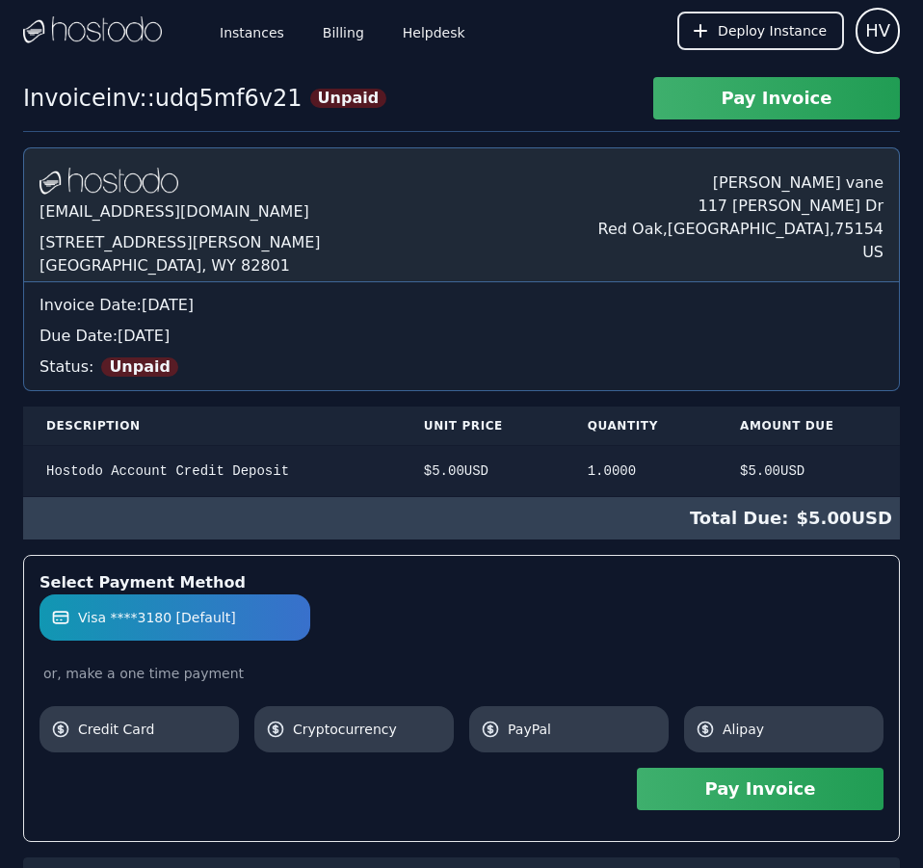
click at [474, 256] on div "[DOMAIN_NAME] [EMAIL_ADDRESS][DOMAIN_NAME] [STREET_ADDRESS][PERSON_NAME] [PERSO…" at bounding box center [461, 609] width 876 height 925
click at [350, 36] on link "Billing" at bounding box center [343, 31] width 49 height 64
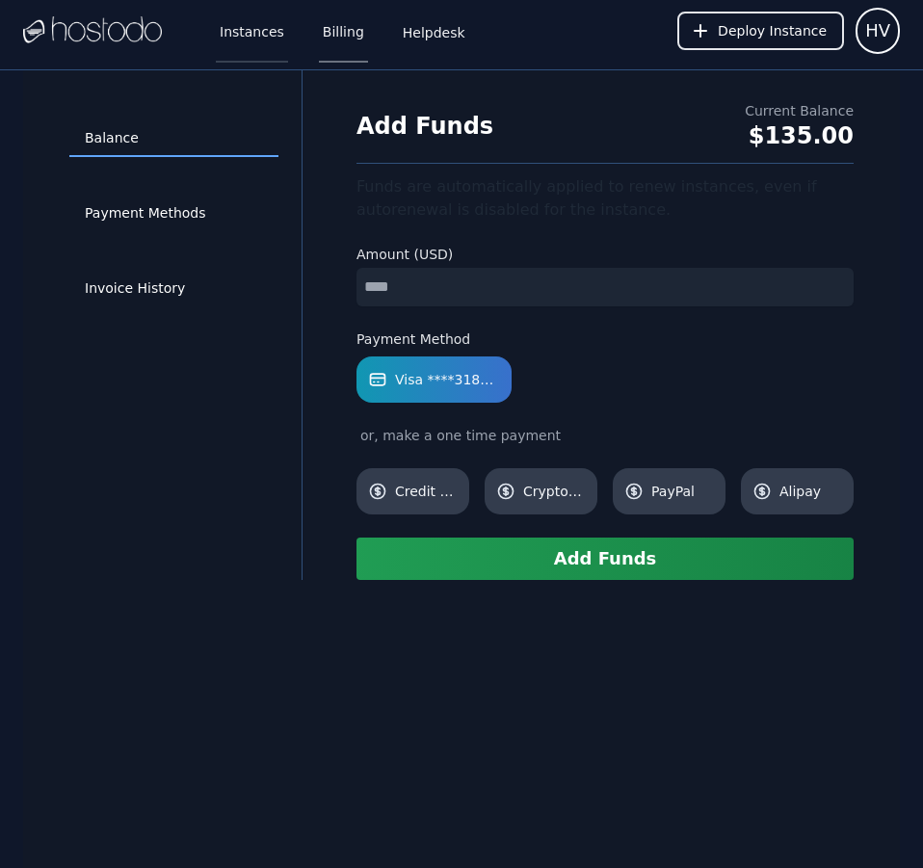
click at [244, 42] on link "Instances" at bounding box center [252, 31] width 72 height 64
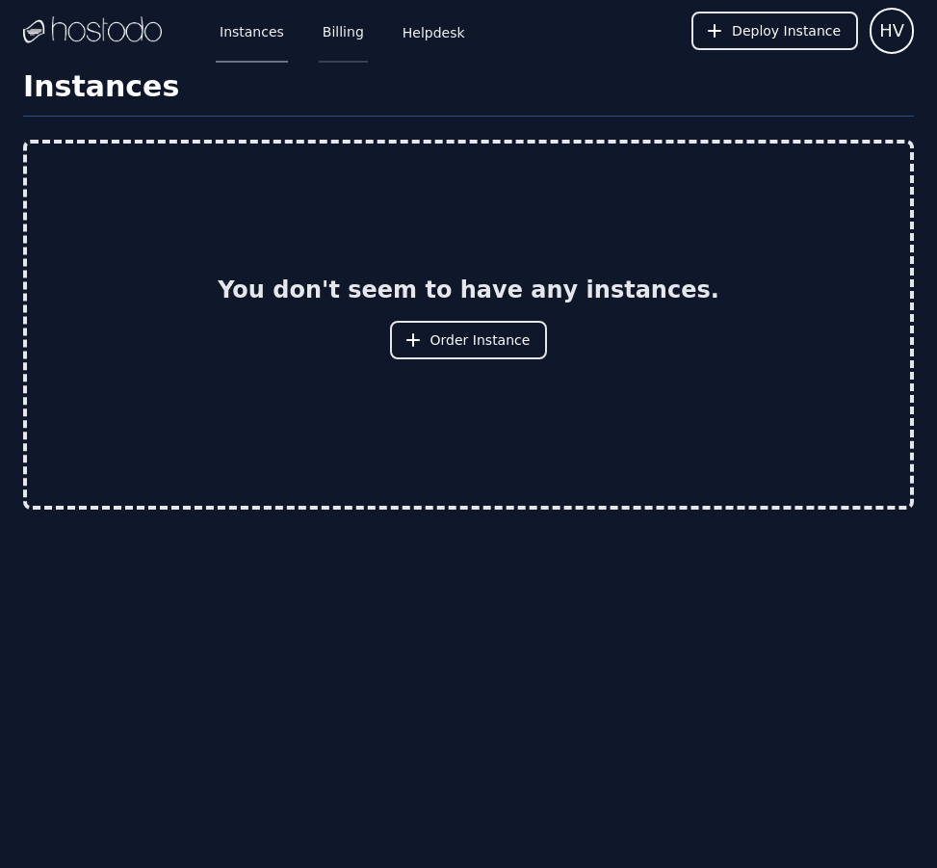
click at [322, 34] on link "Billing" at bounding box center [343, 31] width 49 height 64
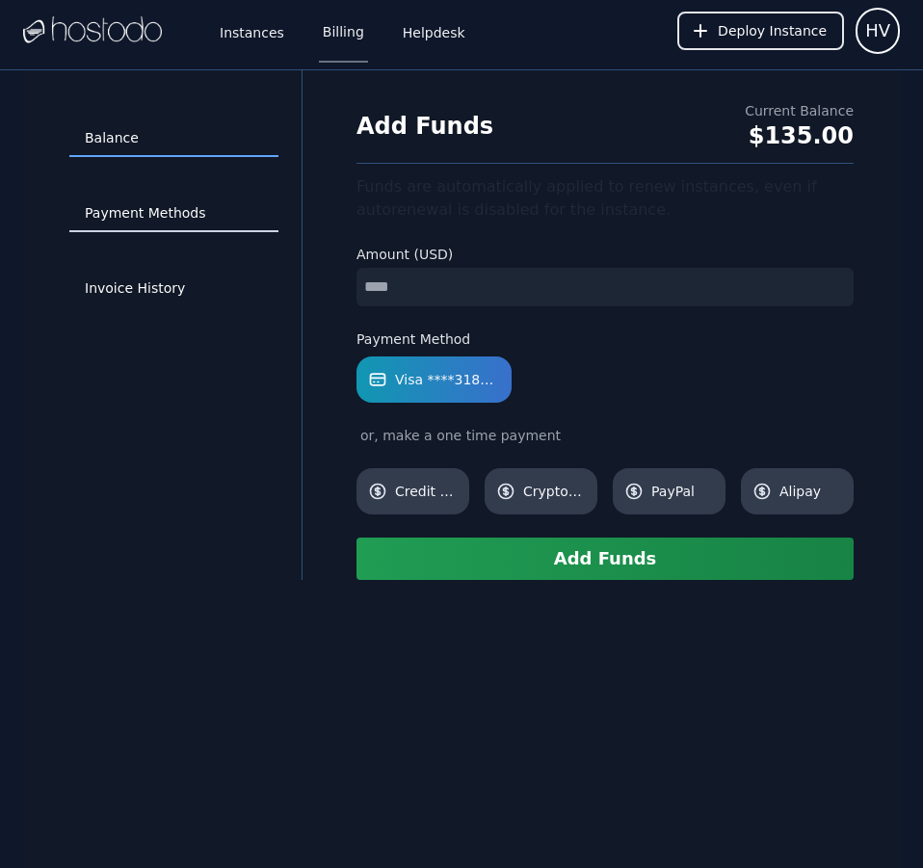
click at [174, 214] on link "Payment Methods" at bounding box center [173, 213] width 209 height 37
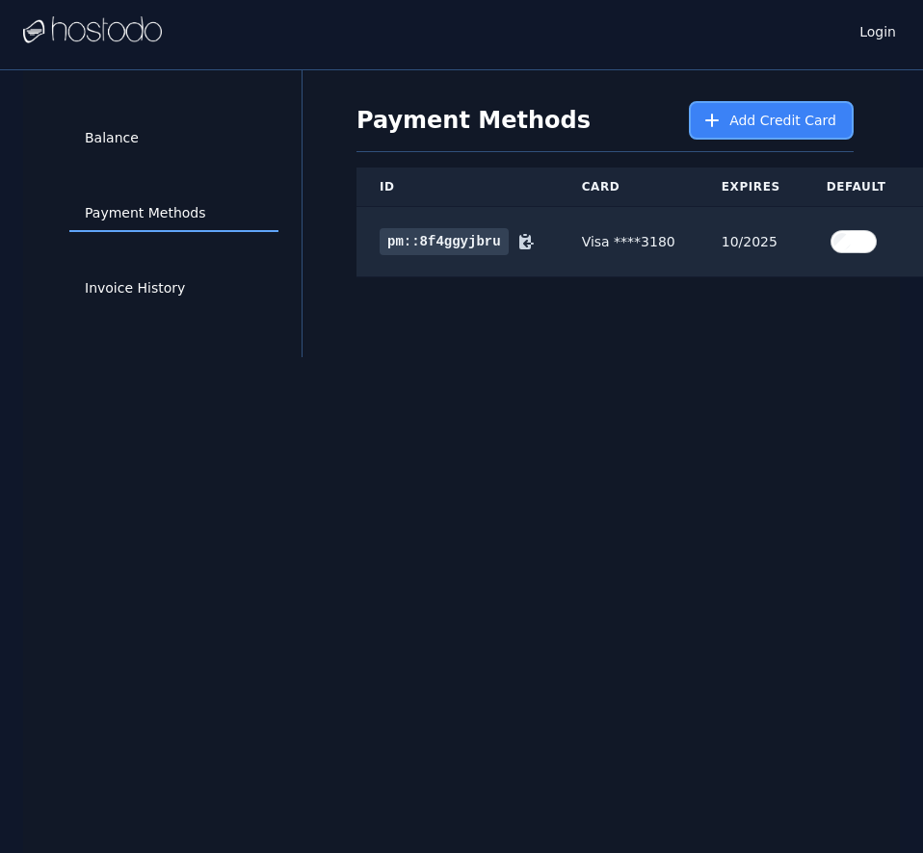
click at [753, 119] on span "Add Credit Card" at bounding box center [782, 120] width 107 height 19
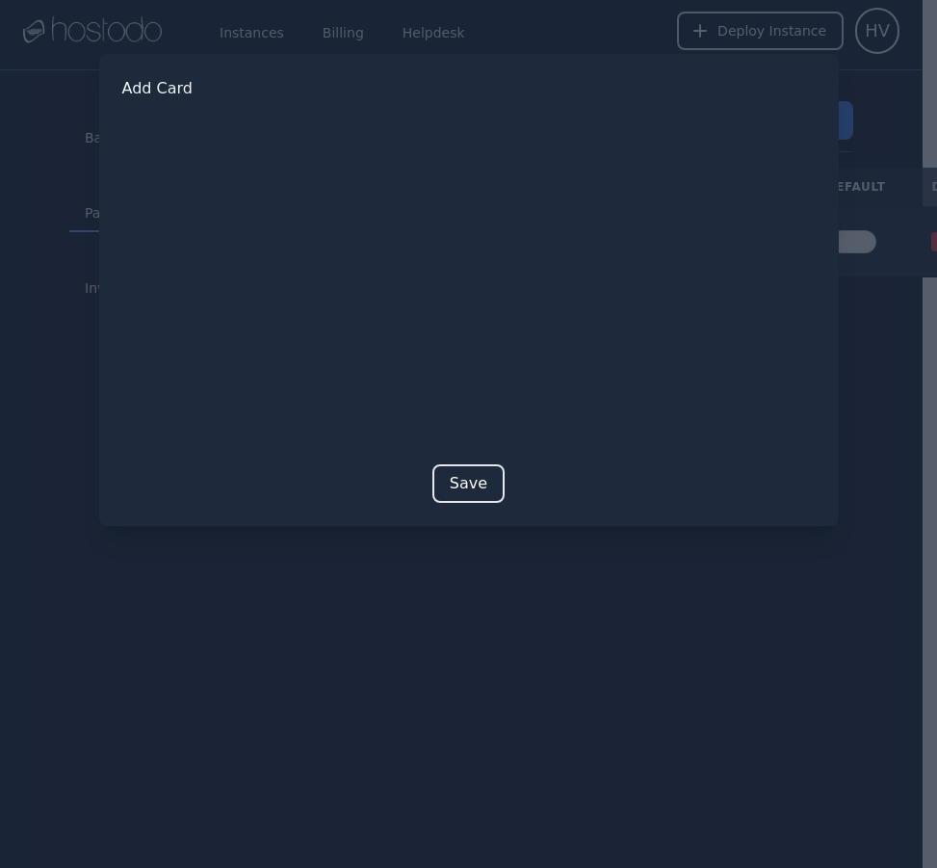
click at [468, 478] on button "Save" at bounding box center [468, 483] width 72 height 39
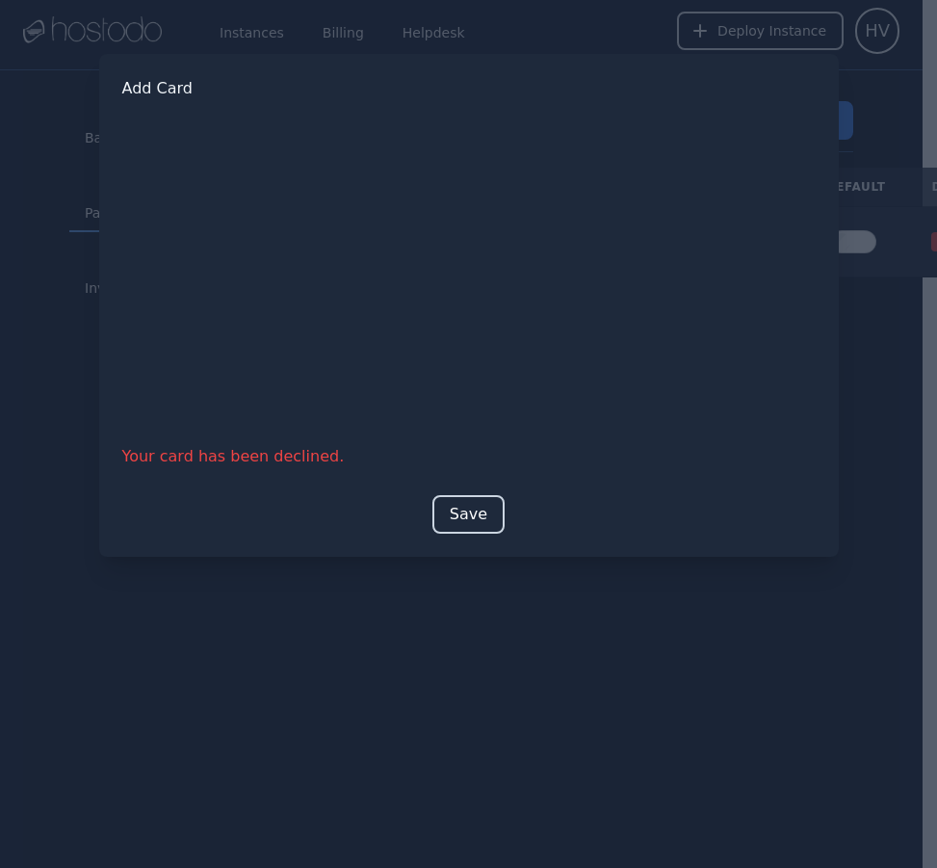
click at [459, 510] on button "Save" at bounding box center [468, 514] width 72 height 39
click at [474, 502] on button "Save" at bounding box center [468, 514] width 72 height 39
click at [349, 678] on div at bounding box center [468, 434] width 937 height 868
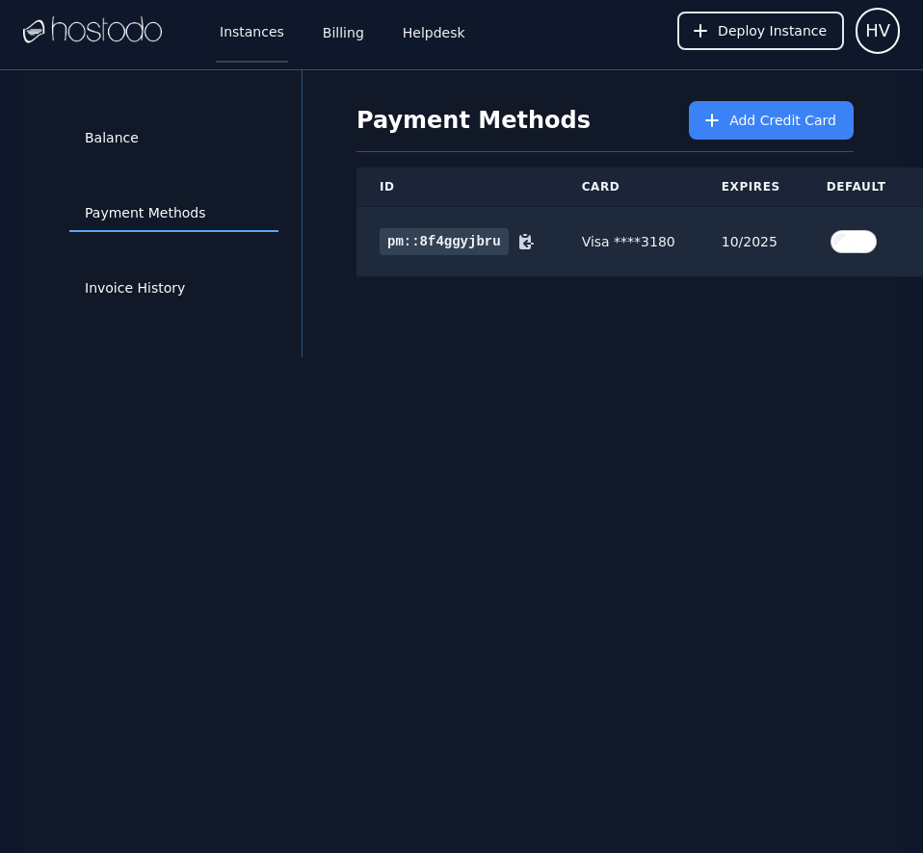
click at [224, 39] on link "Instances" at bounding box center [252, 31] width 72 height 64
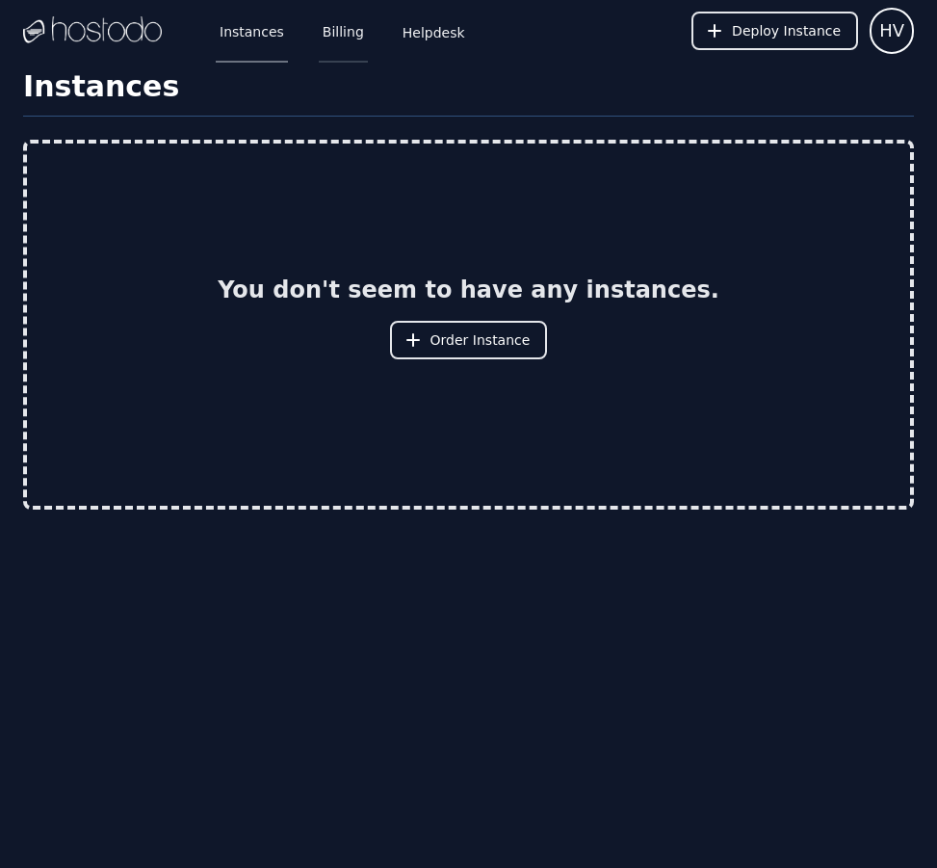
click at [332, 39] on link "Billing" at bounding box center [343, 31] width 49 height 64
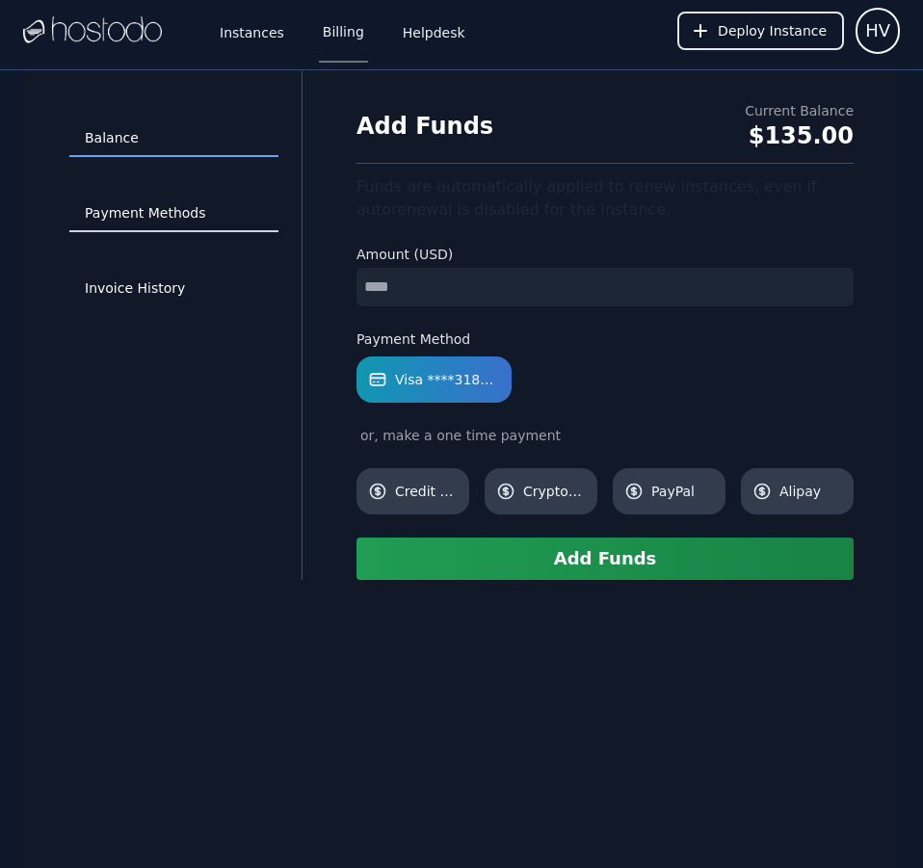
click at [158, 211] on link "Payment Methods" at bounding box center [173, 213] width 209 height 37
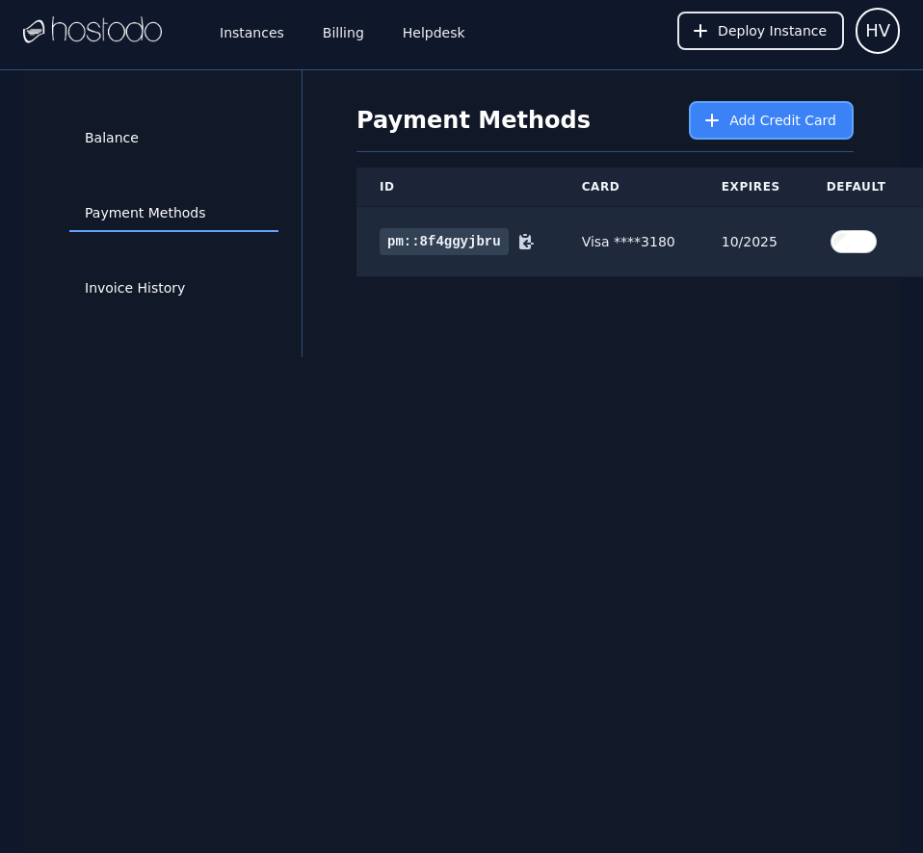
click at [787, 131] on button "Add Credit Card" at bounding box center [771, 120] width 165 height 39
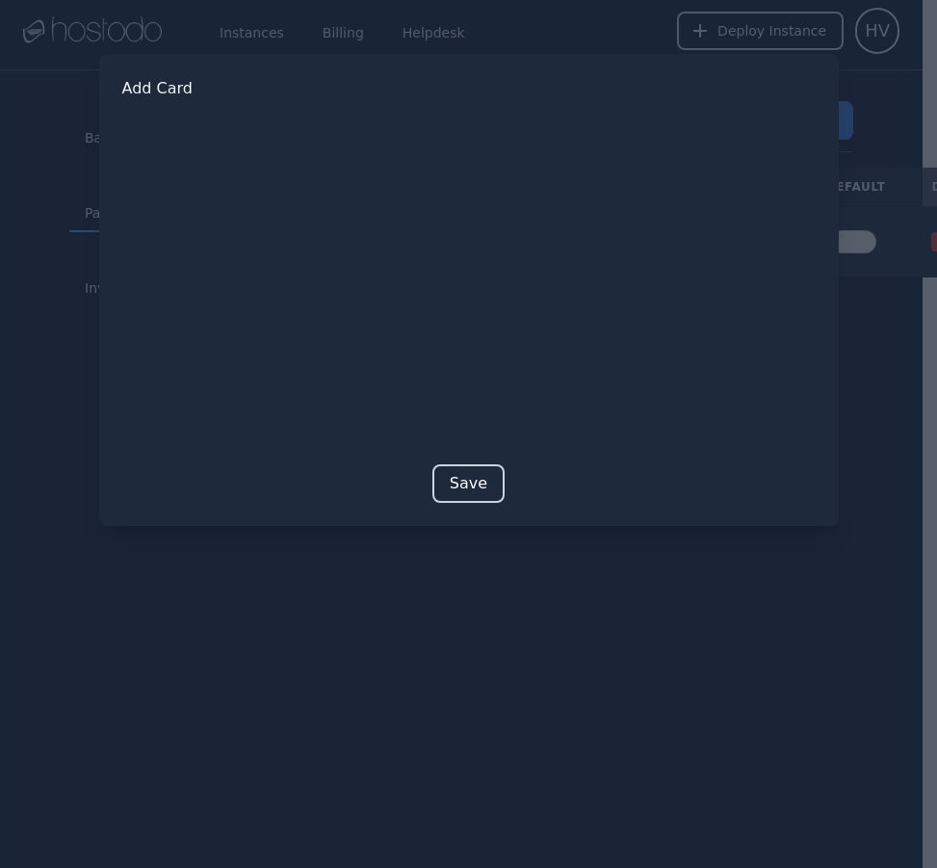
click at [479, 482] on button "Save" at bounding box center [468, 483] width 72 height 39
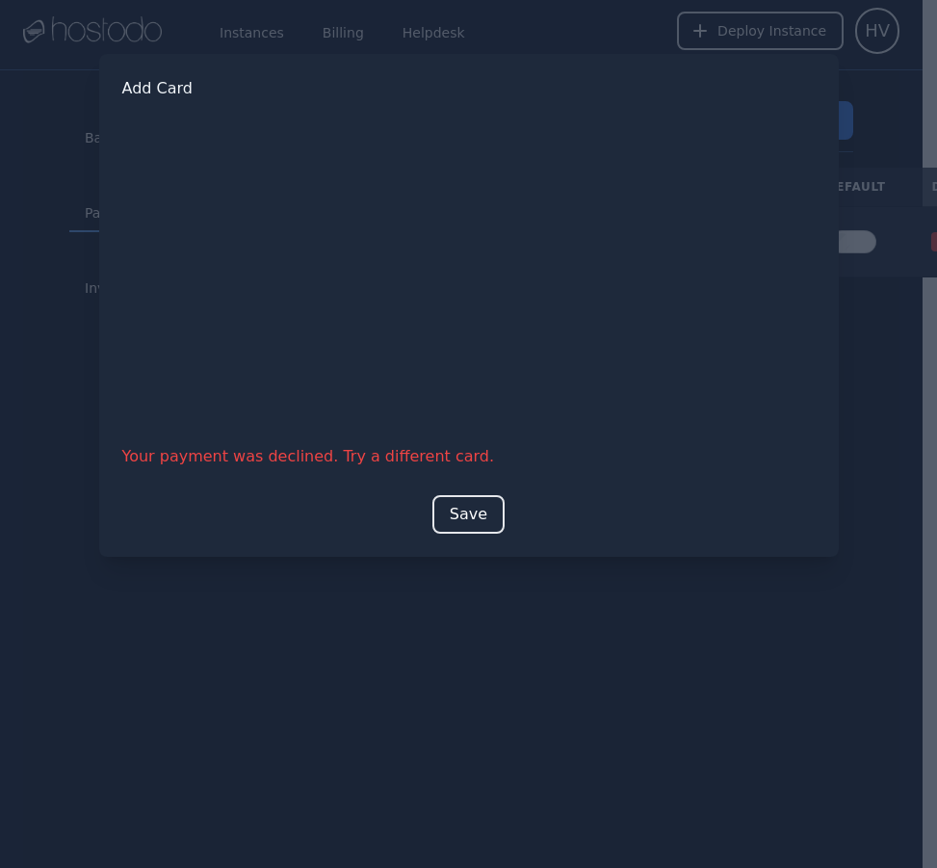
click at [747, 715] on div at bounding box center [468, 434] width 937 height 868
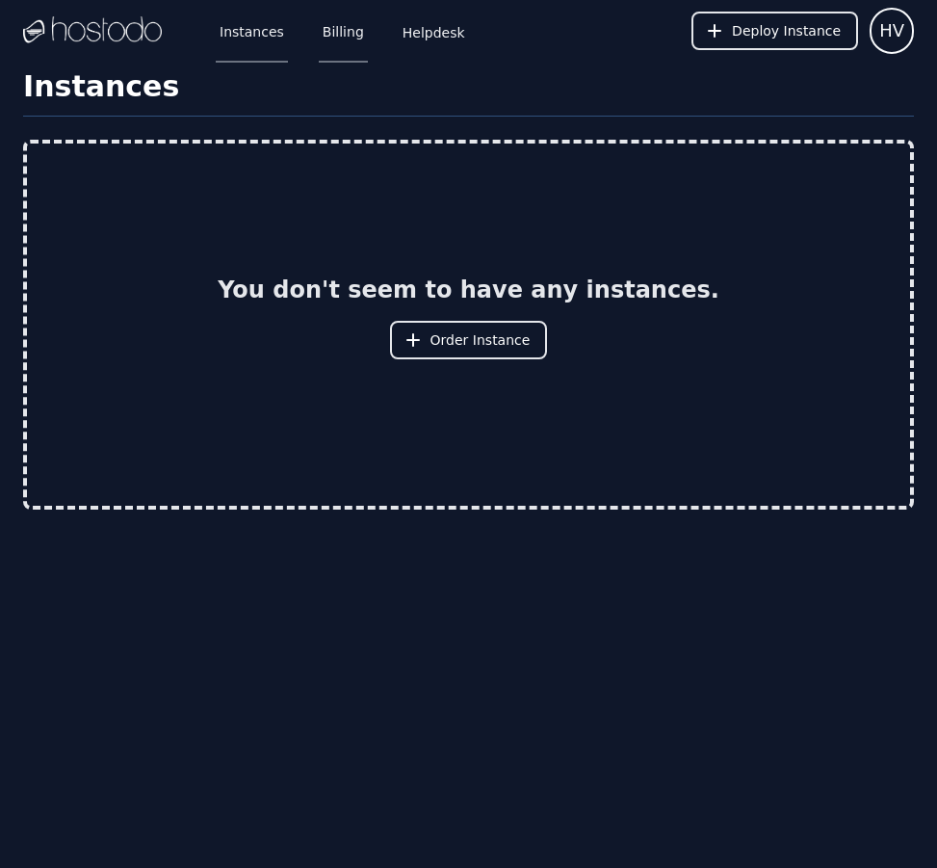
click at [322, 43] on link "Billing" at bounding box center [343, 31] width 49 height 64
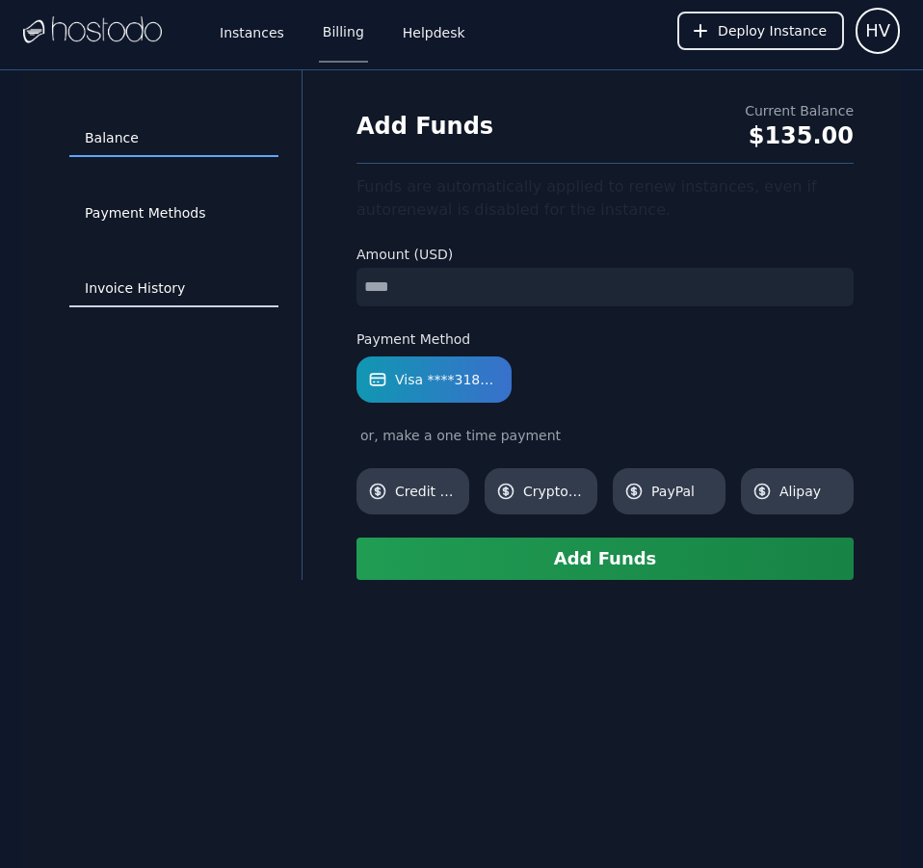
click at [139, 278] on link "Invoice History" at bounding box center [173, 289] width 209 height 37
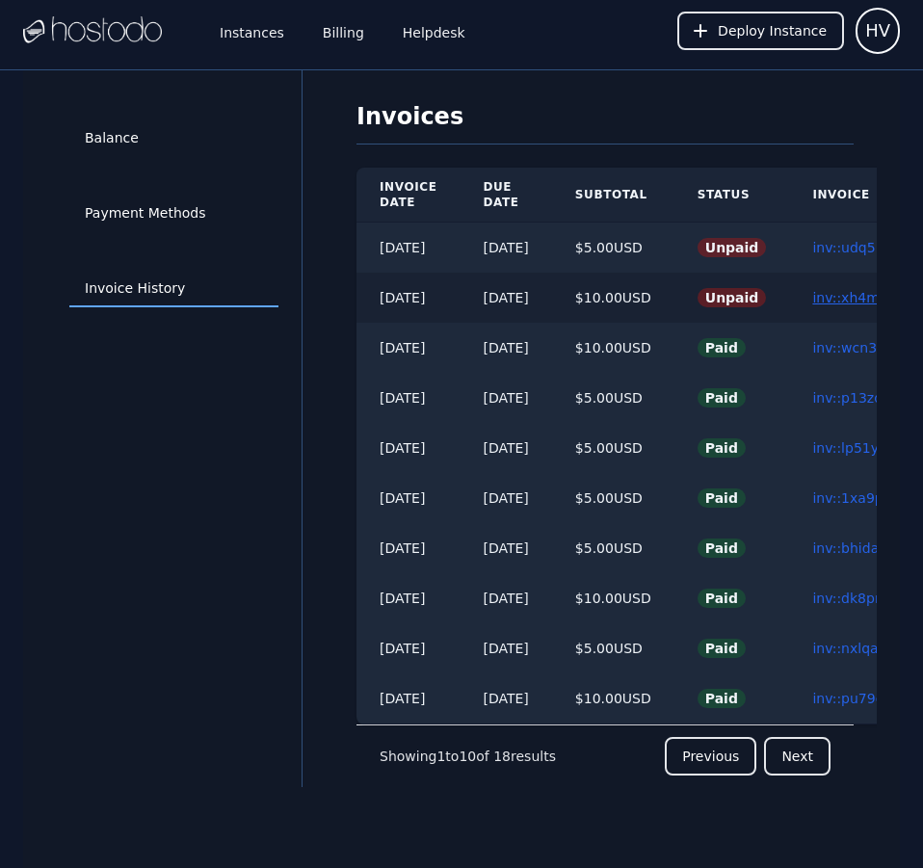
click at [849, 296] on link "inv::xh4m5y914g ≫" at bounding box center [878, 297] width 132 height 15
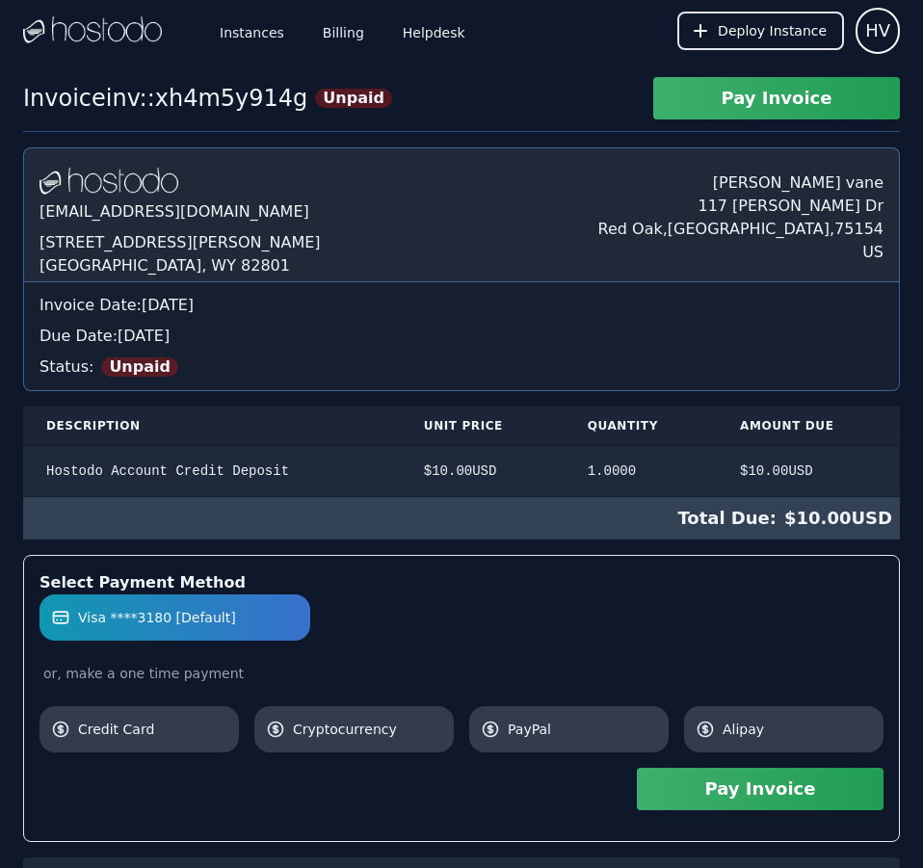
click at [849, 296] on div "Invoice Date: [DATE]" at bounding box center [461, 305] width 844 height 23
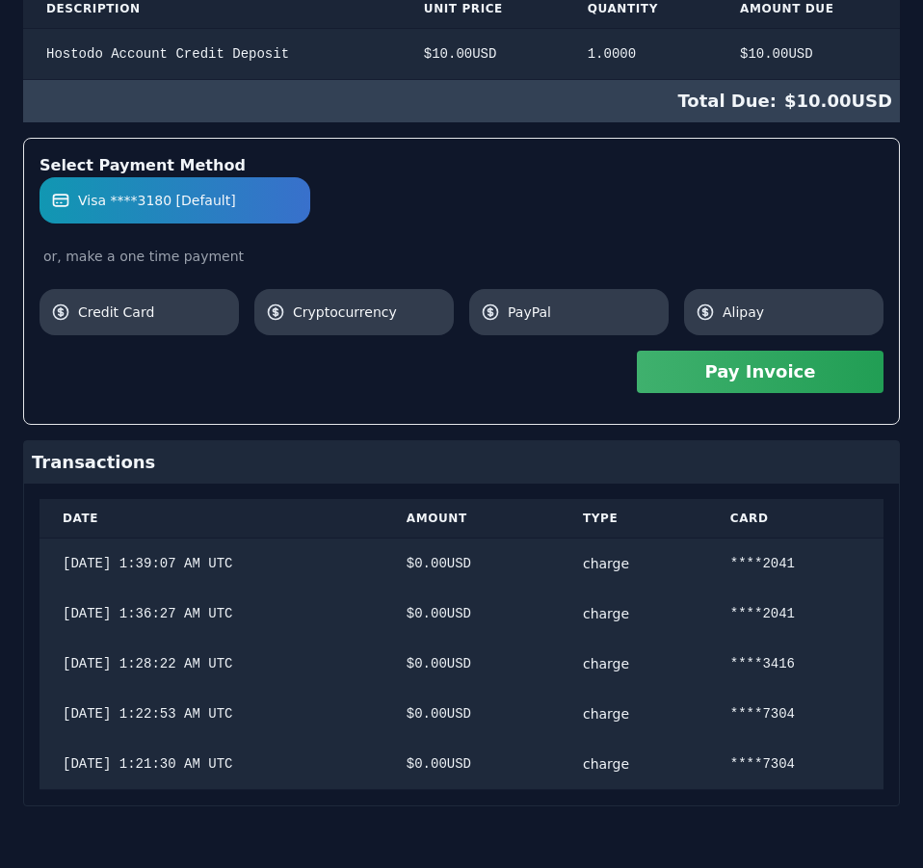
click at [795, 372] on button "Pay Invoice" at bounding box center [760, 372] width 247 height 42
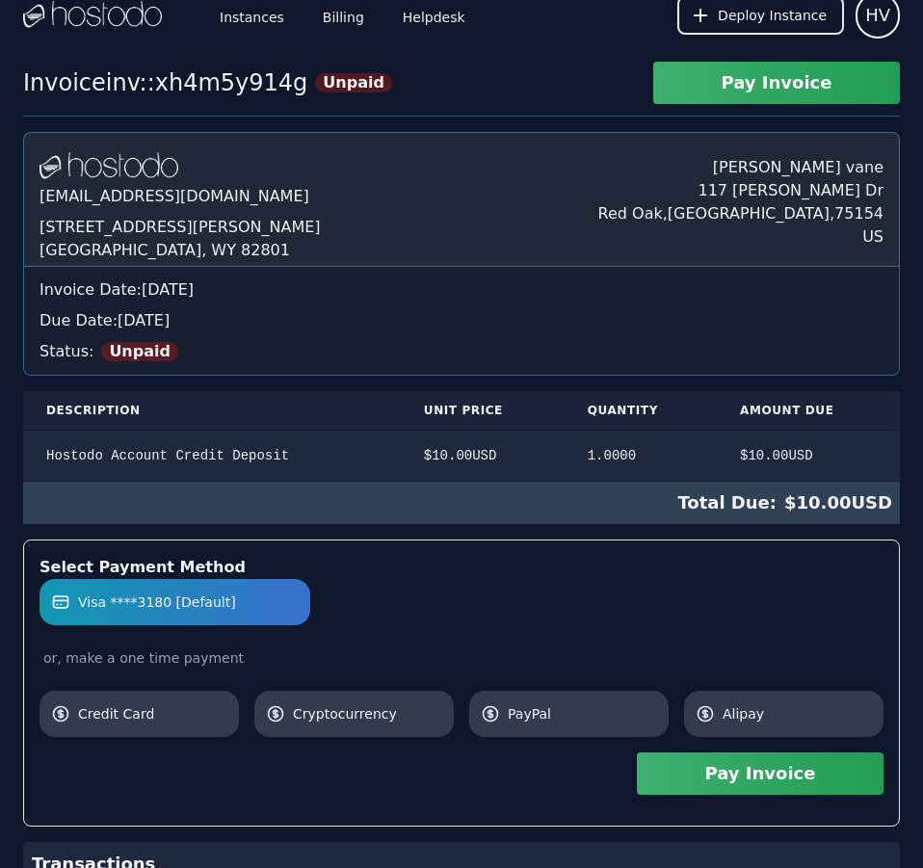
click at [525, 175] on div "Hostodo.com contact@hostodo.com 30 N Gould St, Ste N Sheridan, WY 82801 henry v…" at bounding box center [461, 670] width 876 height 1076
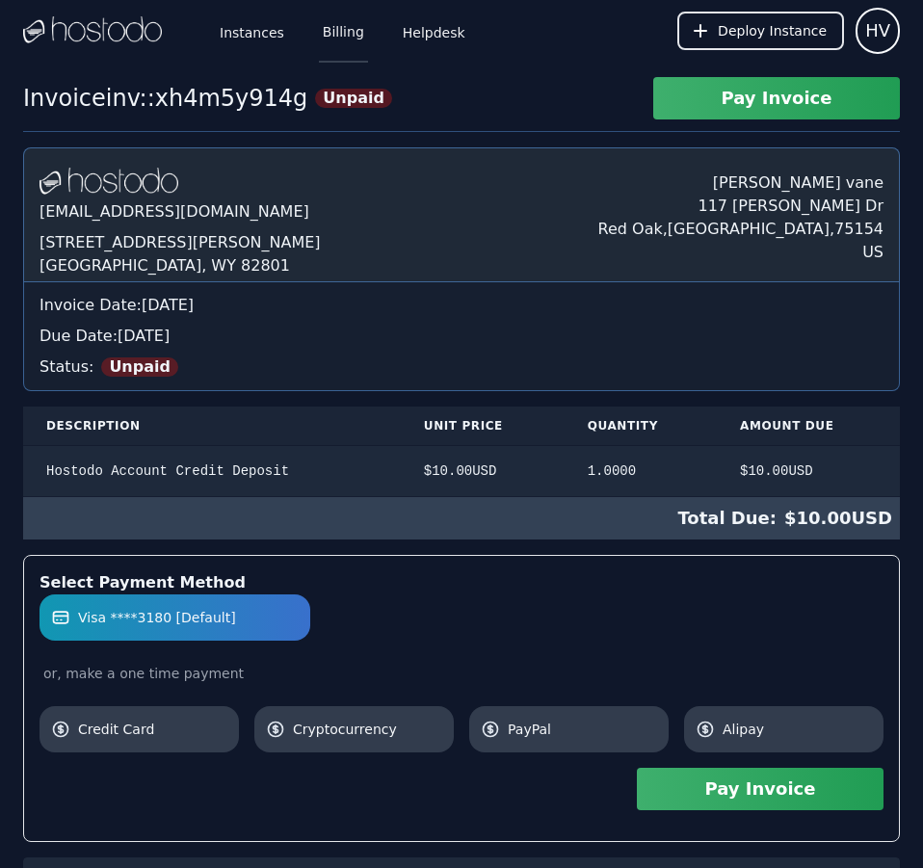
click at [319, 38] on link "Billing" at bounding box center [343, 31] width 49 height 64
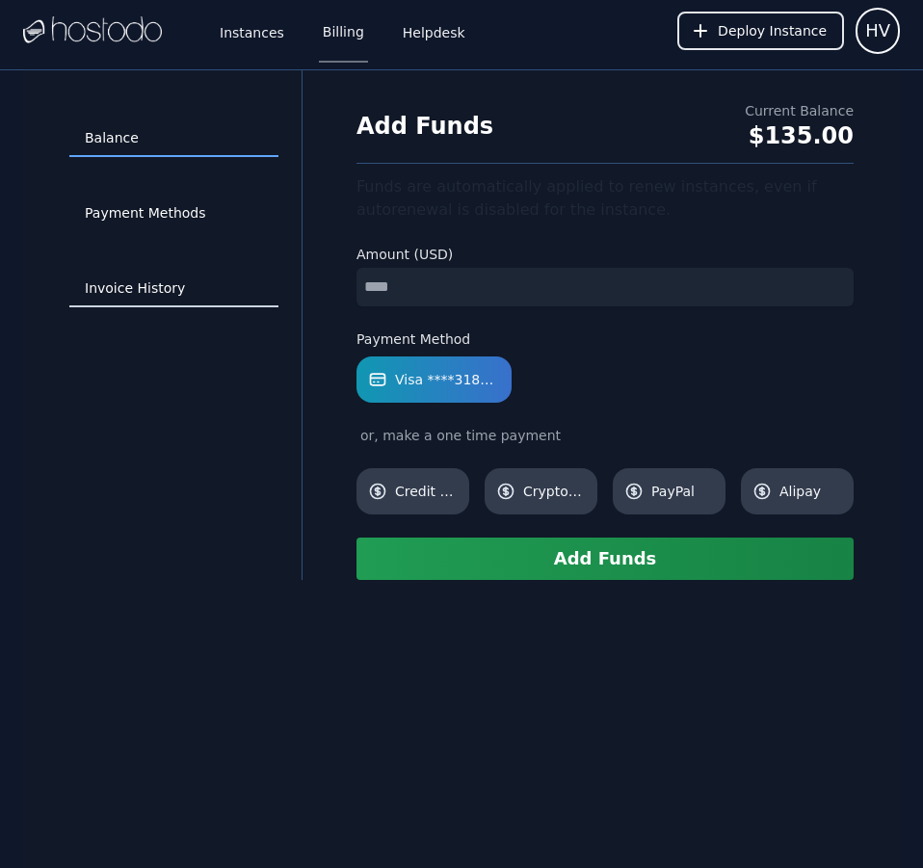
click at [117, 290] on link "Invoice History" at bounding box center [173, 289] width 209 height 37
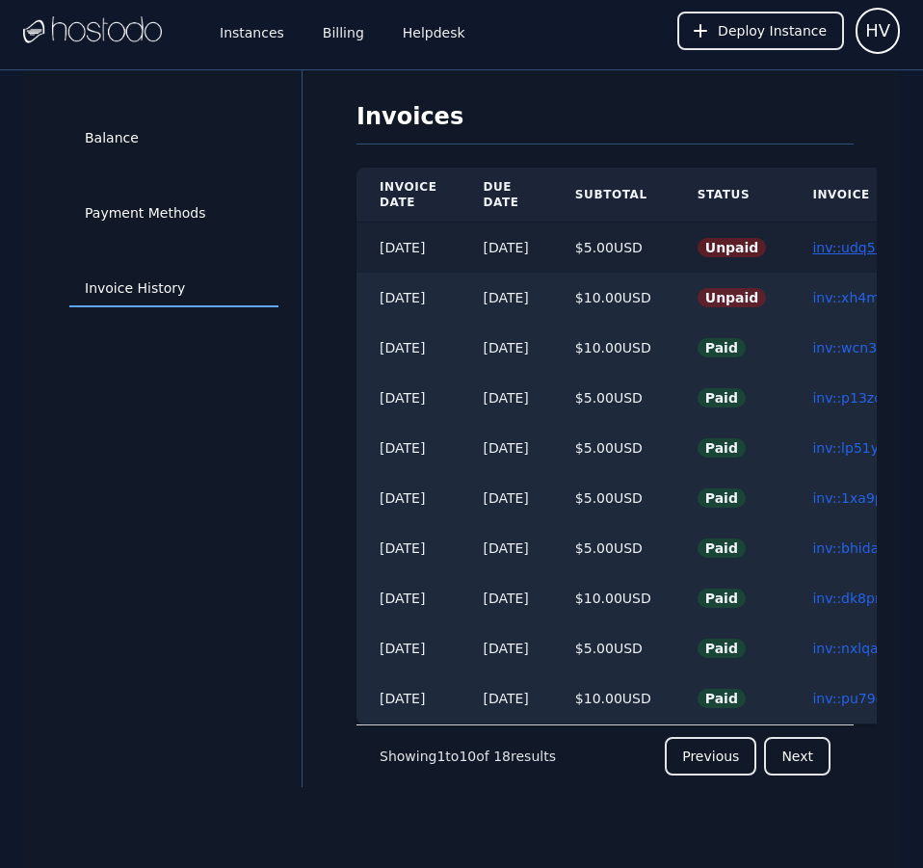
click at [847, 246] on link "inv::udq5mf6v21 ≫" at bounding box center [876, 247] width 129 height 15
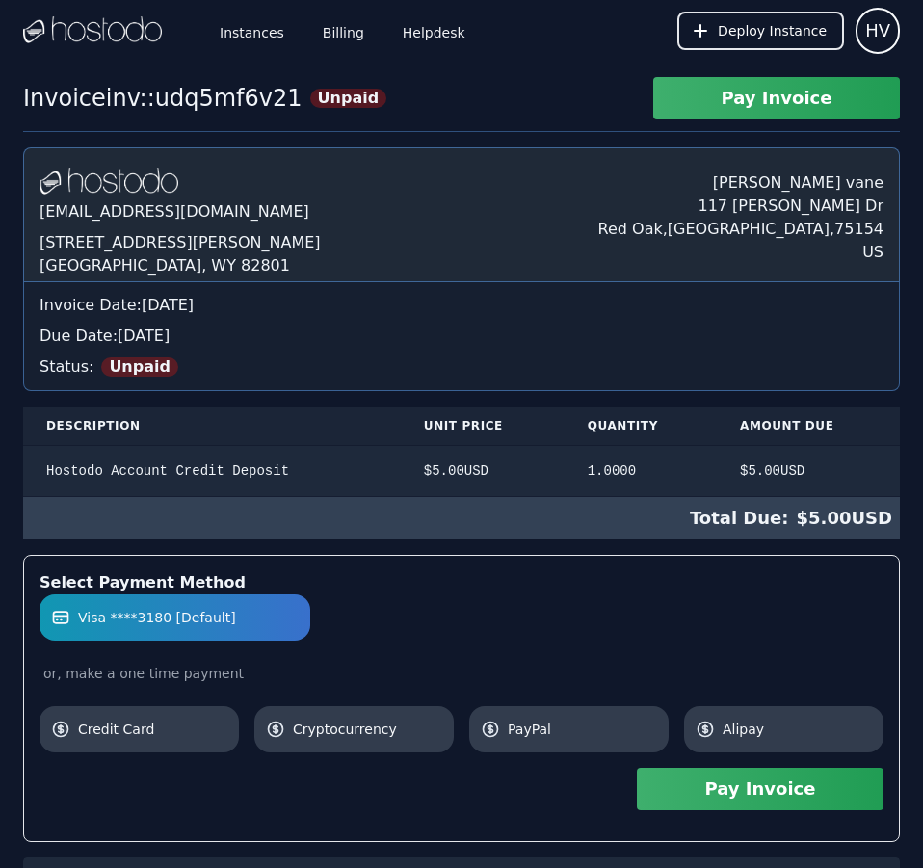
scroll to position [267, 0]
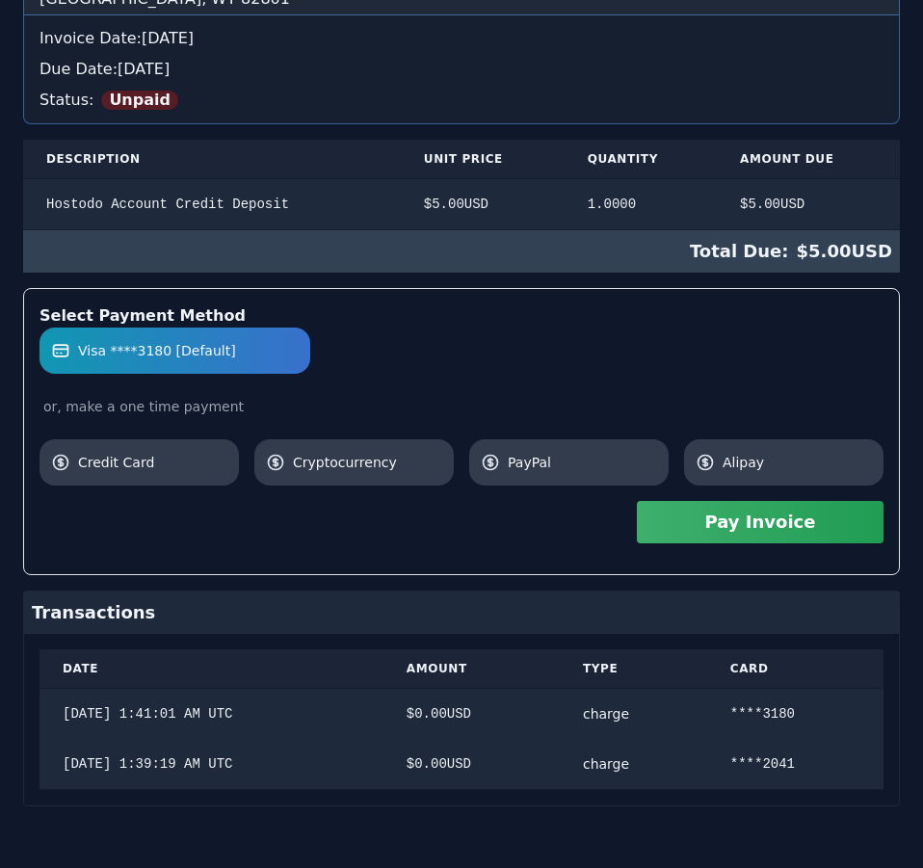
click at [847, 246] on div "Hostodo.com contact@hostodo.com 30 N Gould St, Ste N Sheridan, WY 82801 henry v…" at bounding box center [461, 343] width 876 height 925
click at [816, 523] on button "Pay Invoice" at bounding box center [760, 522] width 247 height 42
click at [514, 191] on div "Hostodo.com contact@hostodo.com 30 N Gould St, Ste N Sheridan, WY 82801 henry v…" at bounding box center [461, 343] width 876 height 925
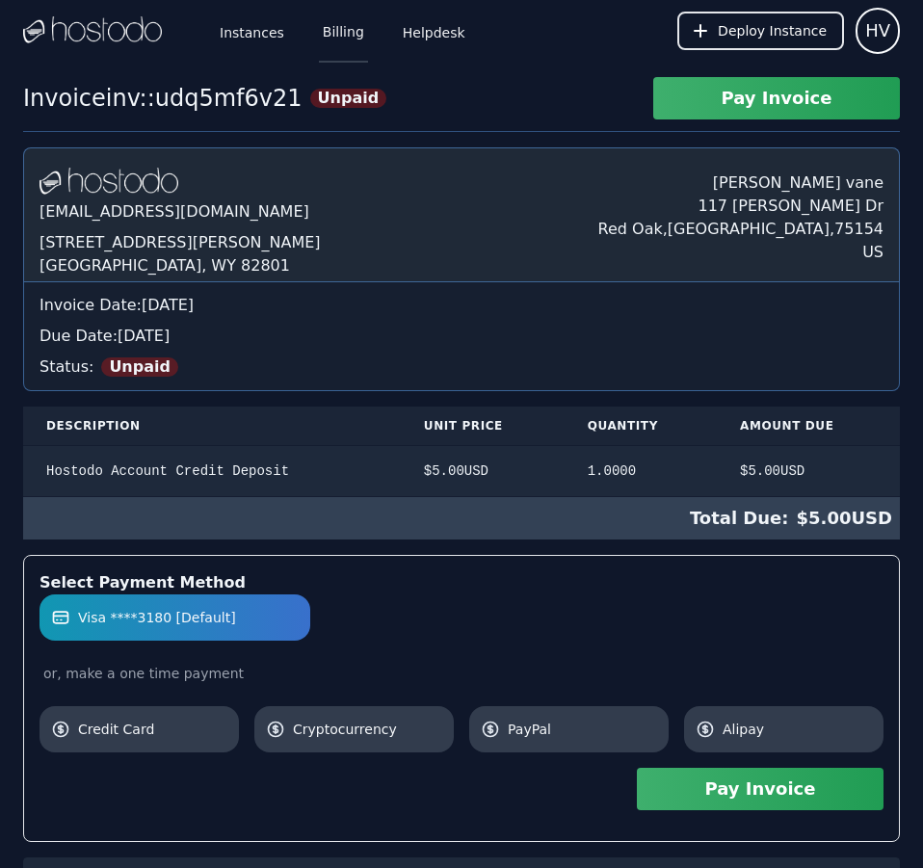
click at [331, 32] on link "Billing" at bounding box center [343, 31] width 49 height 64
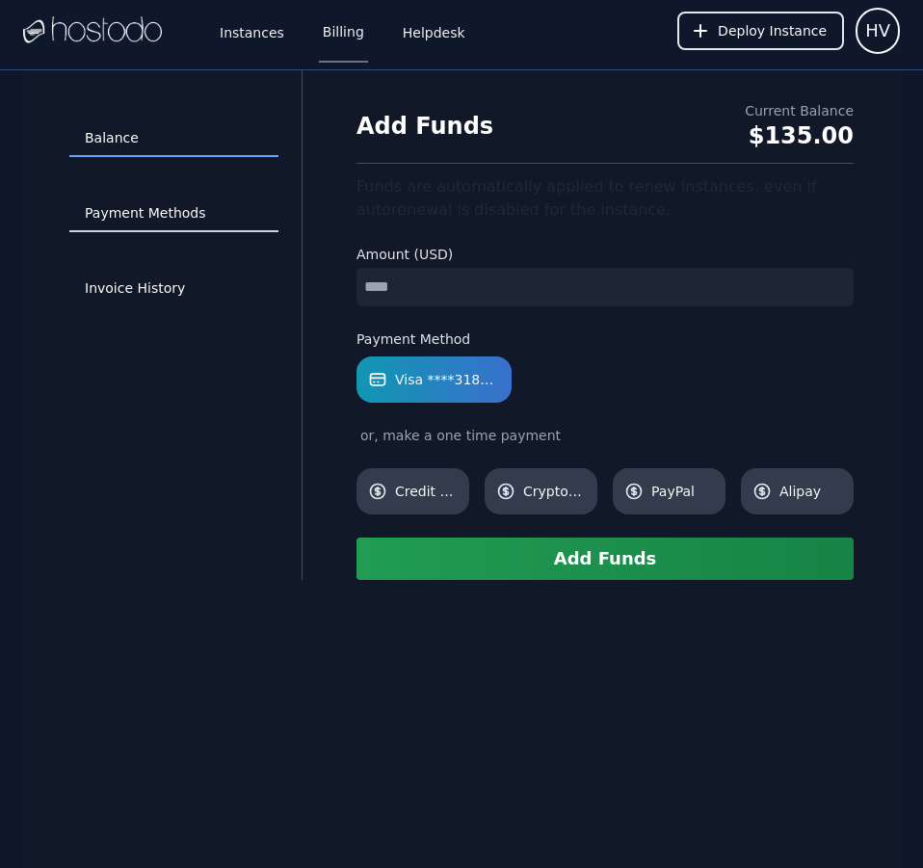
click at [143, 214] on link "Payment Methods" at bounding box center [173, 213] width 209 height 37
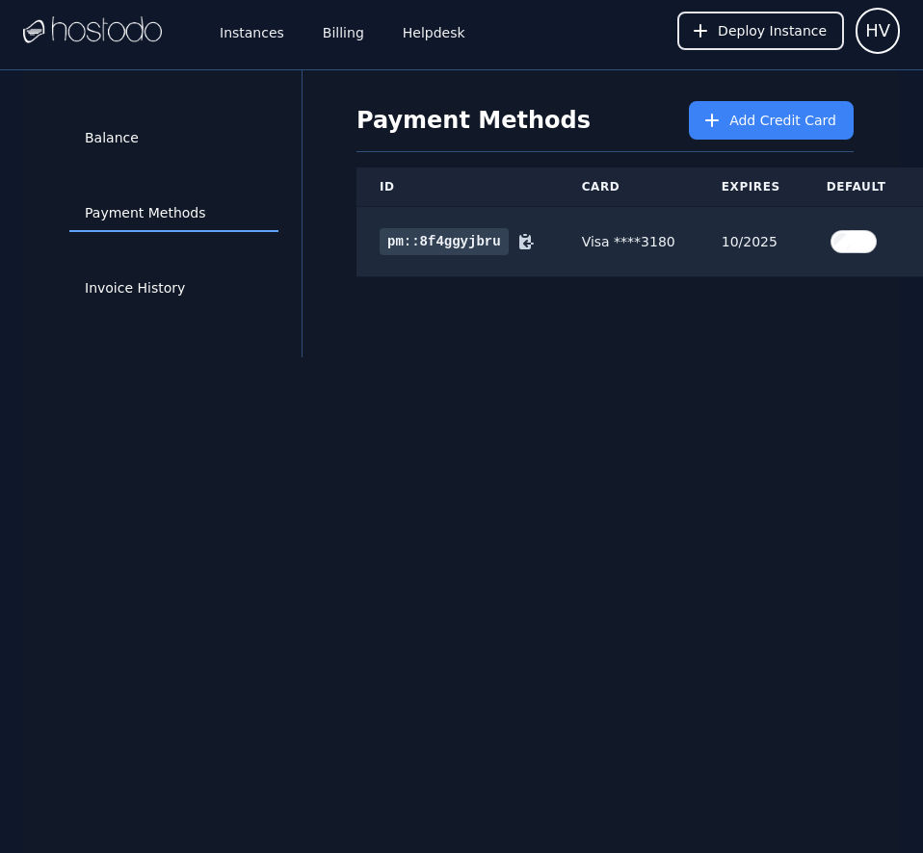
click at [704, 512] on div "Balance Payment Methods Invoice History Payment Methods Add Credit Card ID Card…" at bounding box center [461, 496] width 876 height 853
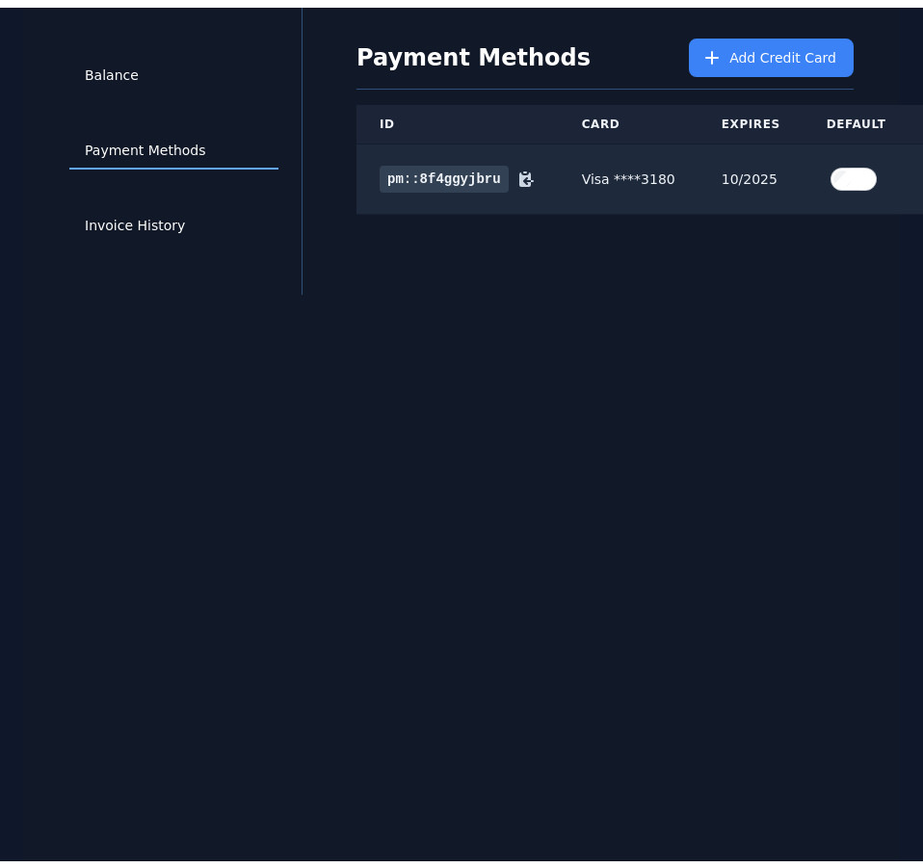
scroll to position [70, 0]
